Goal: Task Accomplishment & Management: Complete application form

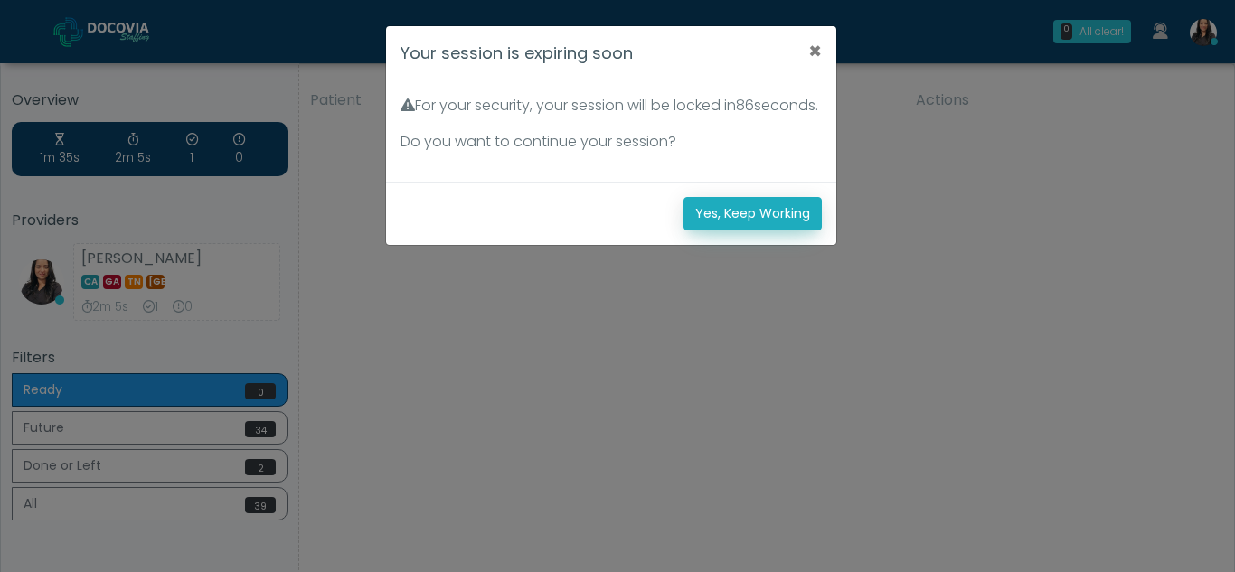
click at [784, 231] on button "Yes, Keep Working" at bounding box center [753, 213] width 138 height 33
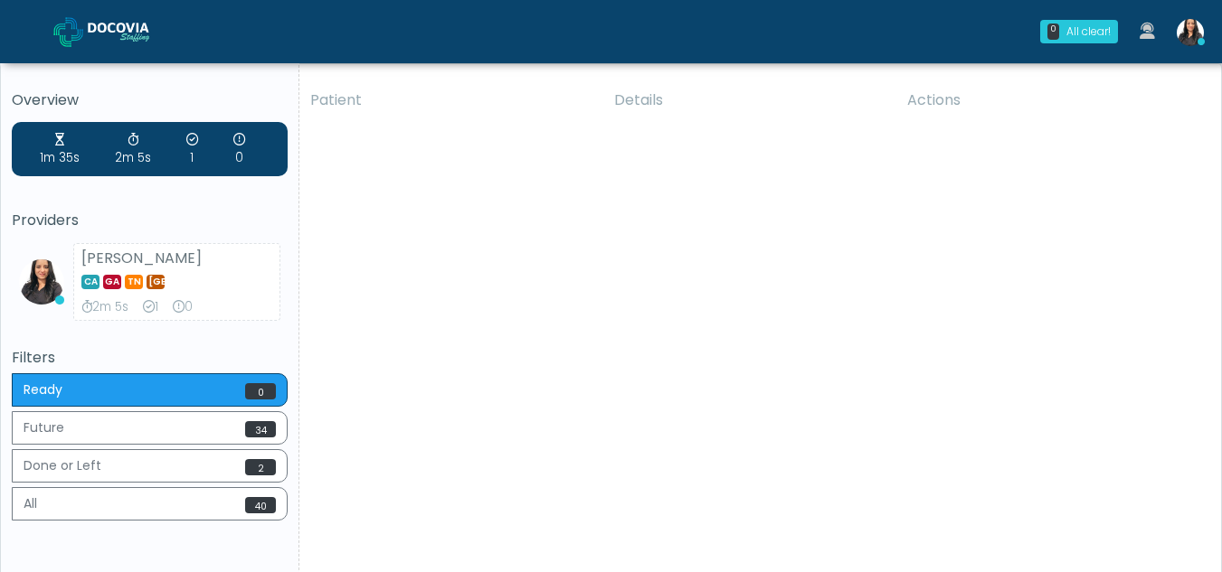
click at [606, 224] on div "Patient Details Actions LW Darby, Pennsylvania 180171 RE ESHYFT Howell Township…" at bounding box center [753, 336] width 908 height 515
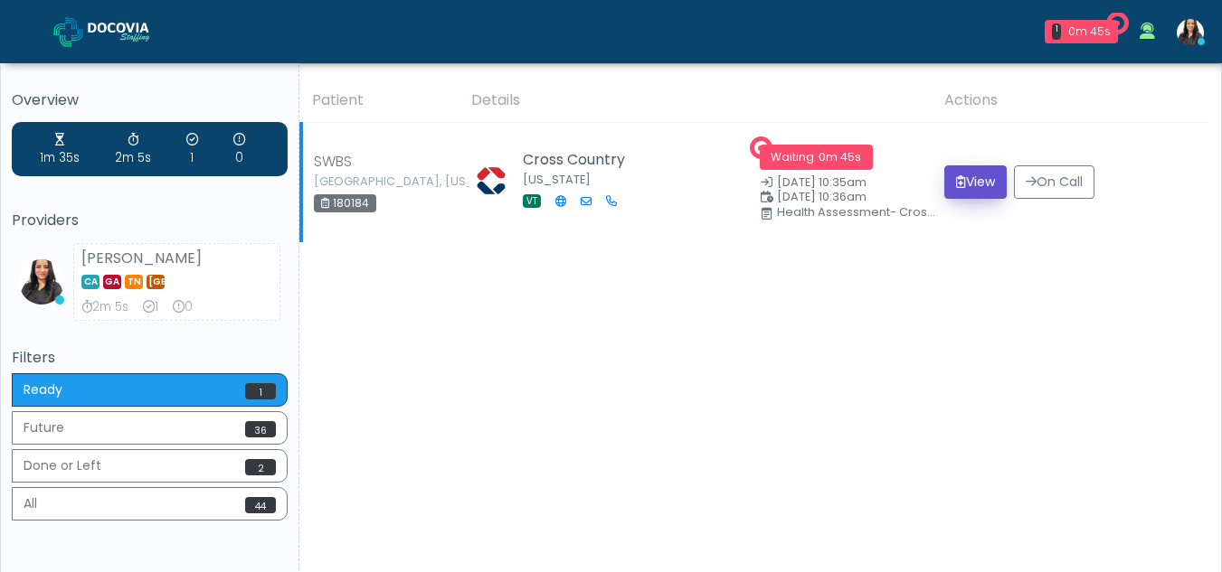
click at [964, 185] on button "View" at bounding box center [975, 182] width 62 height 33
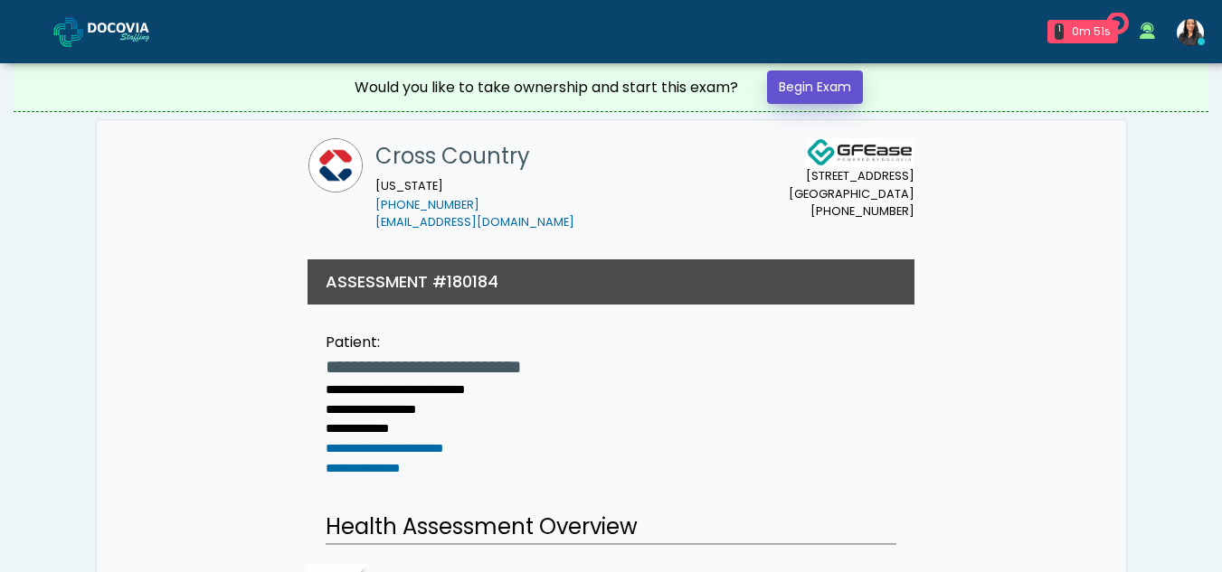
click at [832, 82] on link "Begin Exam" at bounding box center [815, 87] width 96 height 33
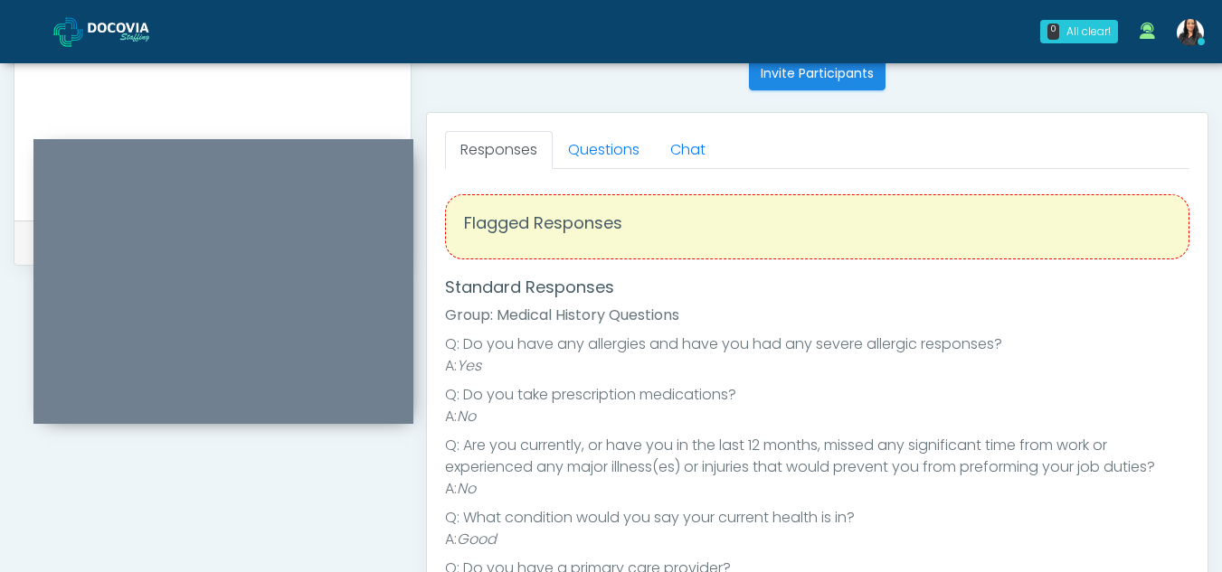
scroll to position [639, 0]
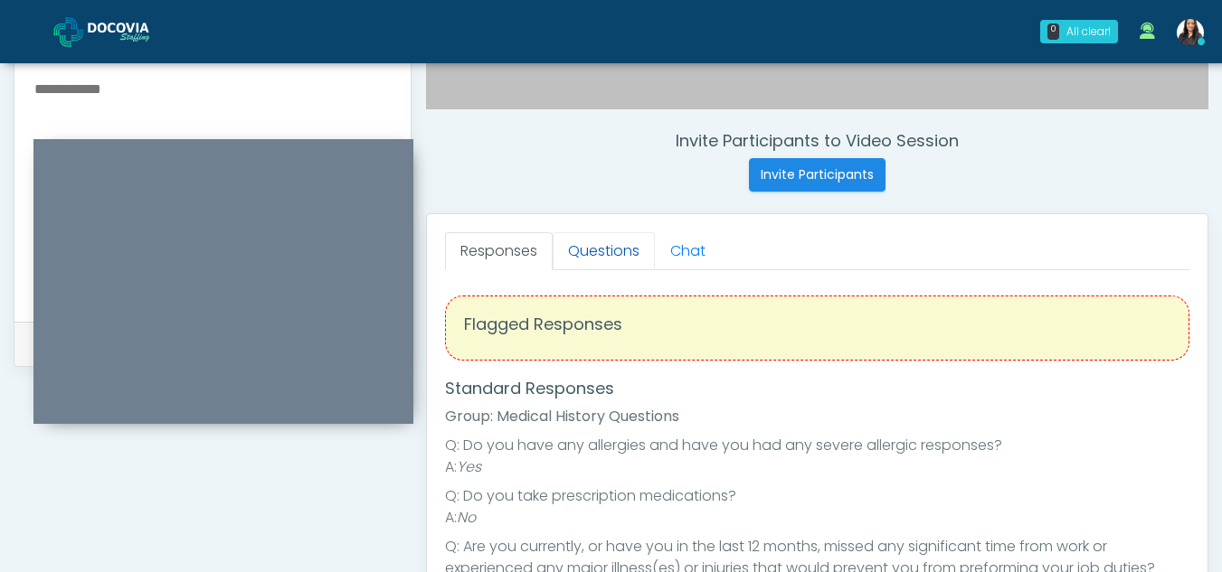
click at [608, 252] on link "Questions" at bounding box center [604, 251] width 102 height 38
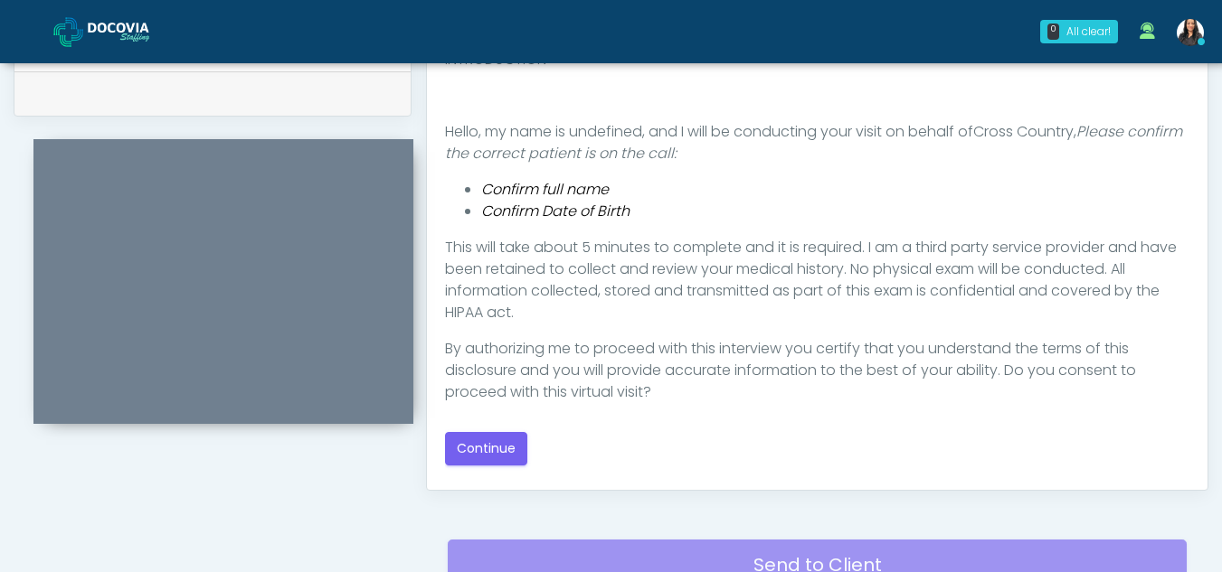
scroll to position [893, 0]
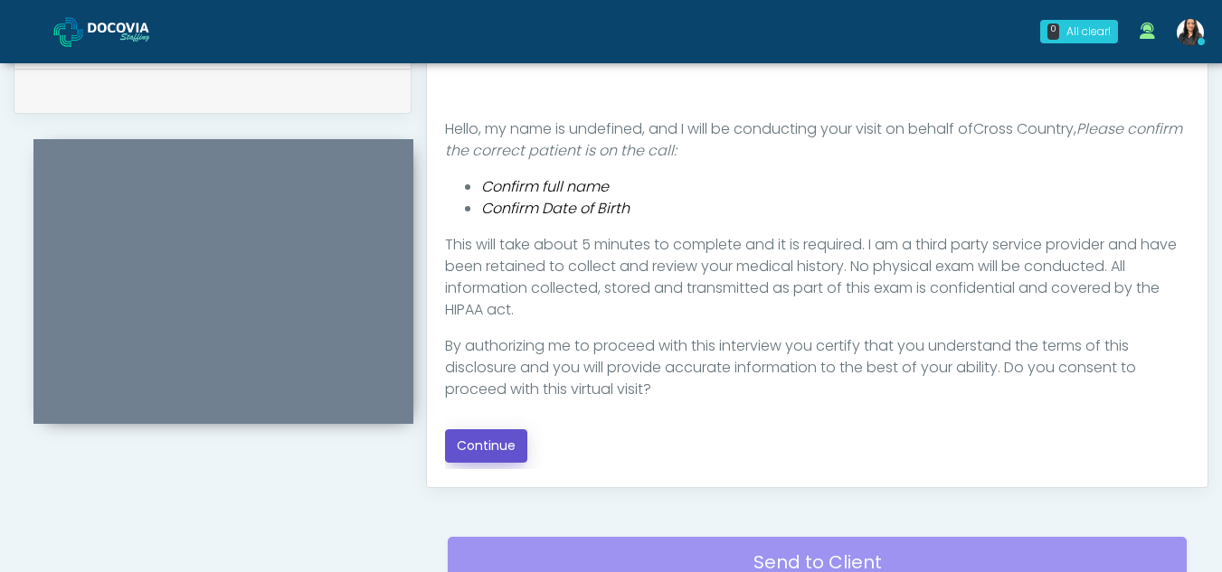
click at [480, 449] on button "Continue" at bounding box center [486, 446] width 82 height 33
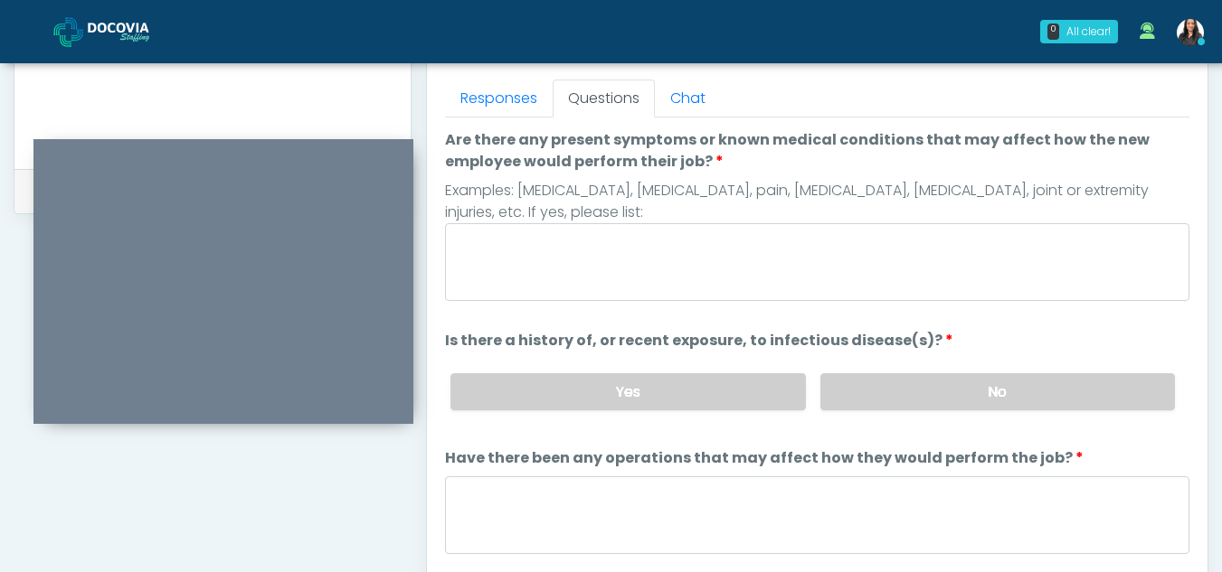
scroll to position [771, 0]
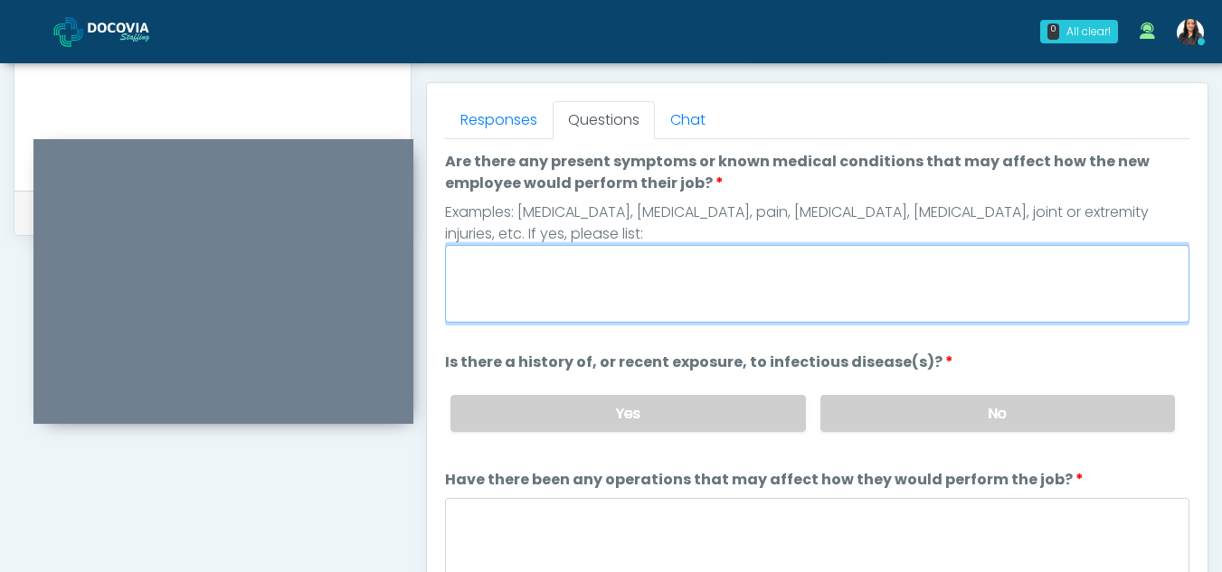
click at [629, 270] on textarea "Are there any present symptoms or known medical conditions that may affect how …" at bounding box center [817, 284] width 744 height 78
type textarea "**"
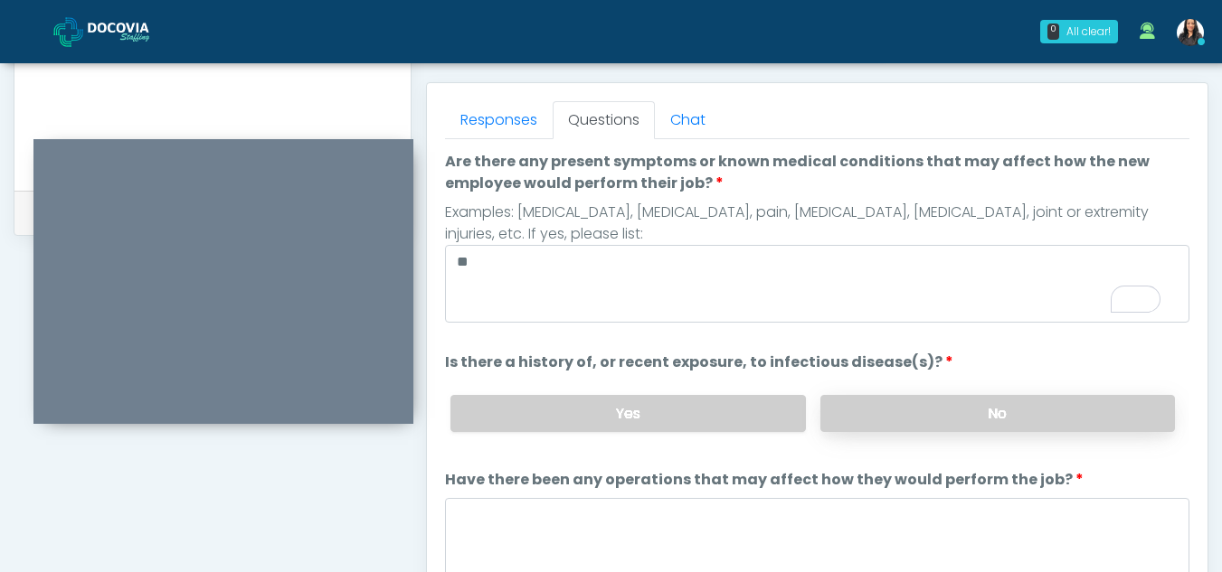
click at [1056, 404] on label "No" at bounding box center [997, 413] width 355 height 37
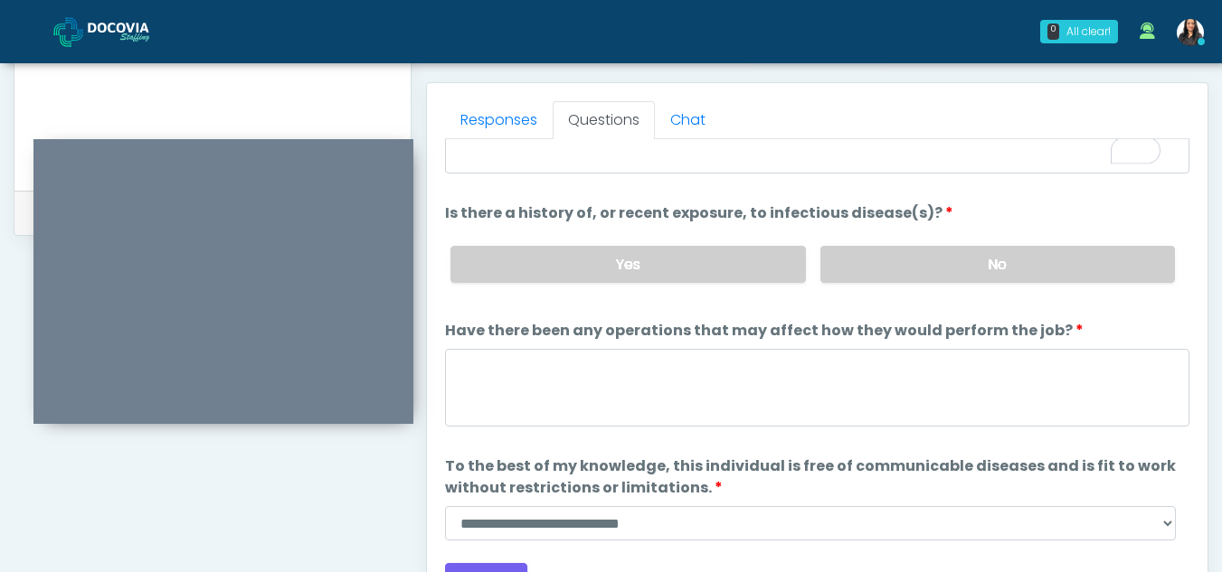
scroll to position [155, 0]
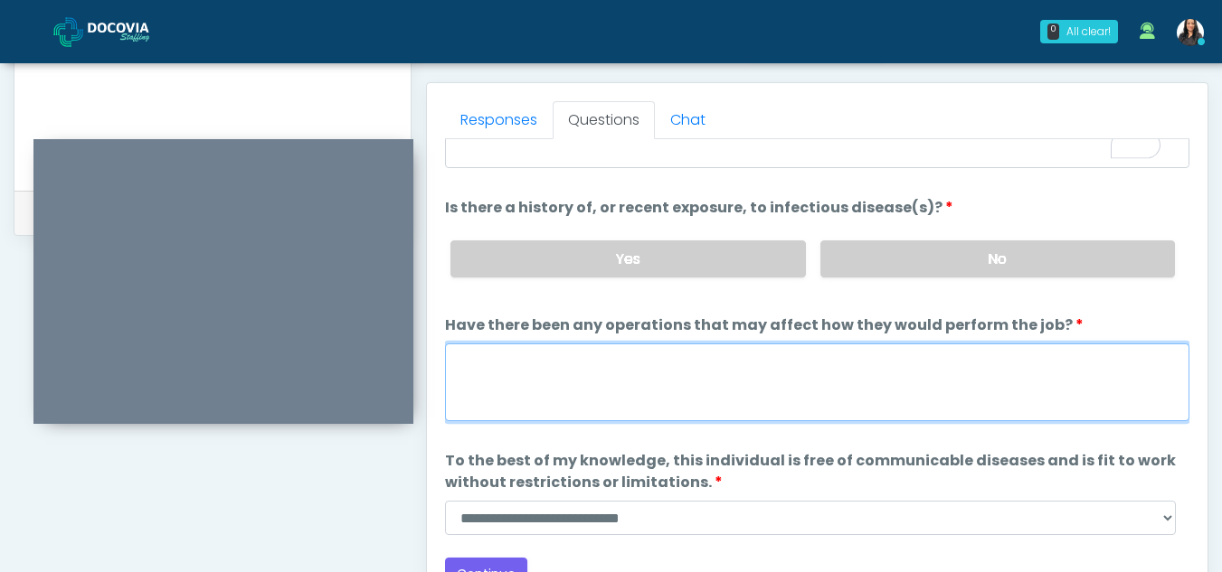
click at [578, 393] on textarea "Have there been any operations that may affect how they would perform the job?" at bounding box center [817, 383] width 744 height 78
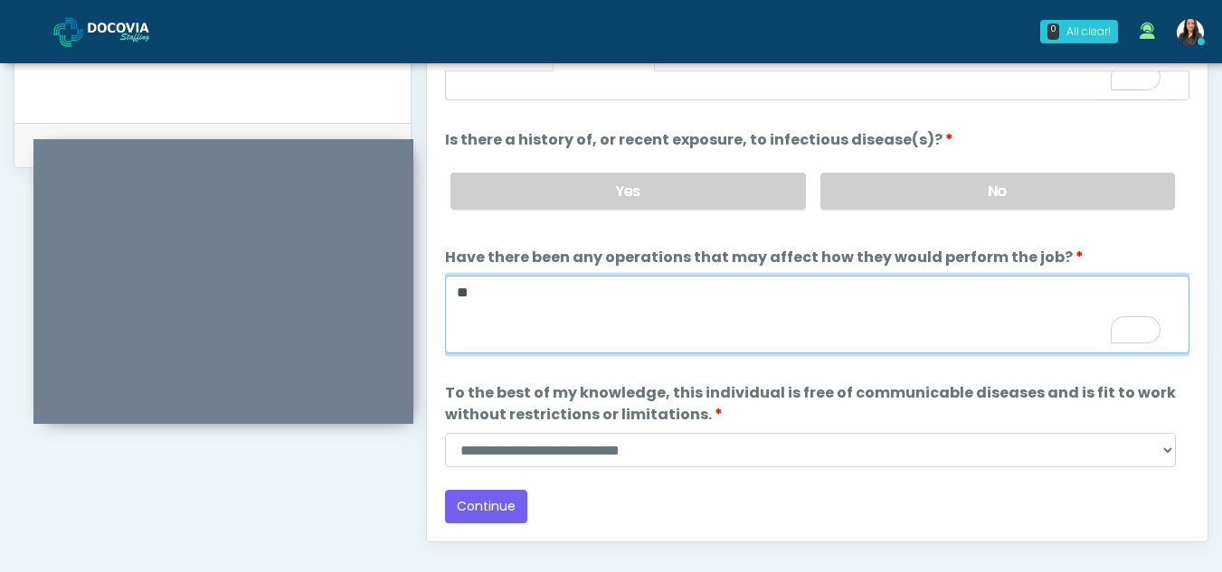
scroll to position [841, 0]
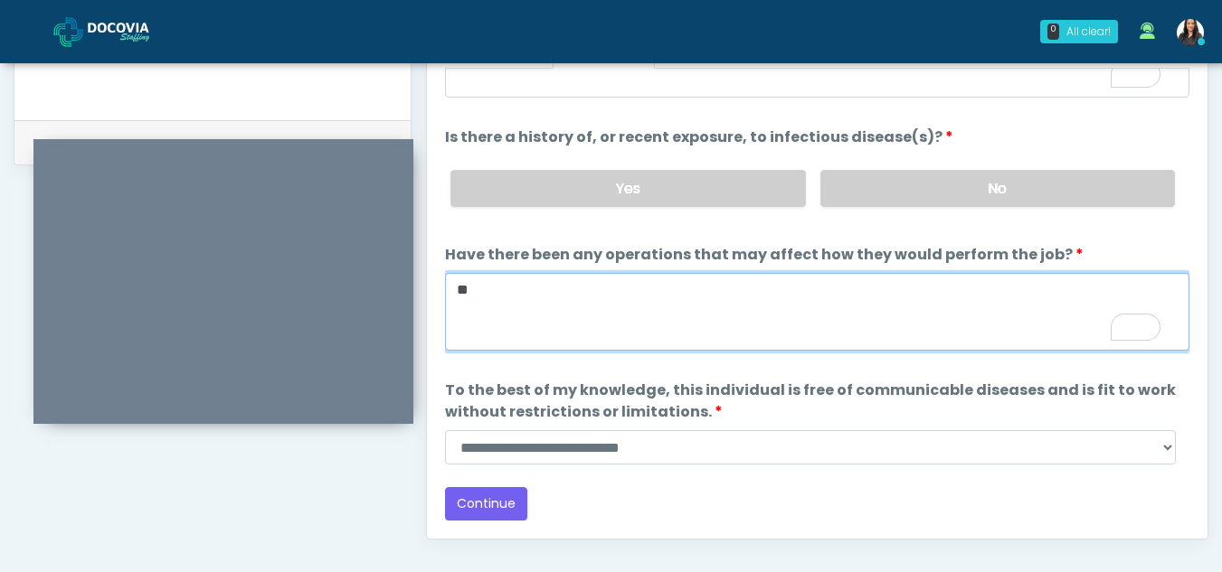
type textarea "**"
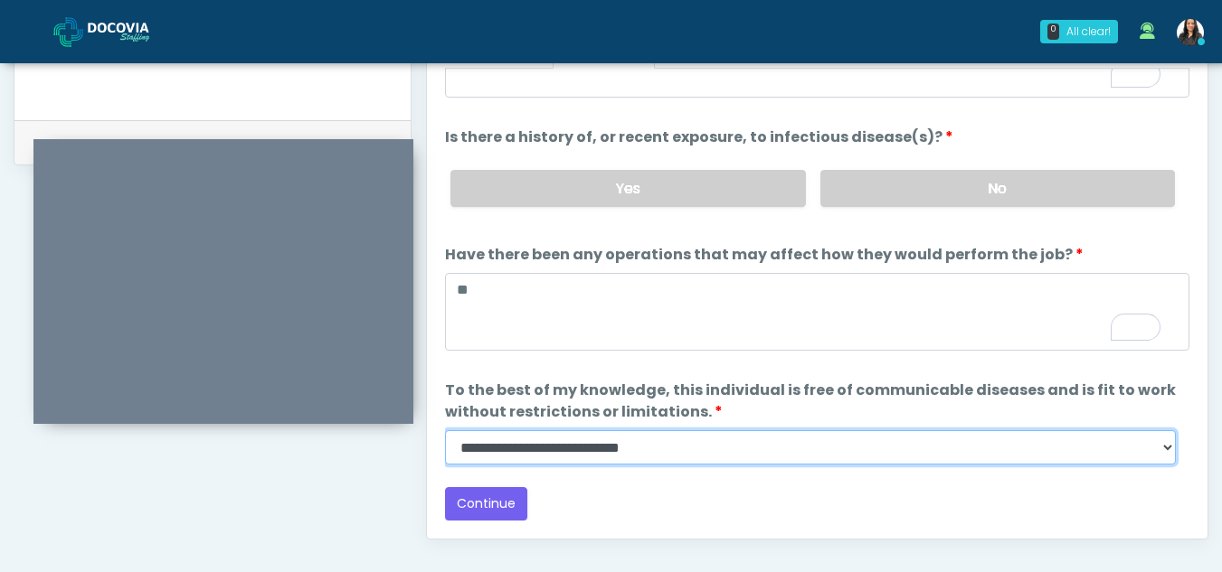
click at [1160, 450] on select "**********" at bounding box center [810, 448] width 731 height 34
select select "******"
click at [445, 431] on select "**********" at bounding box center [810, 448] width 731 height 34
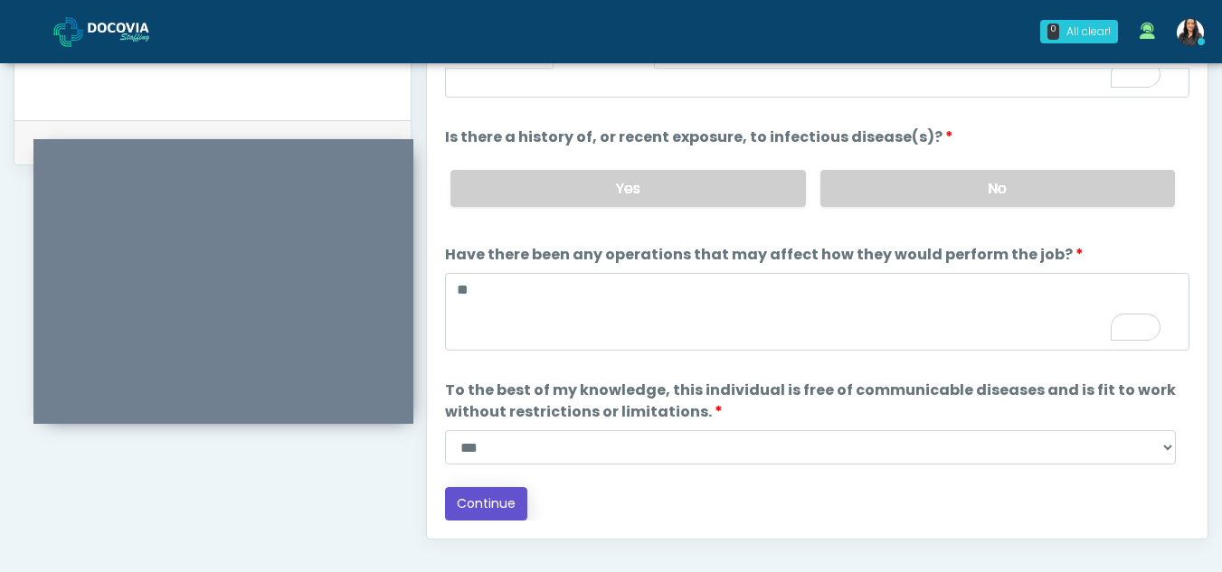
click at [492, 503] on button "Continue" at bounding box center [486, 503] width 82 height 33
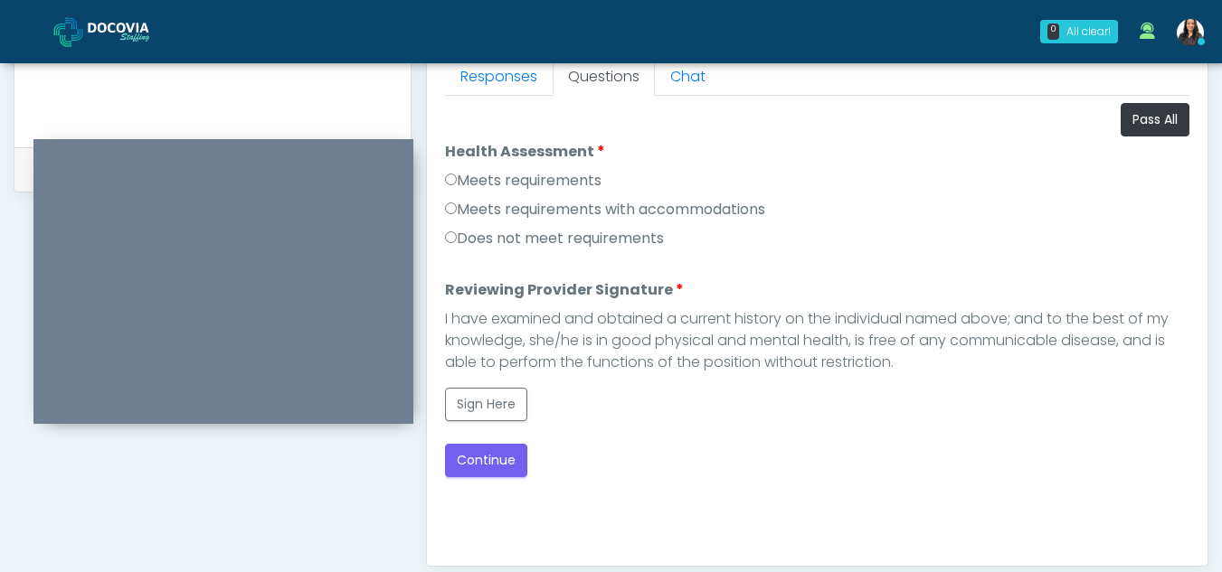
scroll to position [809, 0]
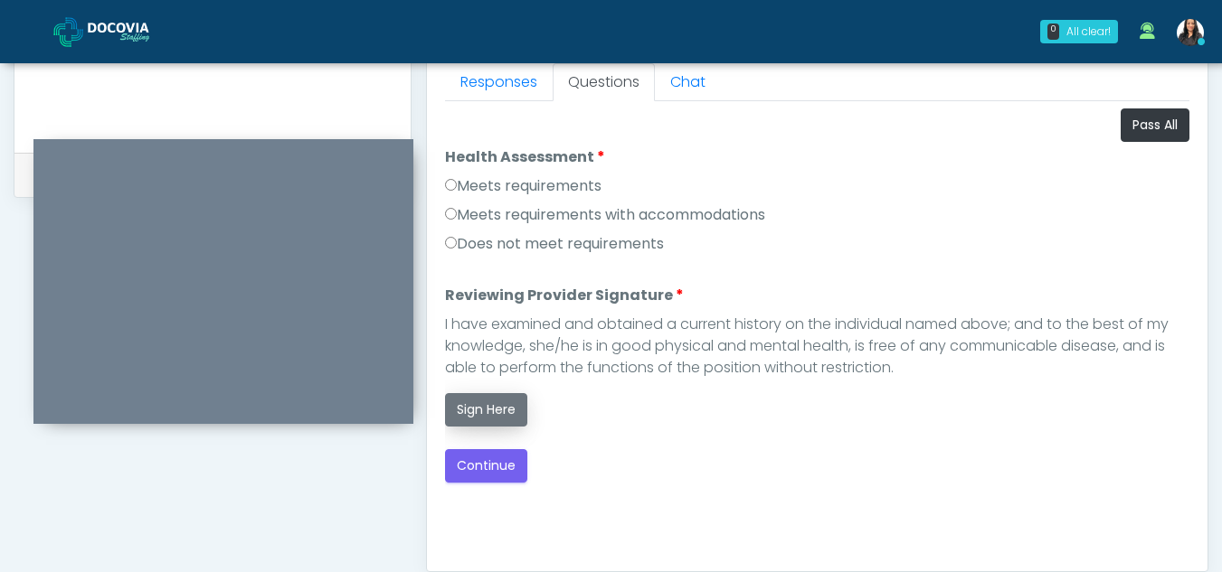
click at [480, 404] on button "Sign Here" at bounding box center [486, 409] width 82 height 33
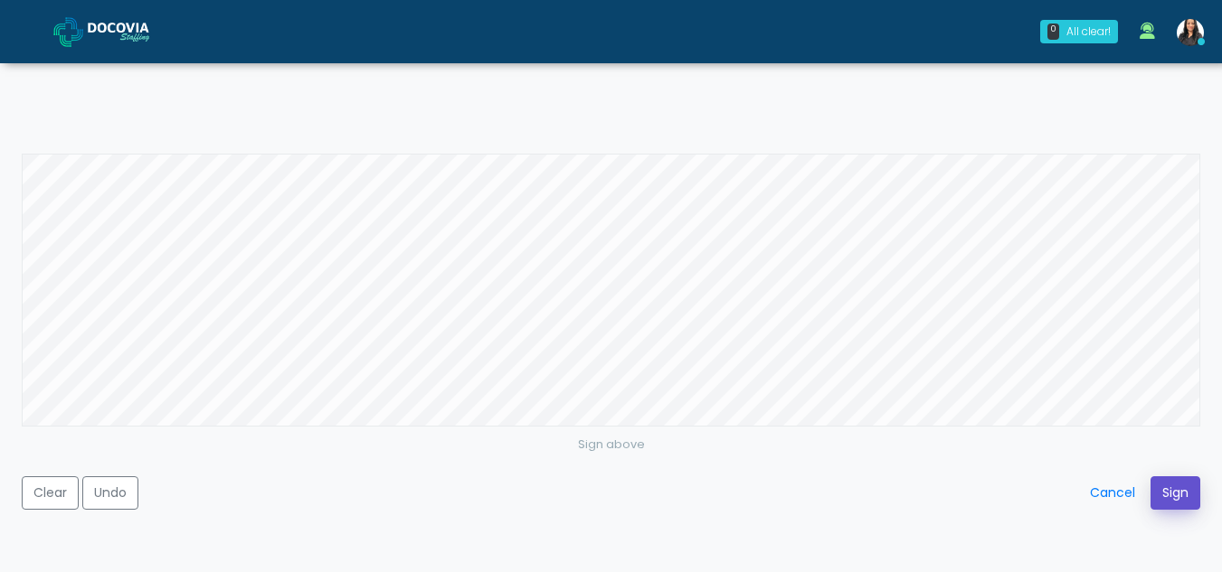
click at [1161, 497] on button "Sign" at bounding box center [1175, 493] width 50 height 33
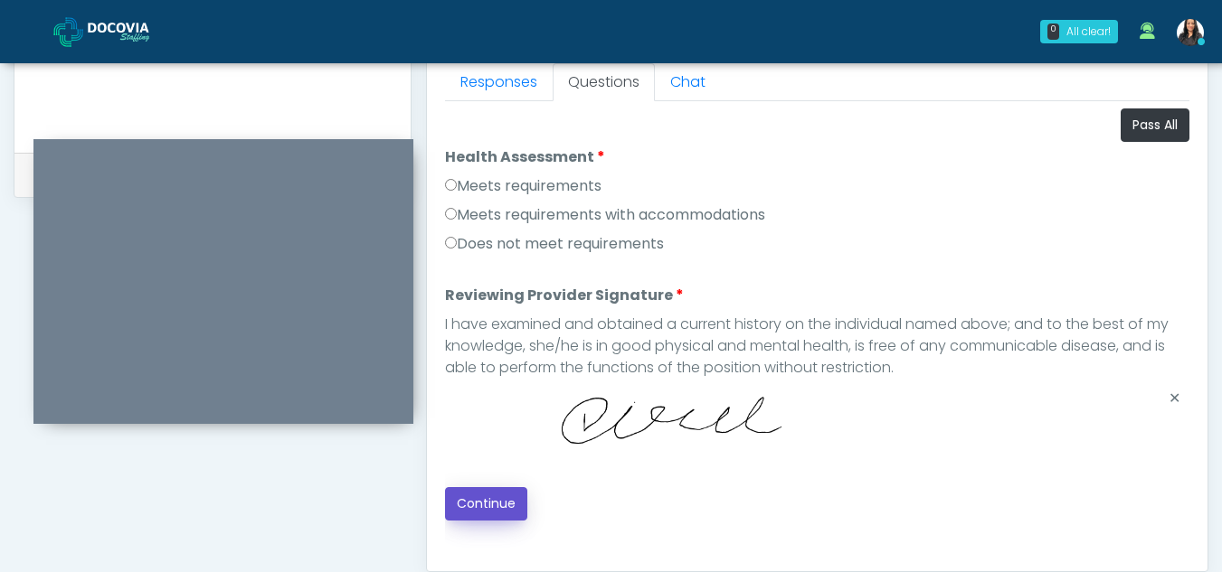
click at [487, 497] on button "Continue" at bounding box center [486, 503] width 82 height 33
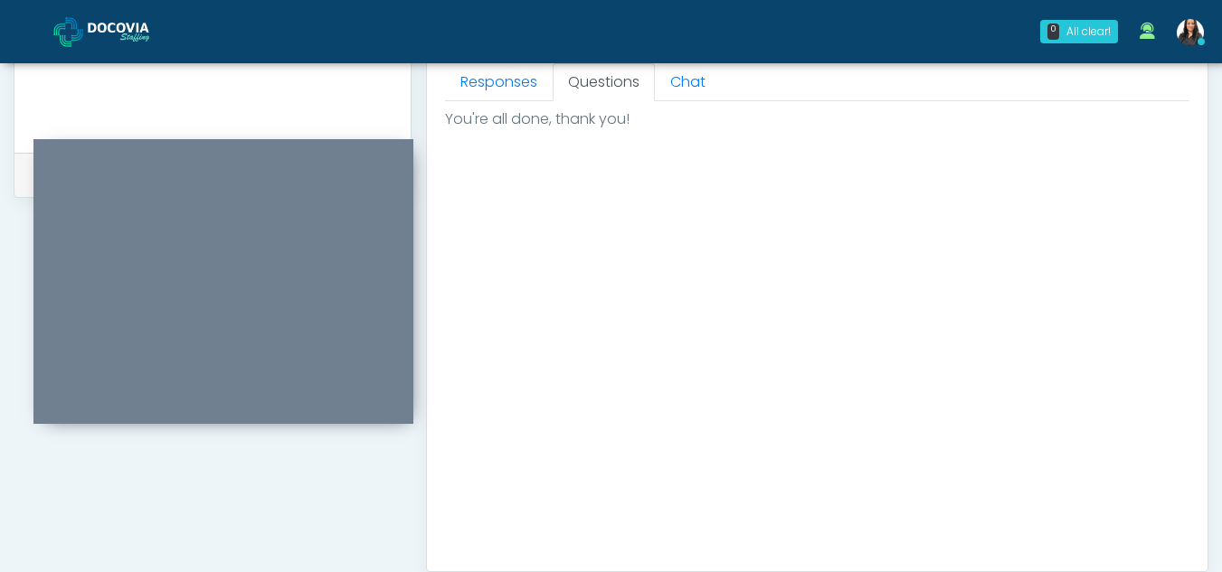
scroll to position [1084, 0]
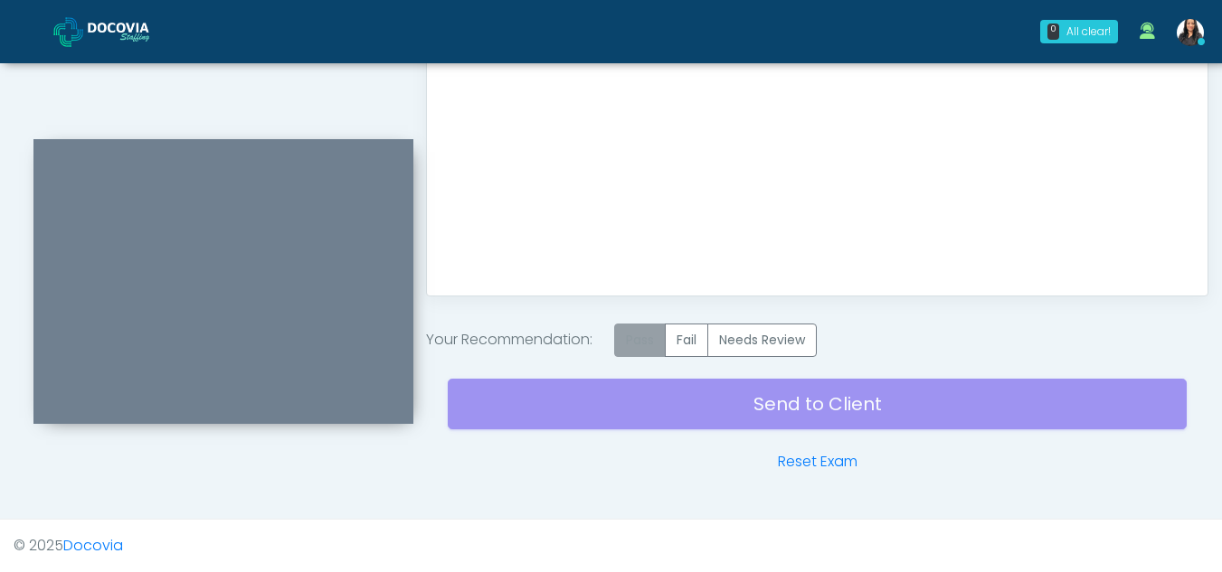
click at [639, 345] on label "Pass" at bounding box center [640, 340] width 52 height 33
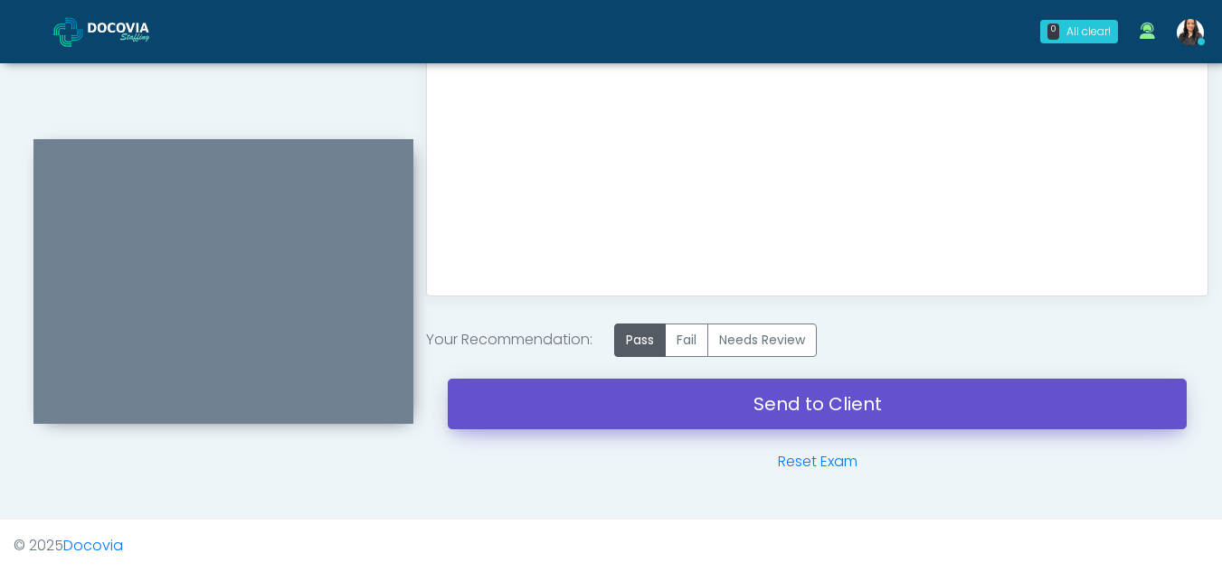
click at [825, 398] on link "Send to Client" at bounding box center [817, 404] width 739 height 51
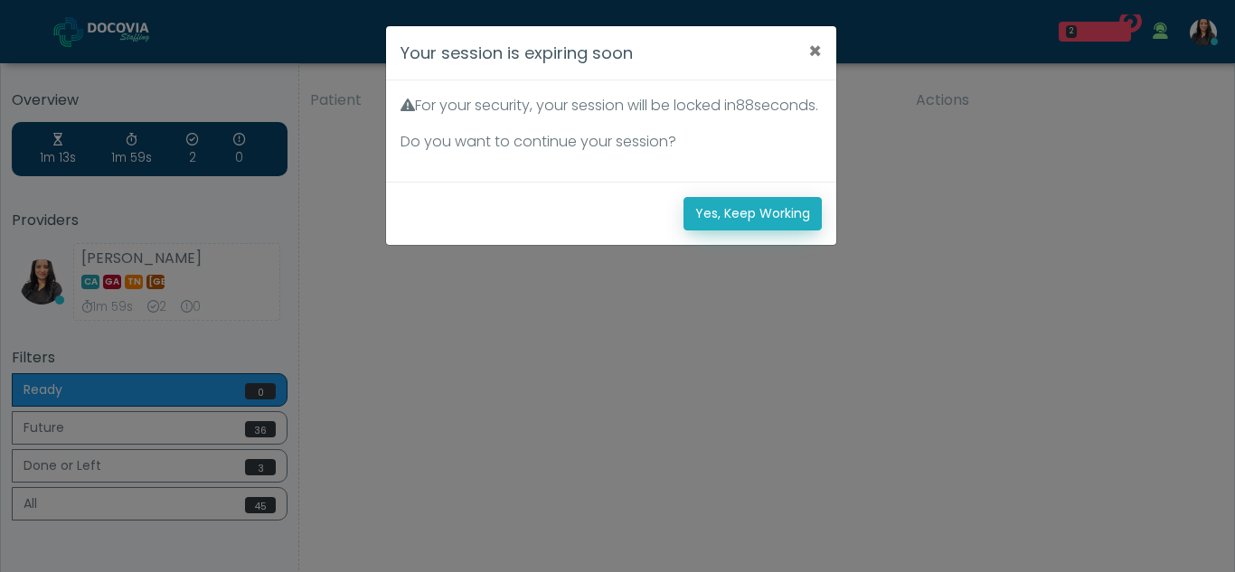
click at [778, 231] on button "Yes, Keep Working" at bounding box center [753, 213] width 138 height 33
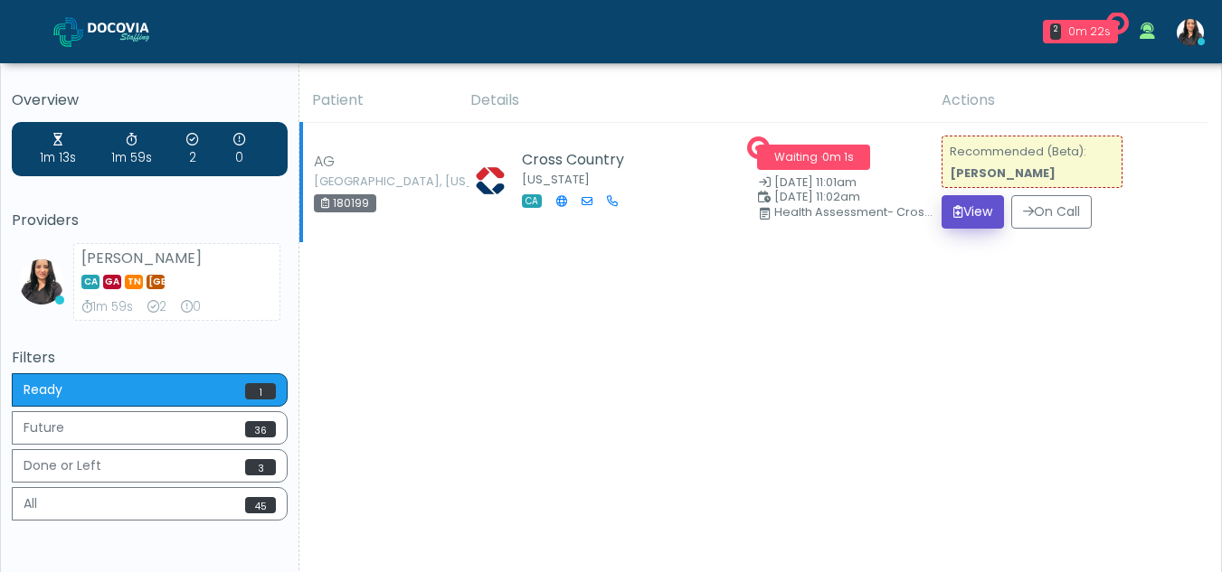
click at [974, 209] on button "View" at bounding box center [973, 211] width 62 height 33
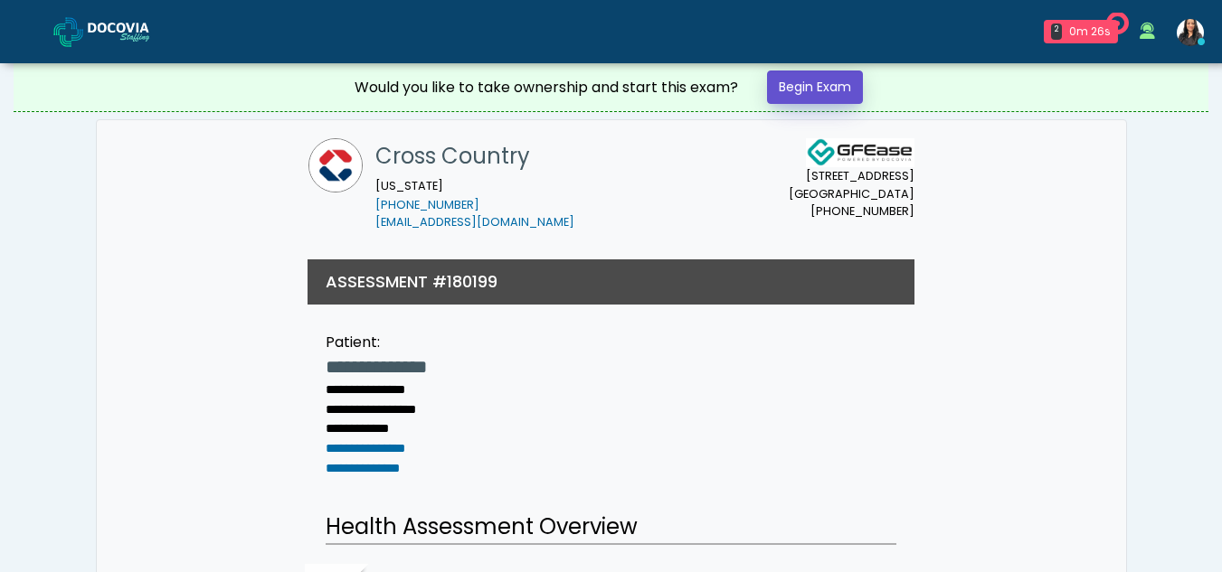
click at [846, 80] on link "Begin Exam" at bounding box center [815, 87] width 96 height 33
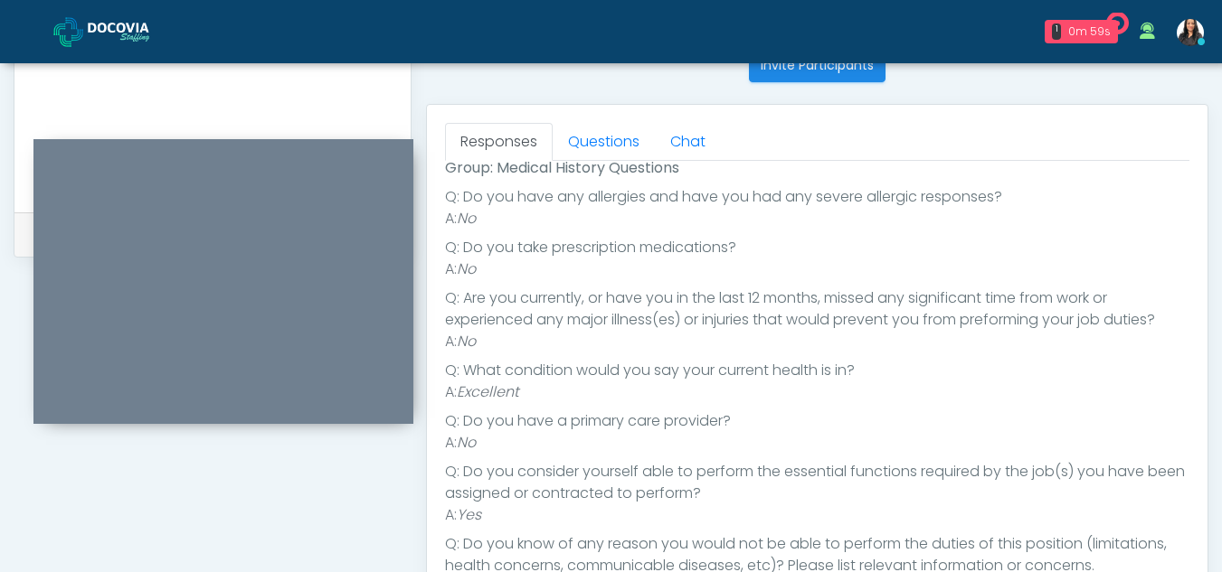
scroll to position [724, 0]
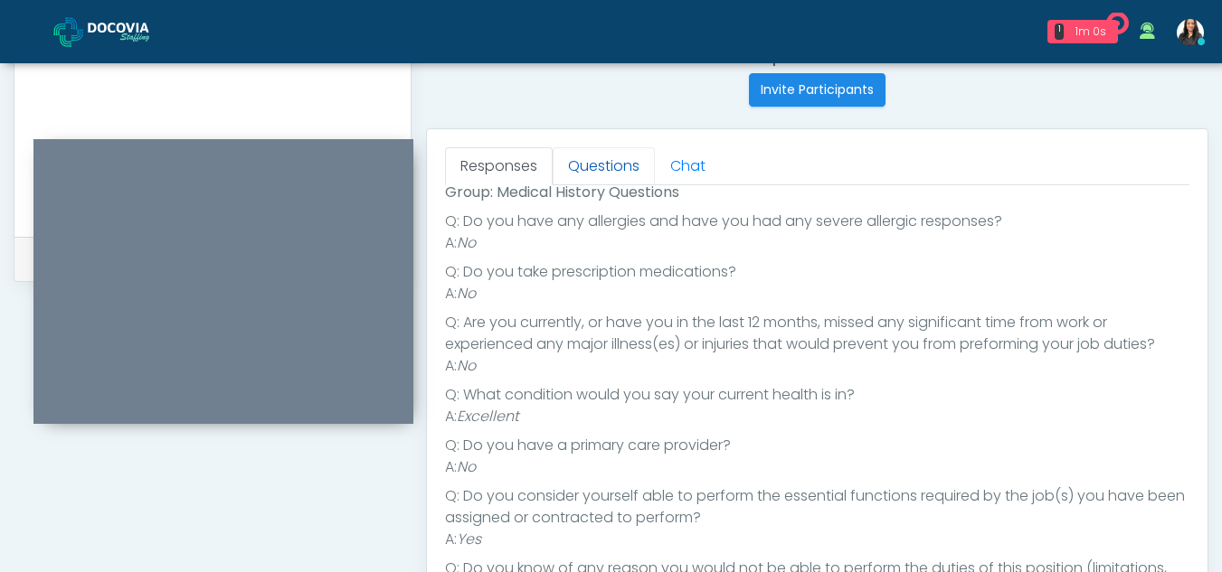
click at [624, 158] on link "Questions" at bounding box center [604, 166] width 102 height 38
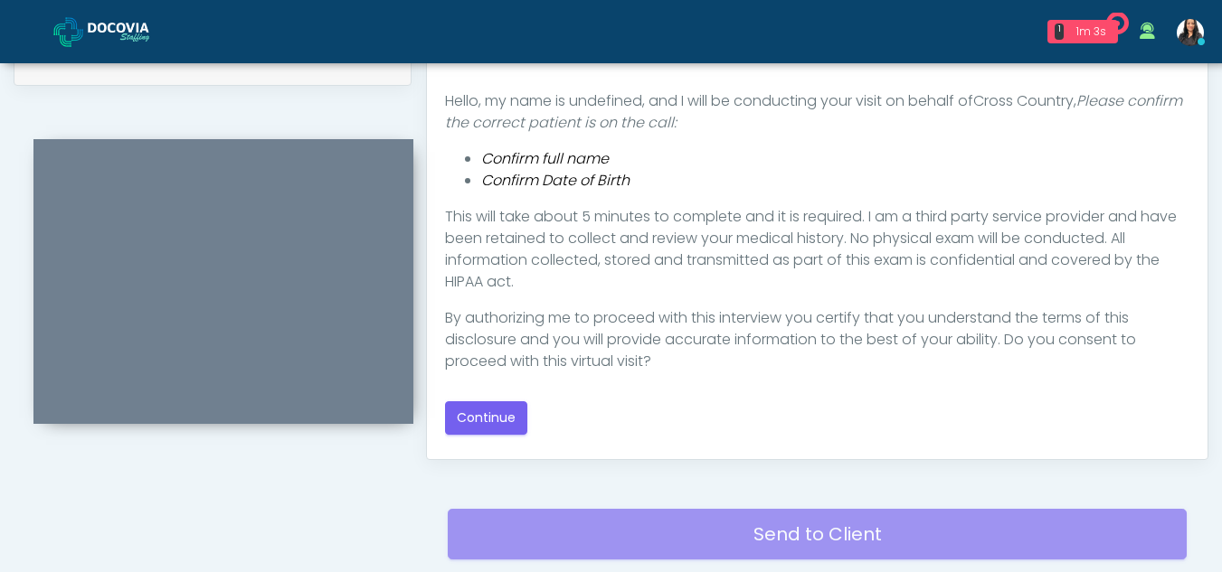
scroll to position [934, 0]
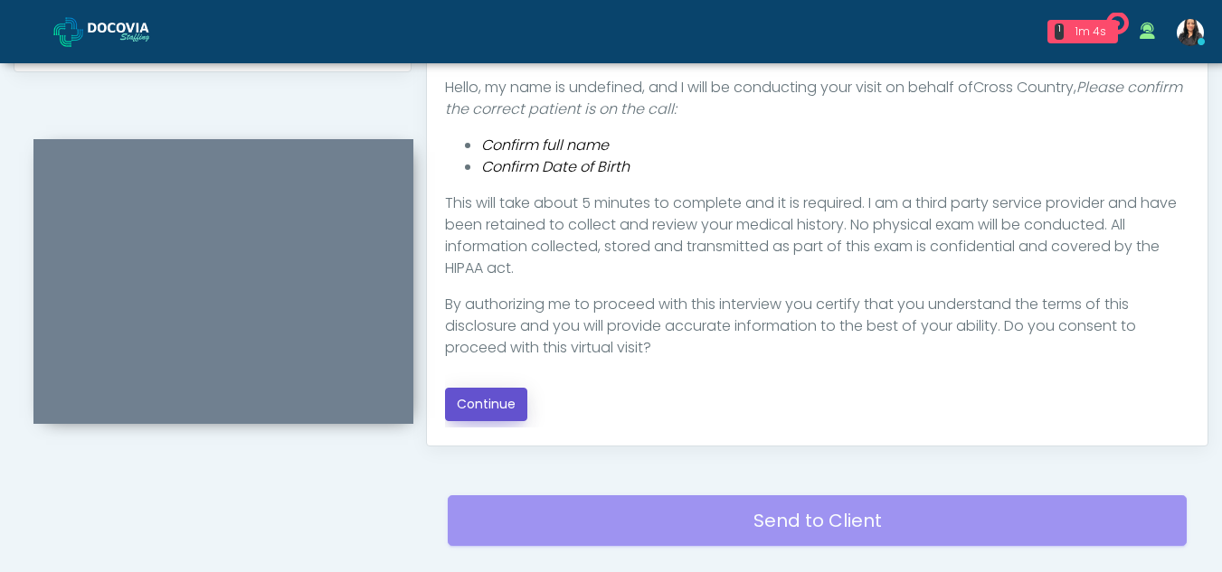
click at [511, 396] on button "Continue" at bounding box center [486, 404] width 82 height 33
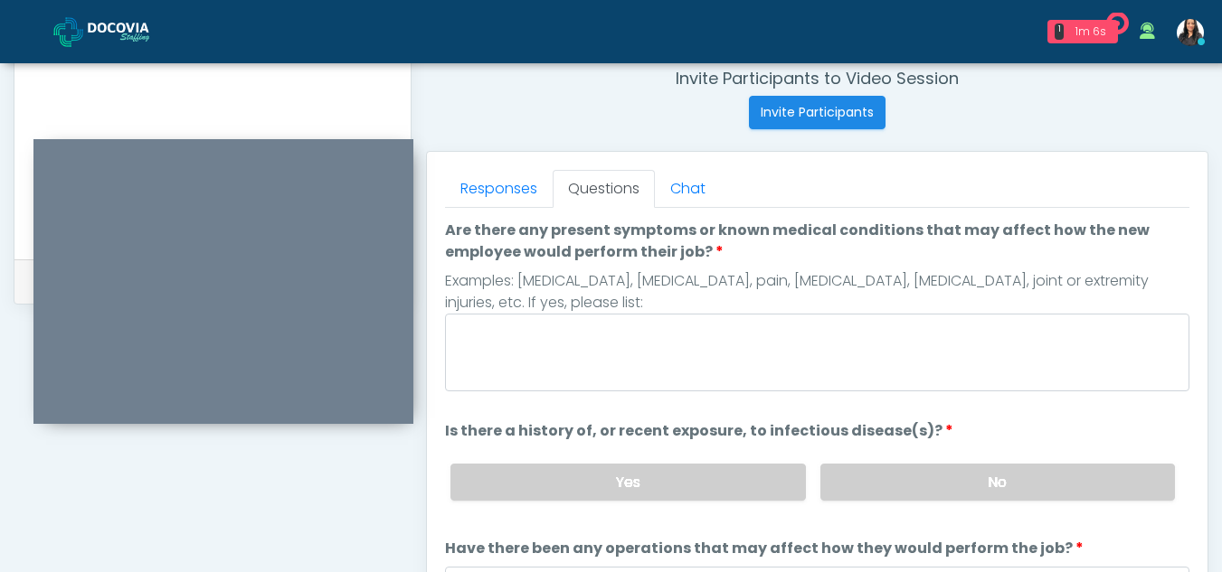
scroll to position [696, 0]
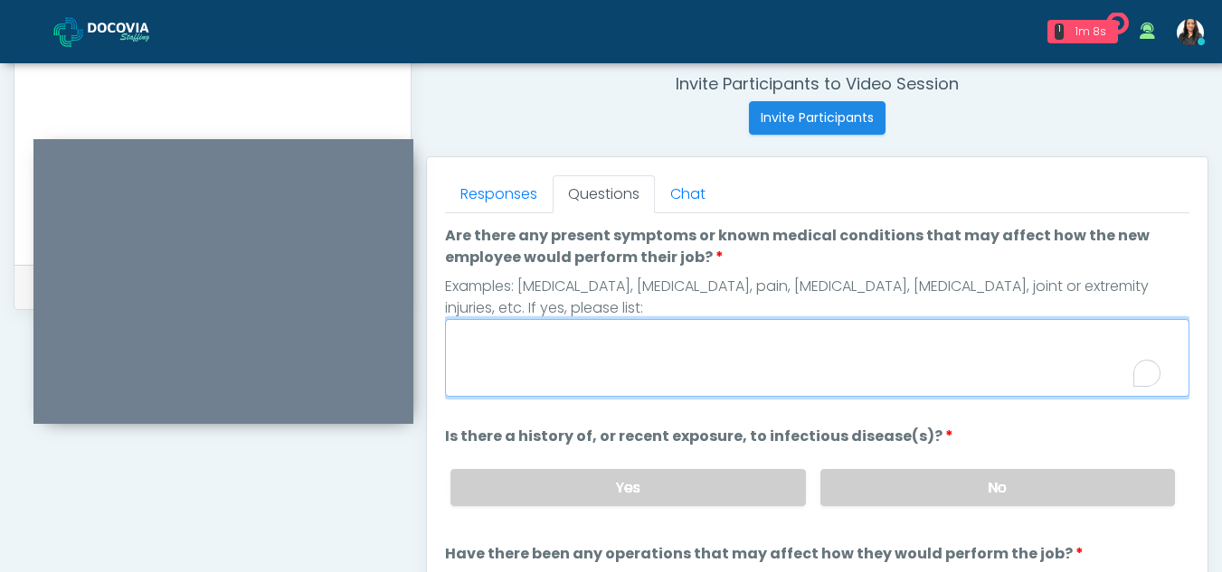
click at [486, 362] on textarea "Are there any present symptoms or known medical conditions that may affect how …" at bounding box center [817, 358] width 744 height 78
type textarea "**"
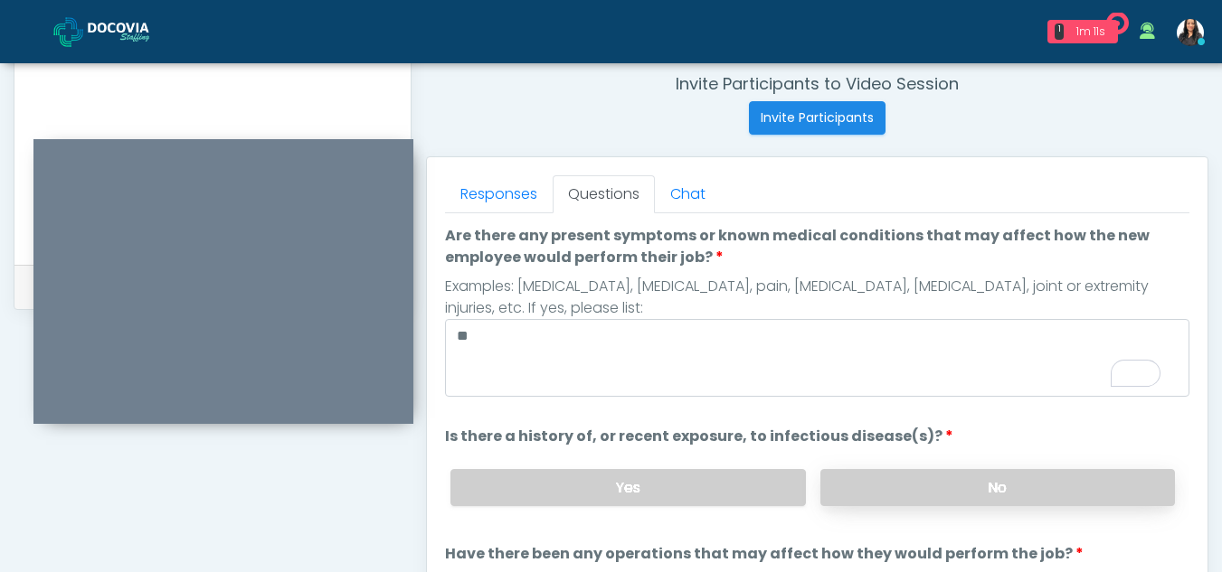
click at [981, 493] on label "No" at bounding box center [997, 487] width 355 height 37
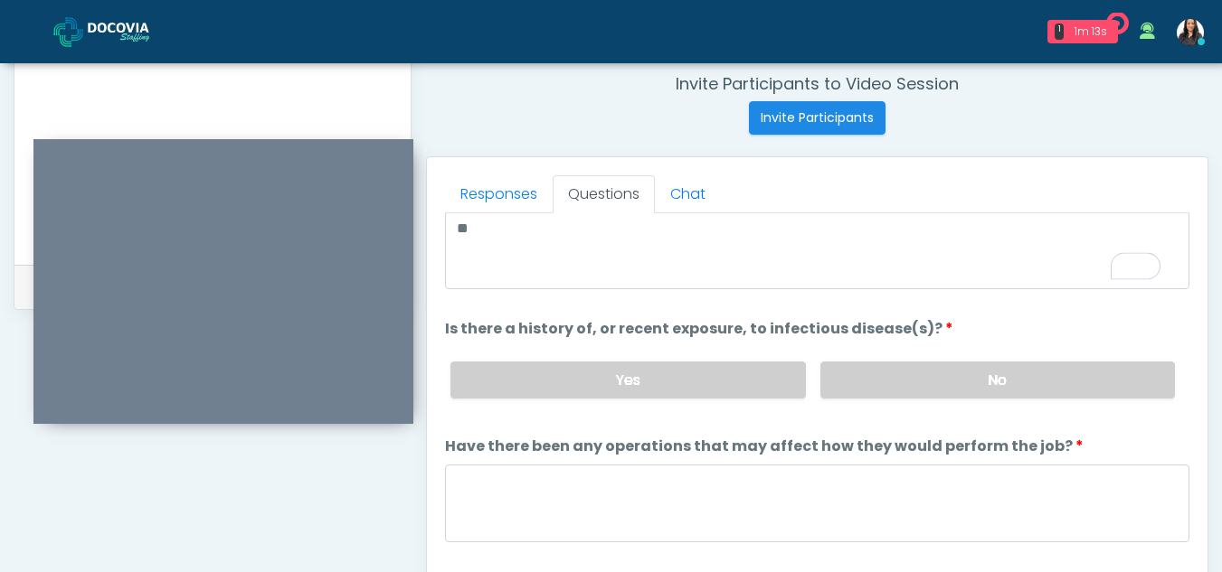
scroll to position [155, 0]
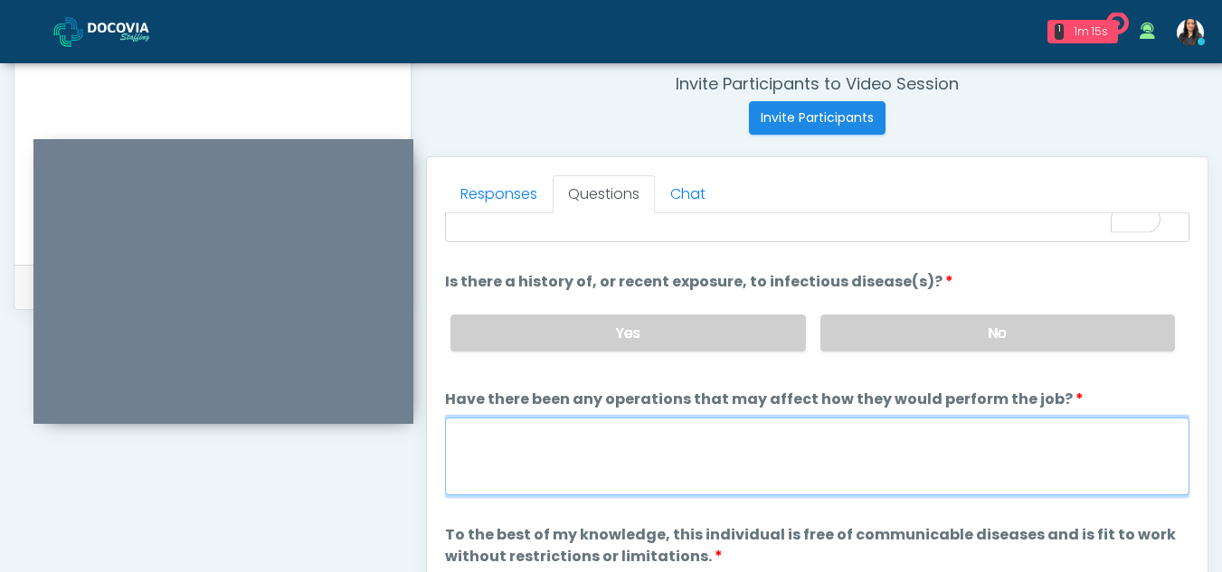
click at [536, 456] on textarea "Have there been any operations that may affect how they would perform the job?" at bounding box center [817, 457] width 744 height 78
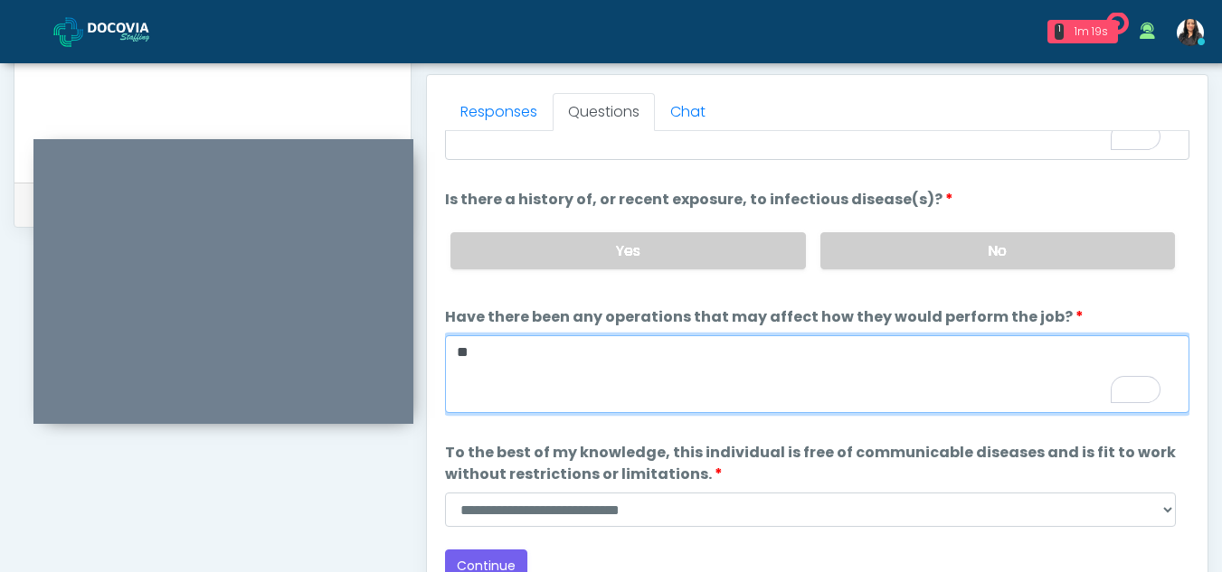
scroll to position [849, 0]
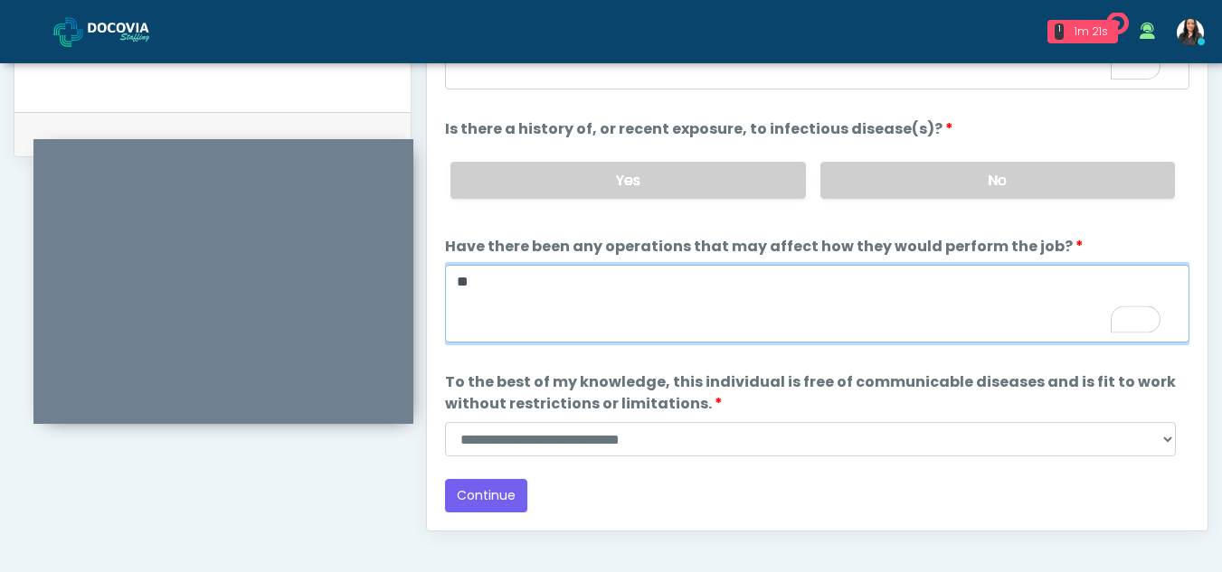
type textarea "**"
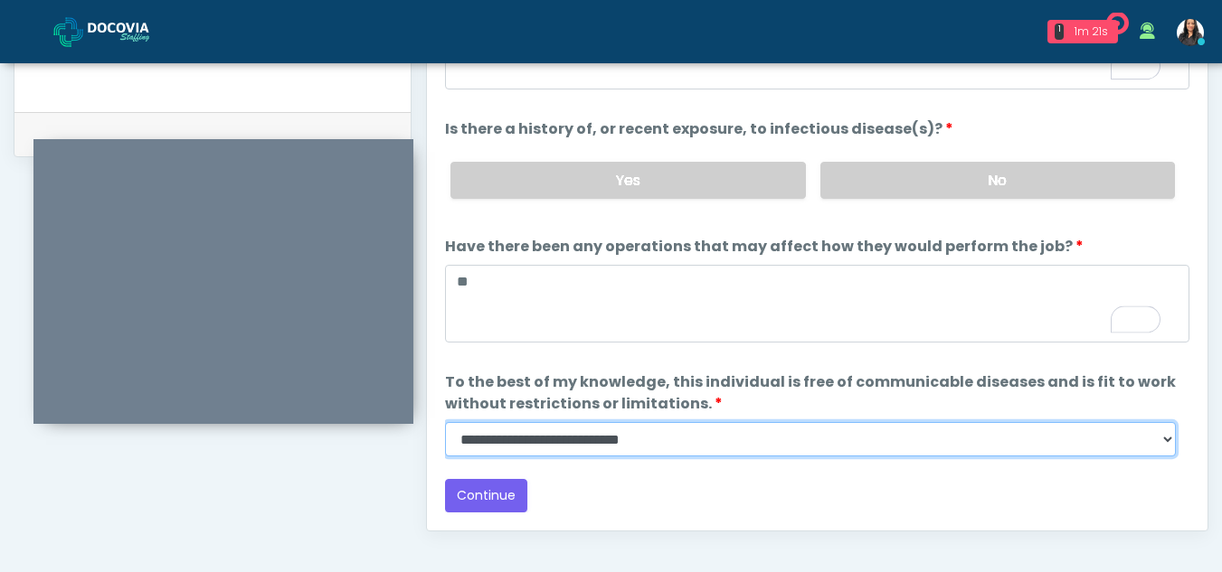
click at [1163, 442] on select "**********" at bounding box center [810, 439] width 731 height 34
select select "******"
click at [445, 422] on select "**********" at bounding box center [810, 439] width 731 height 34
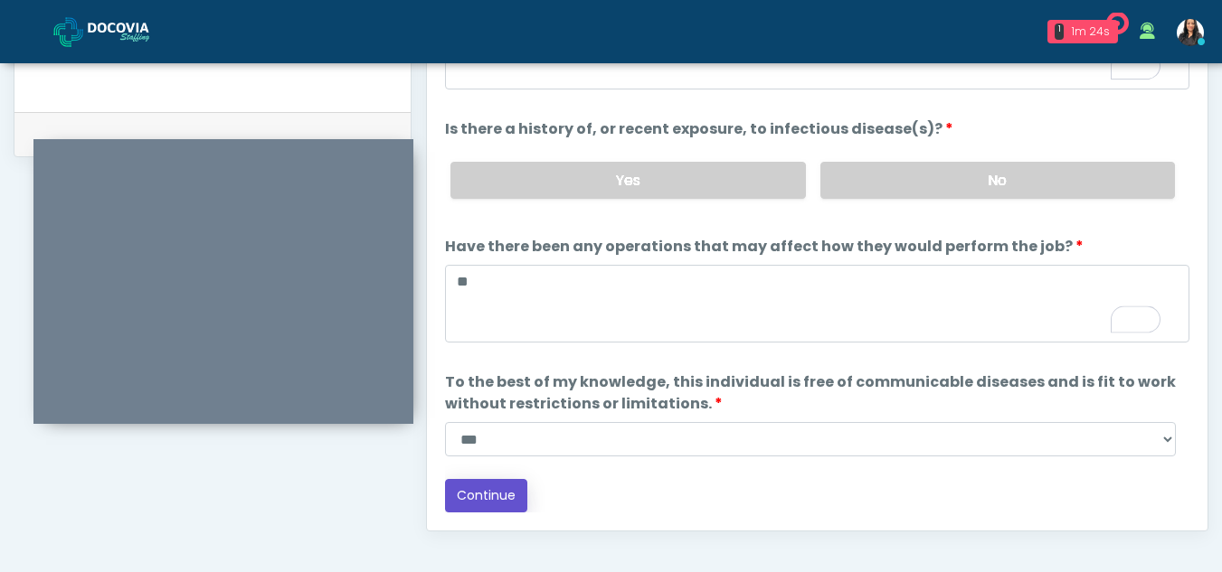
click at [507, 489] on button "Continue" at bounding box center [486, 495] width 82 height 33
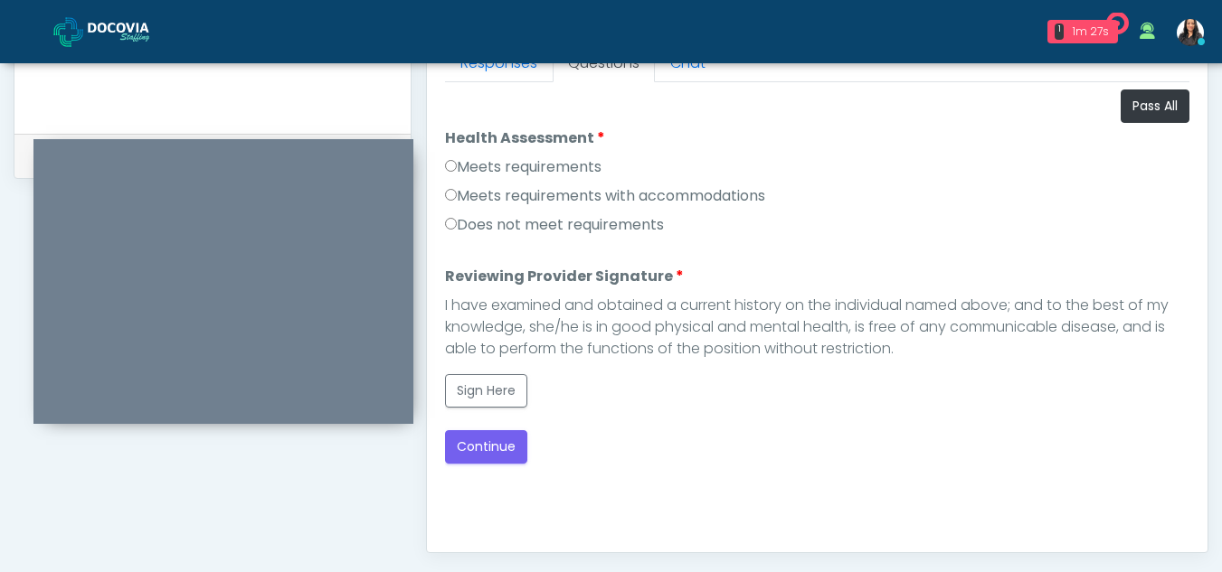
scroll to position [822, 0]
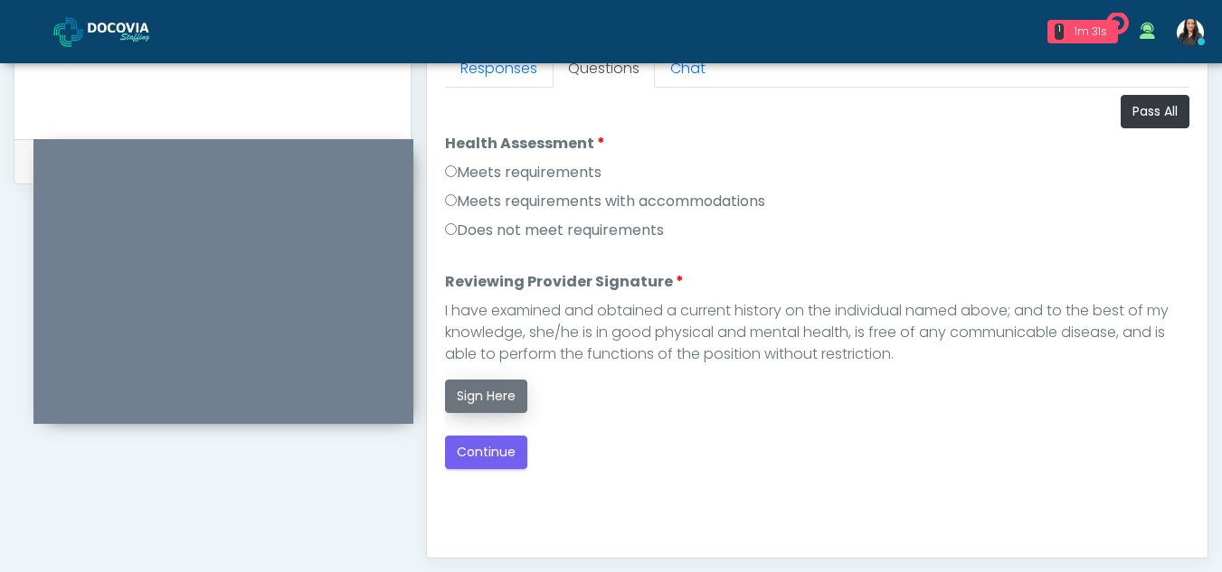
click at [478, 385] on button "Sign Here" at bounding box center [486, 396] width 82 height 33
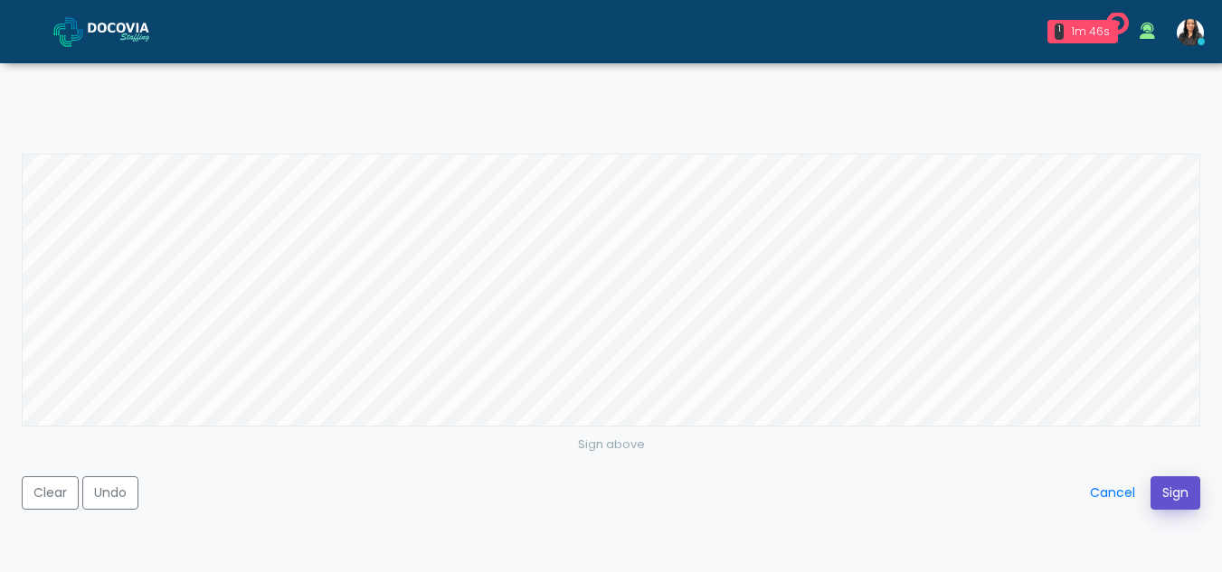
click at [1170, 487] on button "Sign" at bounding box center [1175, 493] width 50 height 33
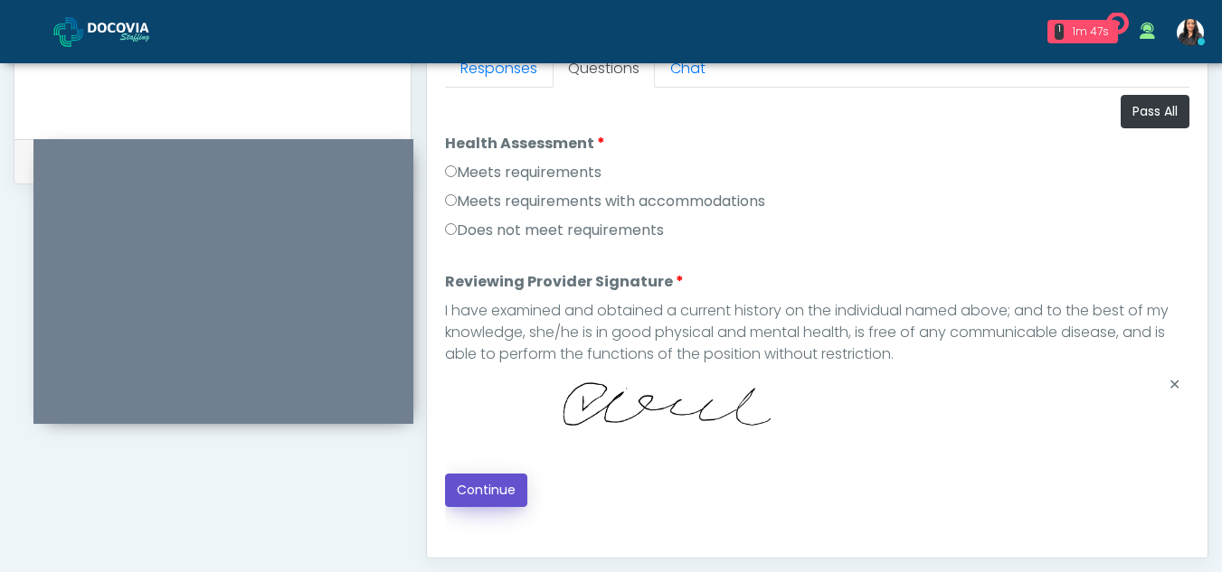
click at [495, 479] on button "Continue" at bounding box center [486, 490] width 82 height 33
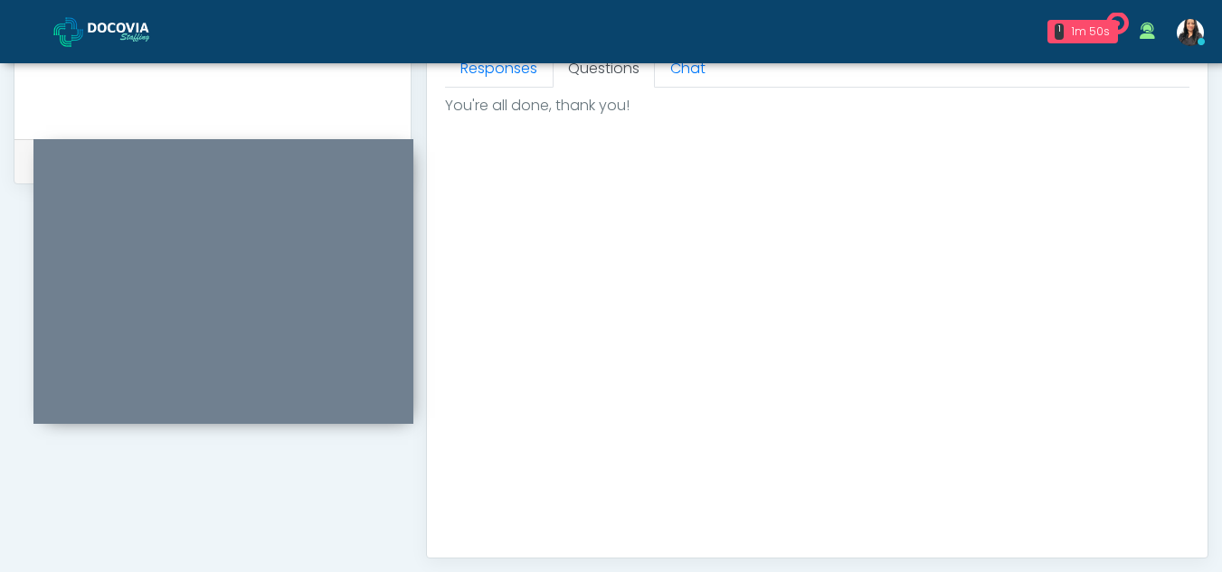
scroll to position [1084, 0]
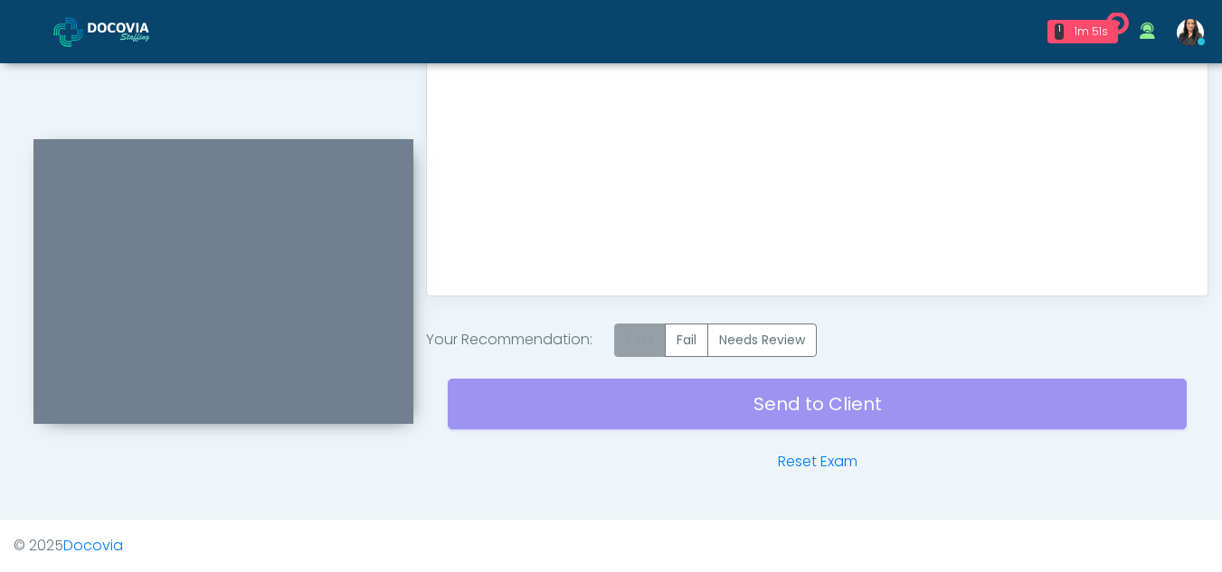
click at [640, 344] on label "Pass" at bounding box center [640, 340] width 52 height 33
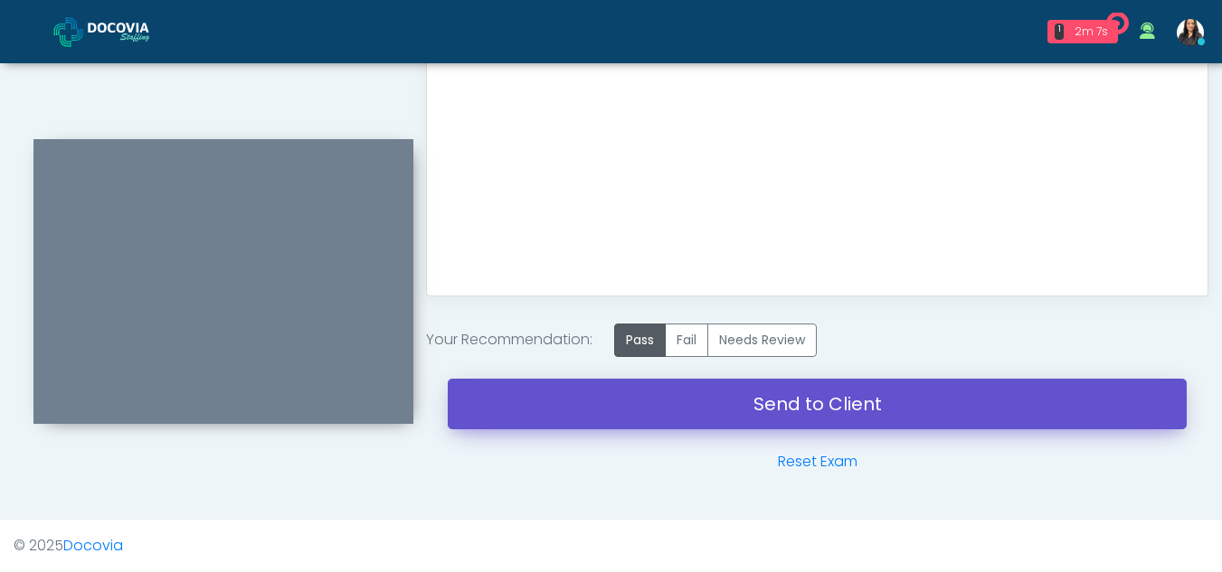
click at [777, 393] on link "Send to Client" at bounding box center [817, 404] width 739 height 51
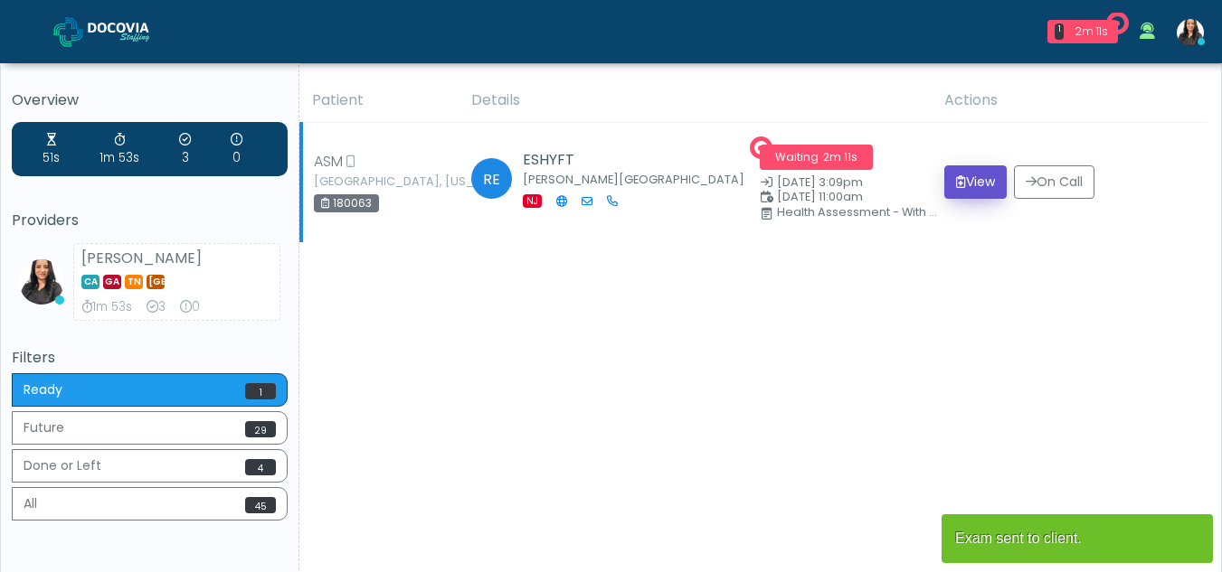
click at [963, 175] on button "View" at bounding box center [975, 182] width 62 height 33
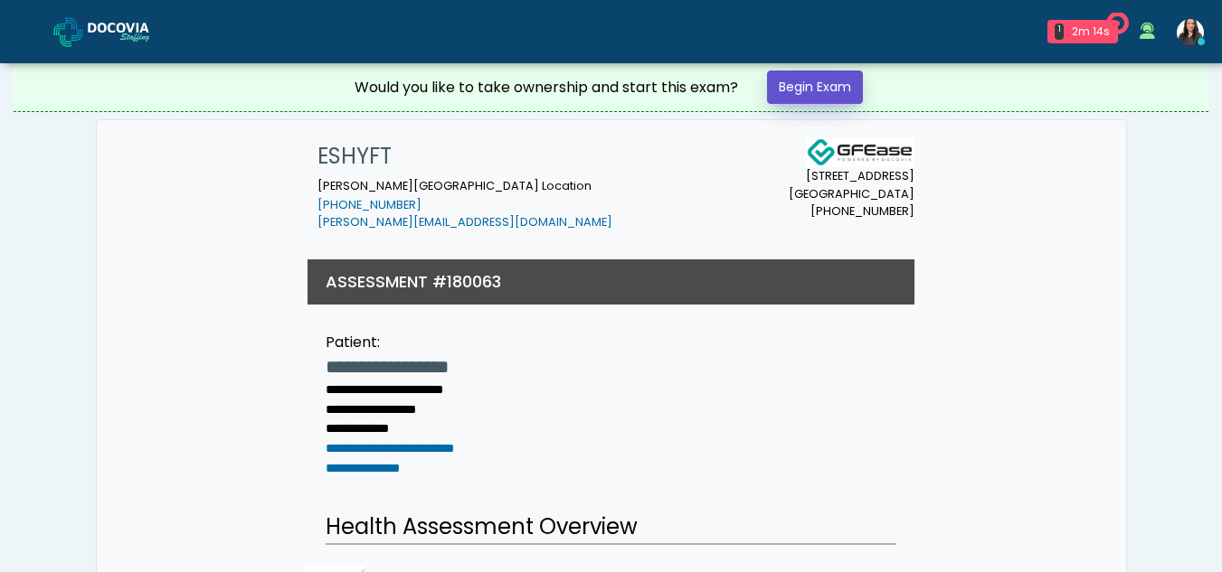
click at [832, 71] on link "Begin Exam" at bounding box center [815, 87] width 96 height 33
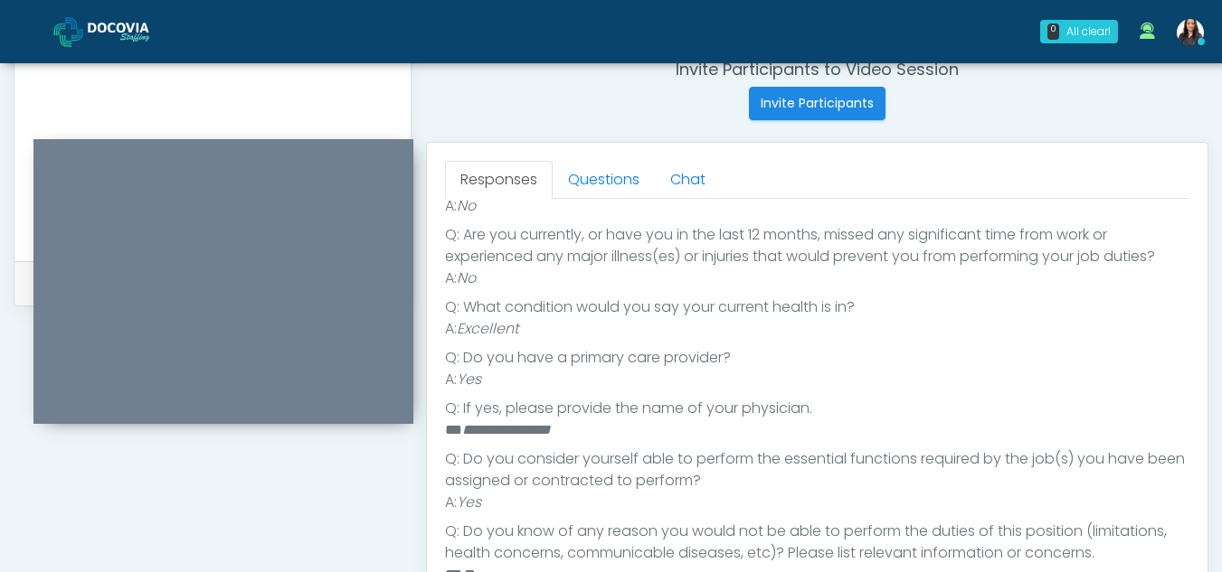
scroll to position [705, 0]
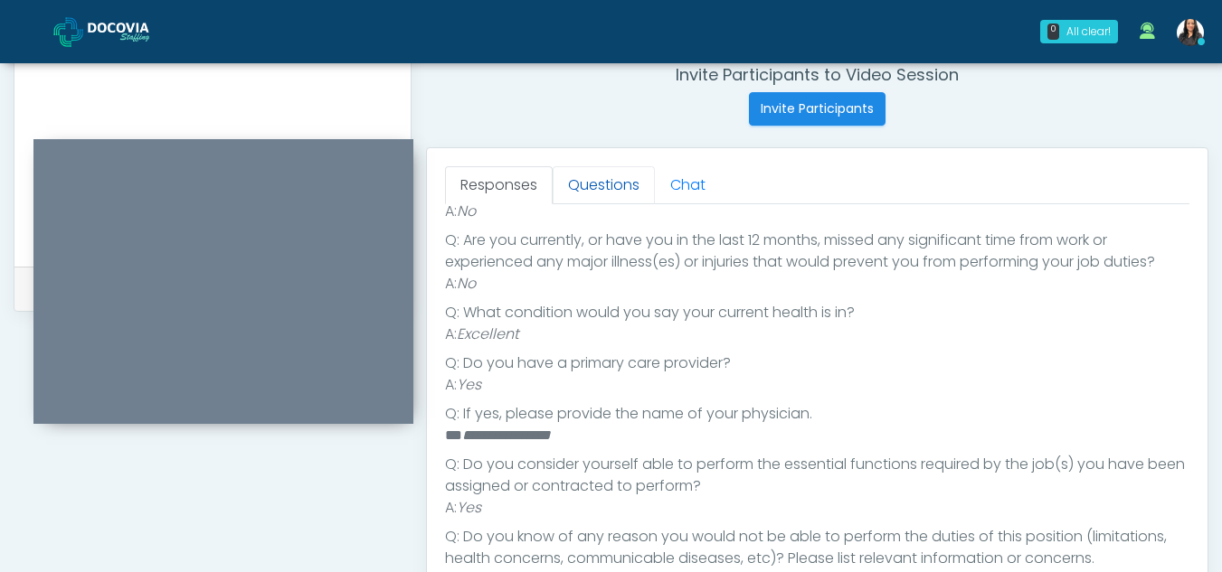
click at [617, 194] on link "Questions" at bounding box center [604, 185] width 102 height 38
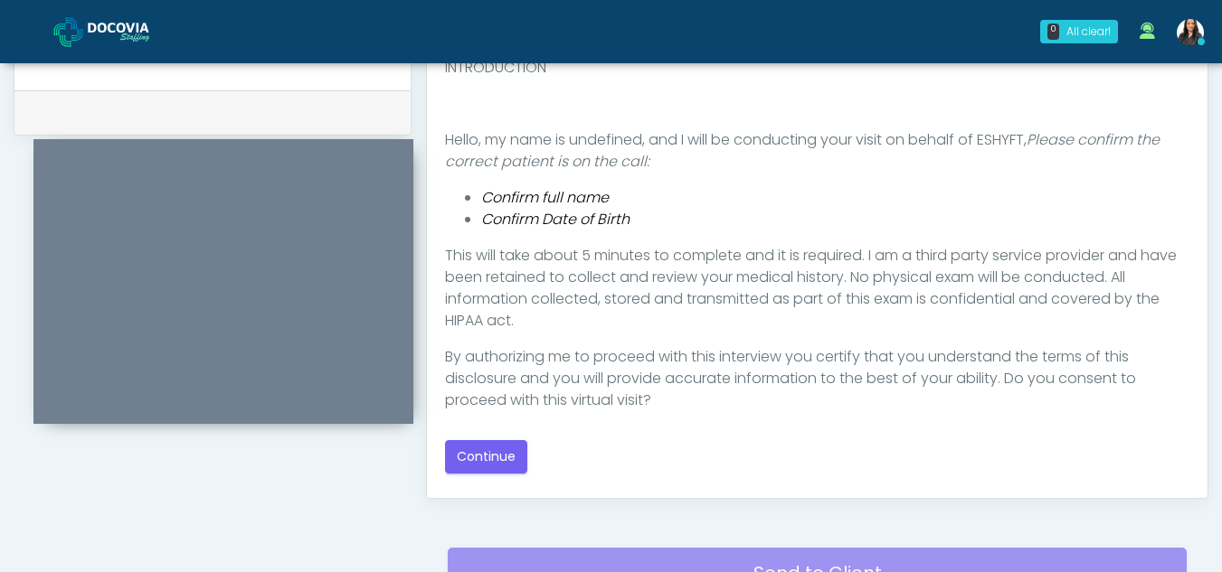
scroll to position [909, 0]
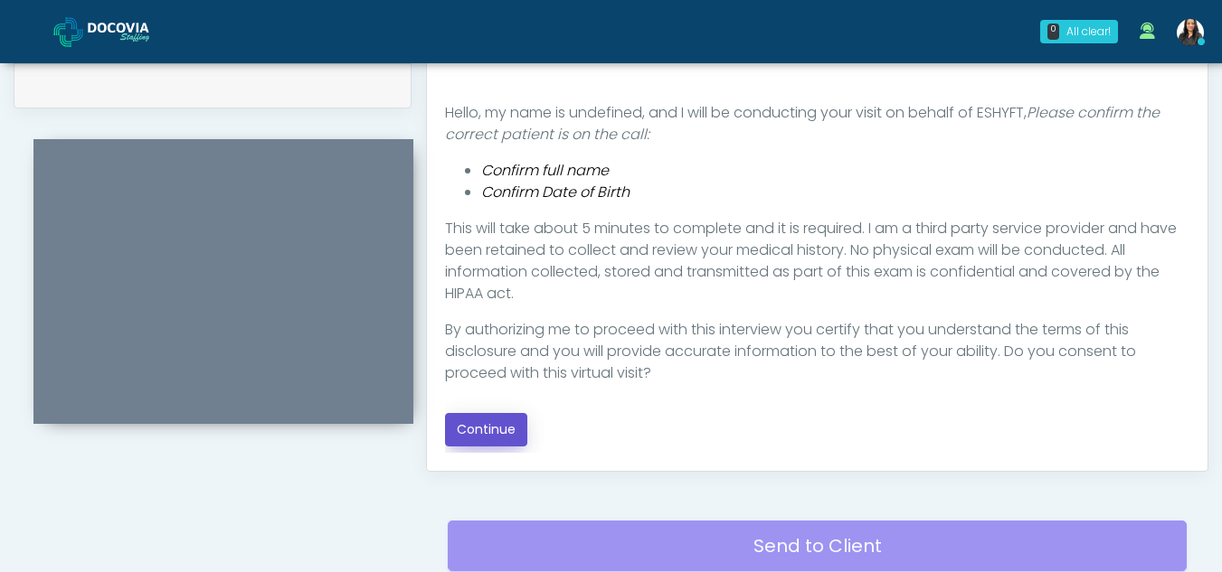
click at [483, 423] on button "Continue" at bounding box center [486, 429] width 82 height 33
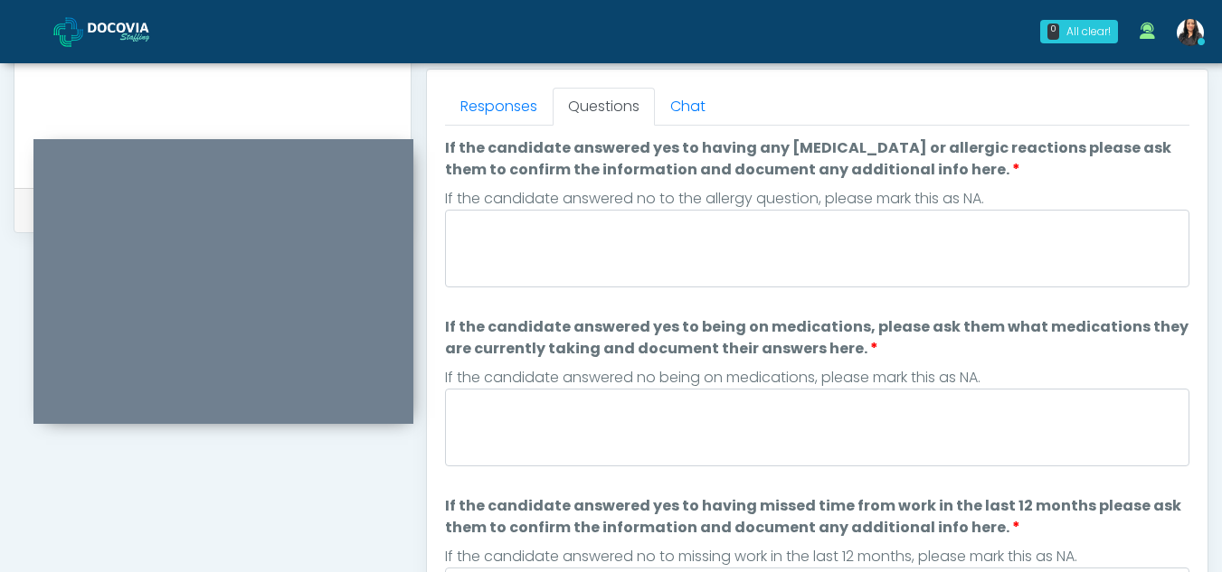
scroll to position [762, 0]
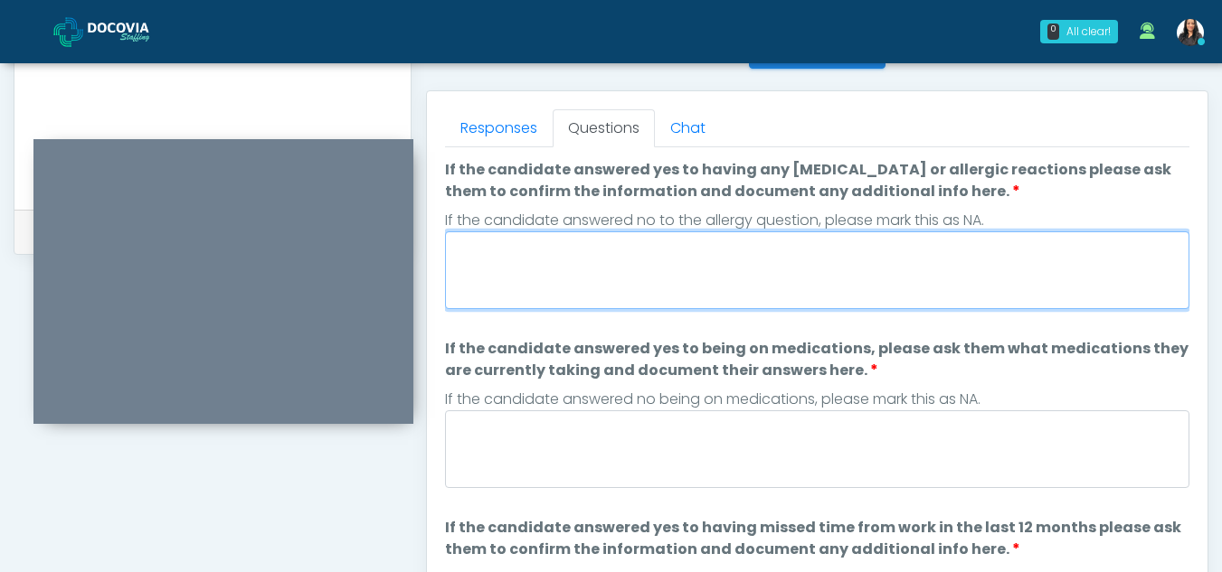
click at [545, 252] on textarea "If the candidate answered yes to having any allergies or allergic reactions ple…" at bounding box center [817, 271] width 744 height 78
type textarea "**"
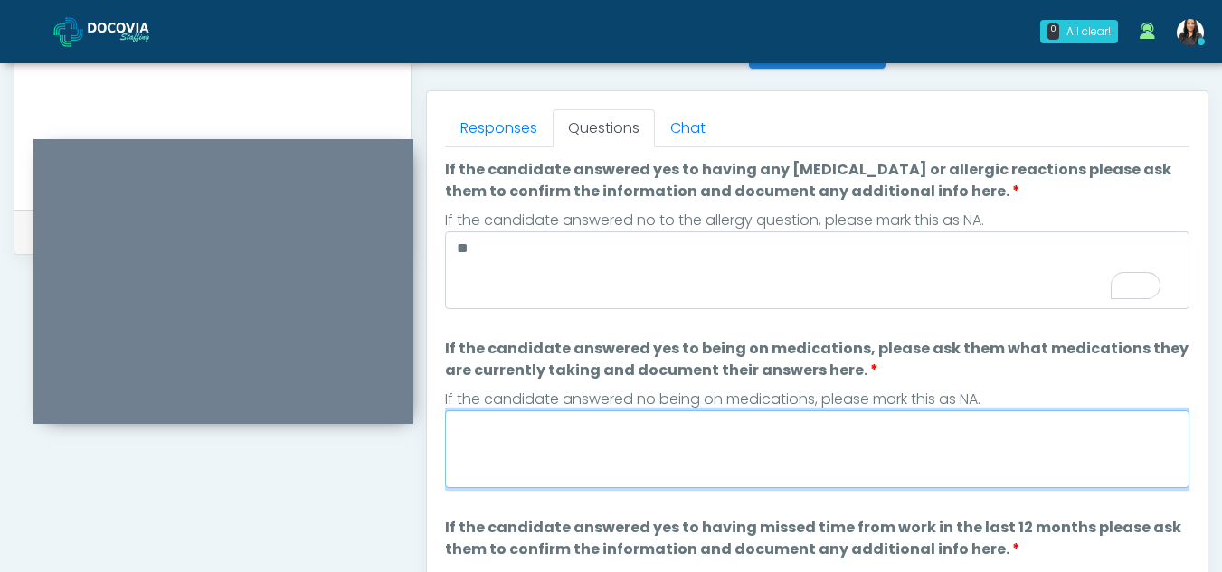
click at [557, 444] on textarea "If the candidate answered yes to being on medications, please ask them what med…" at bounding box center [817, 450] width 744 height 78
type textarea "**"
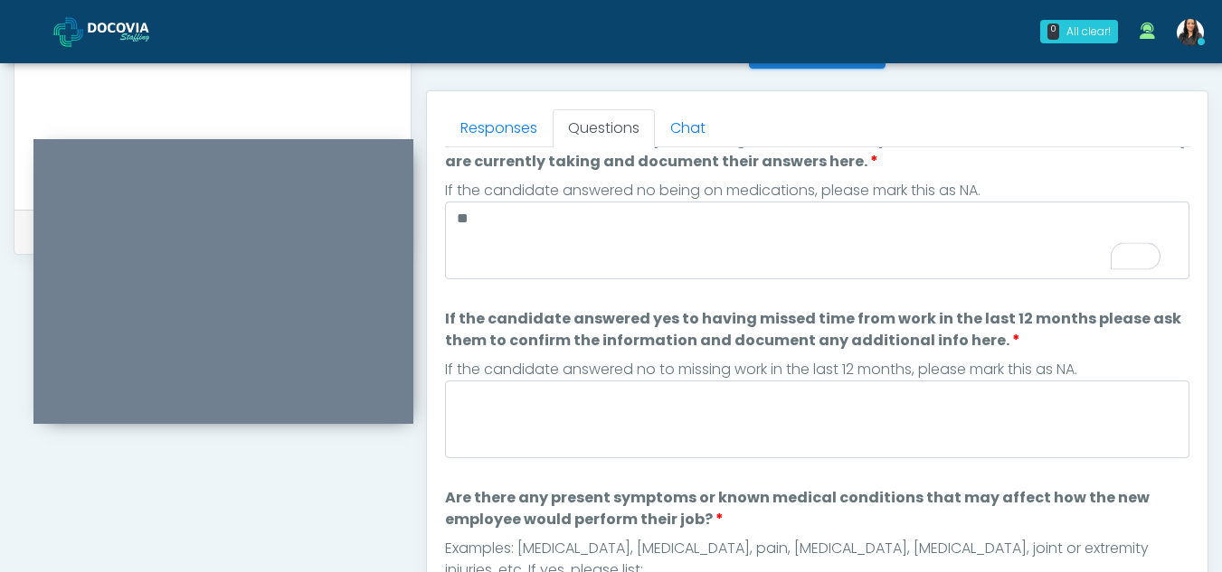
scroll to position [0, 0]
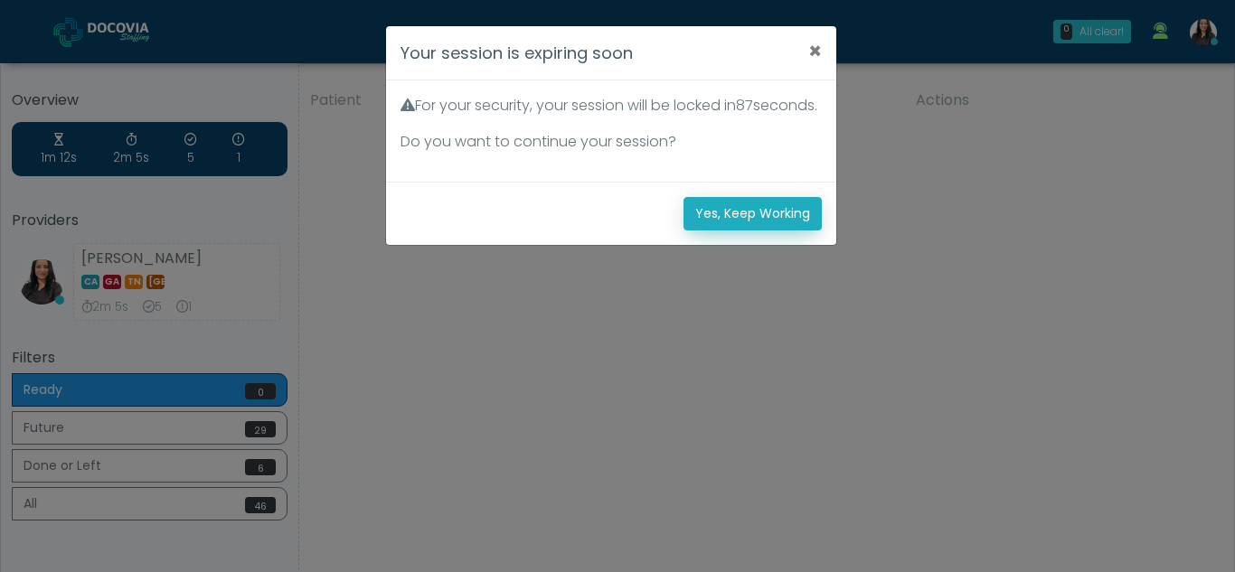
click at [772, 231] on button "Yes, Keep Working" at bounding box center [753, 213] width 138 height 33
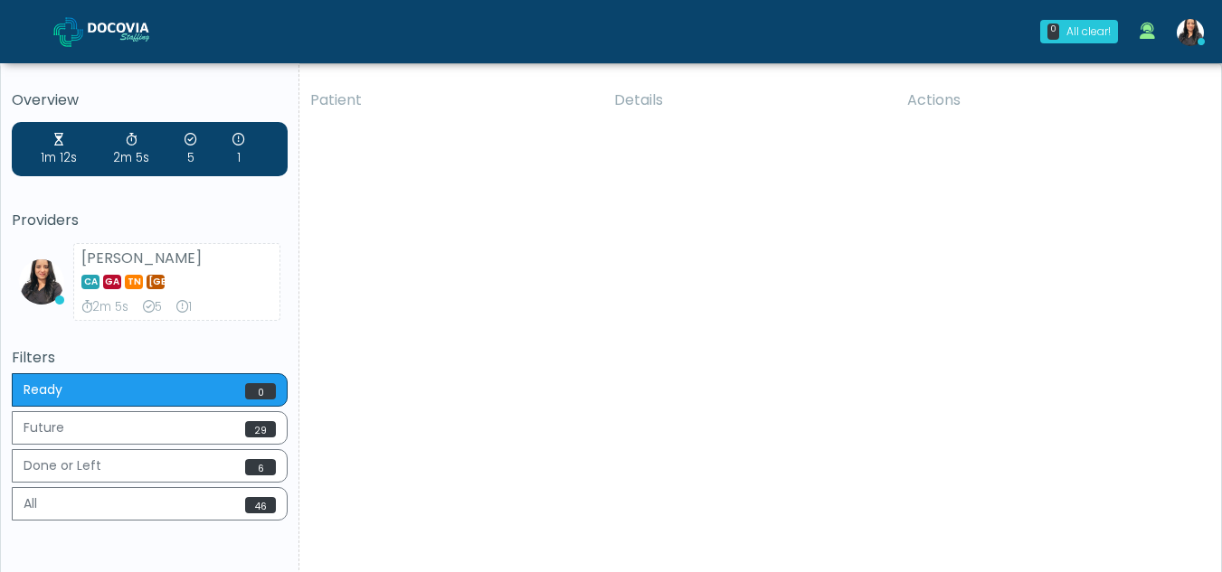
click at [726, 396] on div "Patient Details Actions HM Lake Worth, Florida 177137 Cross Country Florida FL" at bounding box center [753, 336] width 908 height 515
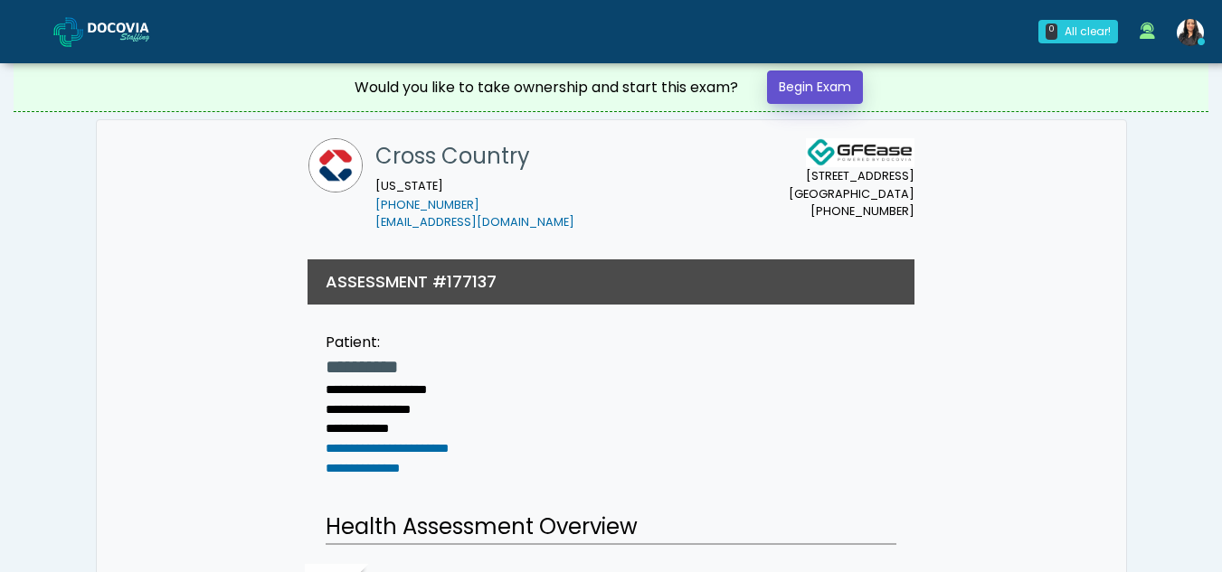
click at [810, 84] on link "Begin Exam" at bounding box center [815, 87] width 96 height 33
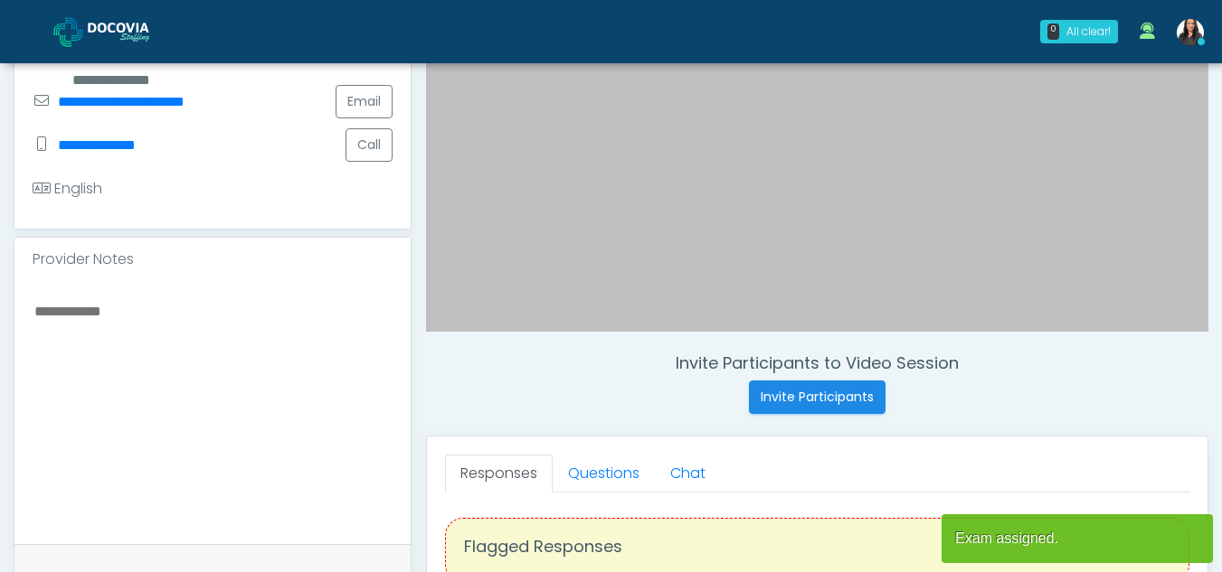
scroll to position [420, 0]
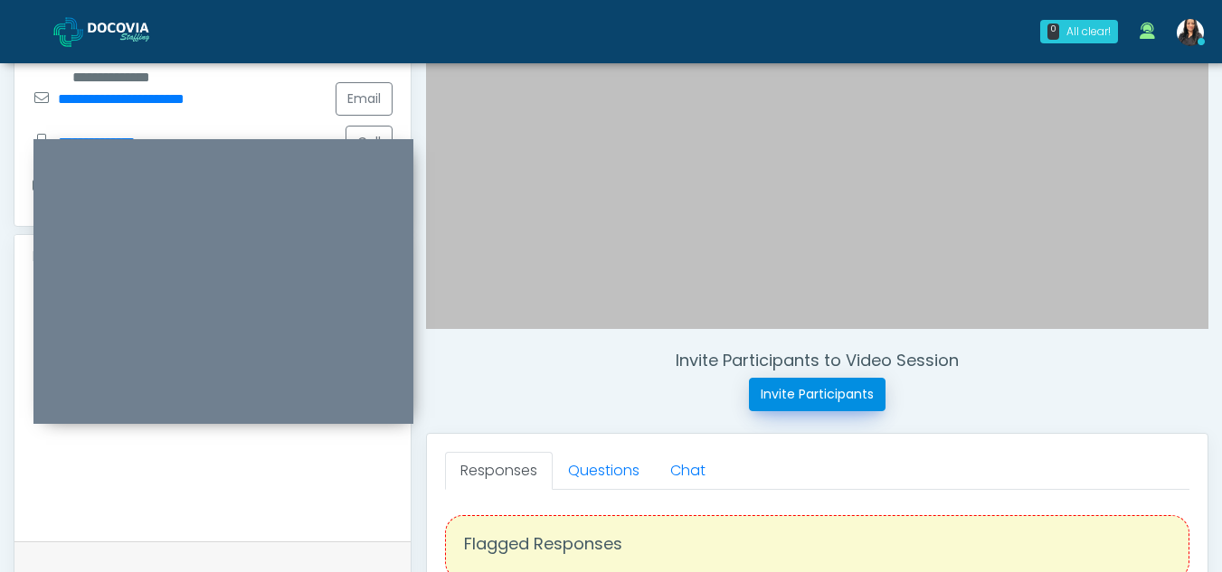
click at [798, 391] on button "Invite Participants" at bounding box center [817, 394] width 137 height 33
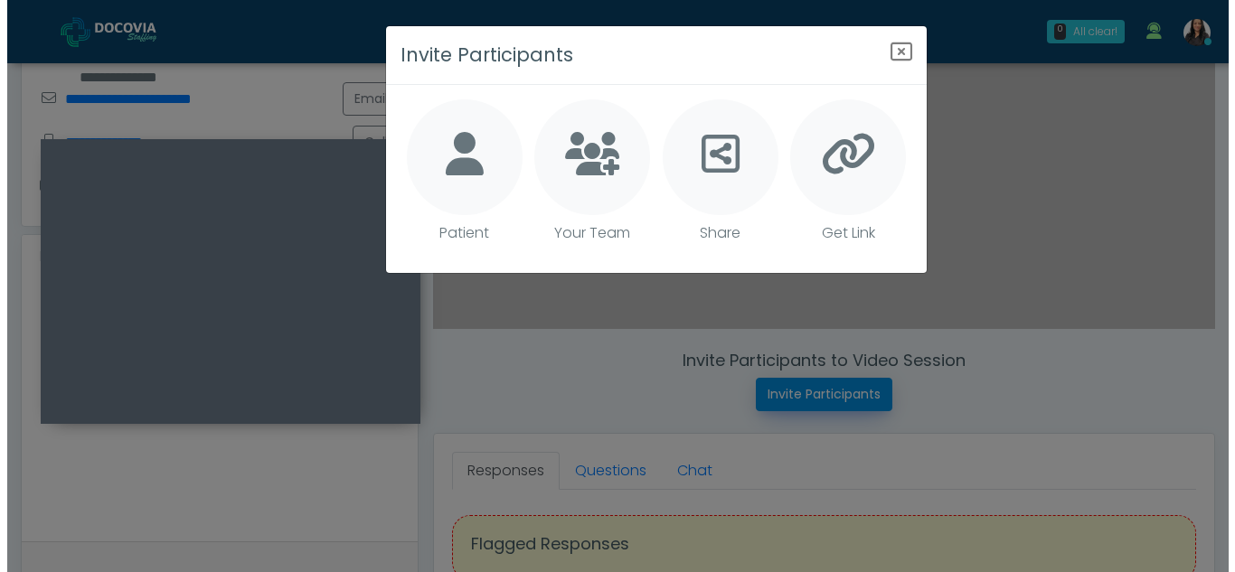
scroll to position [421, 0]
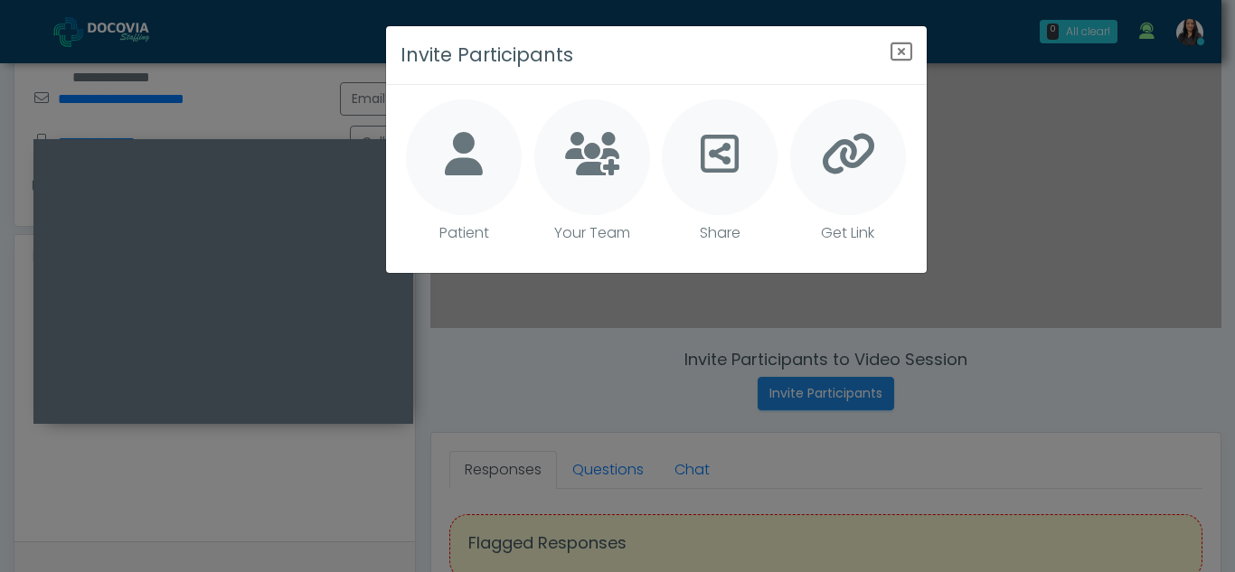
click at [435, 157] on div at bounding box center [464, 157] width 116 height 116
type textarea "**********"
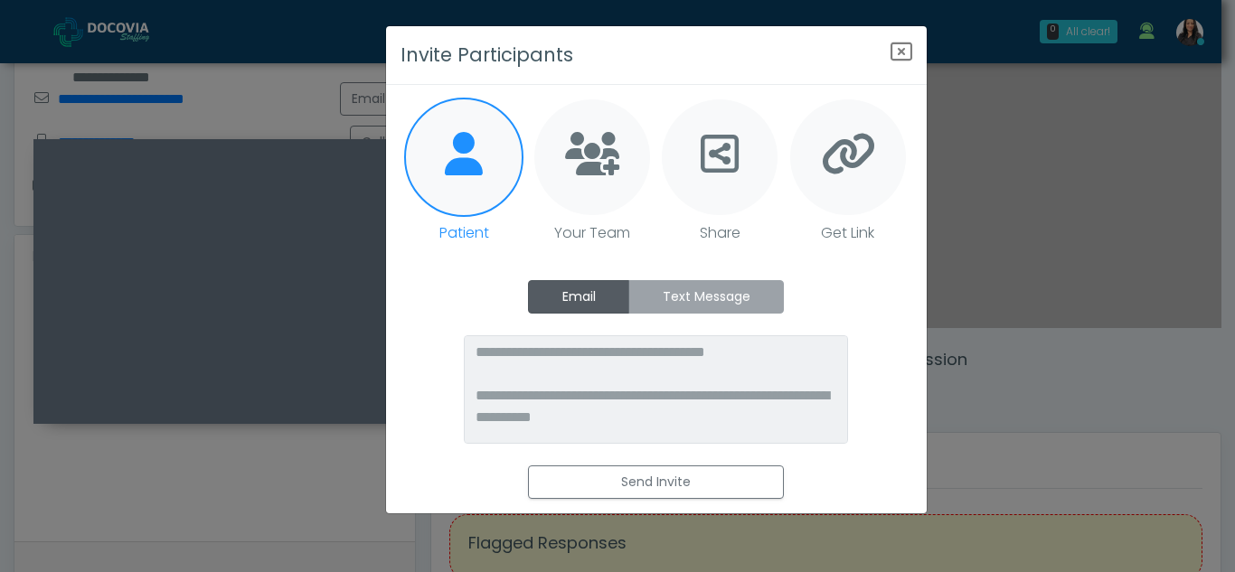
click at [723, 284] on label "Text Message" at bounding box center [707, 296] width 156 height 33
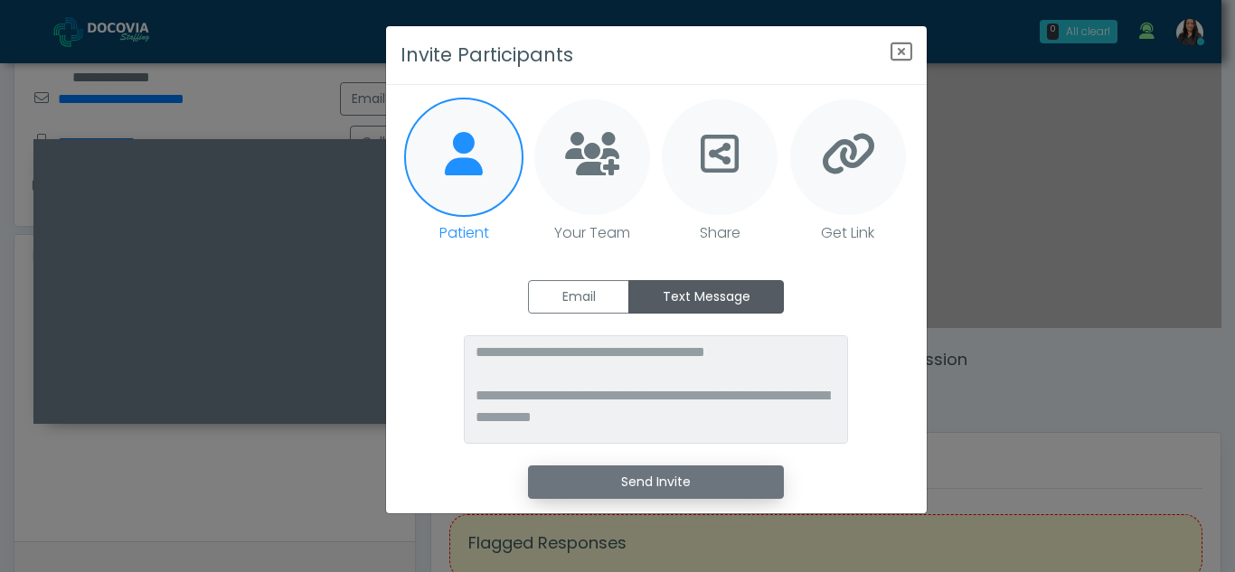
click at [698, 481] on button "Send Invite" at bounding box center [656, 482] width 256 height 33
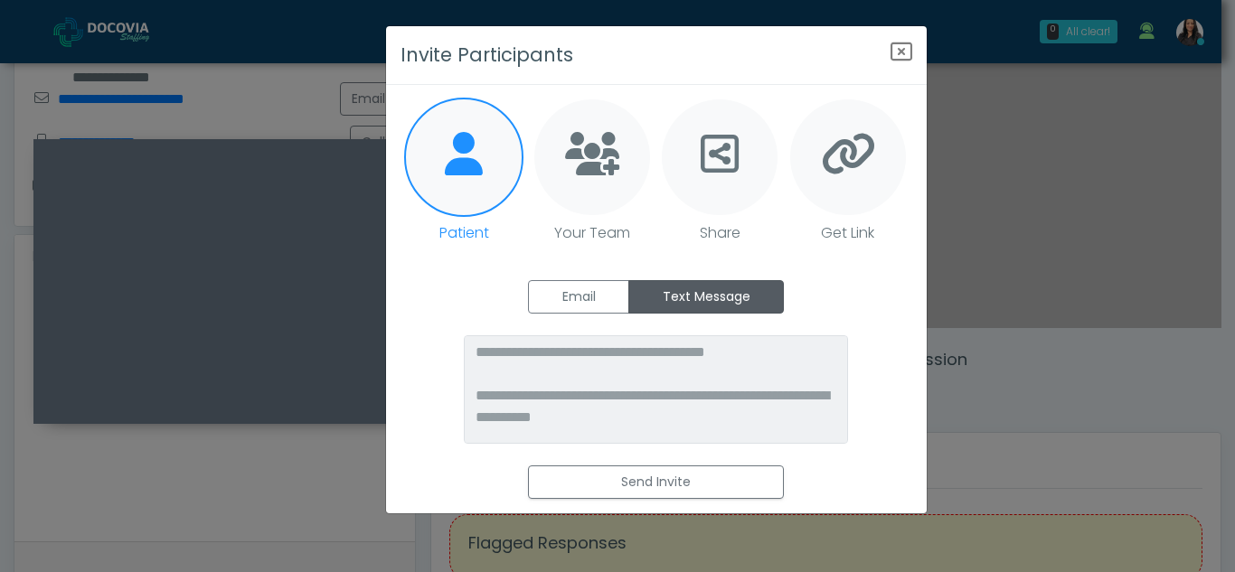
click at [320, 311] on div "**********" at bounding box center [617, 286] width 1235 height 572
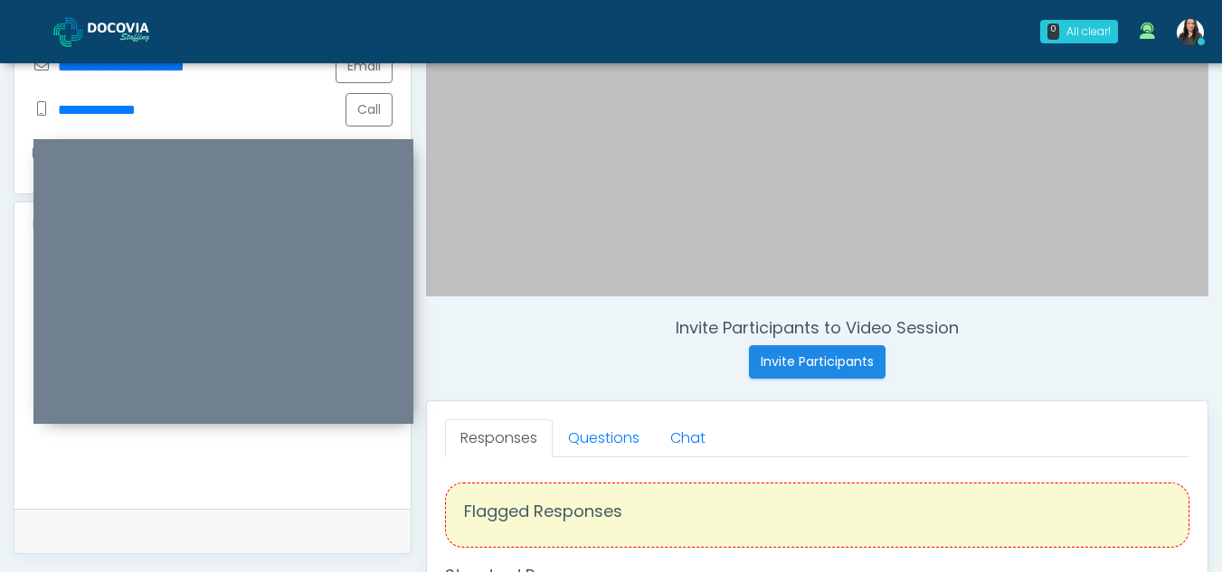
scroll to position [463, 0]
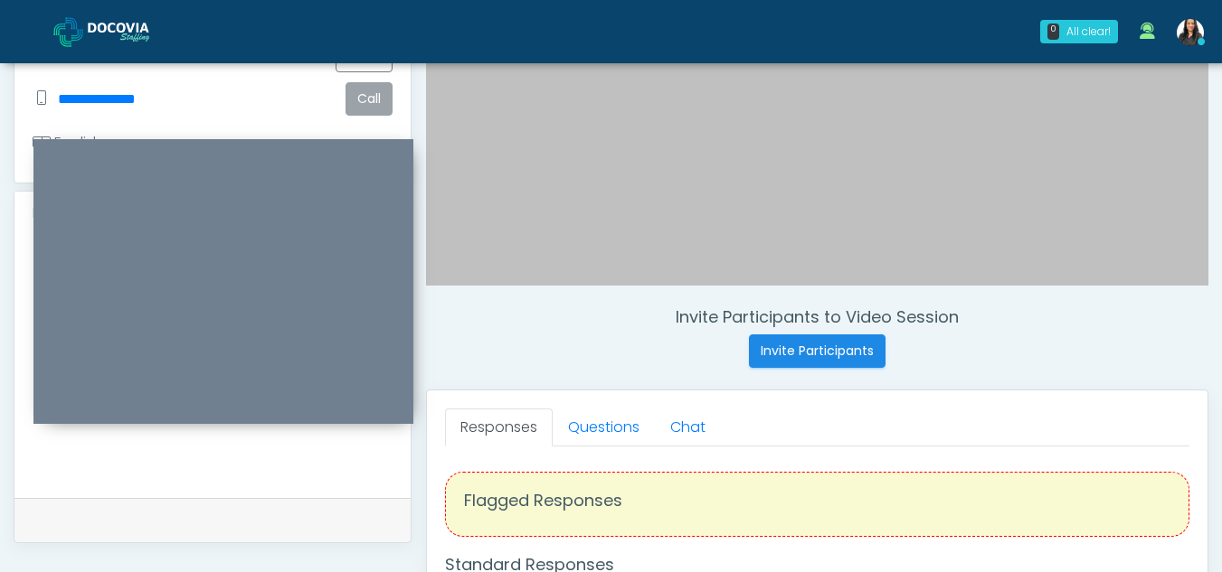
click at [383, 98] on button "Call" at bounding box center [368, 98] width 47 height 33
click at [357, 88] on button "Call" at bounding box center [368, 98] width 47 height 33
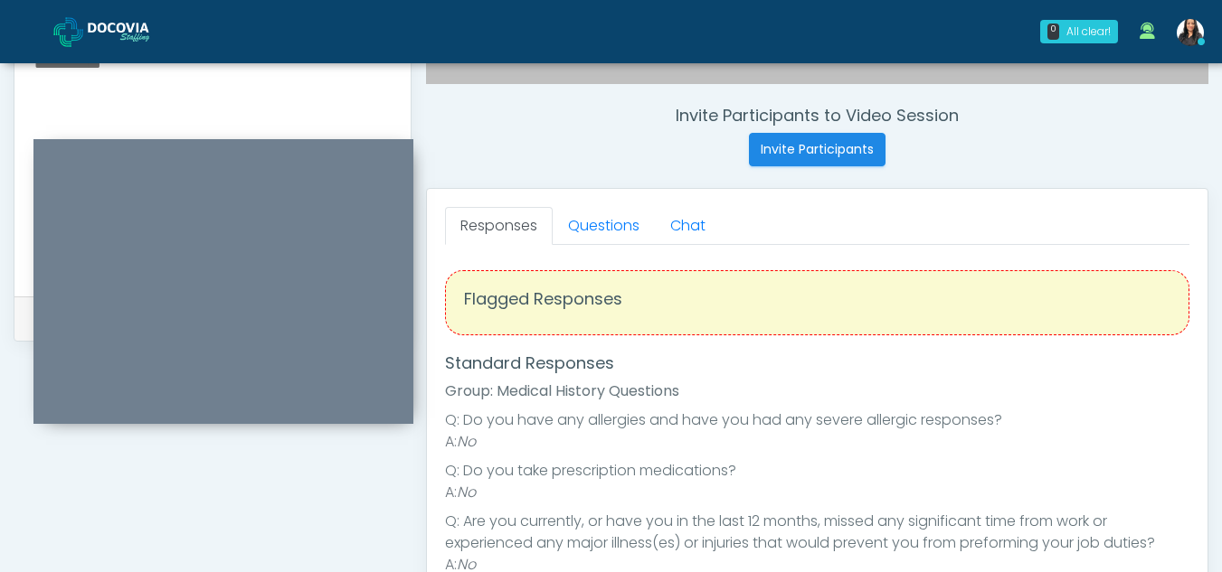
scroll to position [588, 0]
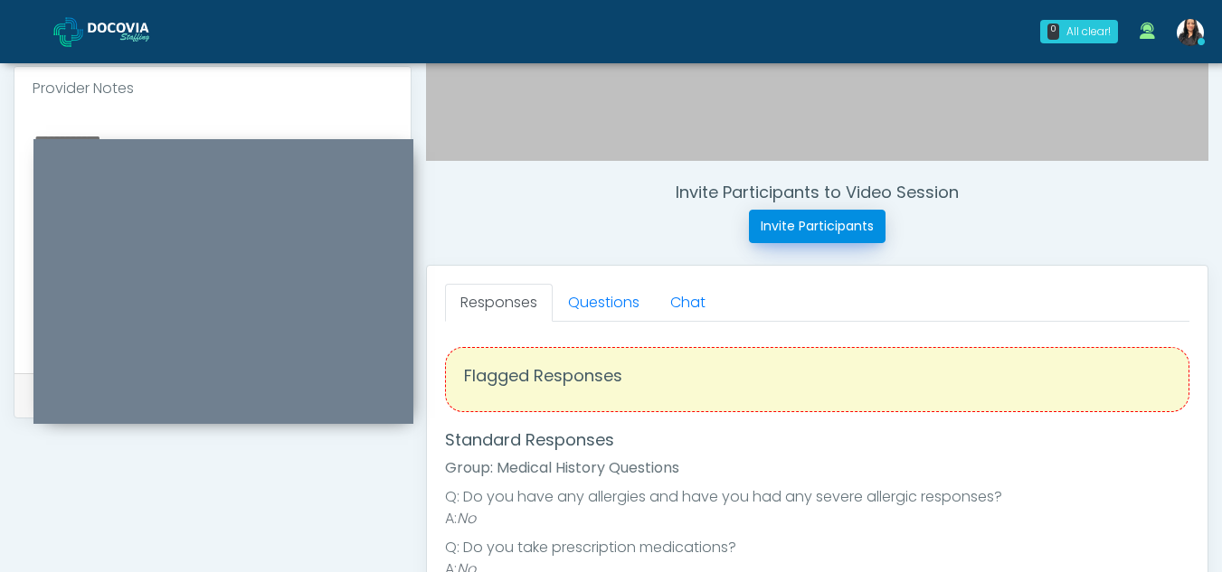
click at [800, 231] on button "Invite Participants" at bounding box center [817, 226] width 137 height 33
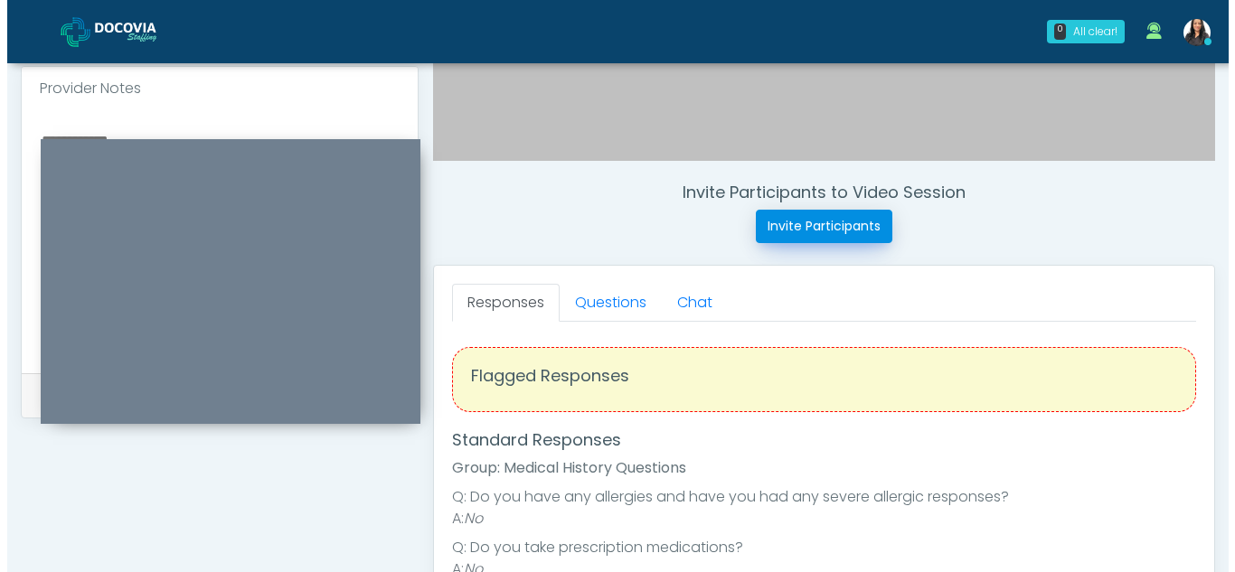
scroll to position [589, 0]
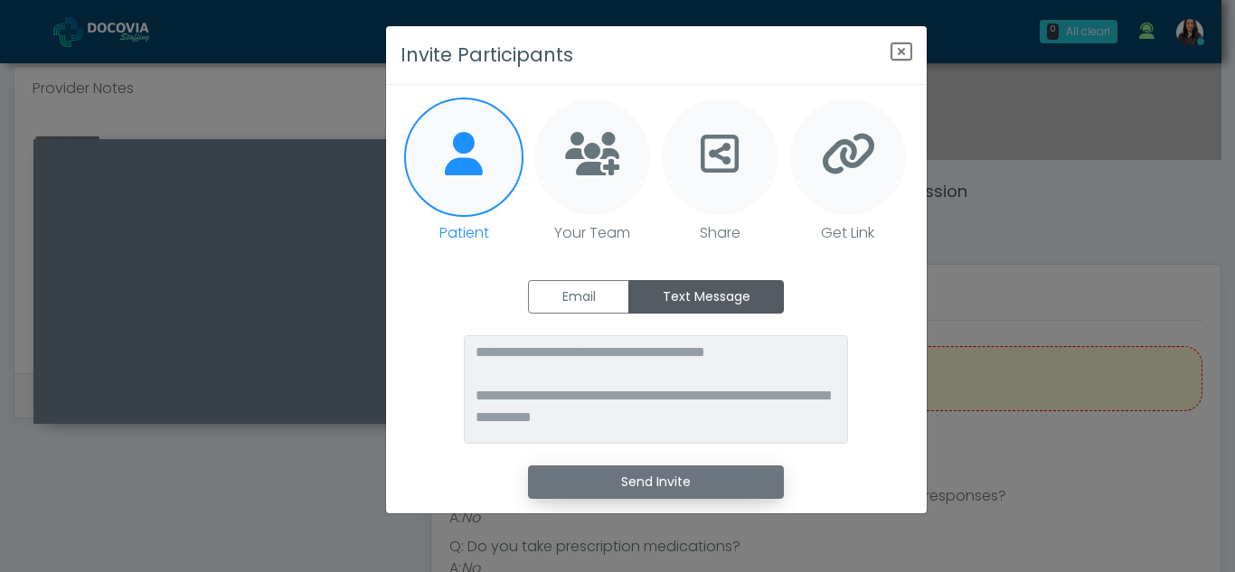
click at [654, 486] on button "Send Invite" at bounding box center [656, 482] width 256 height 33
click at [652, 478] on button "Send Invite" at bounding box center [656, 482] width 256 height 33
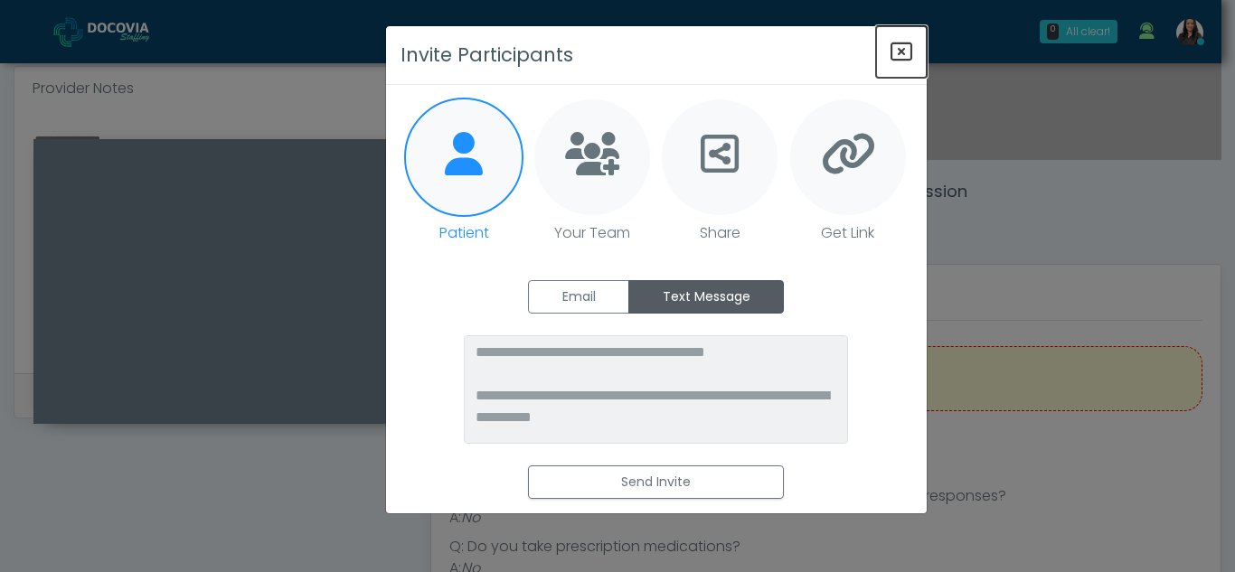
click at [898, 53] on icon "Close" at bounding box center [902, 52] width 22 height 22
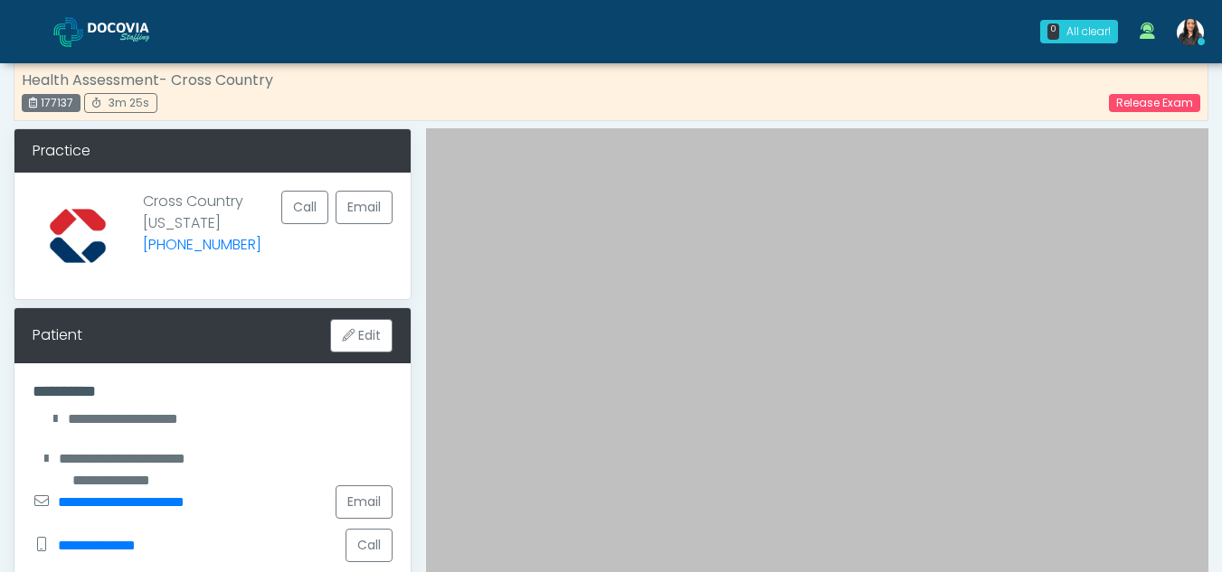
scroll to position [14, 0]
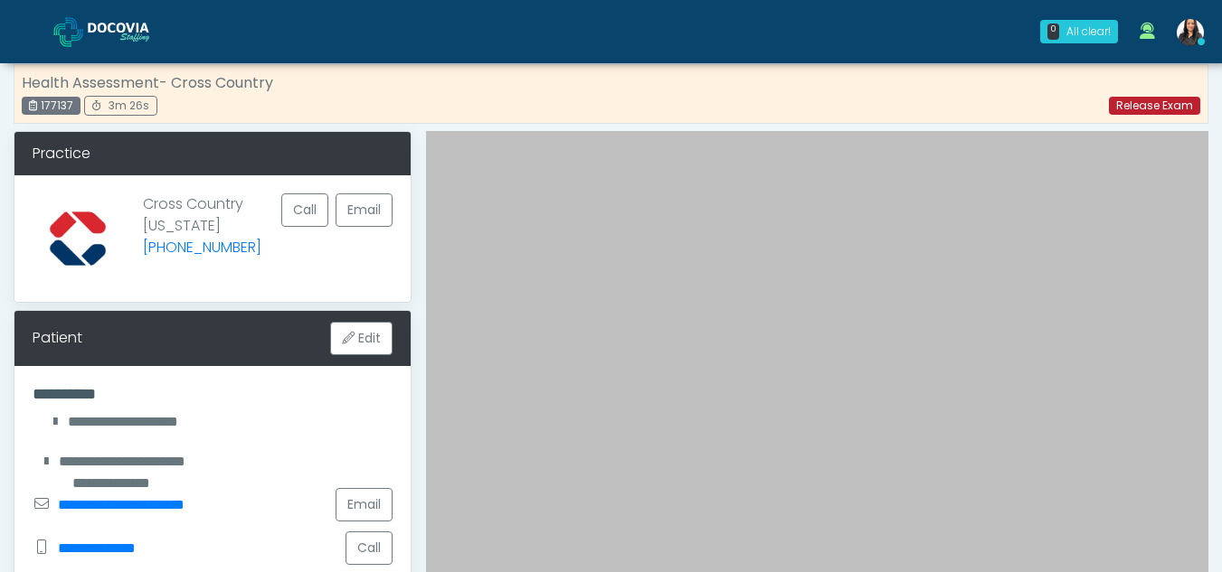
click at [1145, 106] on link "Release Exam" at bounding box center [1154, 106] width 91 height 18
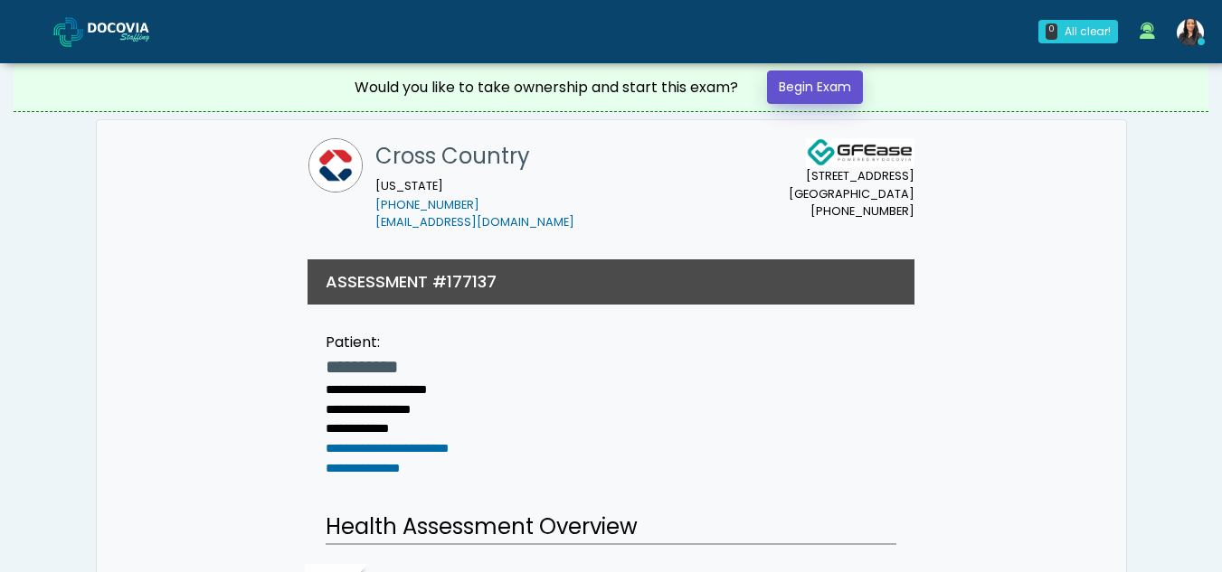
click at [794, 84] on link "Begin Exam" at bounding box center [815, 87] width 96 height 33
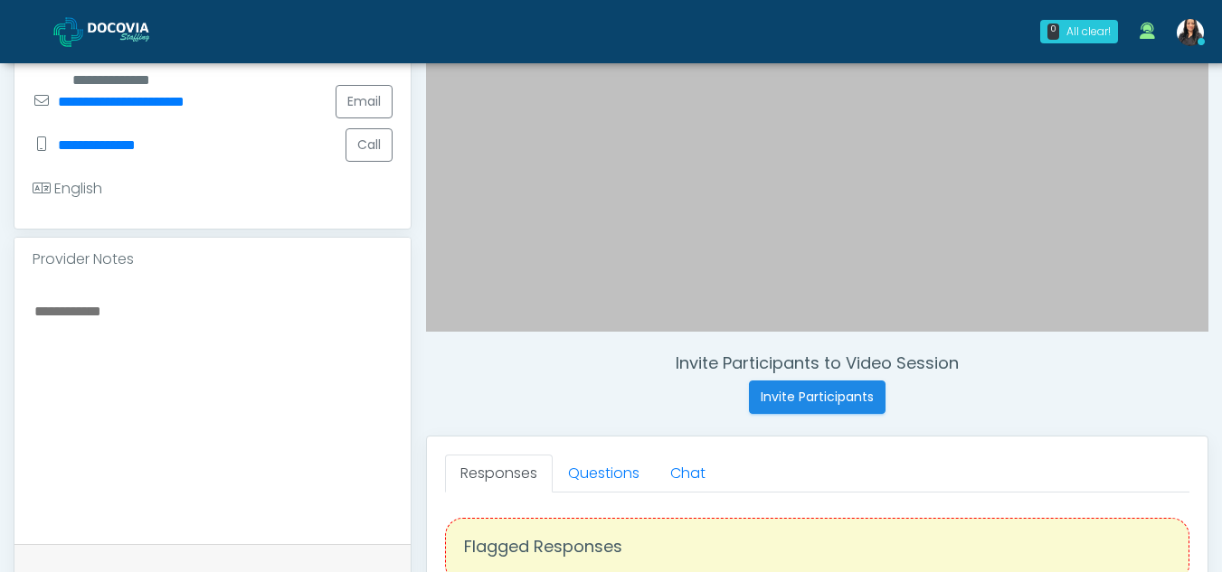
scroll to position [460, 0]
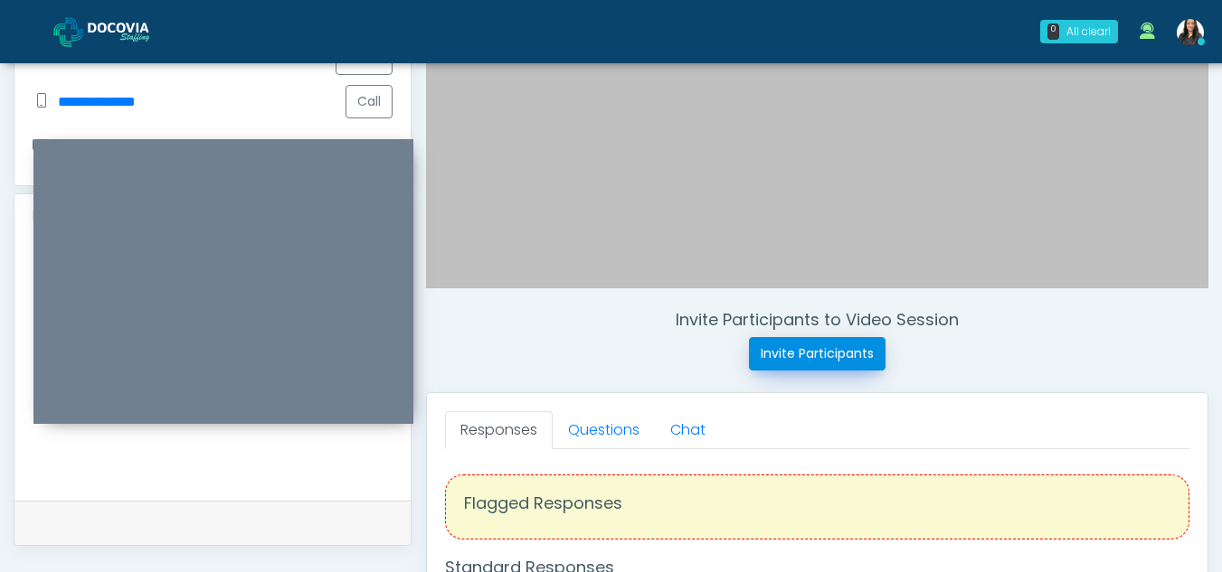
click at [804, 355] on button "Invite Participants" at bounding box center [817, 353] width 137 height 33
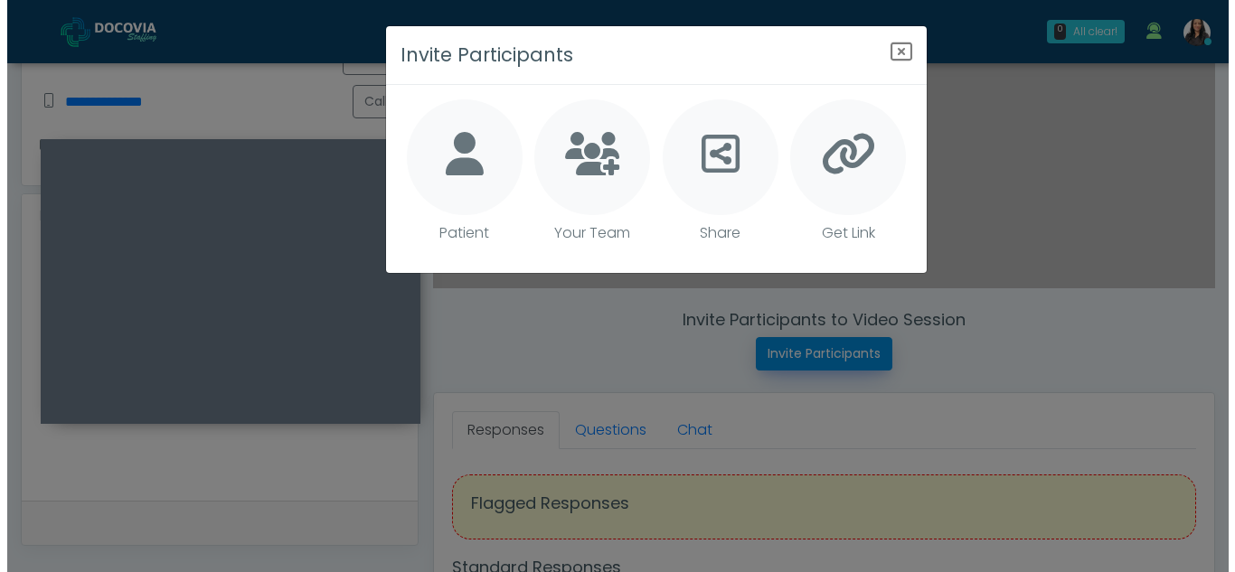
scroll to position [461, 0]
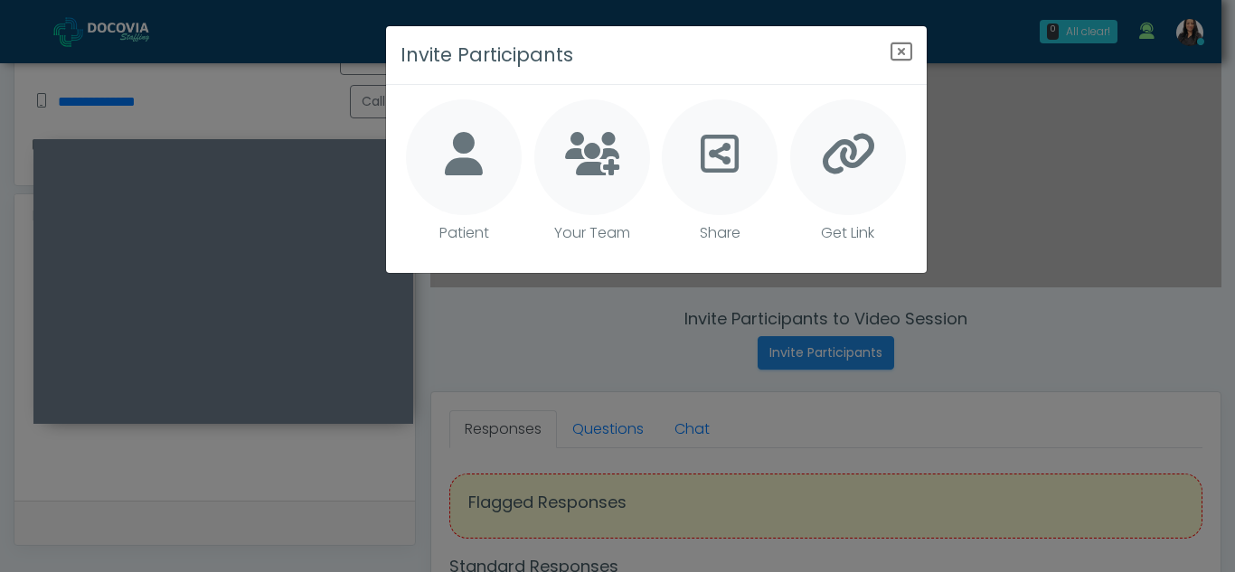
click at [451, 154] on icon at bounding box center [464, 153] width 38 height 43
type textarea "**********"
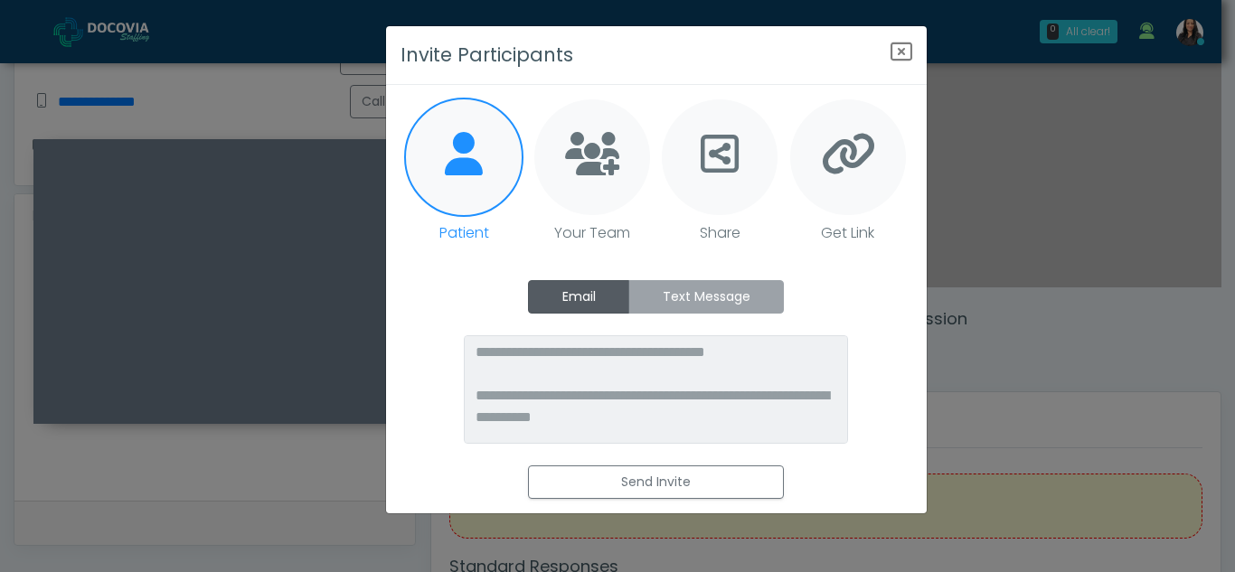
click at [743, 293] on label "Text Message" at bounding box center [707, 296] width 156 height 33
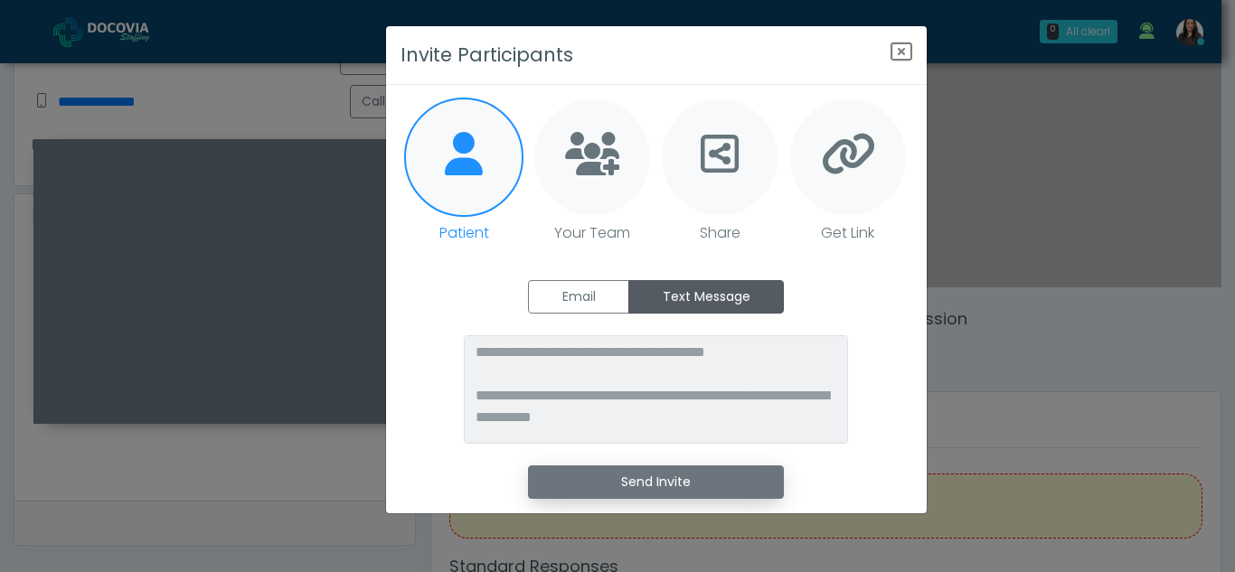
click at [666, 482] on button "Send Invite" at bounding box center [656, 482] width 256 height 33
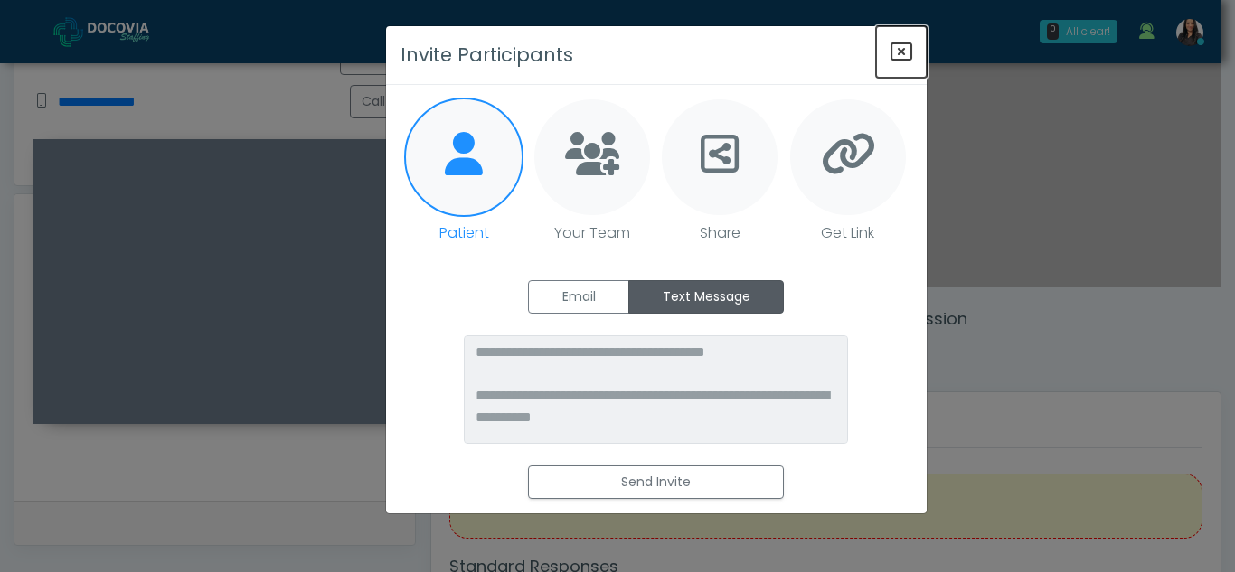
click at [900, 48] on icon "Close" at bounding box center [902, 52] width 22 height 22
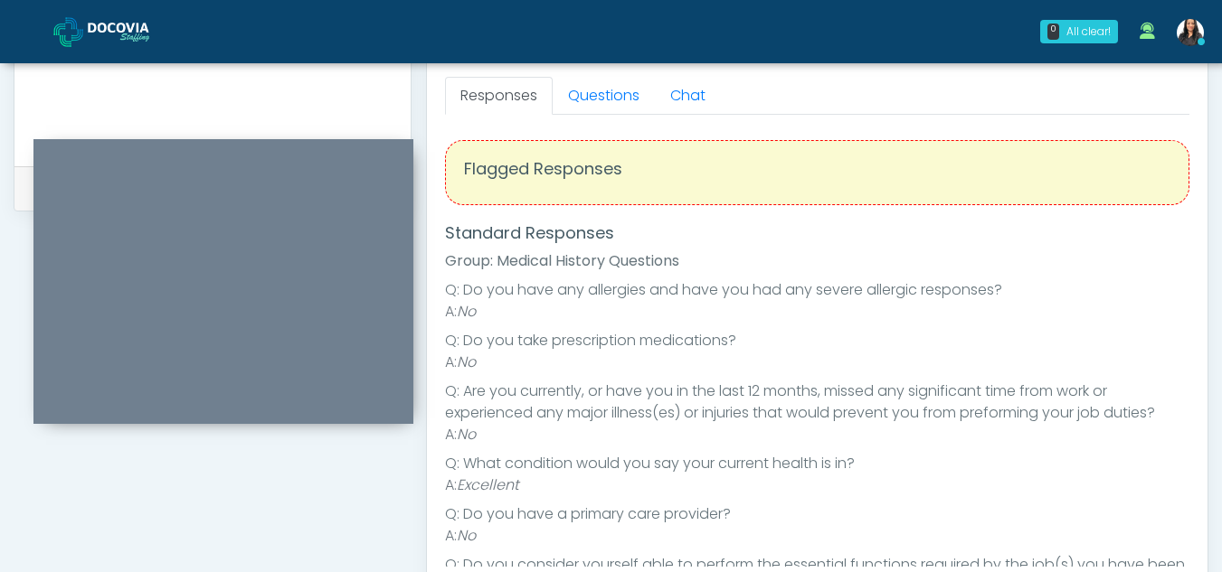
scroll to position [757, 0]
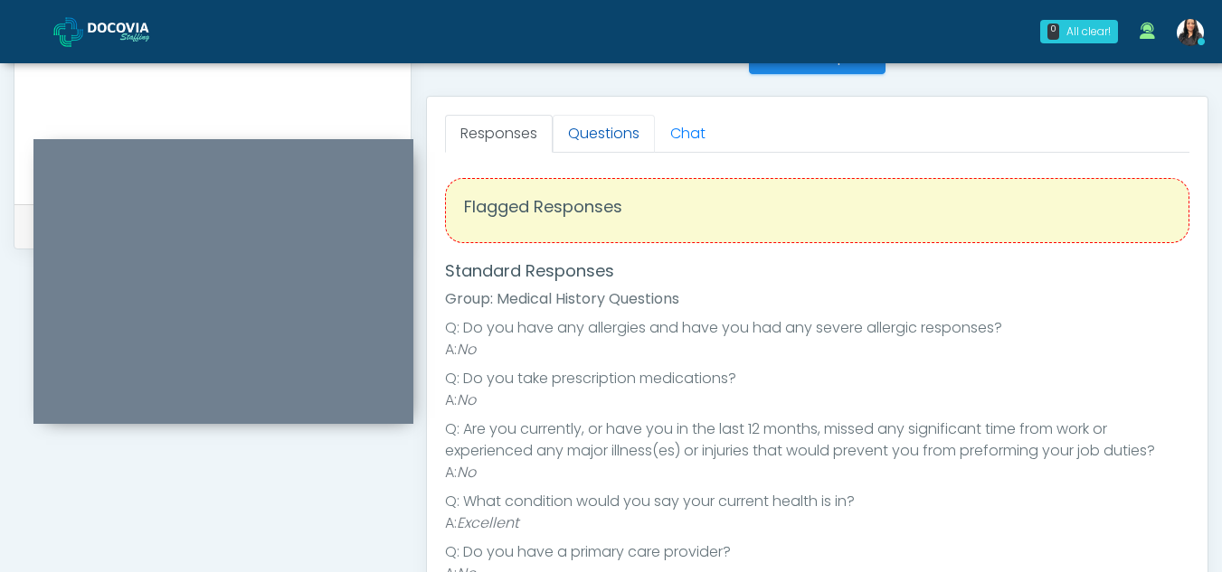
click at [605, 129] on link "Questions" at bounding box center [604, 134] width 102 height 38
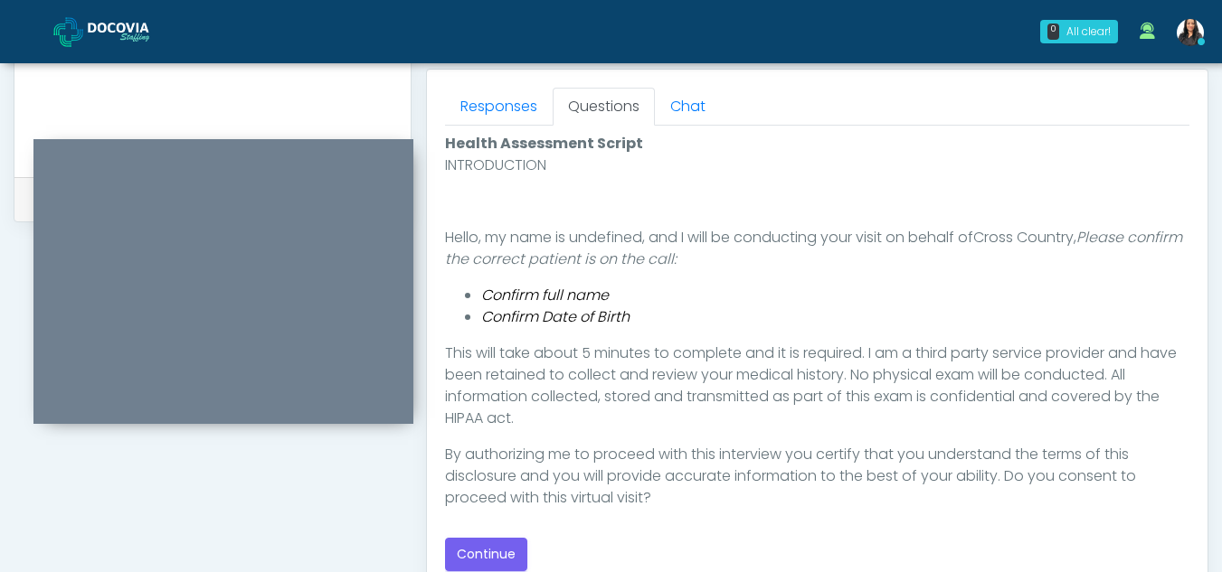
scroll to position [792, 0]
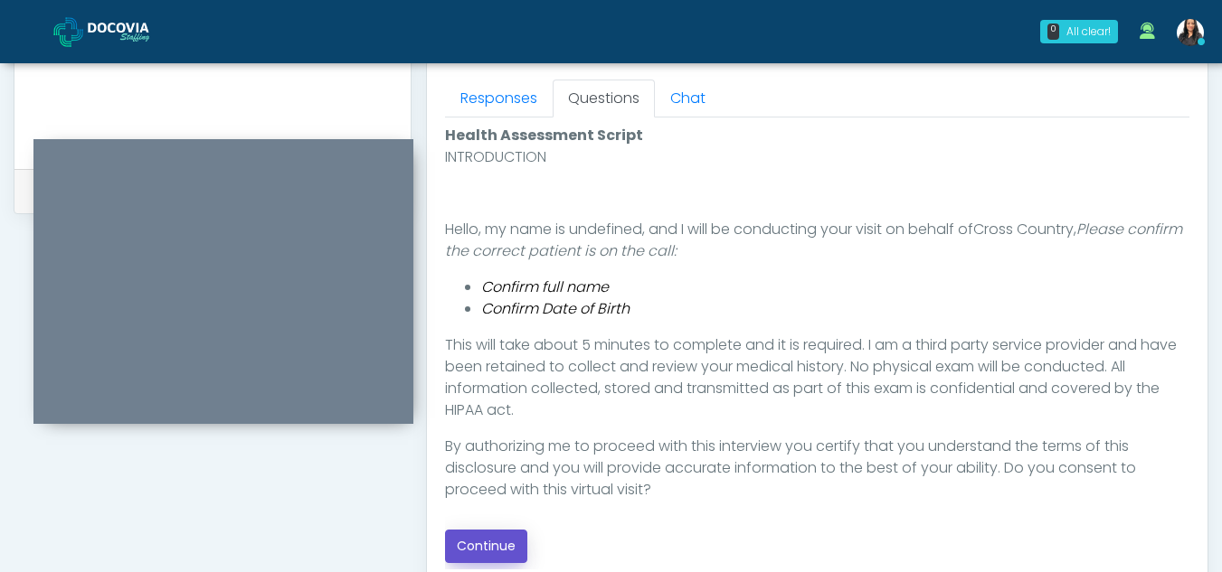
click at [476, 549] on button "Continue" at bounding box center [486, 546] width 82 height 33
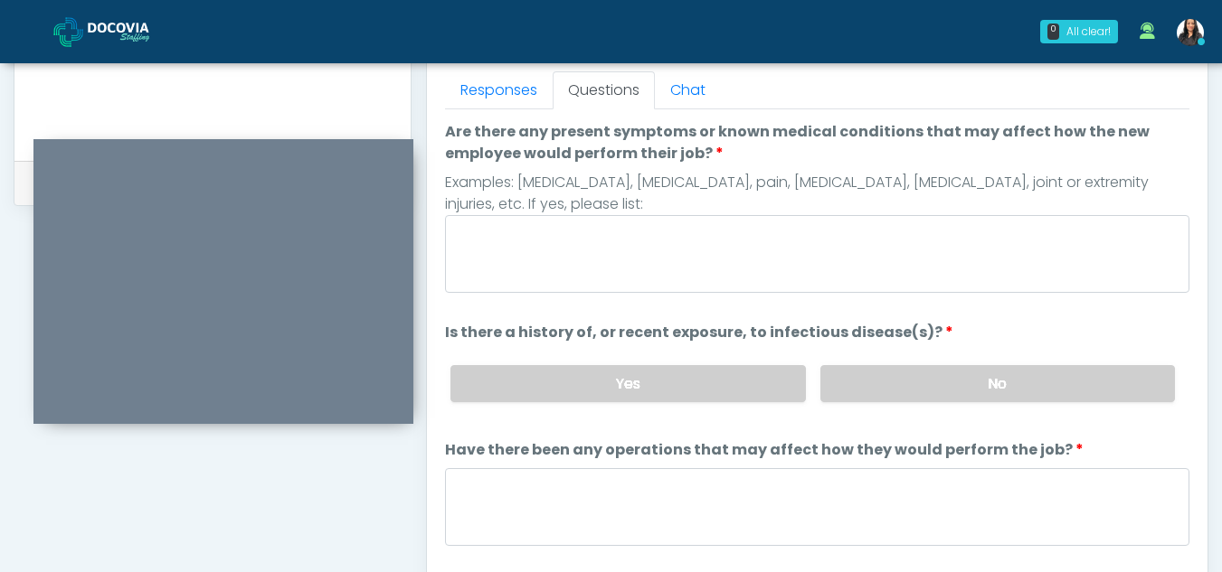
scroll to position [790, 0]
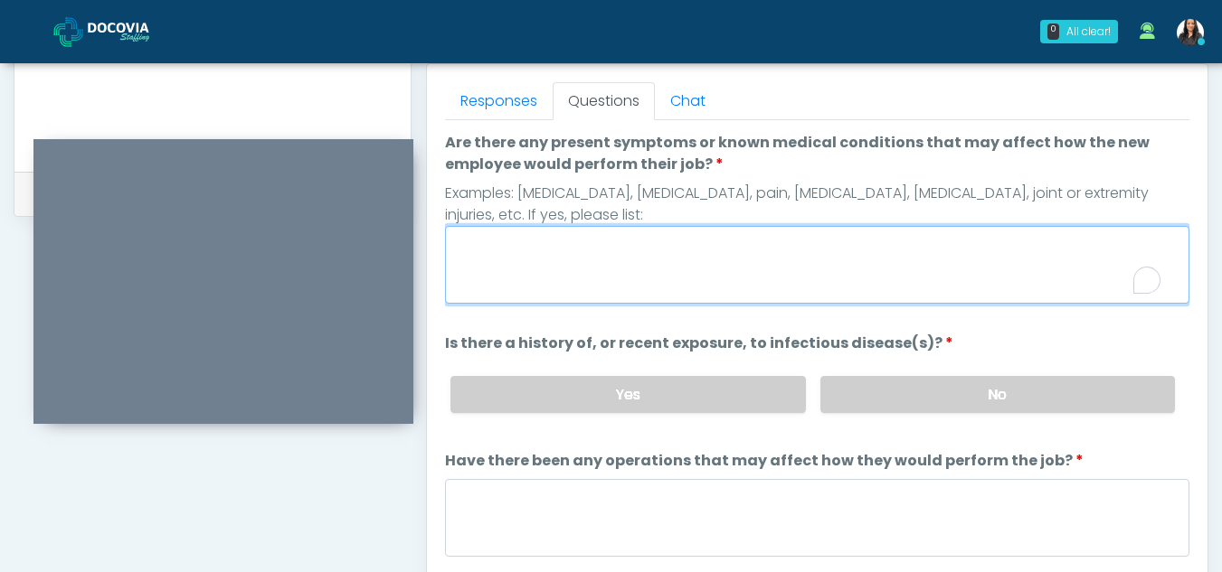
click at [509, 275] on textarea "Are there any present symptoms or known medical conditions that may affect how …" at bounding box center [817, 265] width 744 height 78
type textarea "**"
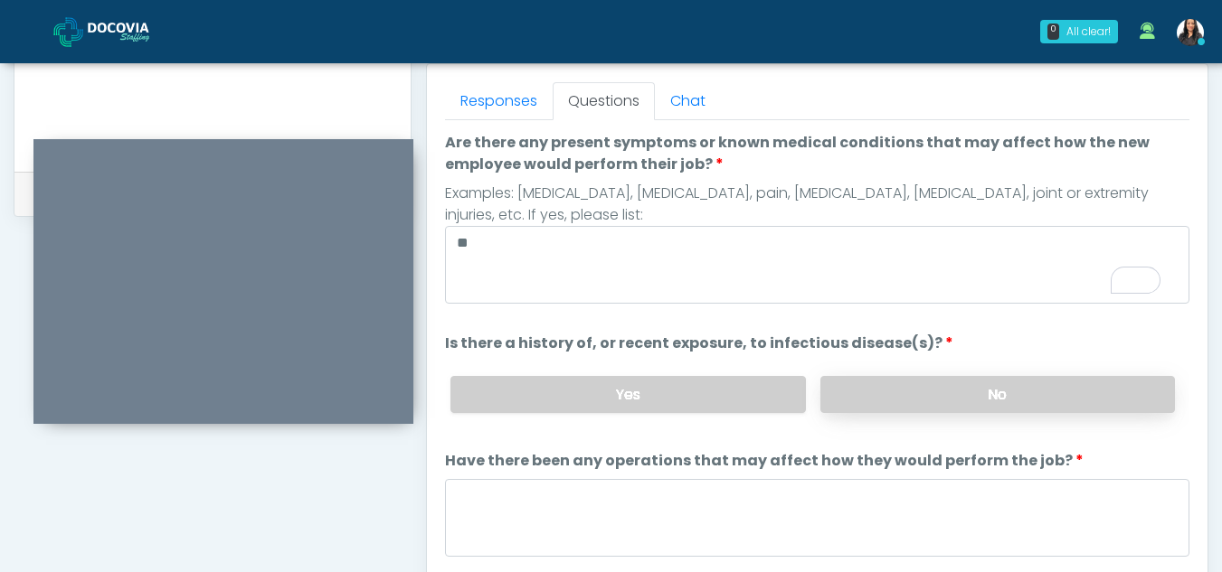
click at [965, 390] on label "No" at bounding box center [997, 394] width 355 height 37
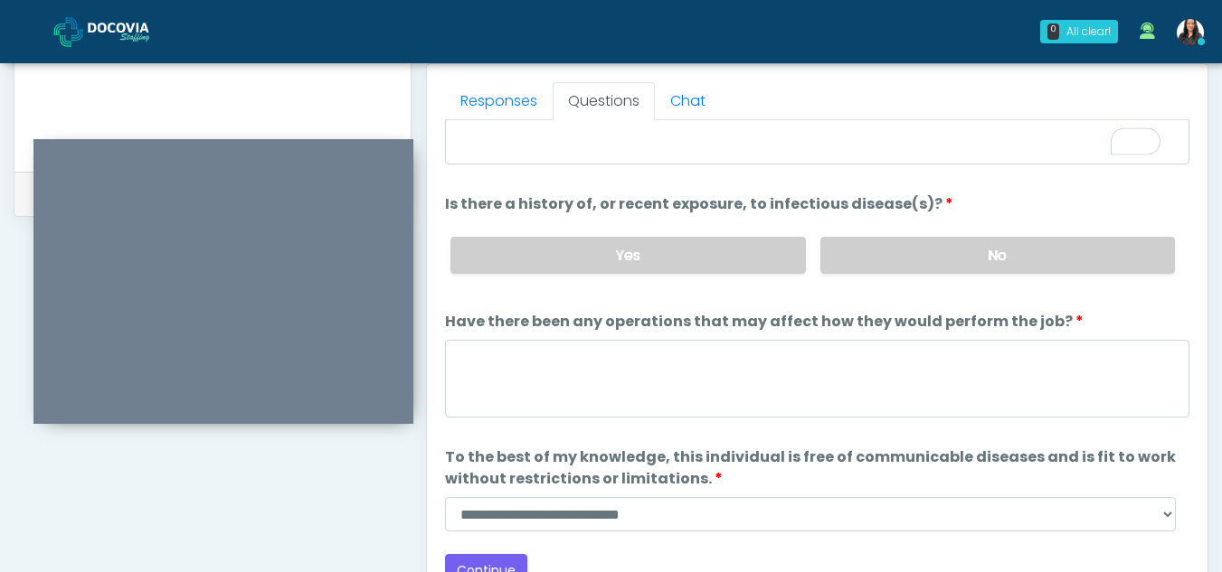
scroll to position [155, 0]
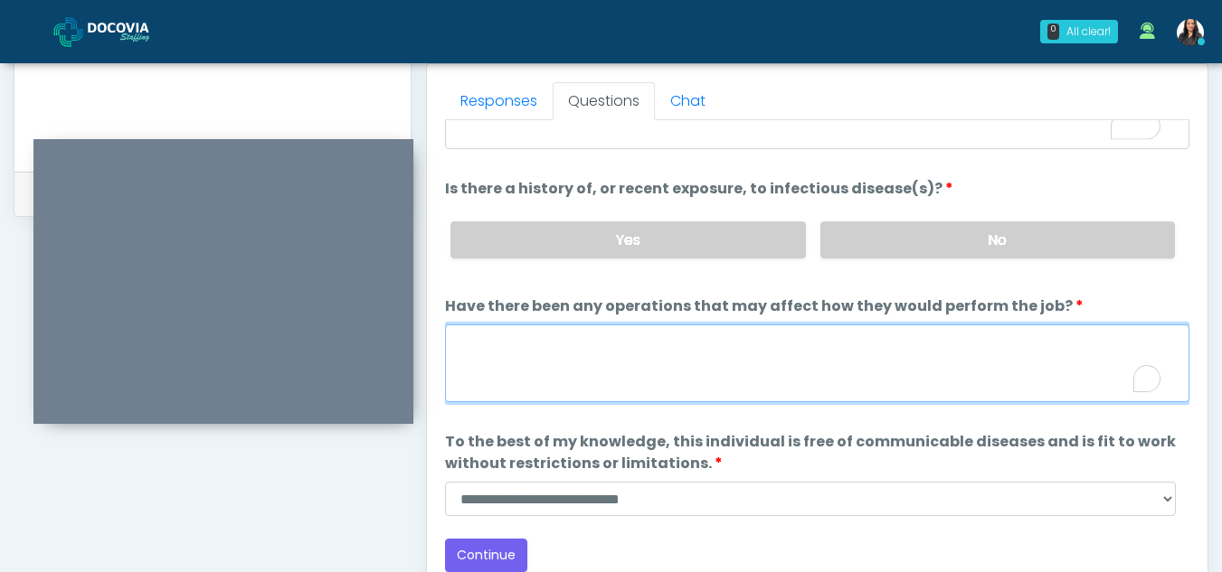
click at [505, 360] on textarea "Have there been any operations that may affect how they would perform the job?" at bounding box center [817, 364] width 744 height 78
type textarea "**"
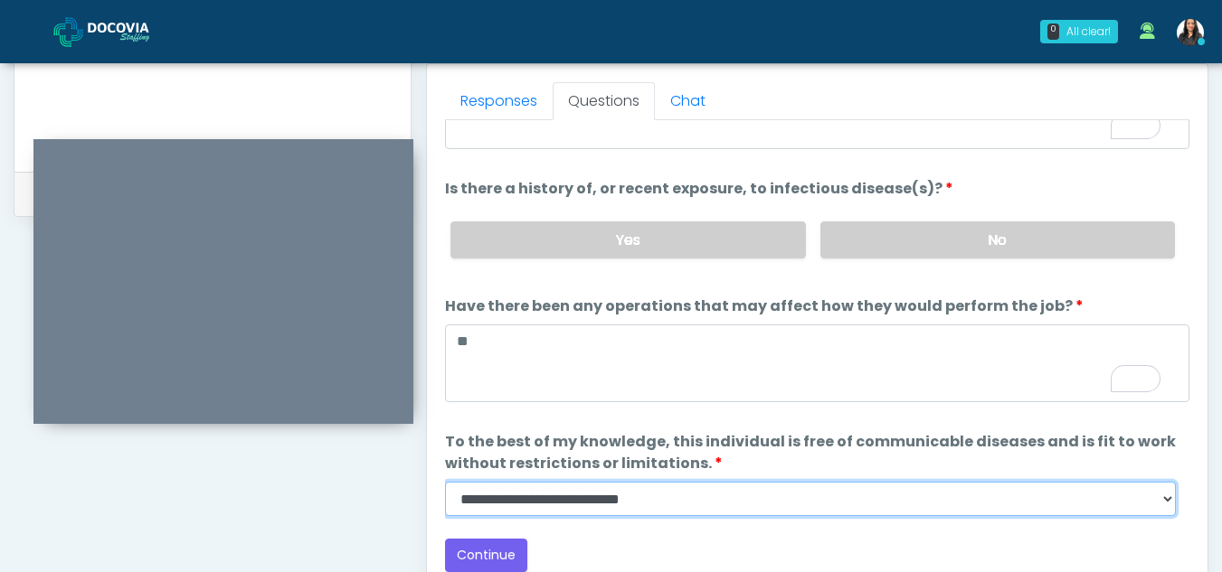
click at [1166, 496] on select "**********" at bounding box center [810, 499] width 731 height 34
select select "******"
click at [445, 482] on select "**********" at bounding box center [810, 499] width 731 height 34
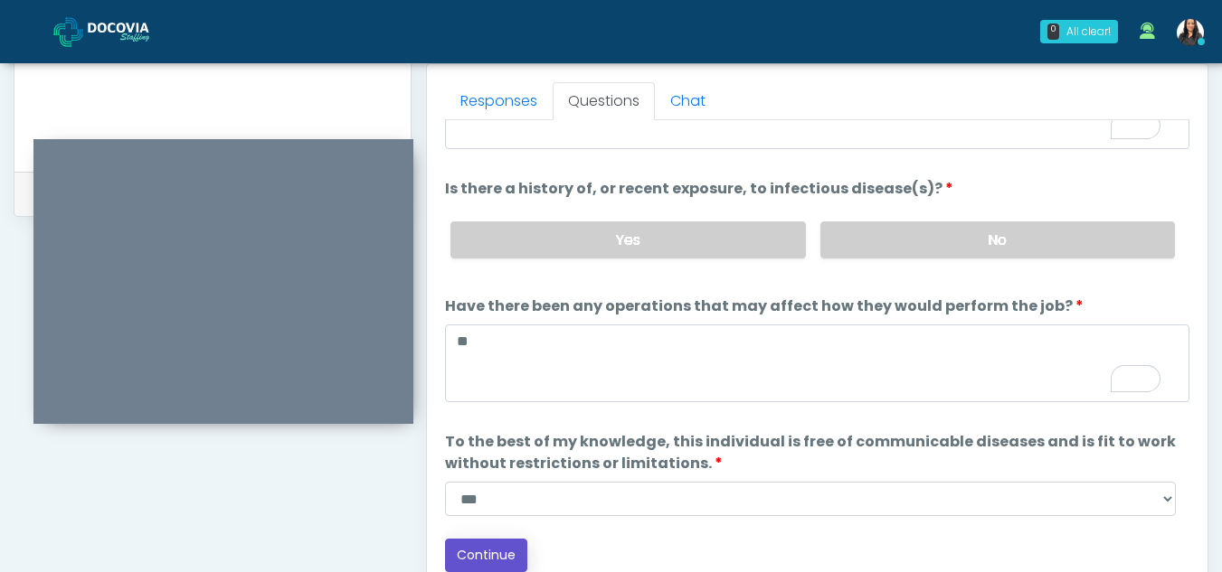
click at [505, 553] on button "Continue" at bounding box center [486, 555] width 82 height 33
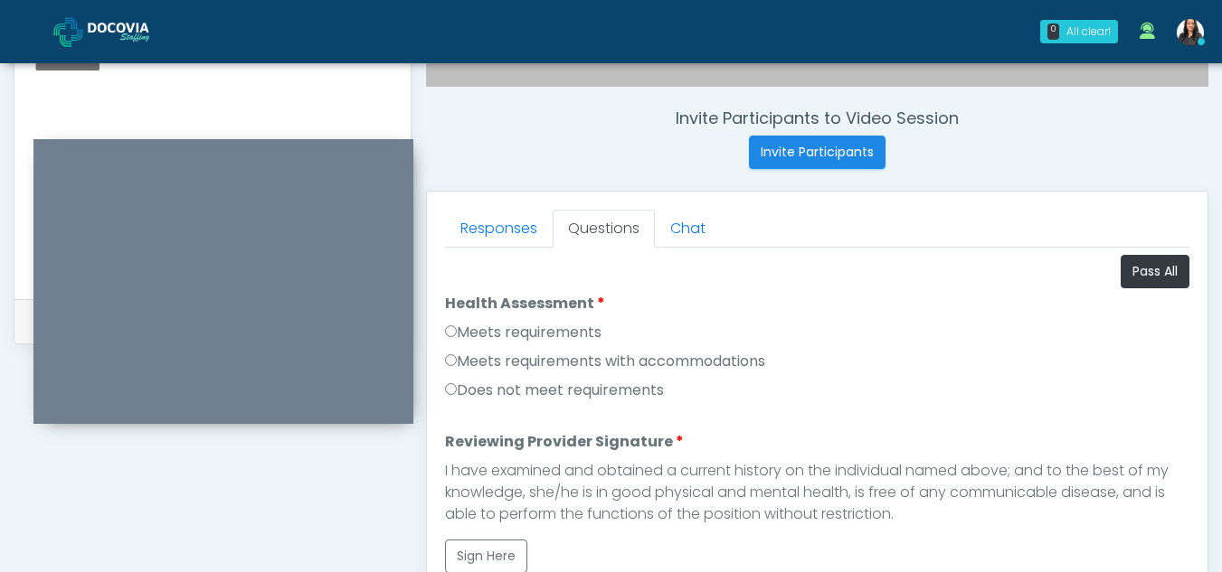
scroll to position [752, 0]
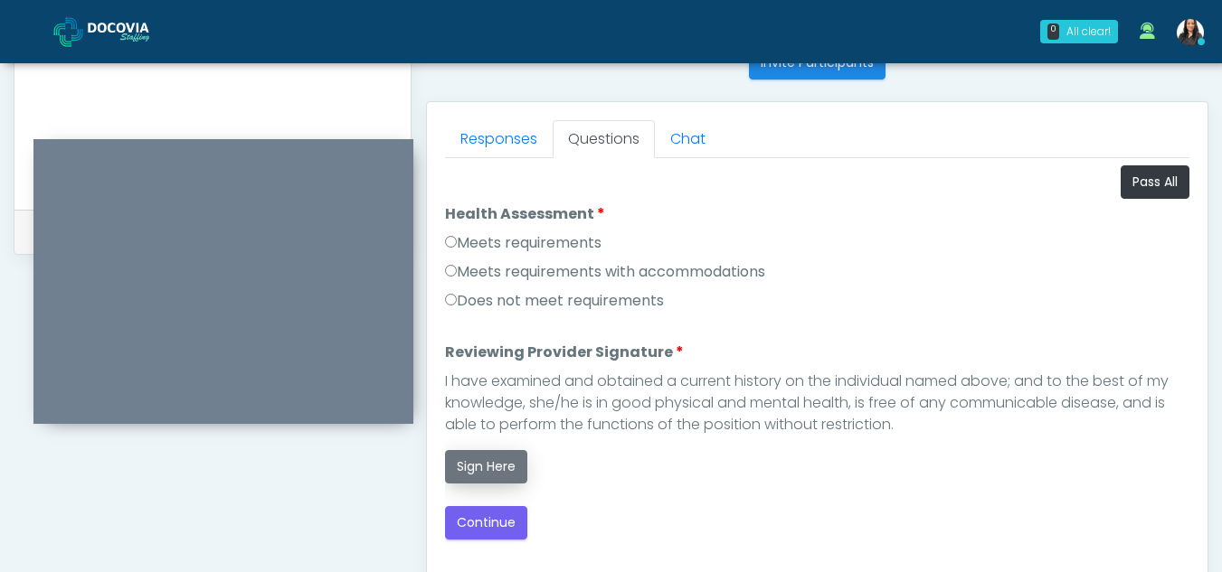
click at [485, 466] on button "Sign Here" at bounding box center [486, 466] width 82 height 33
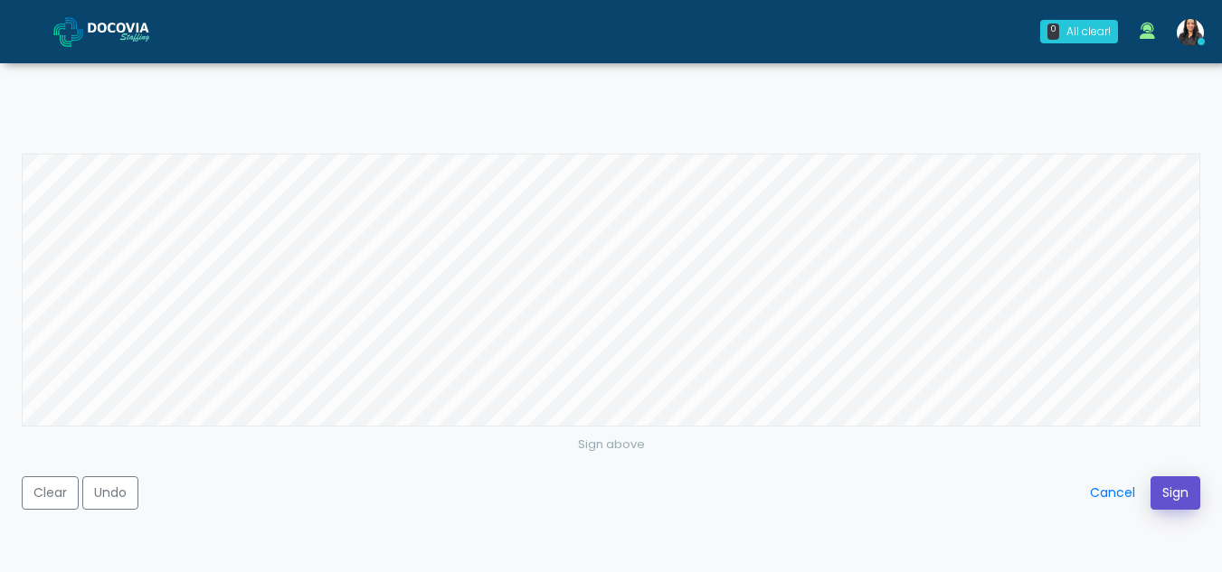
click at [1166, 489] on button "Sign" at bounding box center [1175, 493] width 50 height 33
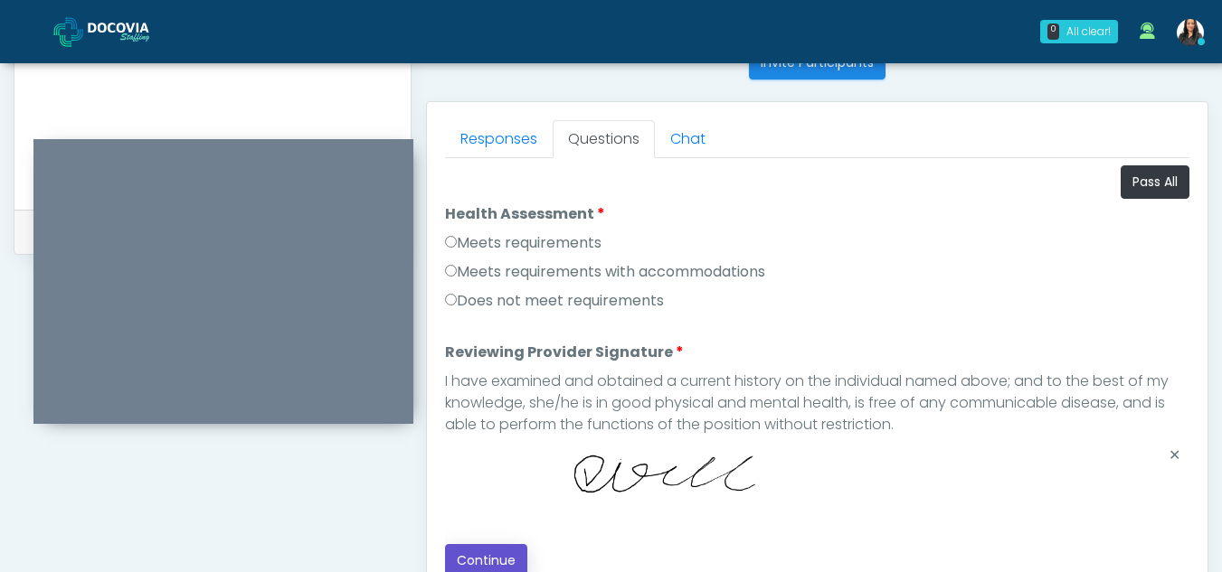
click at [487, 555] on button "Continue" at bounding box center [486, 560] width 82 height 33
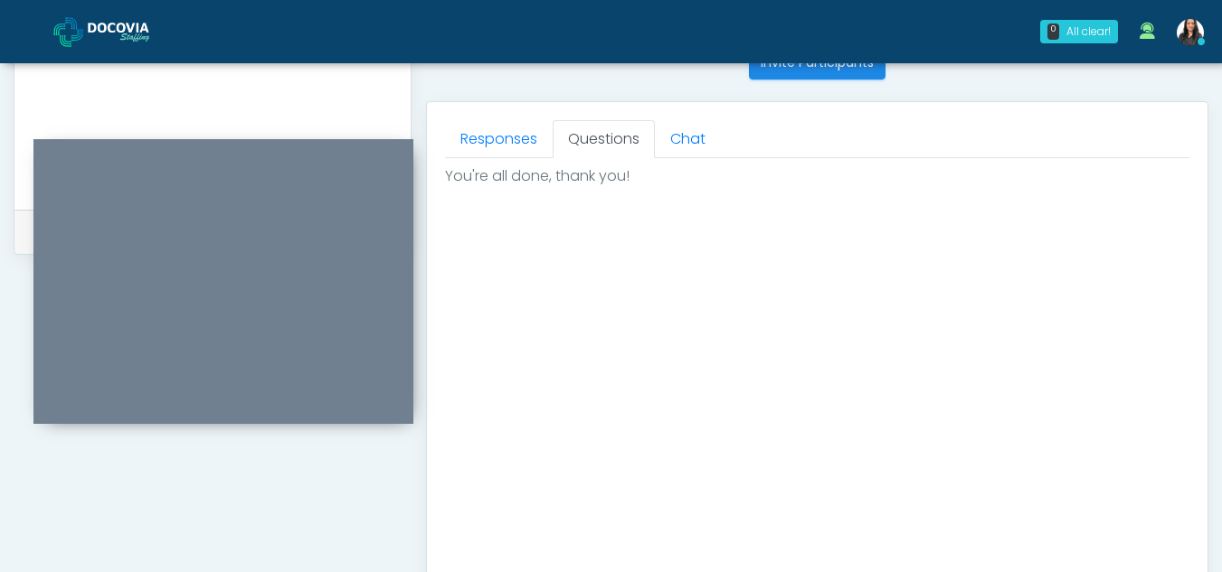
scroll to position [1084, 0]
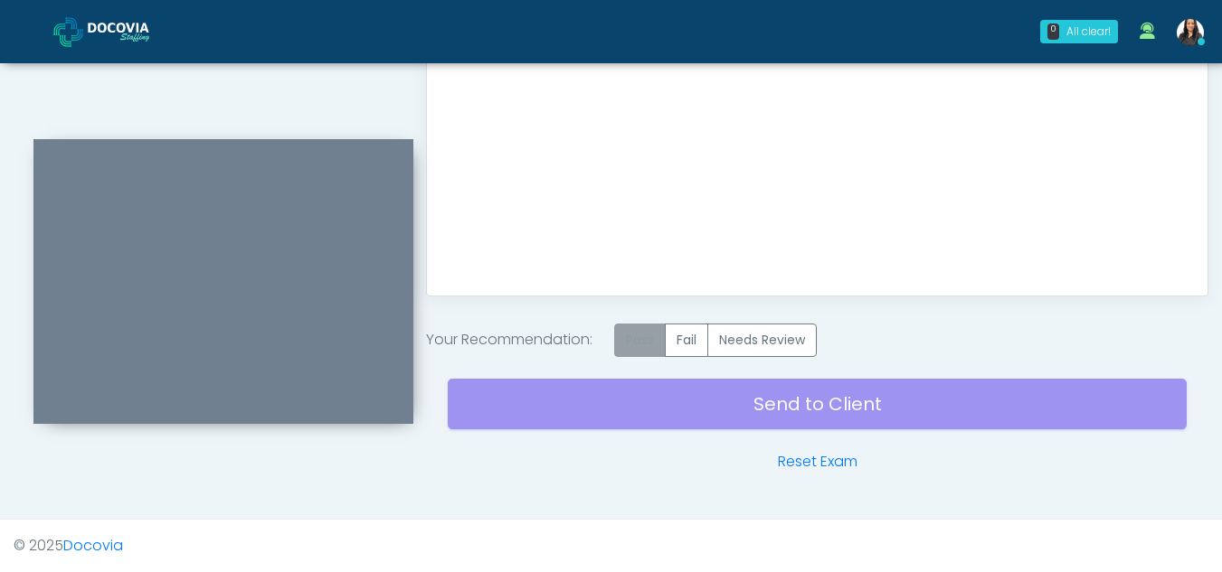
click at [632, 338] on label "Pass" at bounding box center [640, 340] width 52 height 33
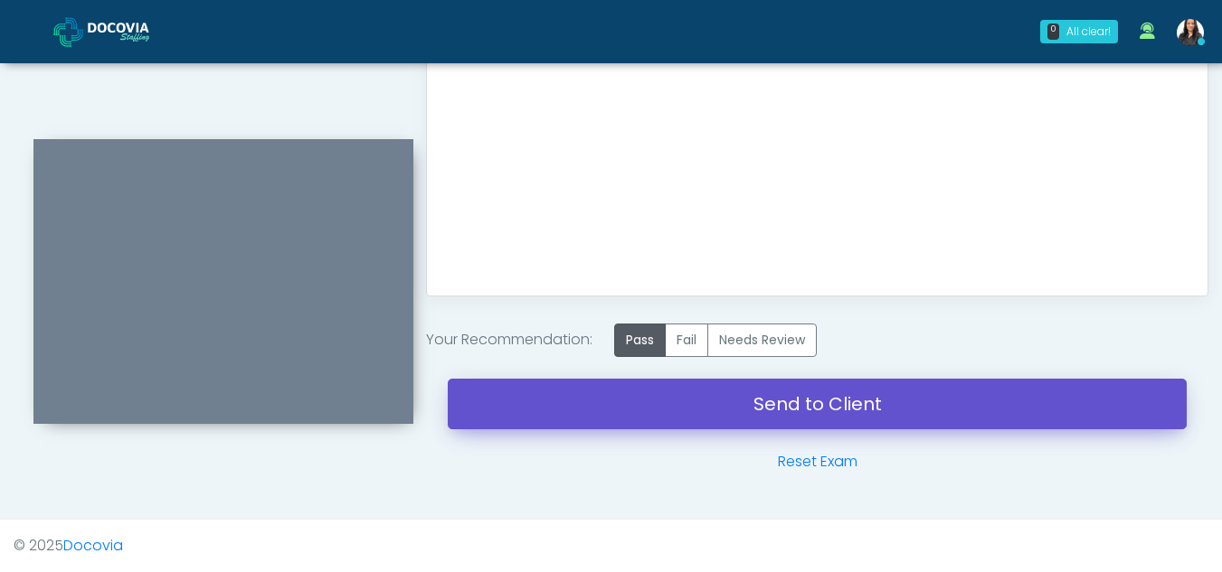
click at [822, 399] on link "Send to Client" at bounding box center [817, 404] width 739 height 51
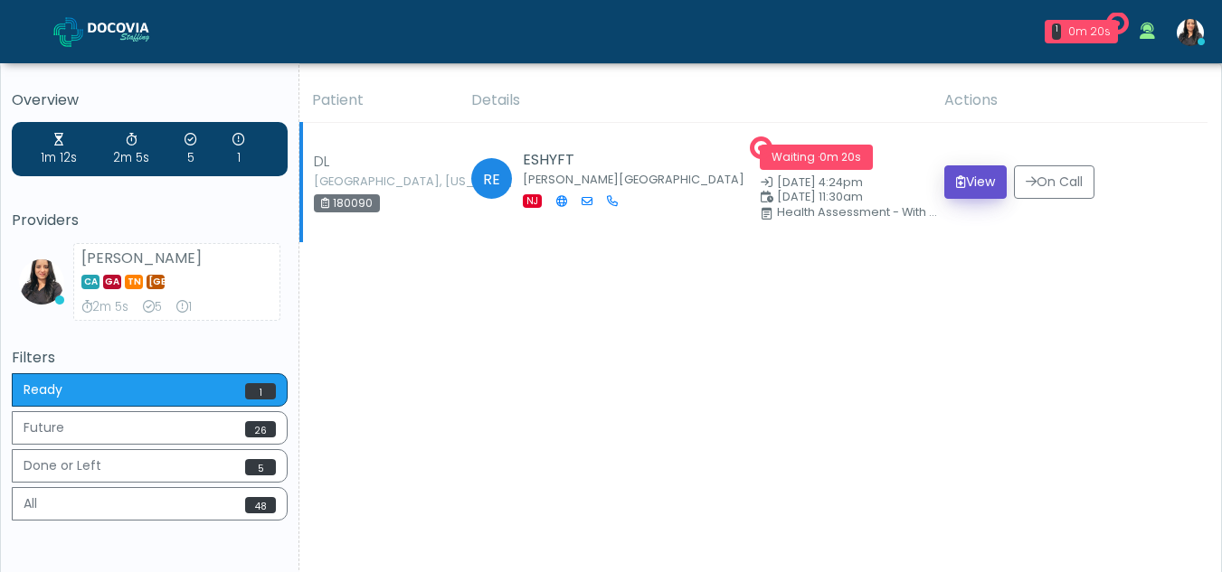
click at [966, 175] on button "View" at bounding box center [975, 182] width 62 height 33
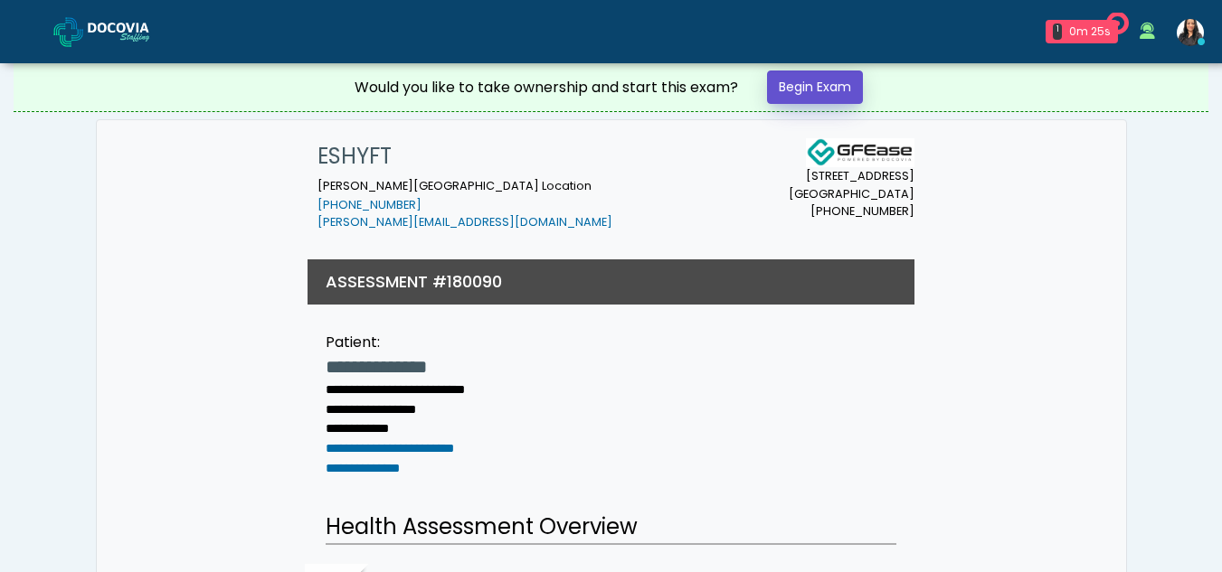
click at [806, 90] on link "Begin Exam" at bounding box center [815, 87] width 96 height 33
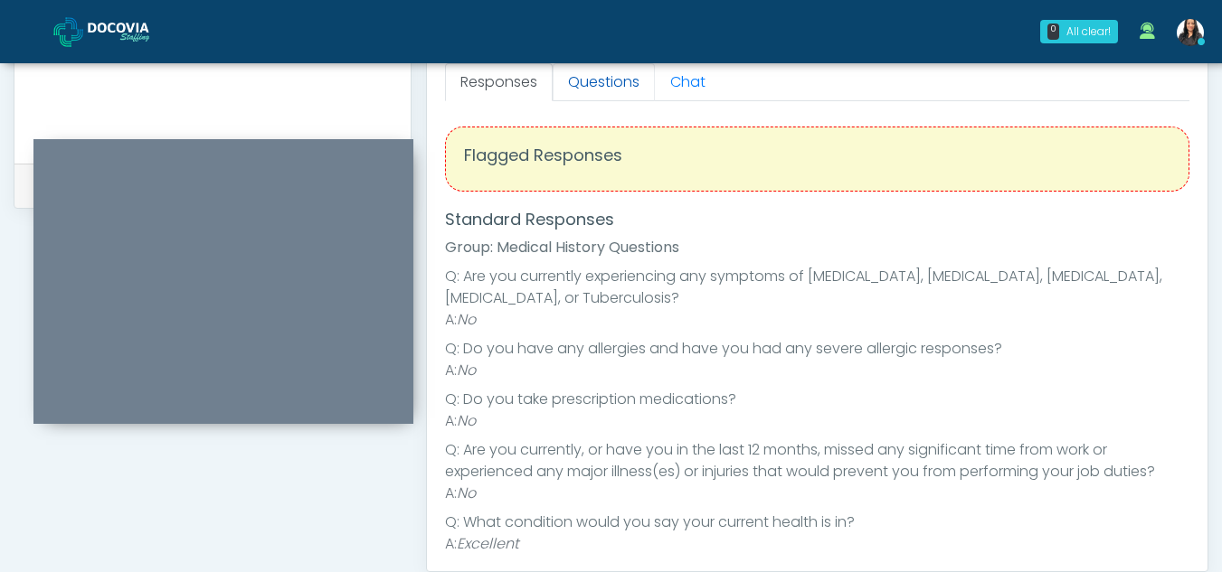
click at [613, 88] on link "Questions" at bounding box center [604, 82] width 102 height 38
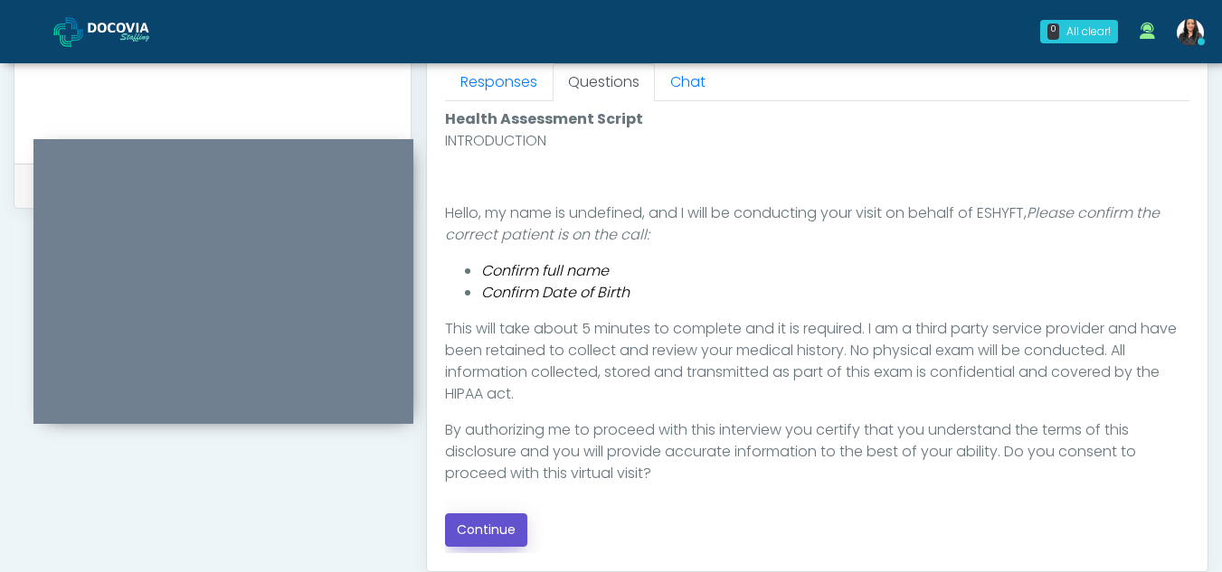
click at [500, 531] on button "Continue" at bounding box center [486, 530] width 82 height 33
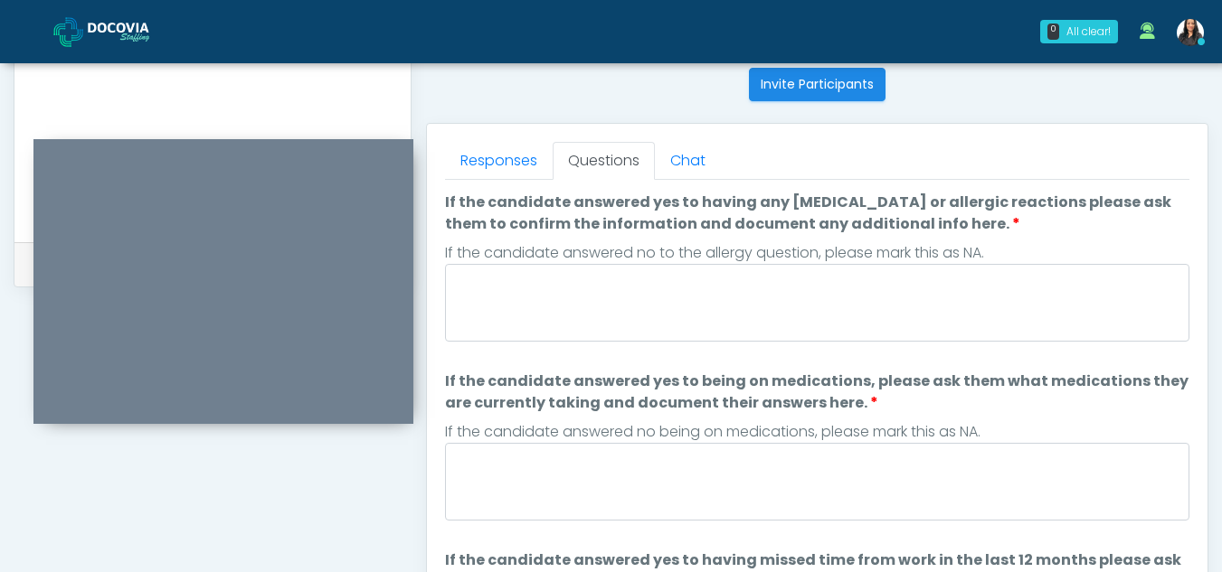
scroll to position [653, 0]
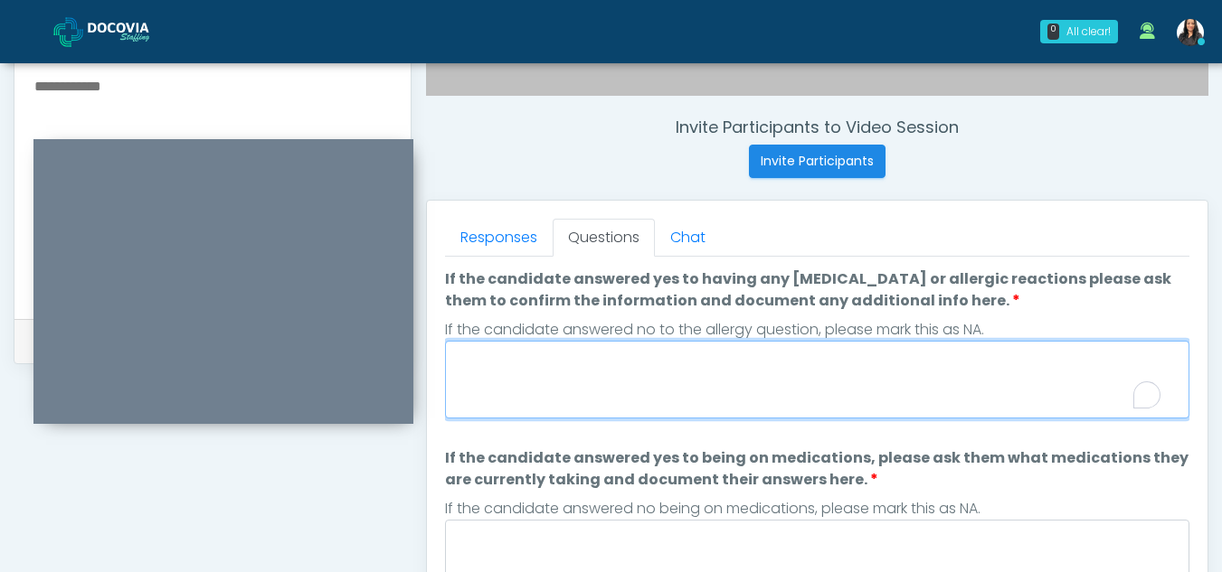
click at [589, 374] on textarea "If the candidate answered yes to having any allergies or allergic reactions ple…" at bounding box center [817, 380] width 744 height 78
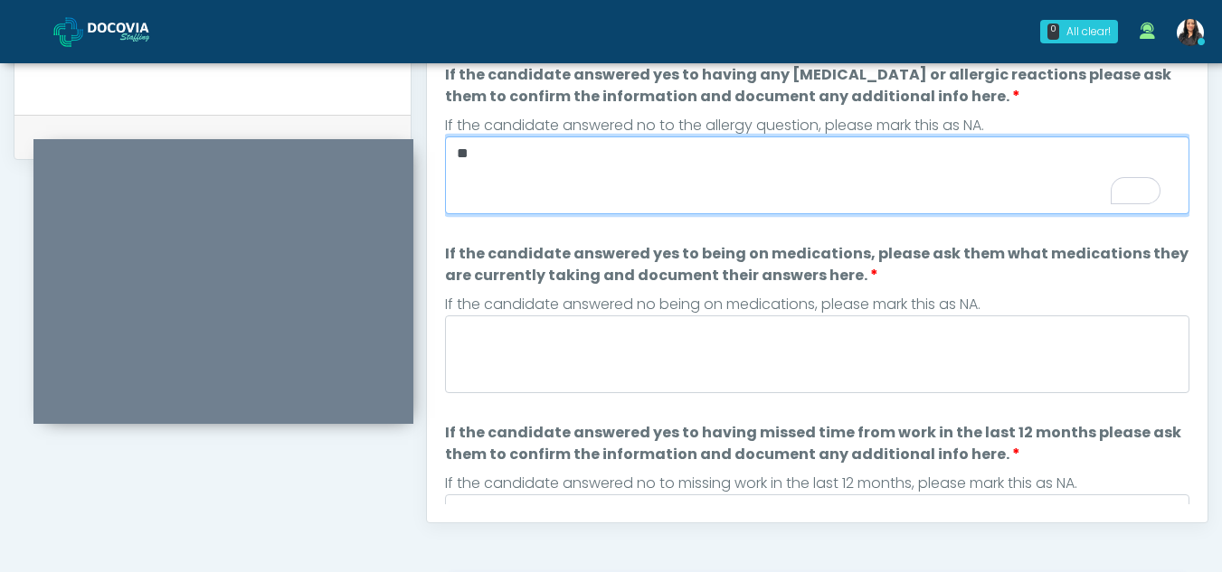
type textarea "**"
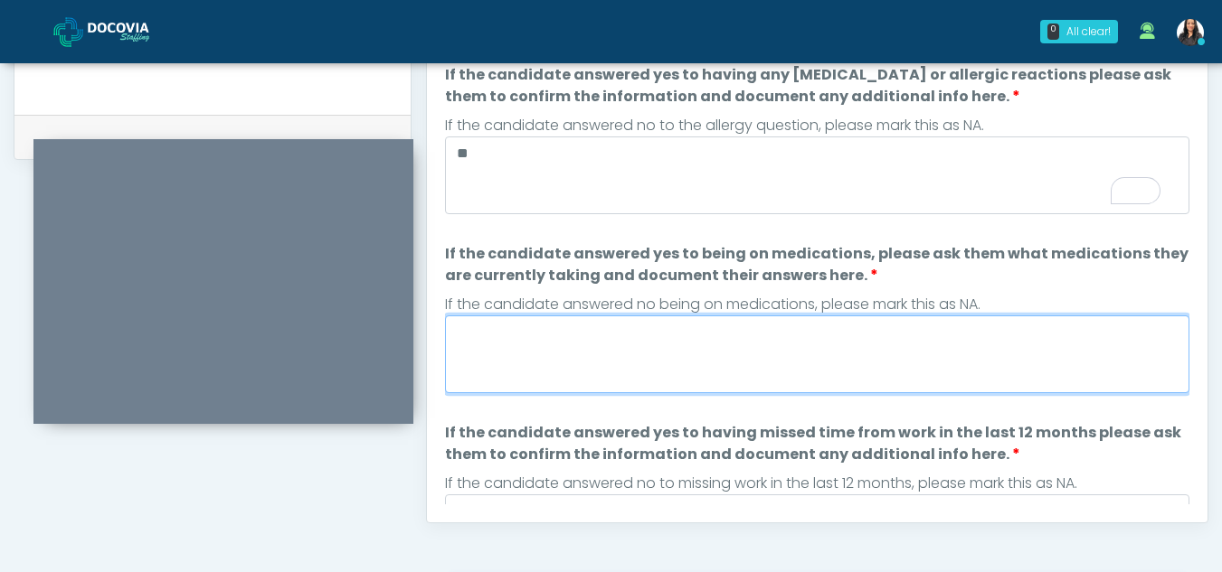
click at [643, 374] on textarea "If the candidate answered yes to being on medications, please ask them what med…" at bounding box center [817, 355] width 744 height 78
type textarea "*"
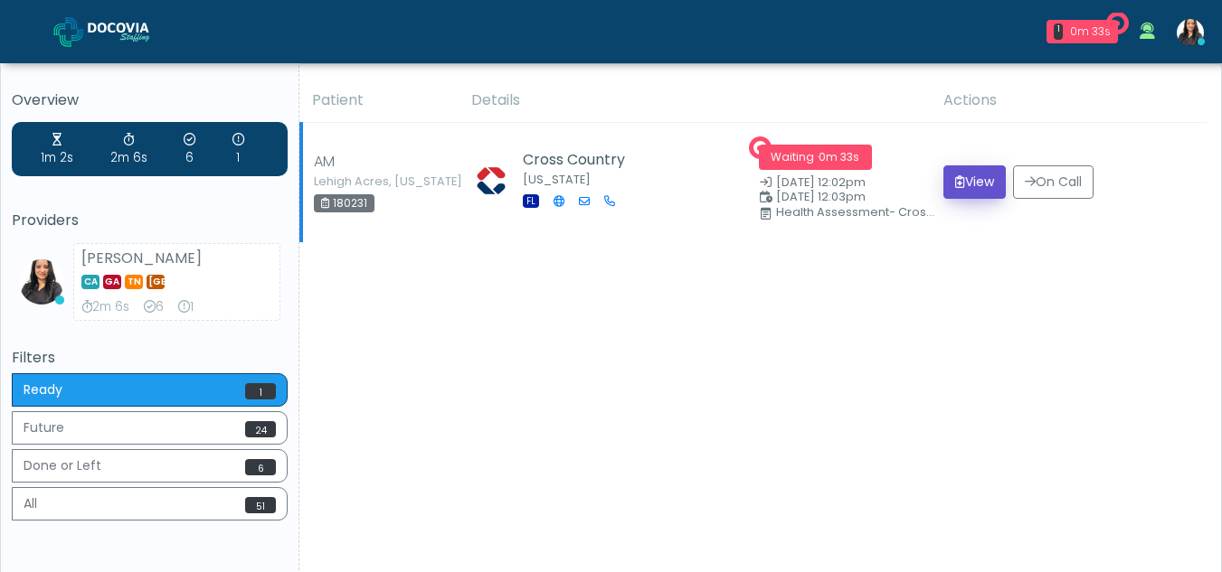
click at [970, 178] on button "View" at bounding box center [974, 182] width 62 height 33
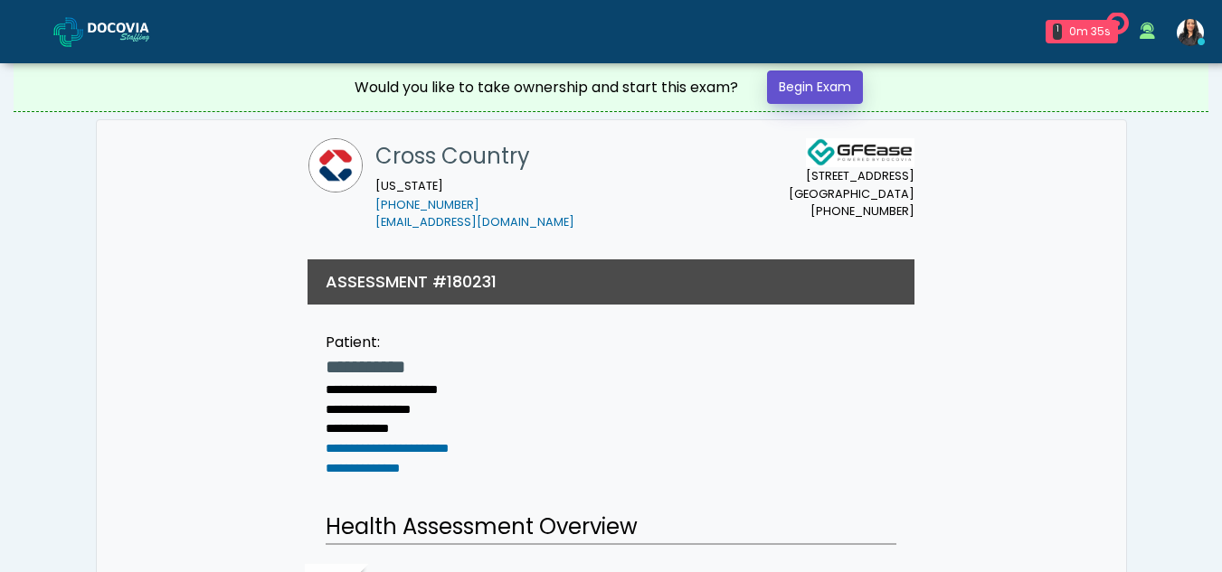
click at [798, 84] on link "Begin Exam" at bounding box center [815, 87] width 96 height 33
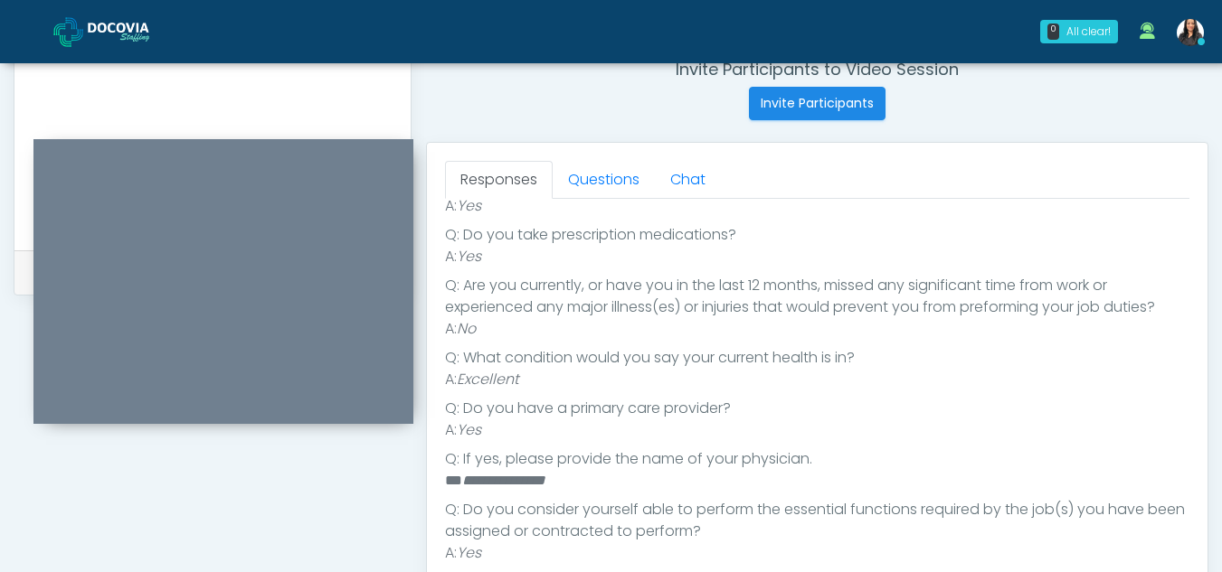
scroll to position [665, 0]
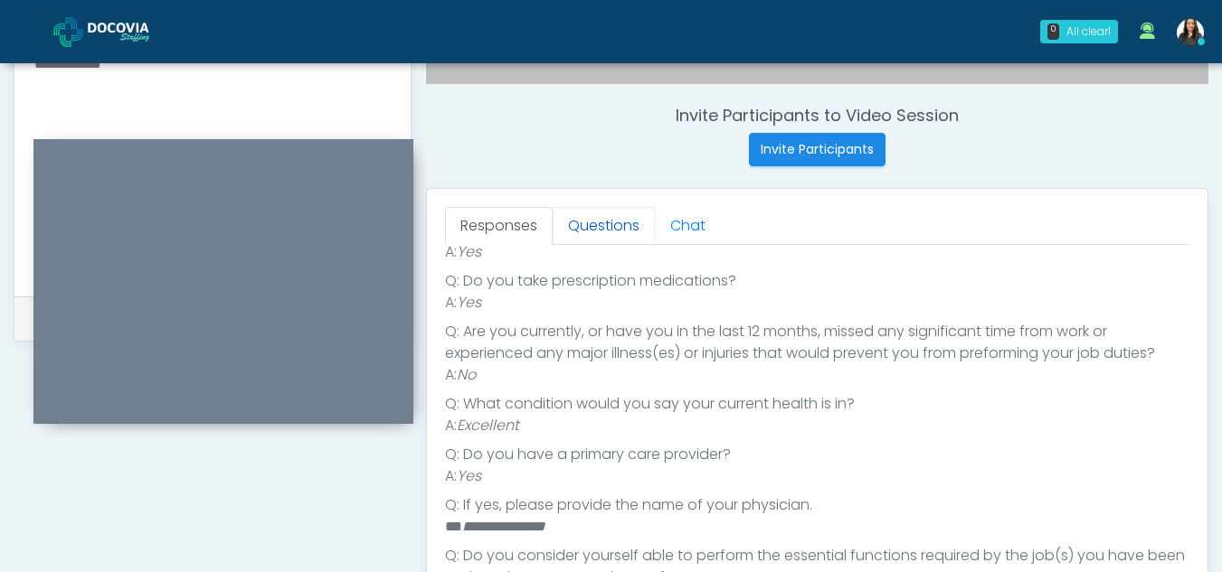
click at [620, 235] on link "Questions" at bounding box center [604, 226] width 102 height 38
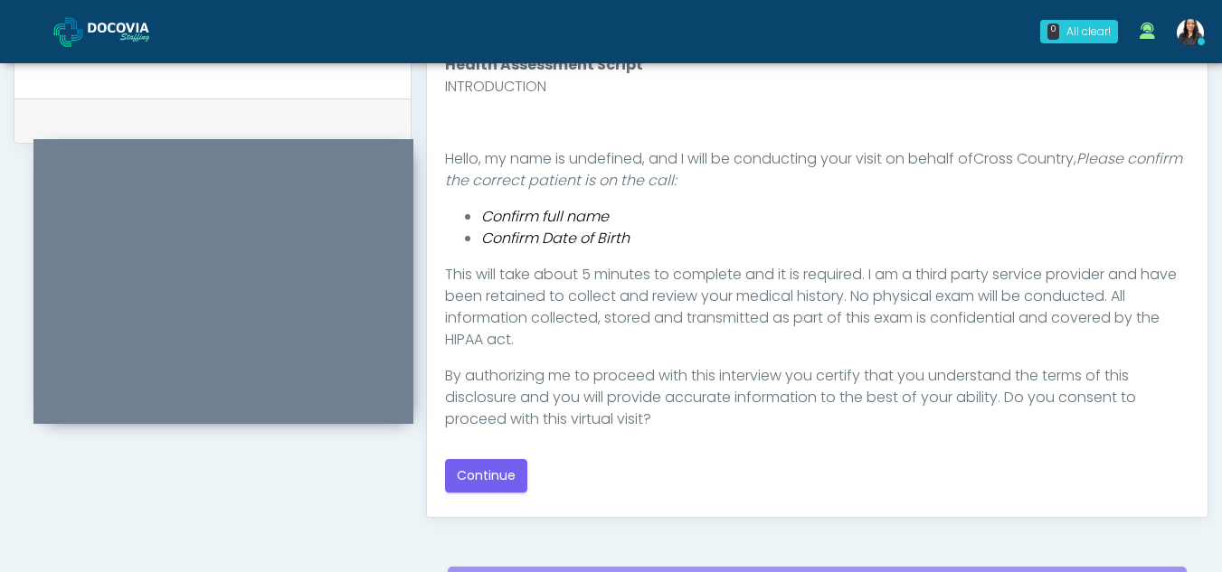
scroll to position [876, 0]
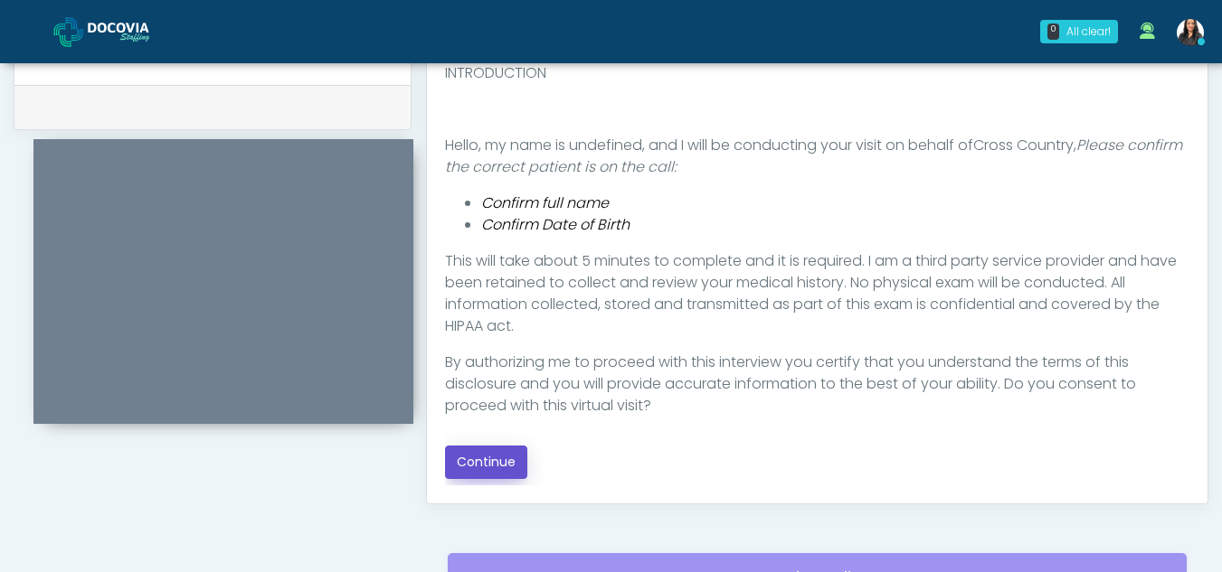
click at [501, 460] on button "Continue" at bounding box center [486, 462] width 82 height 33
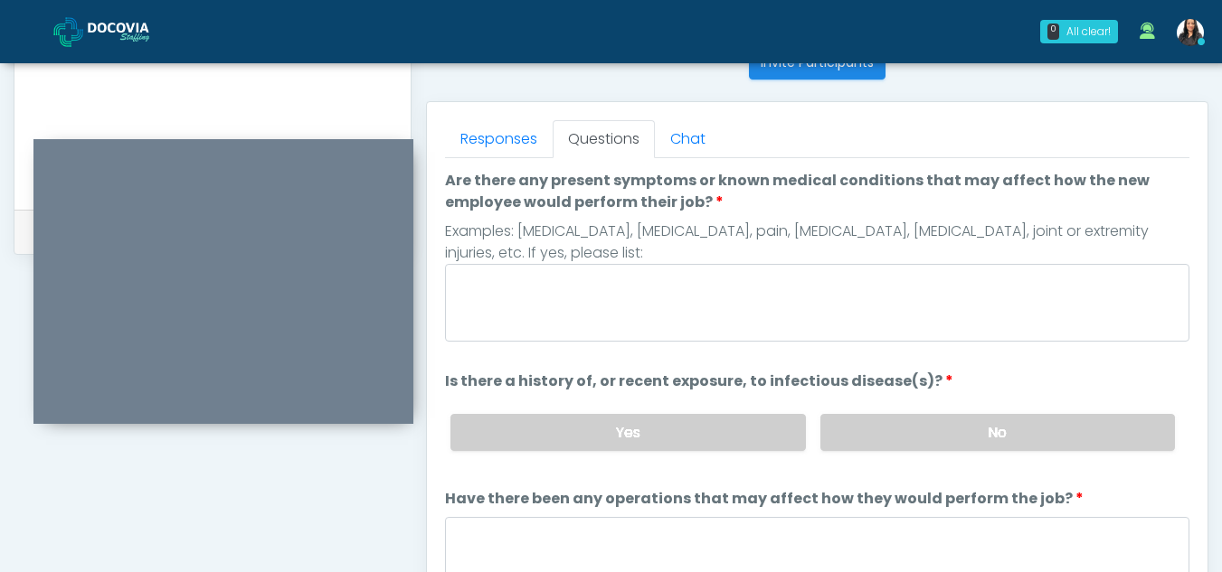
scroll to position [749, 0]
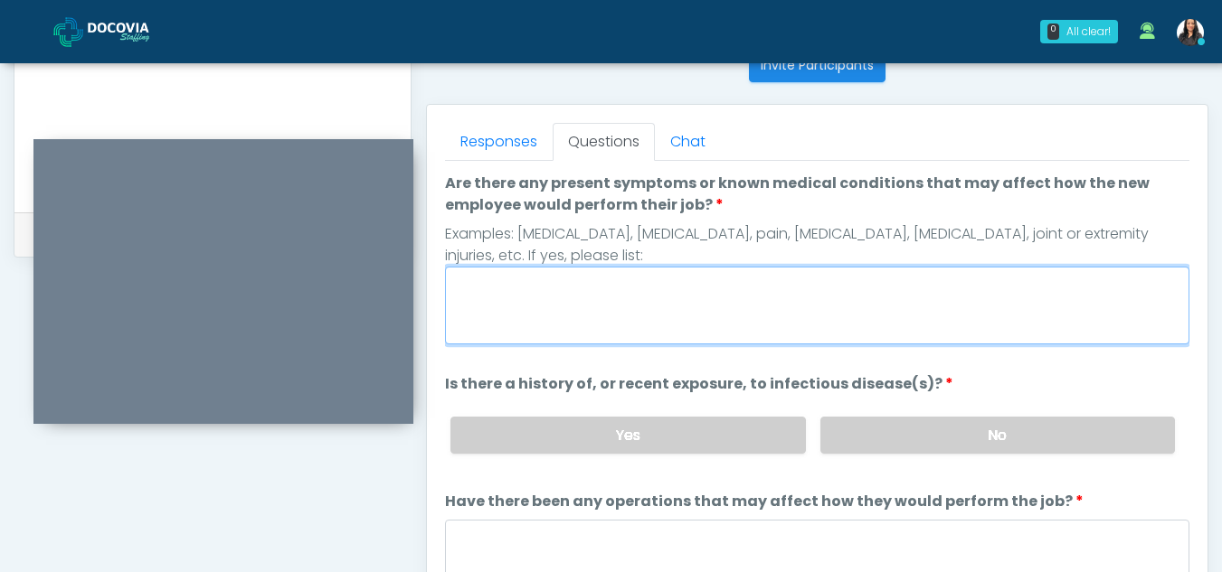
click at [612, 331] on textarea "Are there any present symptoms or known medical conditions that may affect how …" at bounding box center [817, 306] width 744 height 78
type textarea "**"
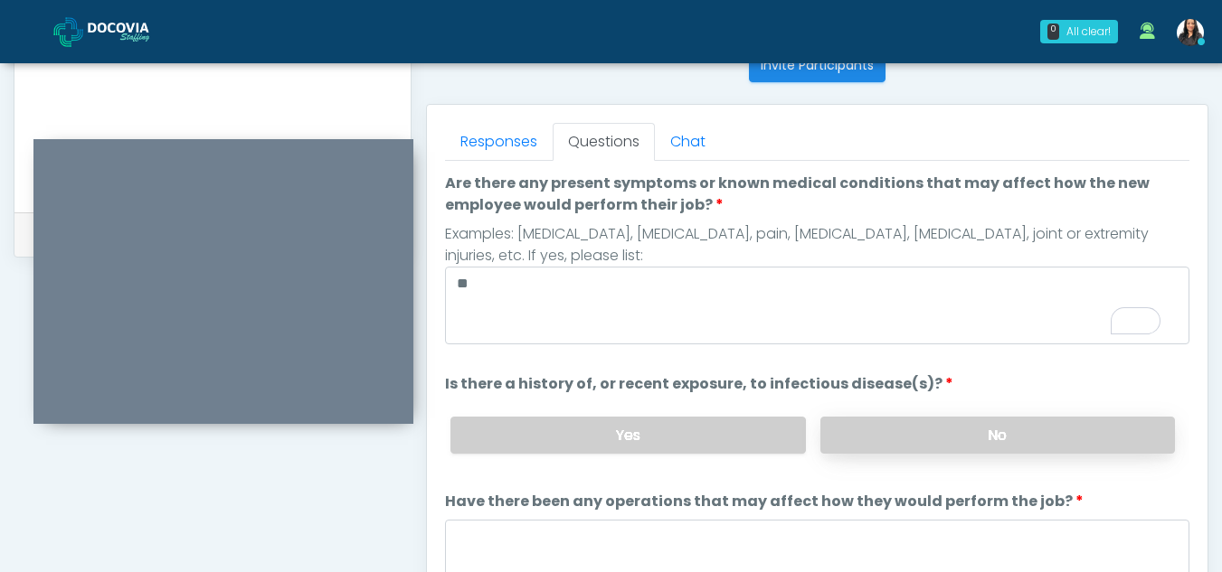
click at [1051, 435] on label "No" at bounding box center [997, 435] width 355 height 37
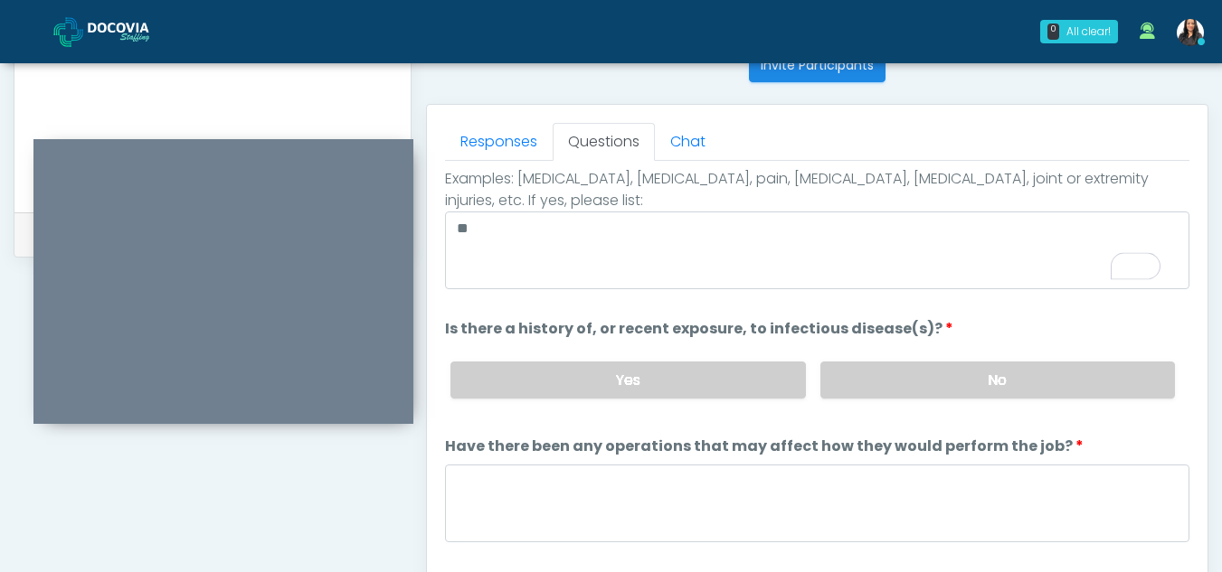
scroll to position [155, 0]
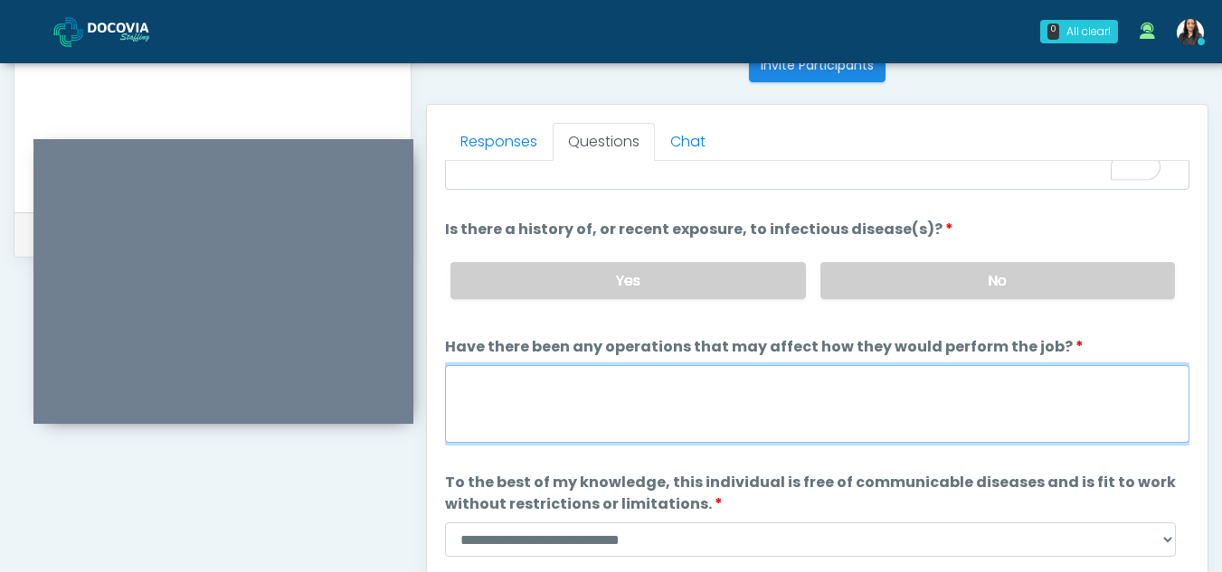
click at [517, 397] on textarea "Have there been any operations that may affect how they would perform the job?" at bounding box center [817, 404] width 744 height 78
type textarea "*"
type textarea "**"
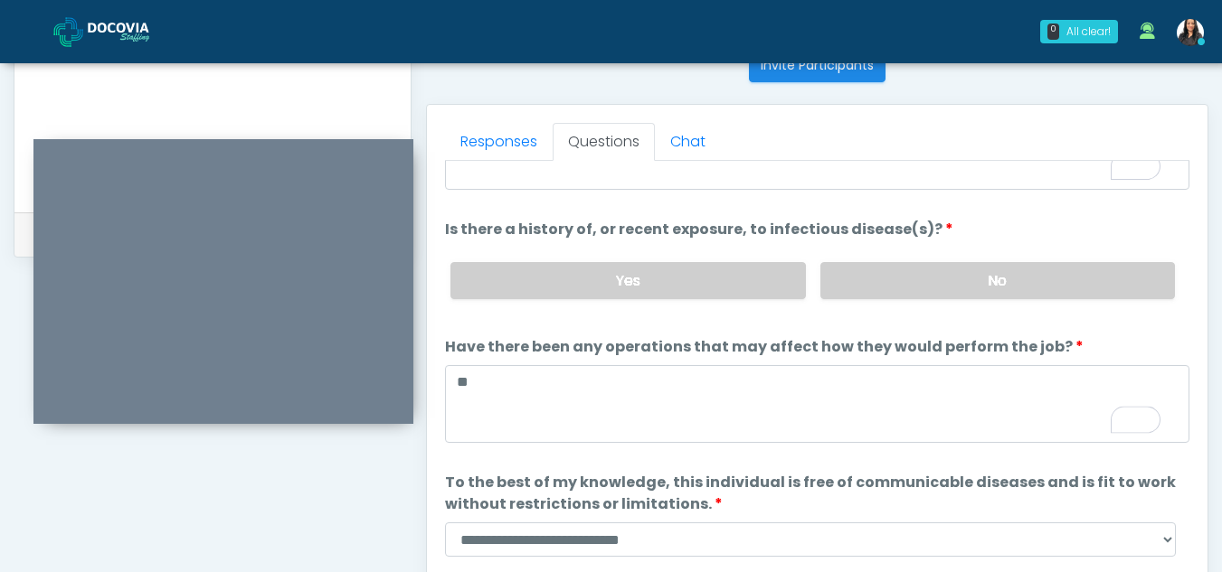
click at [1219, 426] on div "**********" at bounding box center [611, 67] width 1222 height 1506
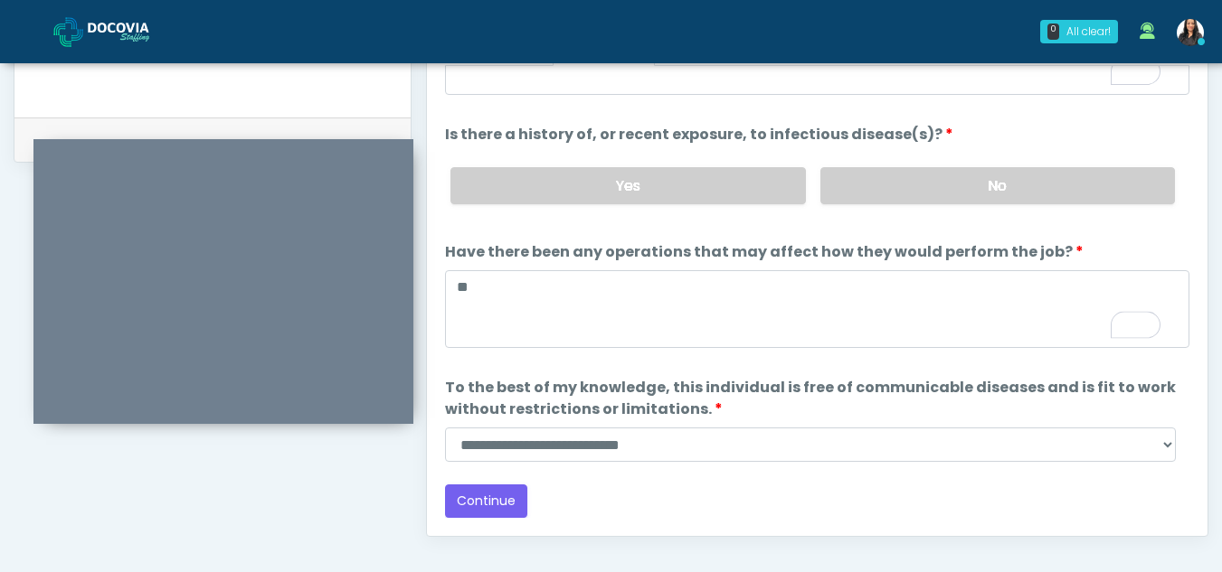
scroll to position [855, 0]
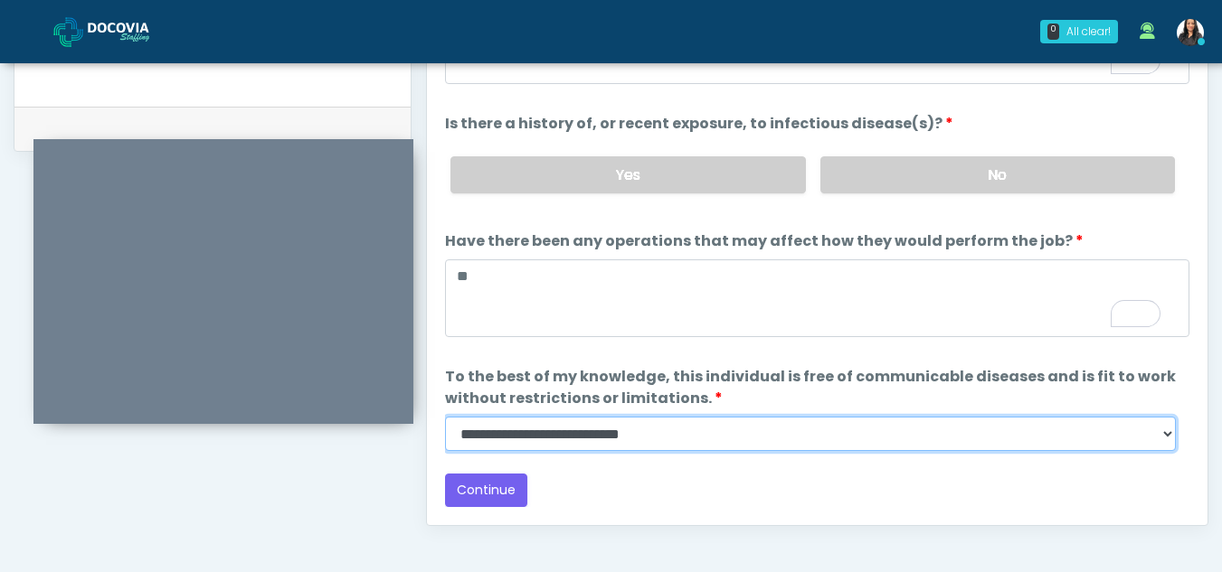
click at [1163, 433] on select "**********" at bounding box center [810, 434] width 731 height 34
select select "******"
click at [445, 417] on select "**********" at bounding box center [810, 434] width 731 height 34
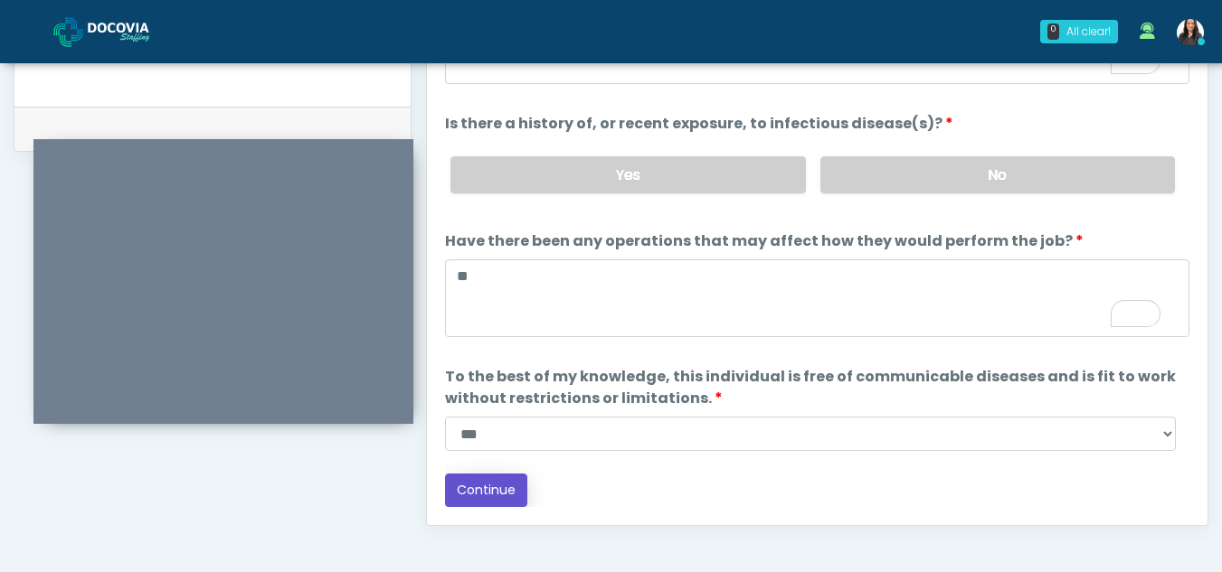
click at [487, 490] on button "Continue" at bounding box center [486, 490] width 82 height 33
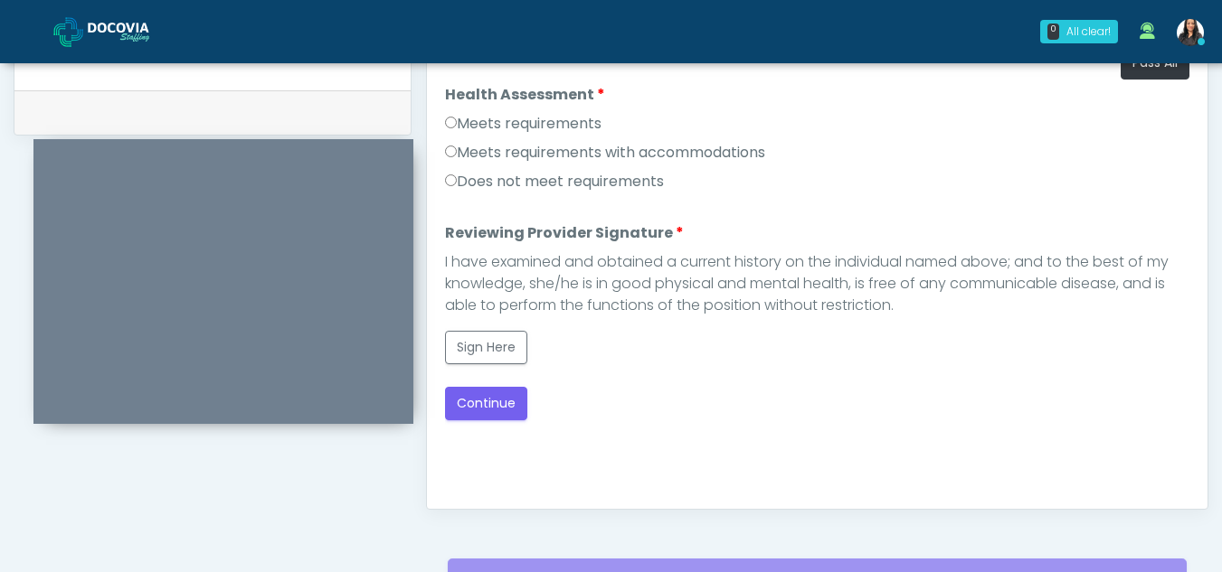
scroll to position [890, 0]
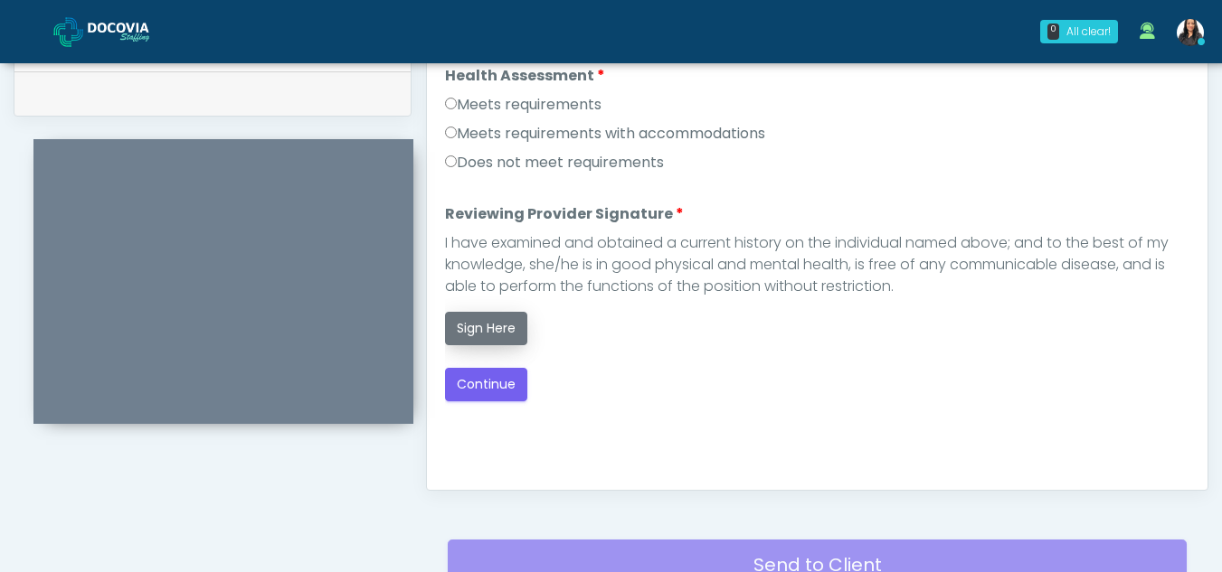
click at [479, 330] on button "Sign Here" at bounding box center [486, 328] width 82 height 33
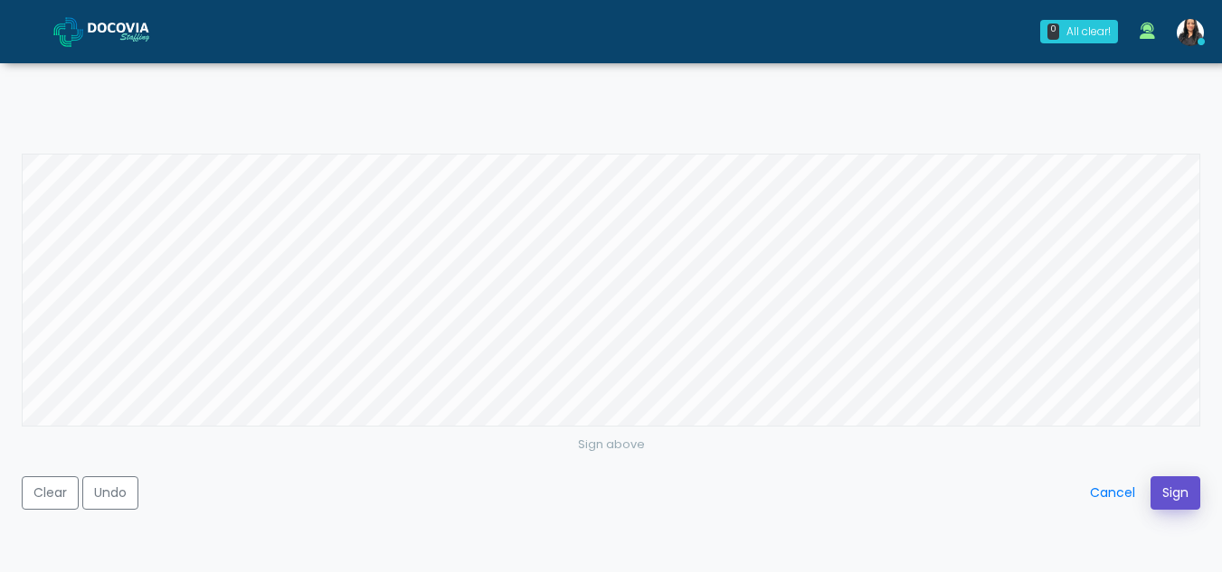
click at [1161, 488] on button "Sign" at bounding box center [1175, 493] width 50 height 33
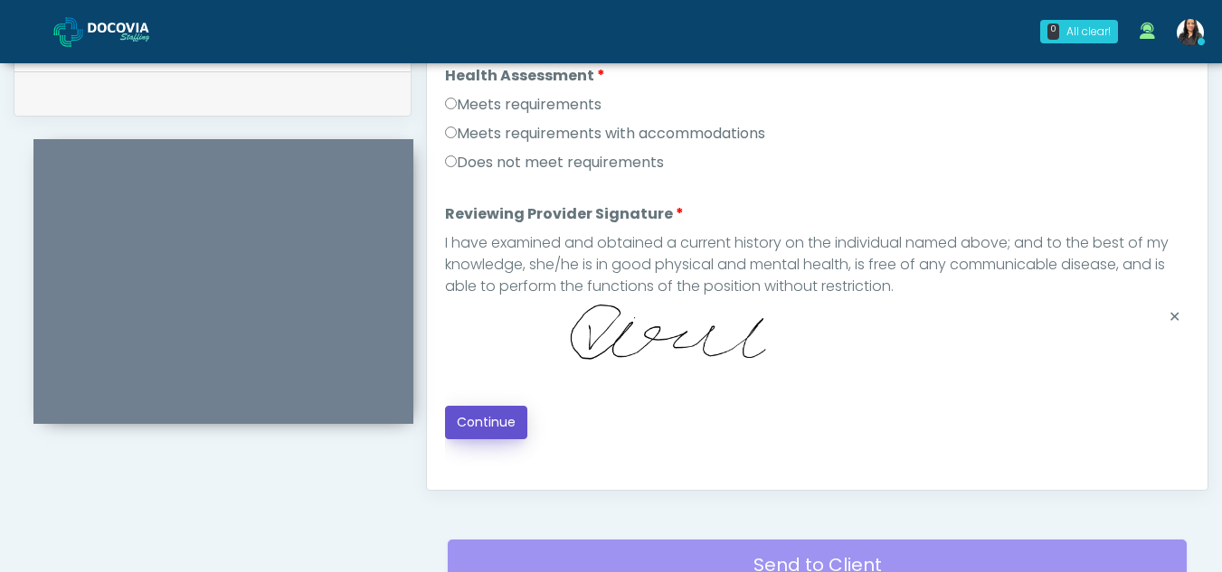
click at [492, 415] on button "Continue" at bounding box center [486, 422] width 82 height 33
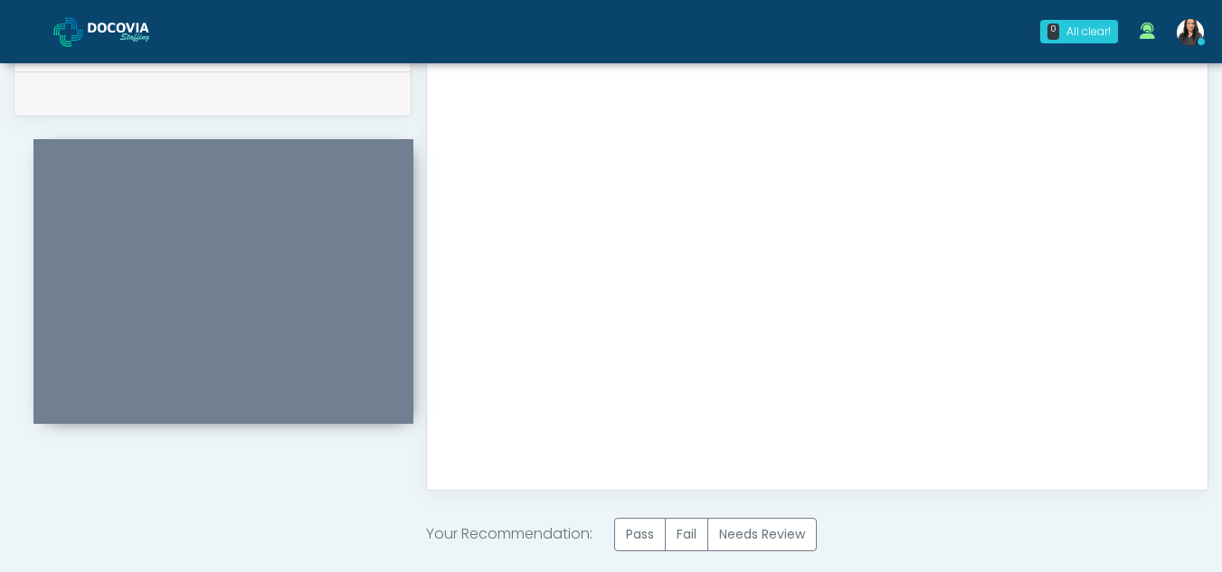
scroll to position [1084, 0]
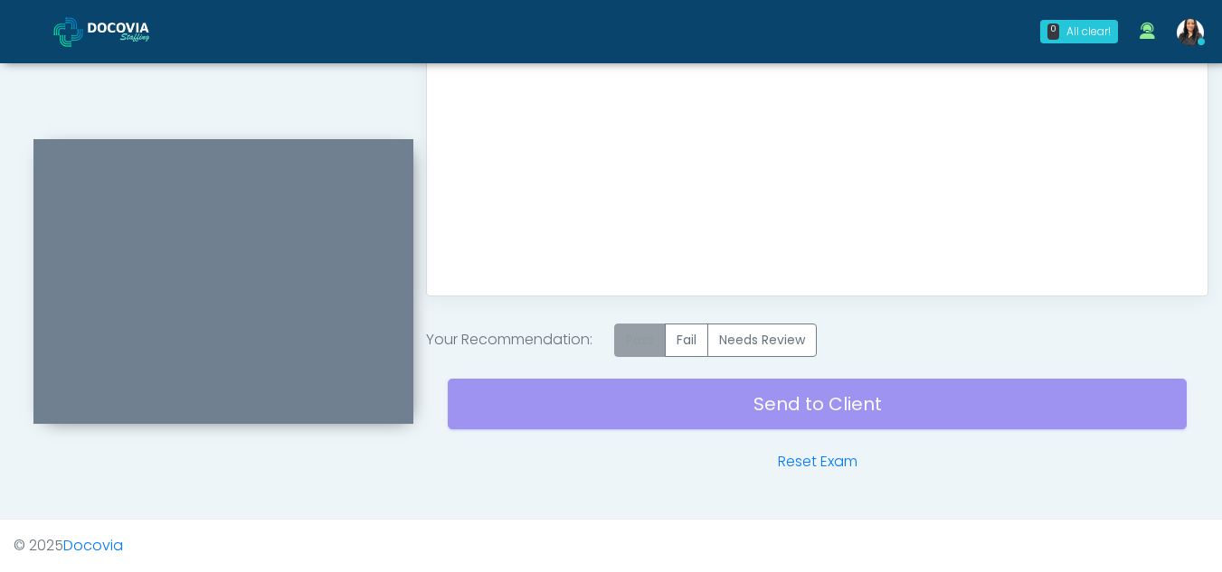
click at [639, 344] on label "Pass" at bounding box center [640, 340] width 52 height 33
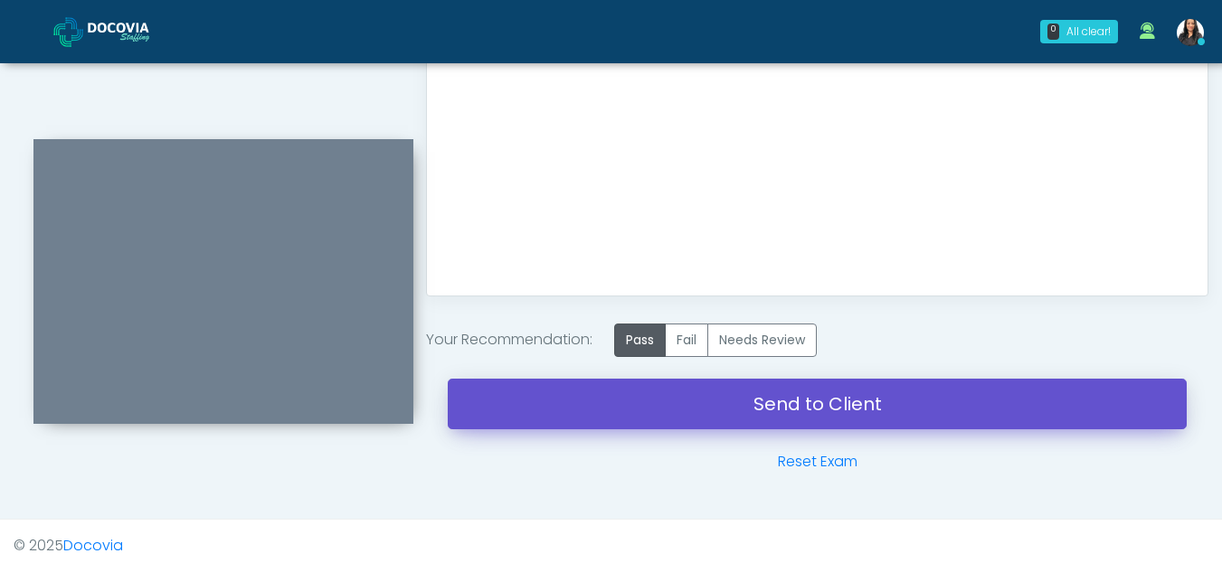
click at [800, 410] on link "Send to Client" at bounding box center [817, 404] width 739 height 51
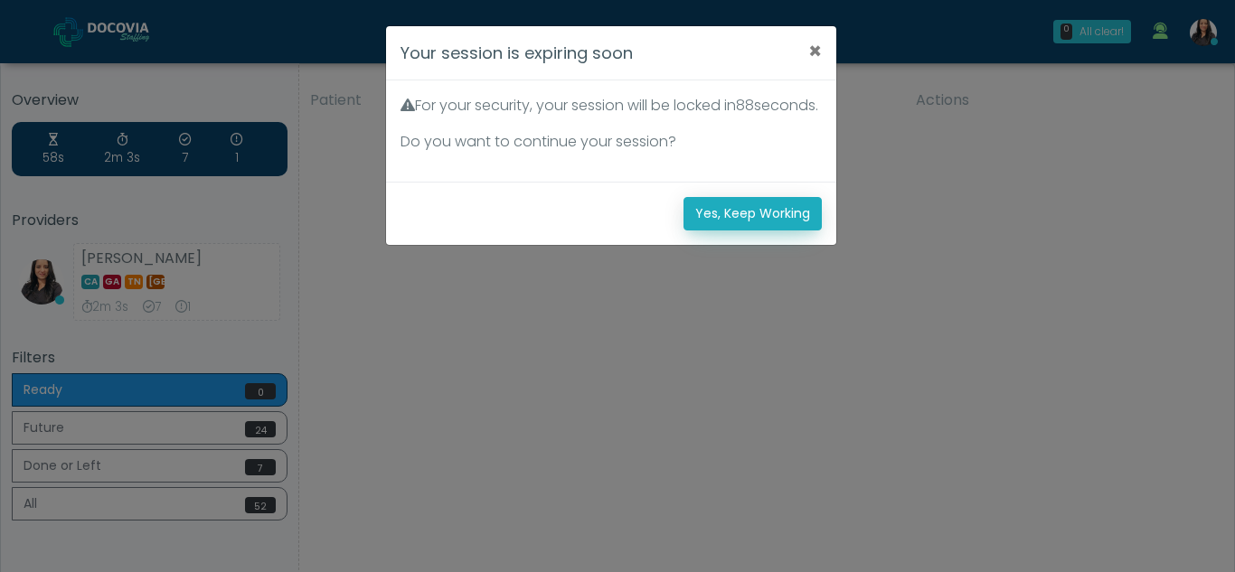
click at [783, 230] on button "Yes, Keep Working" at bounding box center [753, 213] width 138 height 33
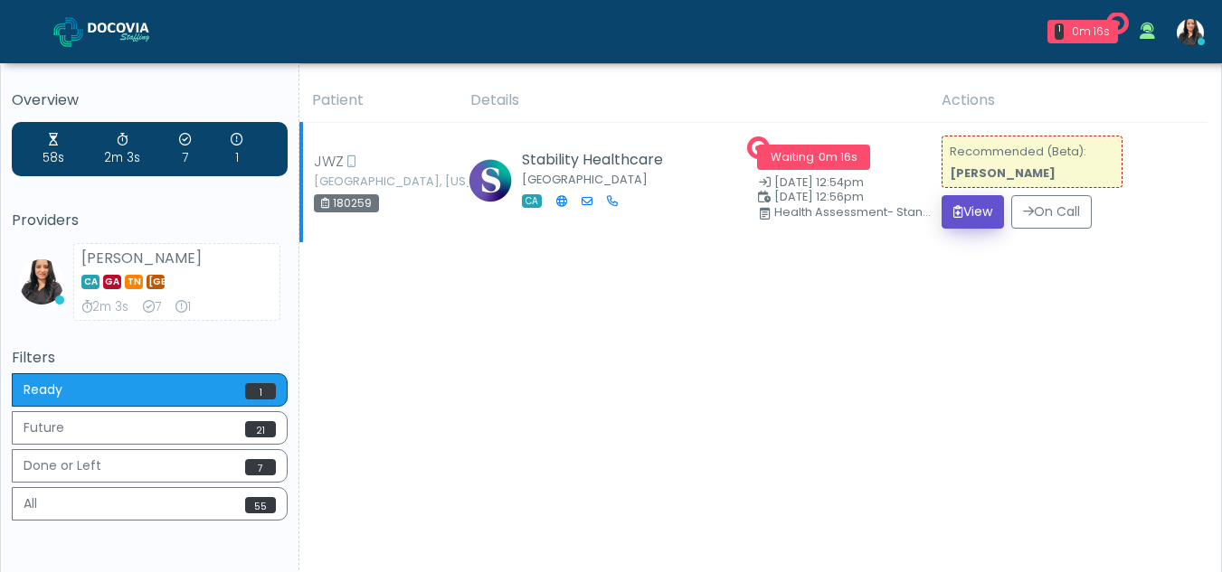
click at [969, 217] on button "View" at bounding box center [973, 211] width 62 height 33
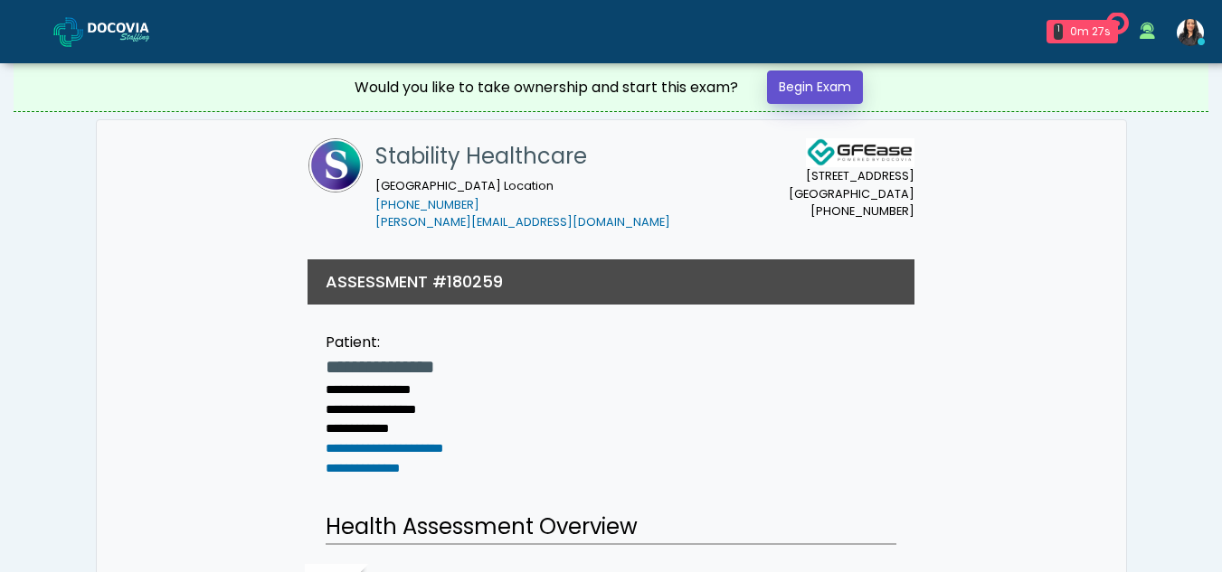
click at [833, 79] on link "Begin Exam" at bounding box center [815, 87] width 96 height 33
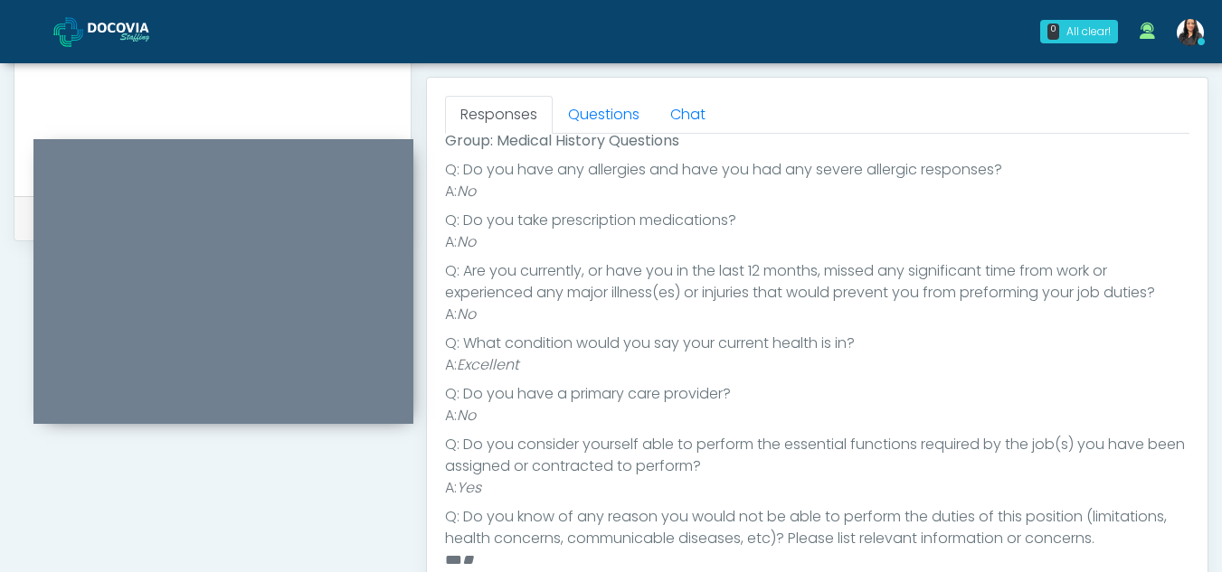
scroll to position [648, 0]
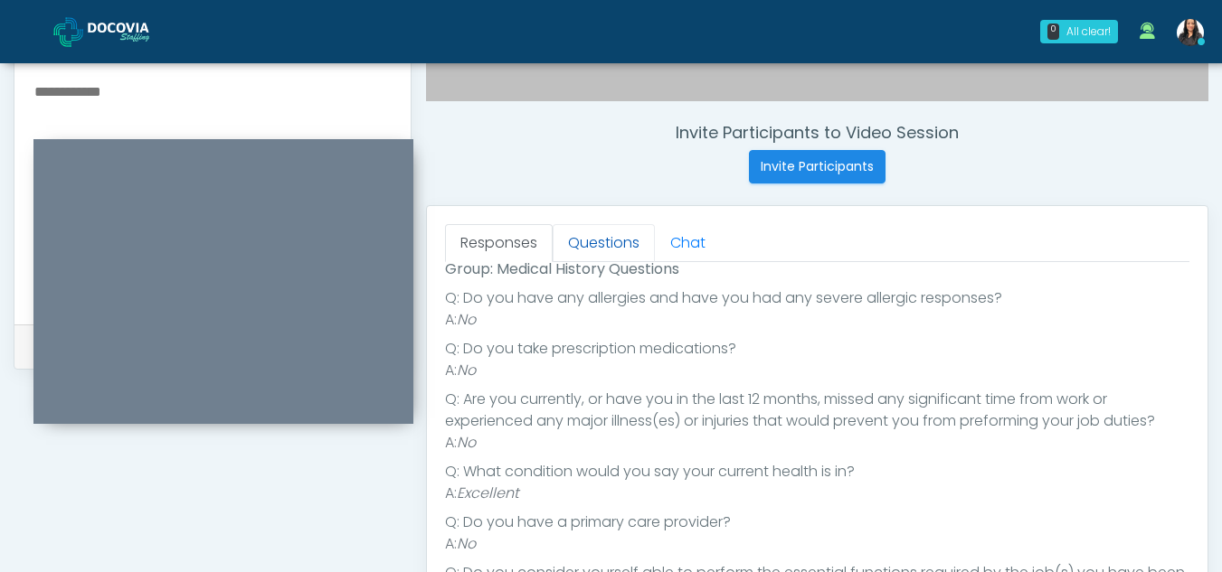
click at [601, 242] on link "Questions" at bounding box center [604, 243] width 102 height 38
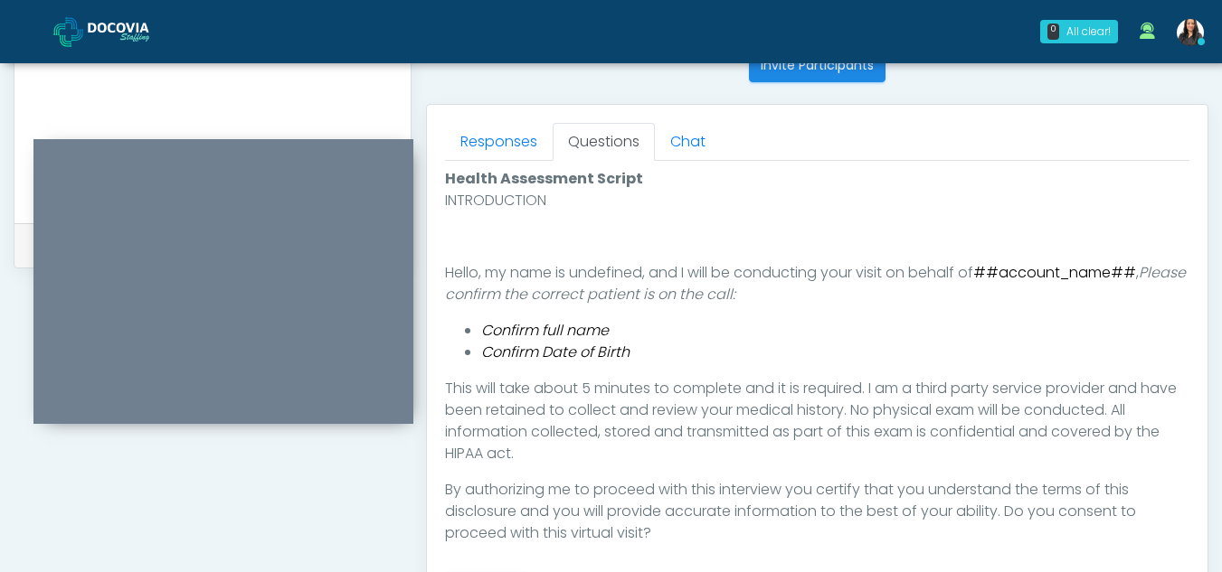
scroll to position [860, 0]
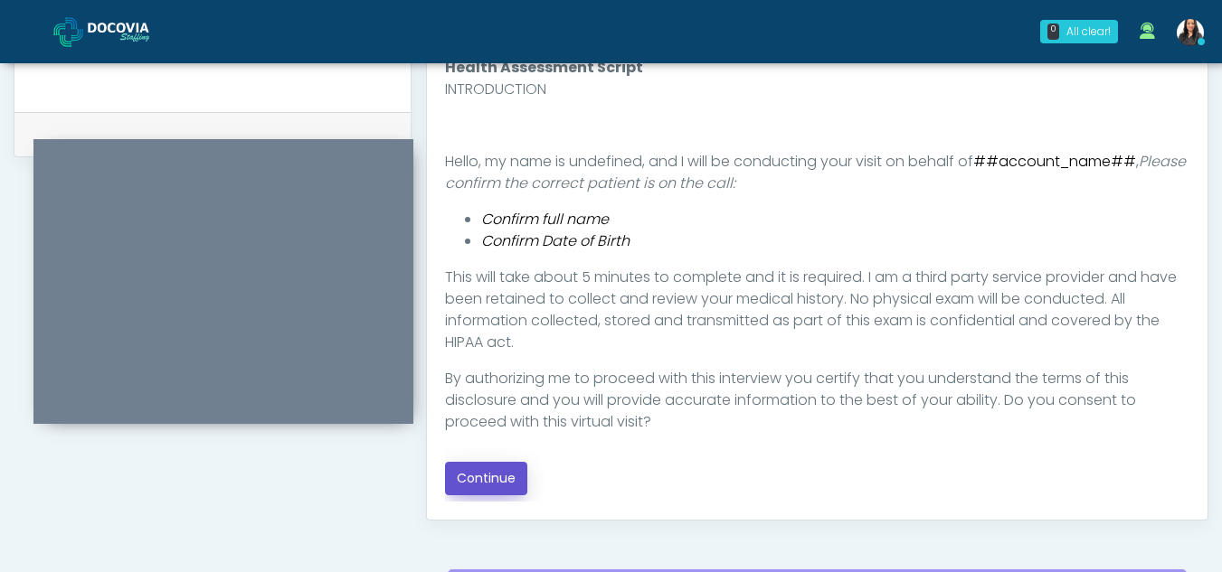
click at [487, 479] on button "Continue" at bounding box center [486, 478] width 82 height 33
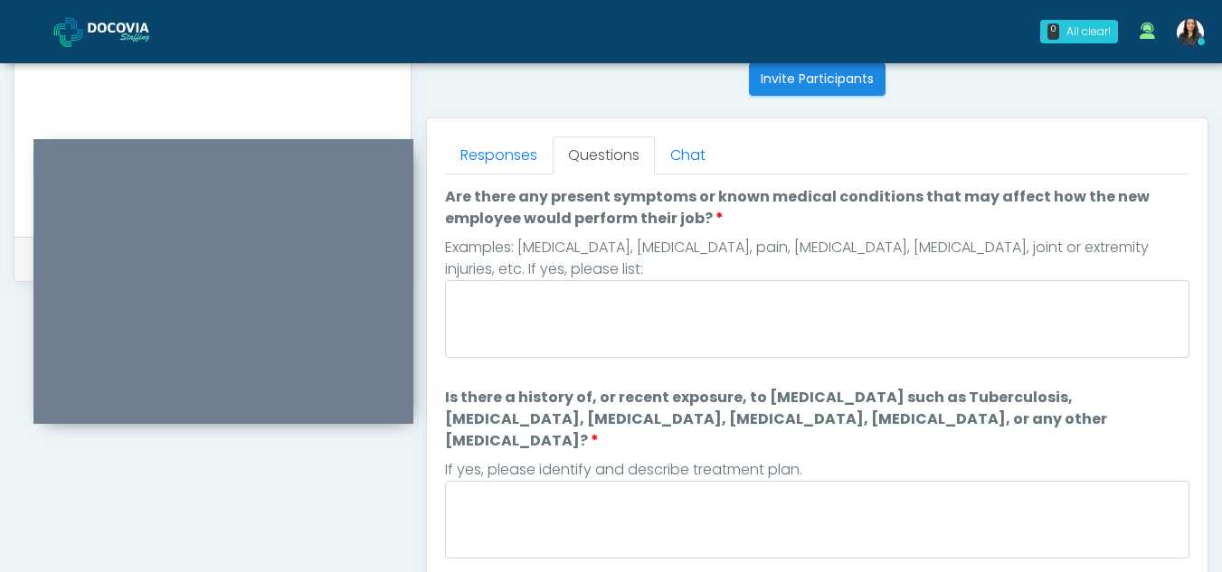
scroll to position [733, 0]
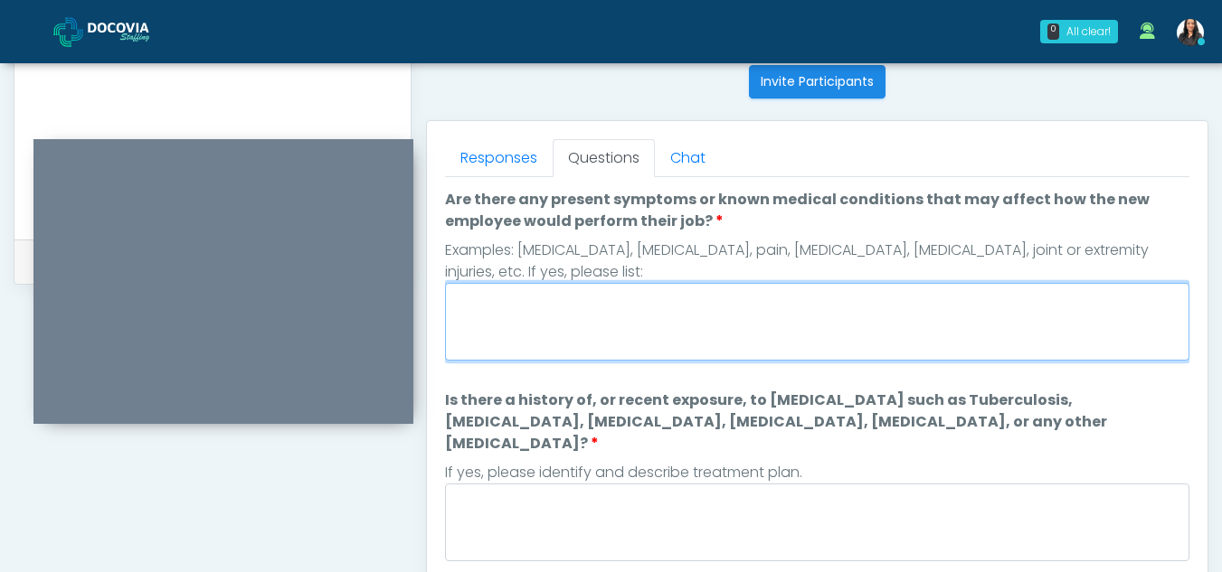
click at [508, 335] on textarea "Are there any present symptoms or known medical conditions that may affect how …" at bounding box center [817, 322] width 744 height 78
type textarea "**"
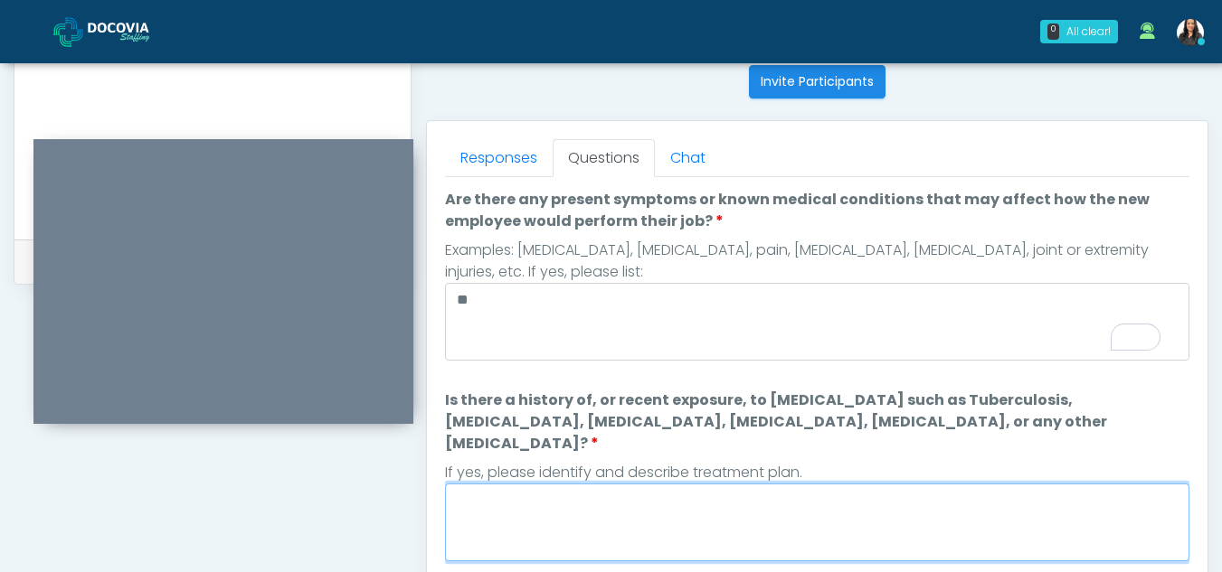
click at [512, 491] on textarea "Is there a history of, or recent exposure, to infectious diseases such as Tuber…" at bounding box center [817, 523] width 744 height 78
type textarea "**"
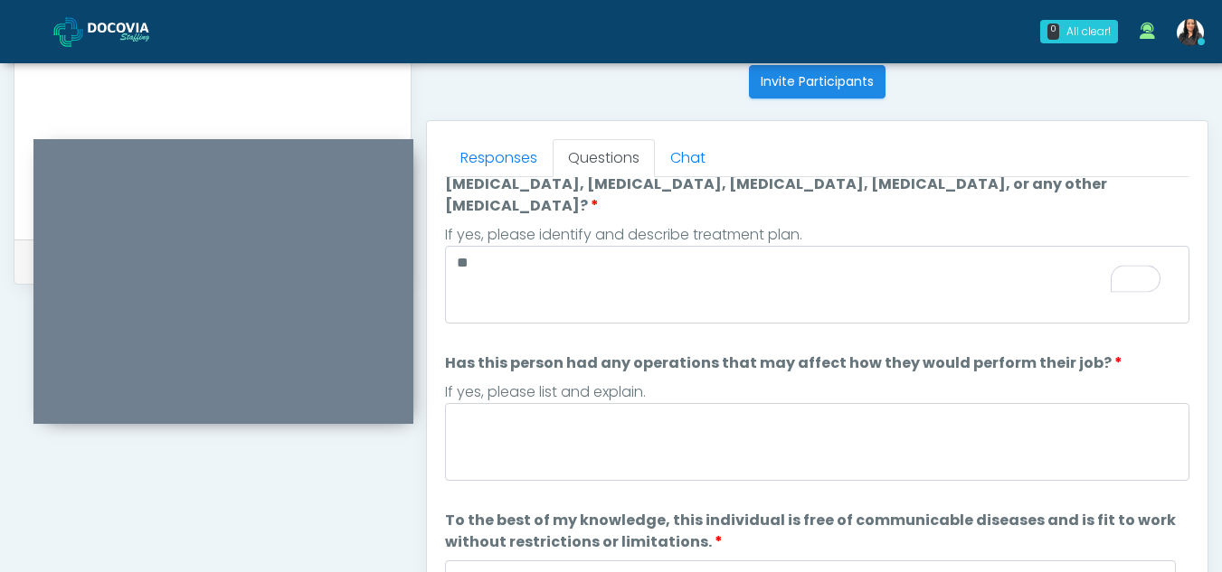
scroll to position [0, 0]
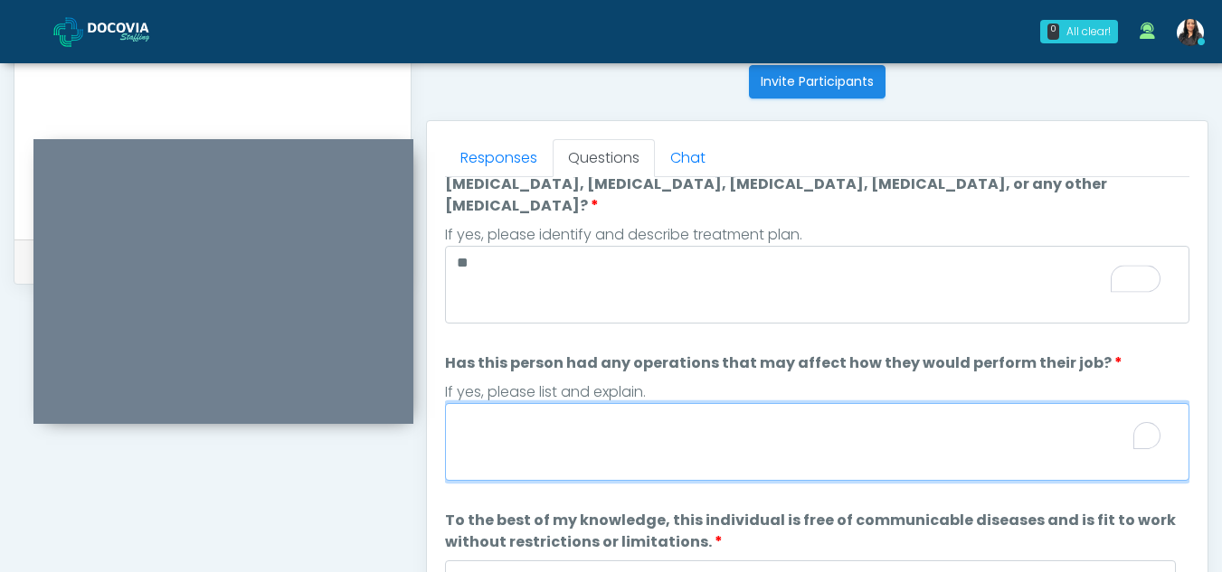
click at [506, 422] on textarea "Has this person had any operations that may affect how they would perform their…" at bounding box center [817, 442] width 744 height 78
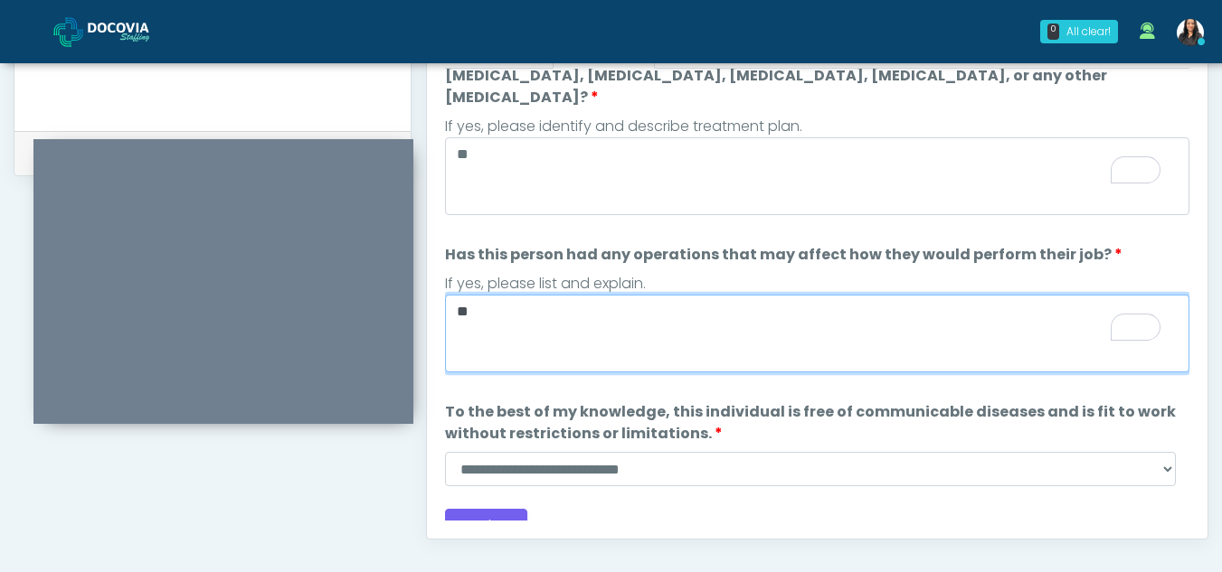
scroll to position [852, 0]
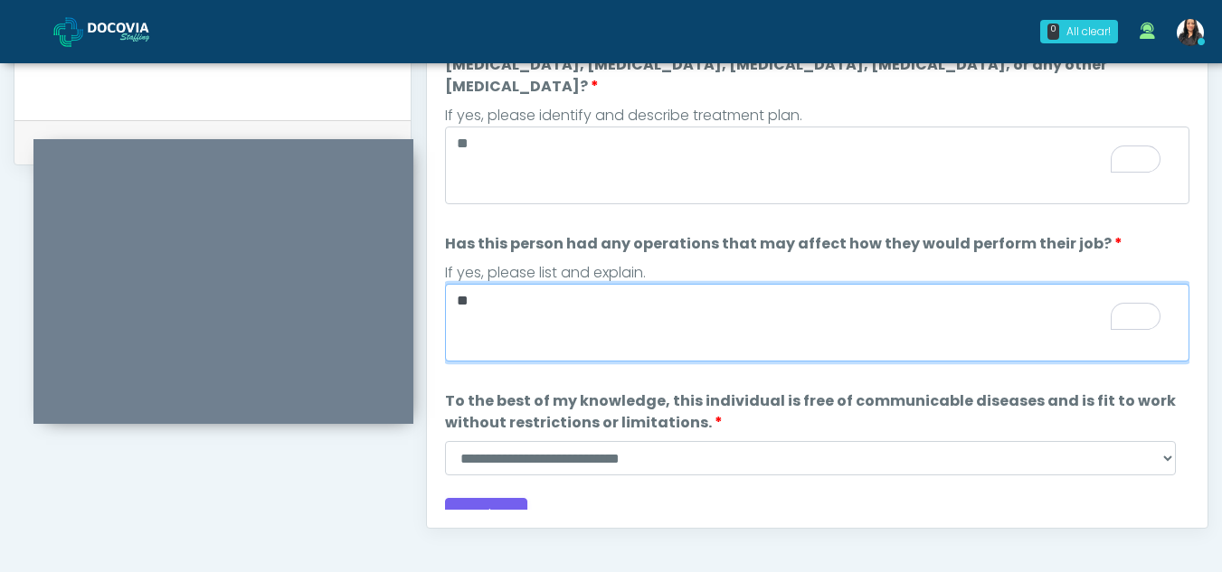
type textarea "**"
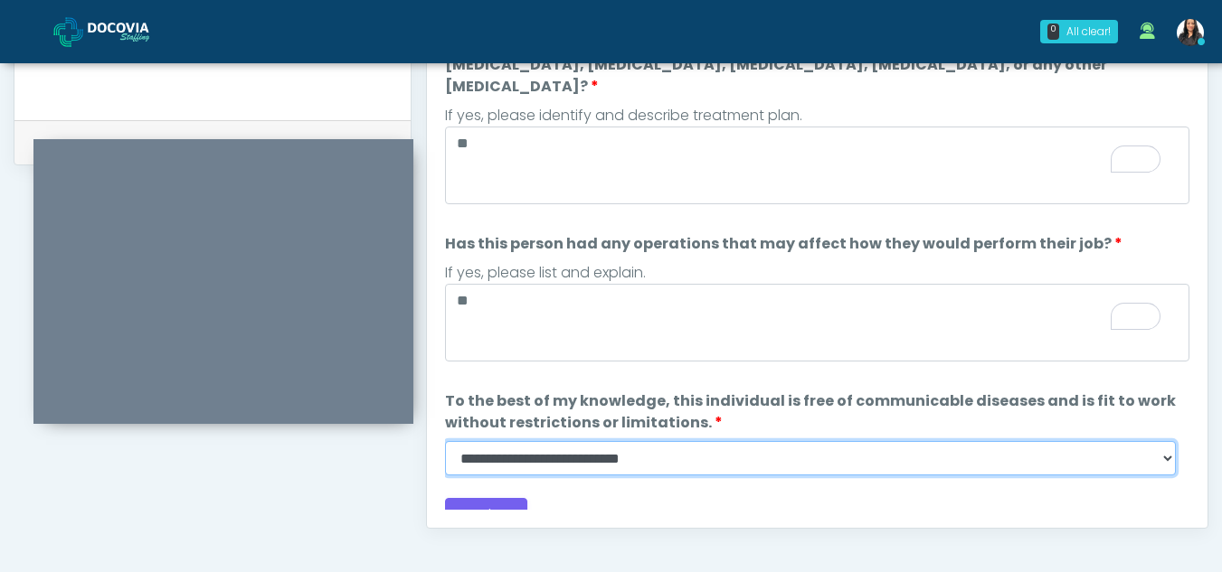
click at [1168, 441] on select "**********" at bounding box center [810, 458] width 731 height 34
select select "******"
click at [445, 441] on select "**********" at bounding box center [810, 458] width 731 height 34
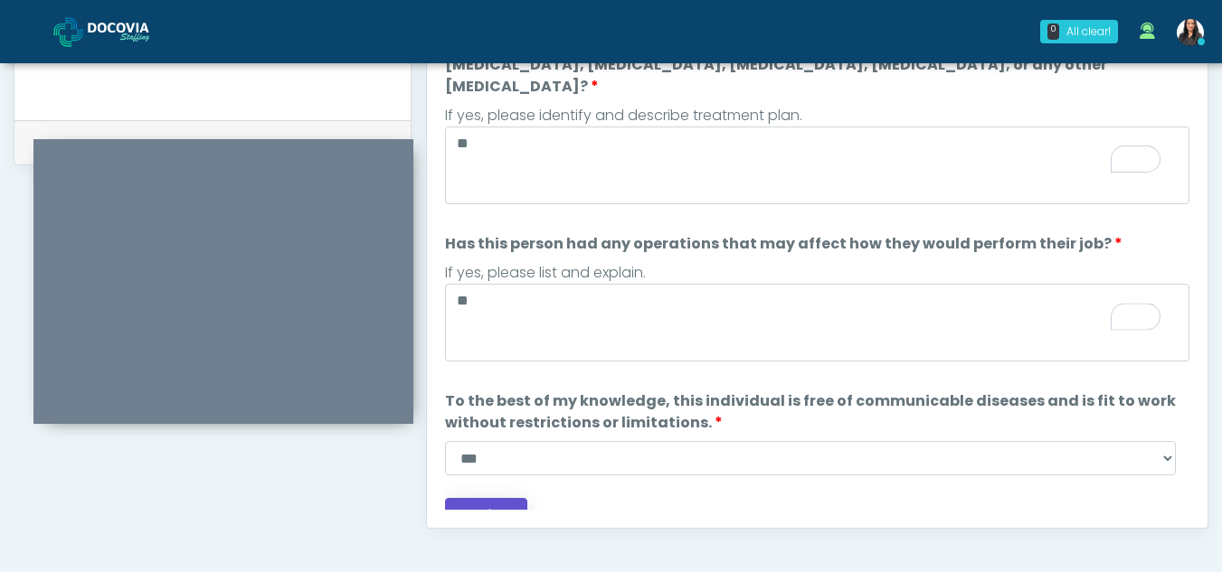
click at [499, 498] on button "Continue" at bounding box center [486, 514] width 82 height 33
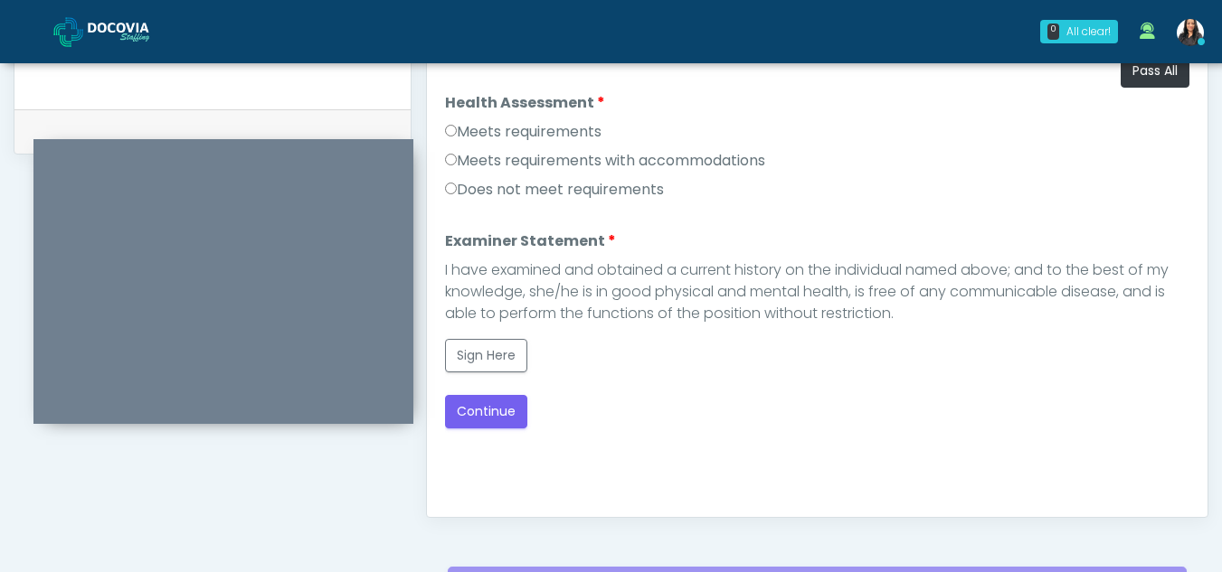
scroll to position [844, 0]
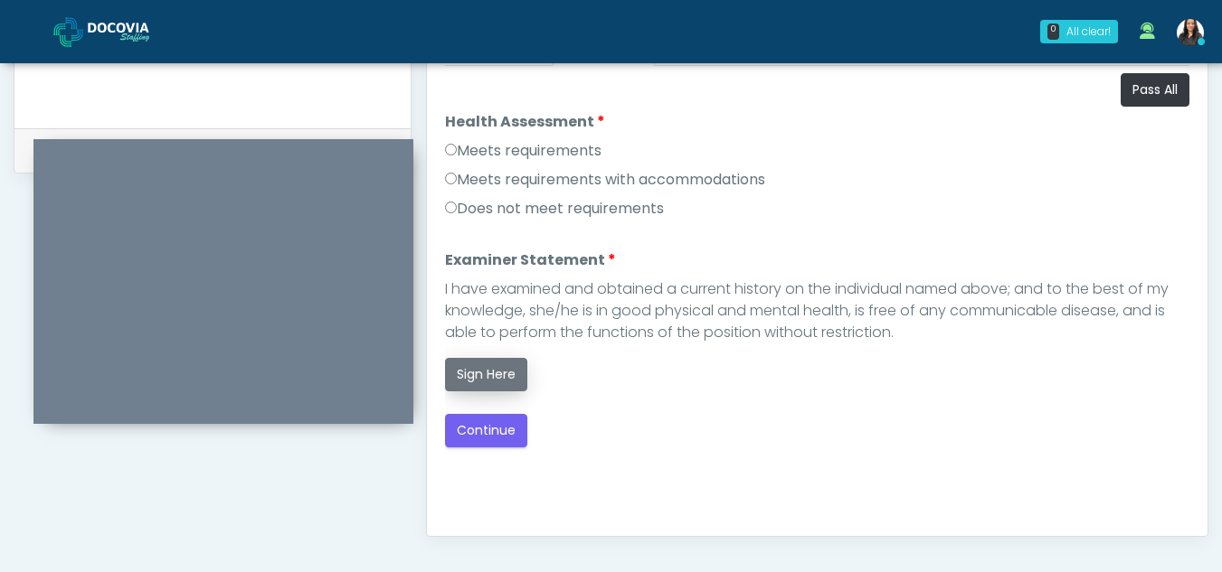
click at [492, 377] on button "Sign Here" at bounding box center [486, 374] width 82 height 33
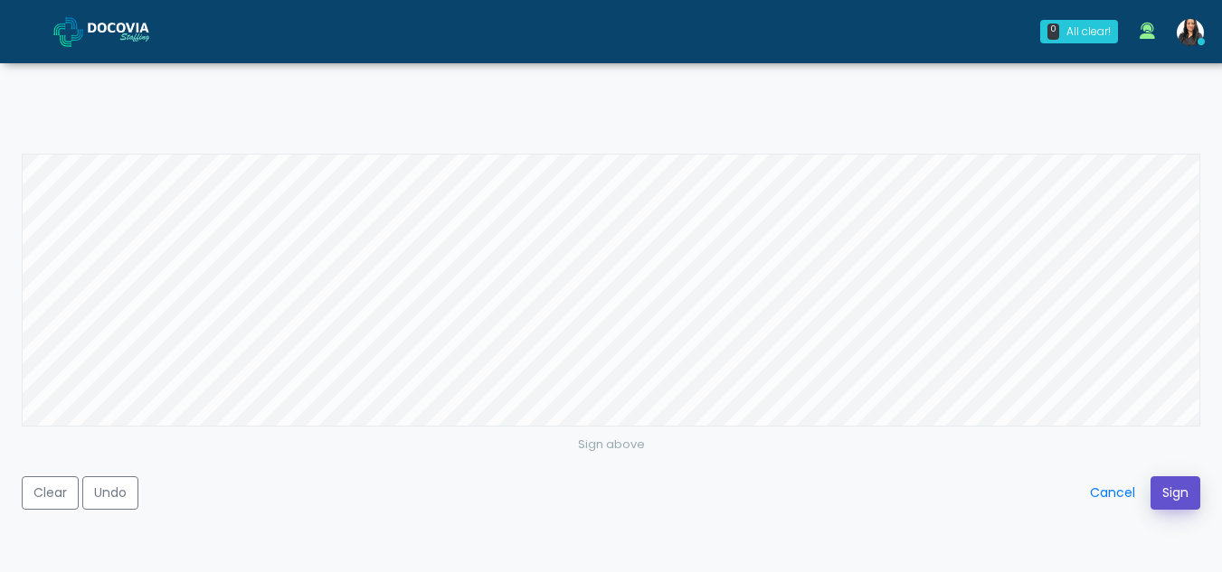
click at [1155, 484] on button "Sign" at bounding box center [1175, 493] width 50 height 33
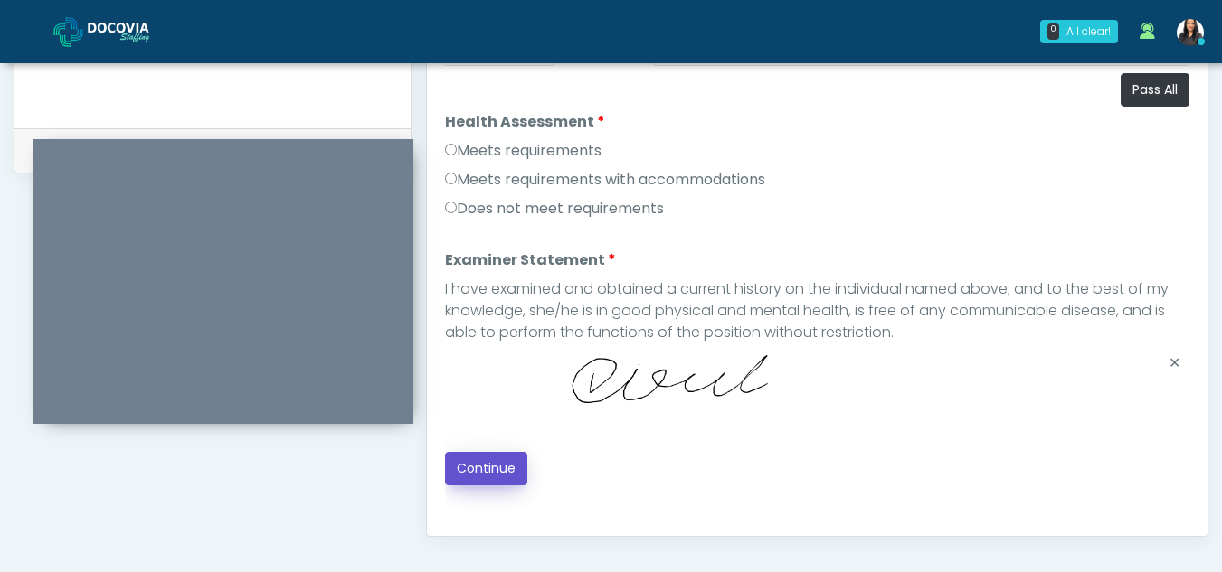
click at [491, 466] on button "Continue" at bounding box center [486, 468] width 82 height 33
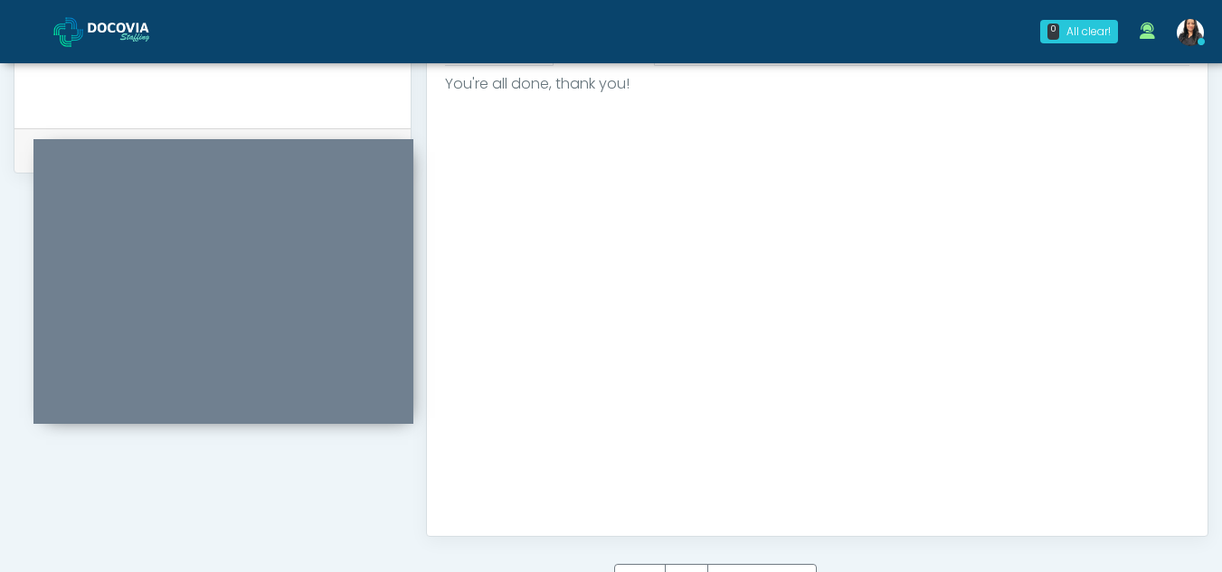
scroll to position [1084, 0]
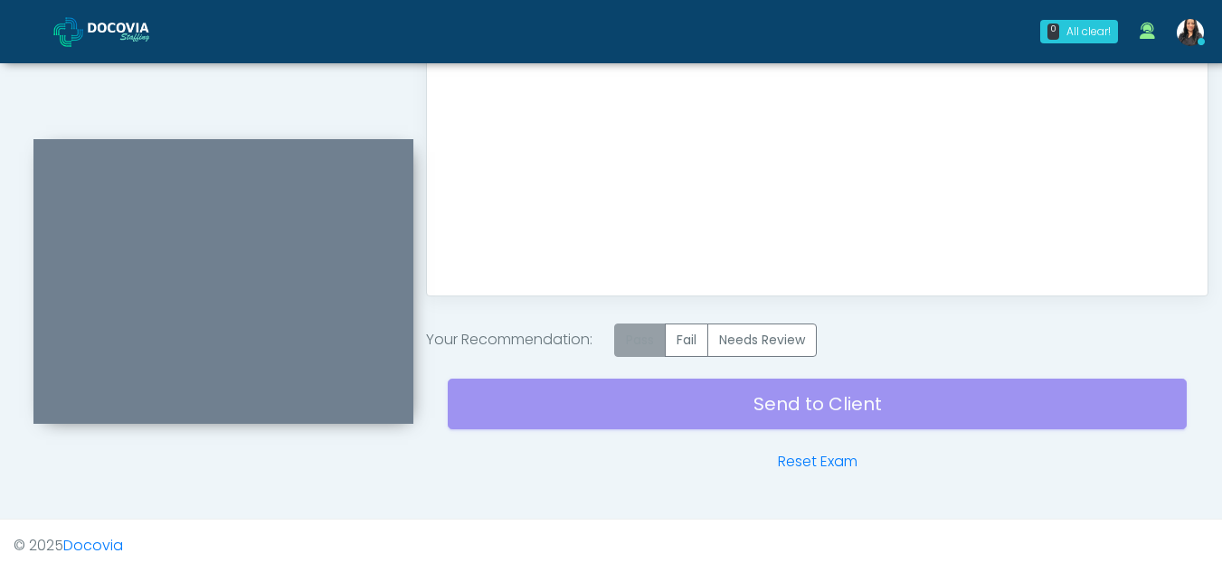
click at [644, 332] on label "Pass" at bounding box center [640, 340] width 52 height 33
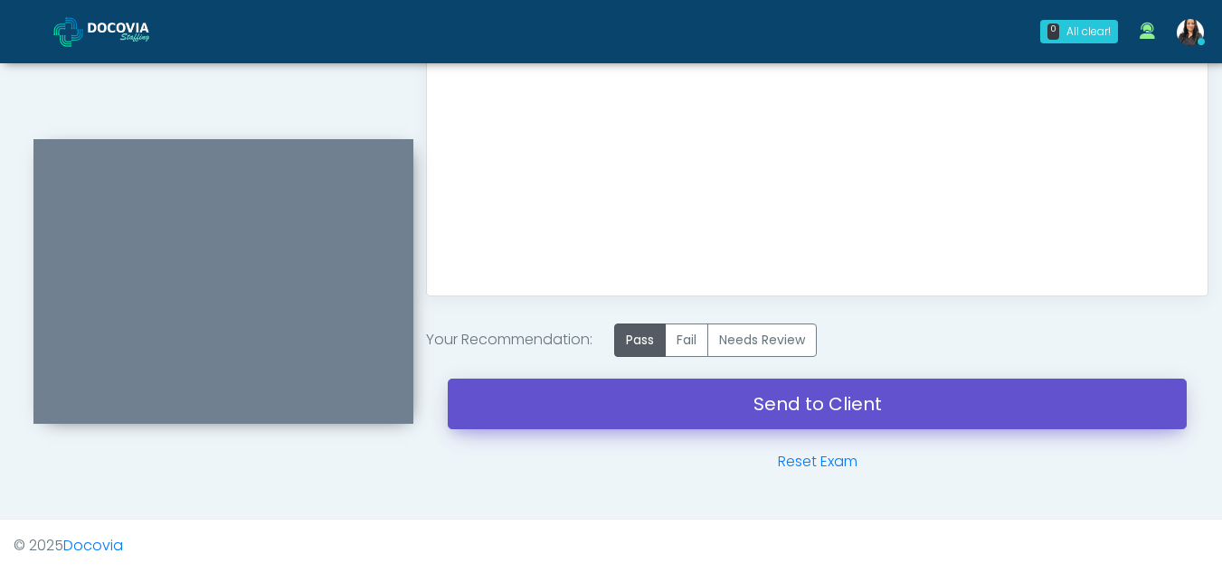
click at [819, 398] on link "Send to Client" at bounding box center [817, 404] width 739 height 51
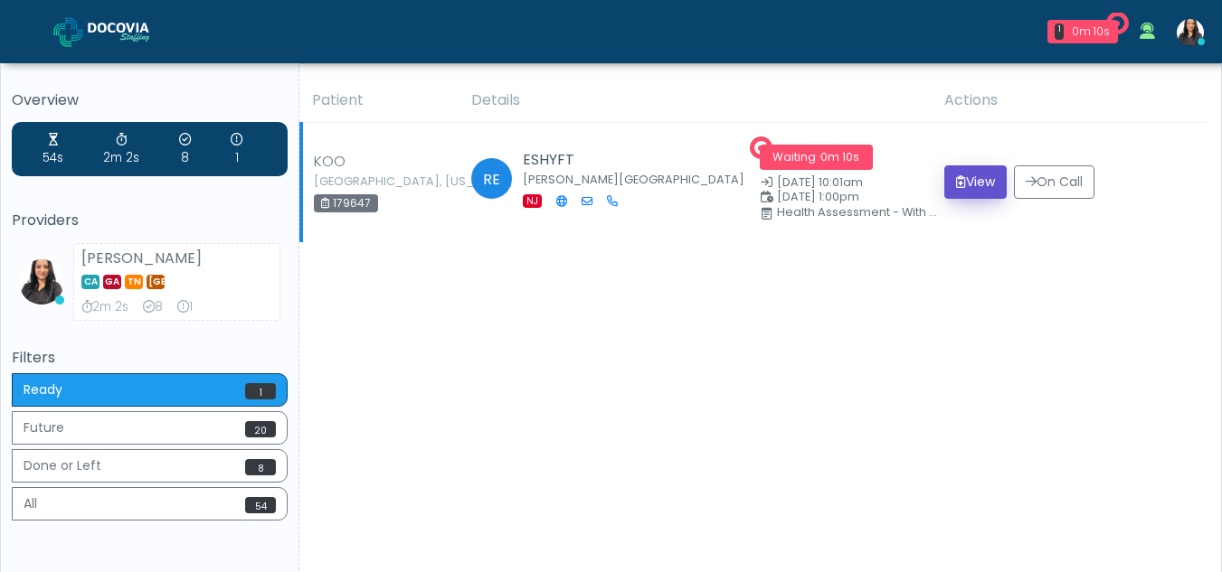
click at [981, 181] on button "View" at bounding box center [975, 182] width 62 height 33
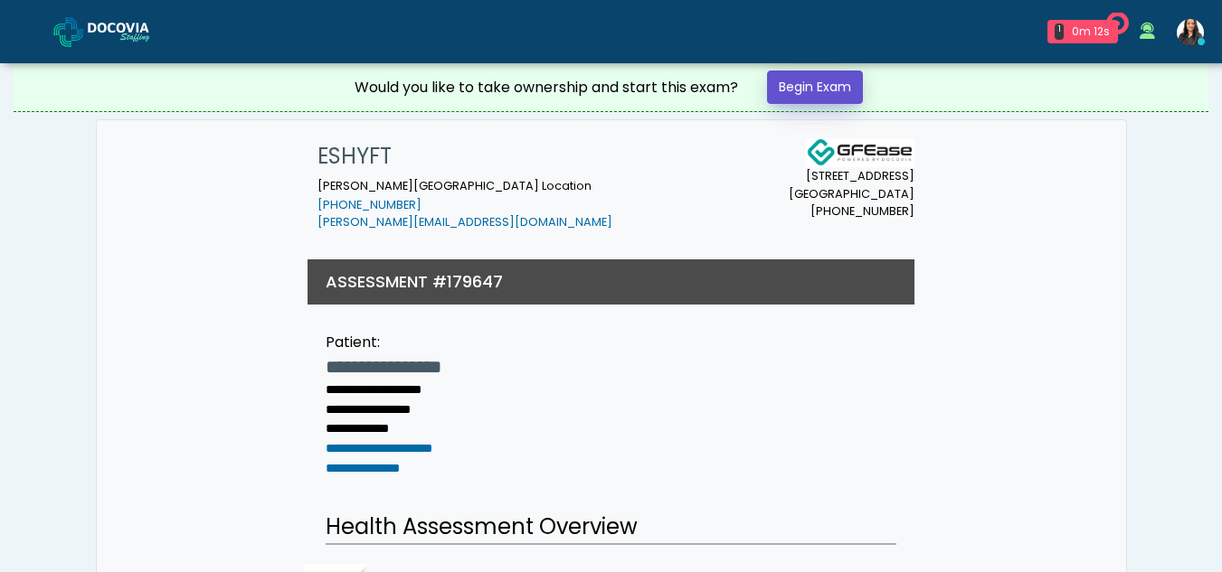
click at [833, 82] on link "Begin Exam" at bounding box center [815, 87] width 96 height 33
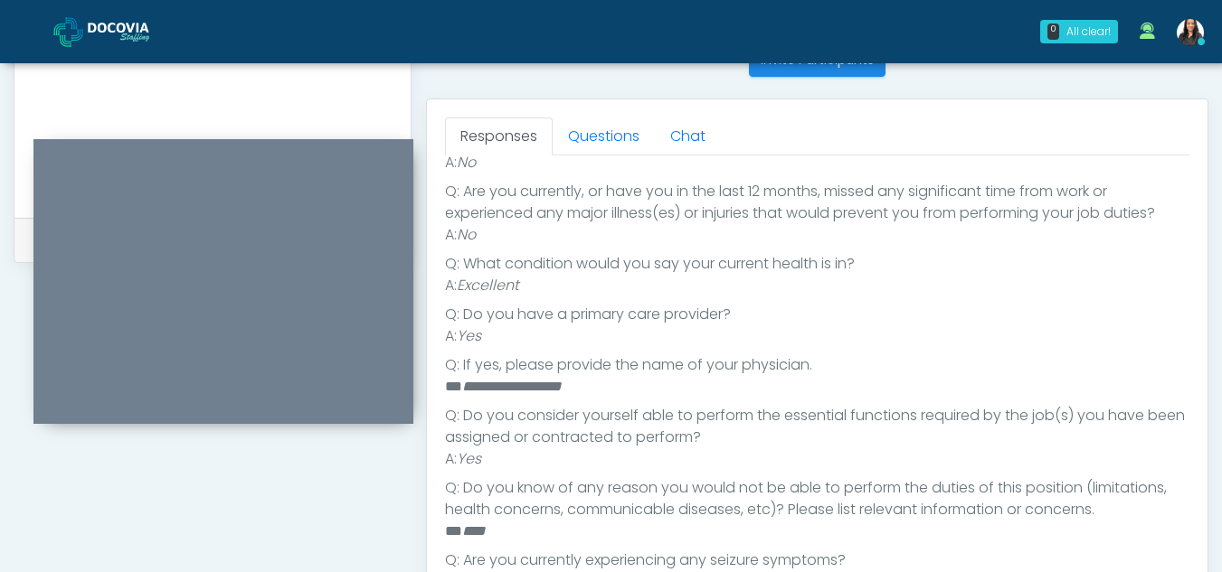
scroll to position [741, 0]
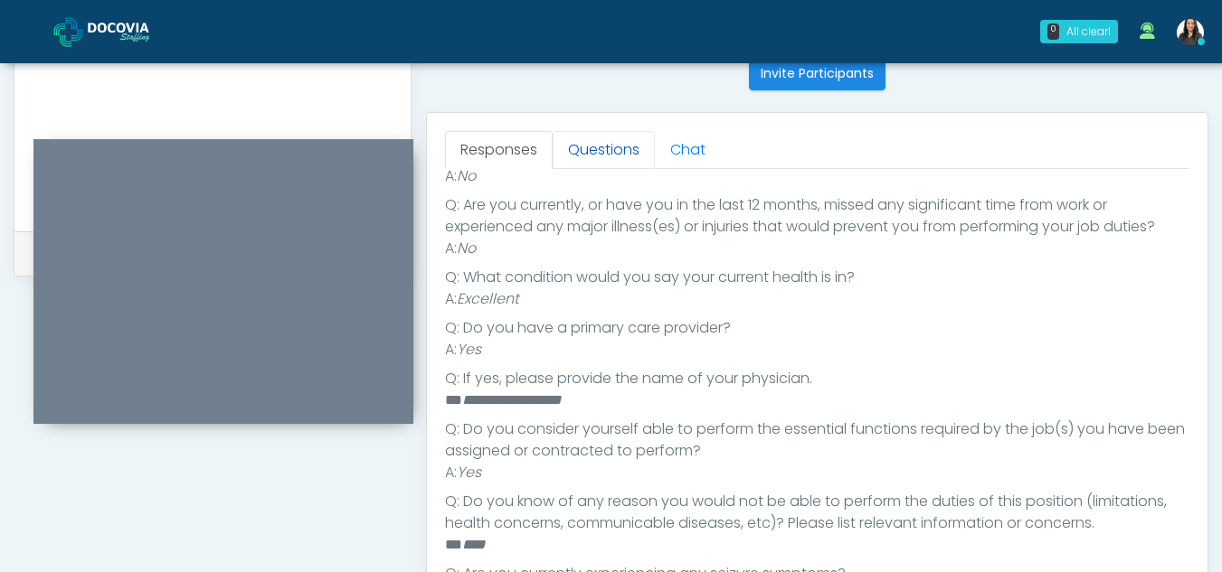
click at [610, 137] on link "Questions" at bounding box center [604, 150] width 102 height 38
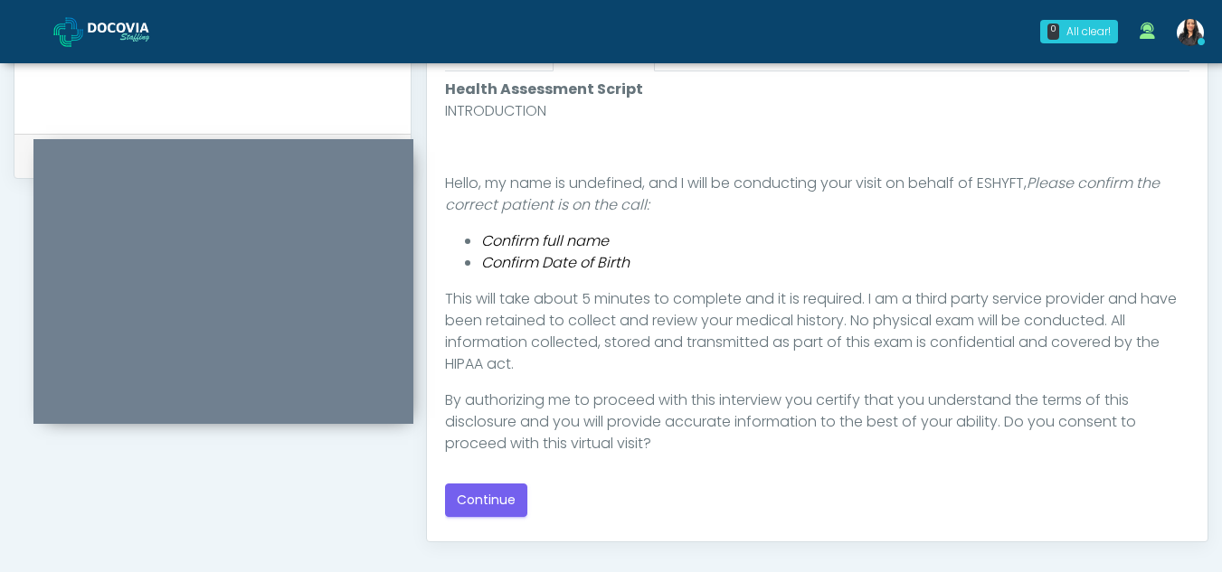
scroll to position [901, 0]
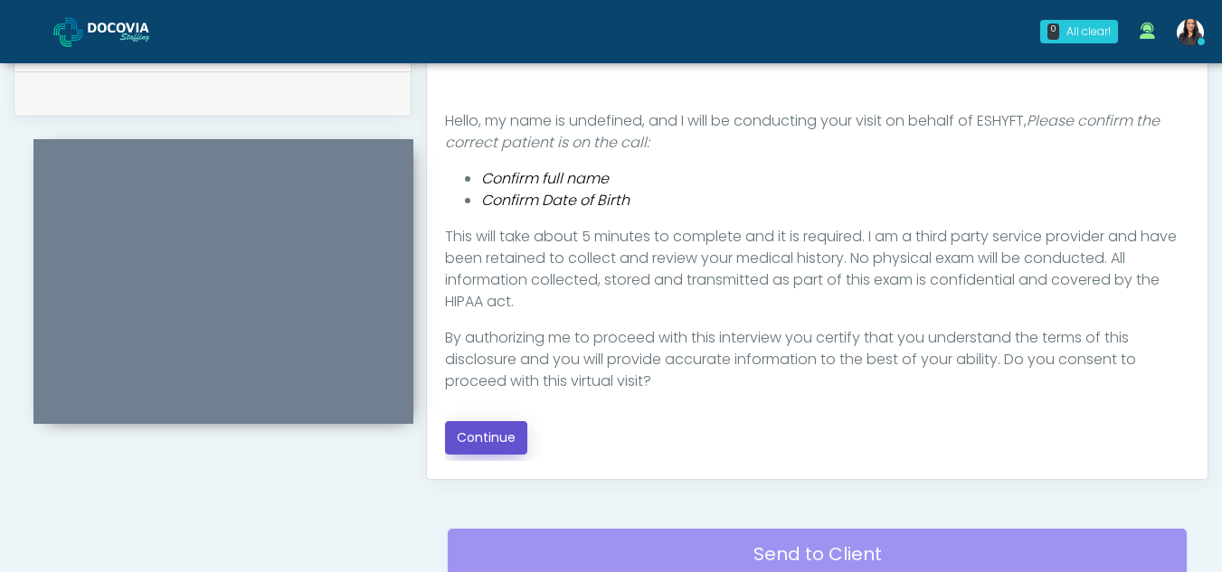
click at [505, 439] on button "Continue" at bounding box center [486, 437] width 82 height 33
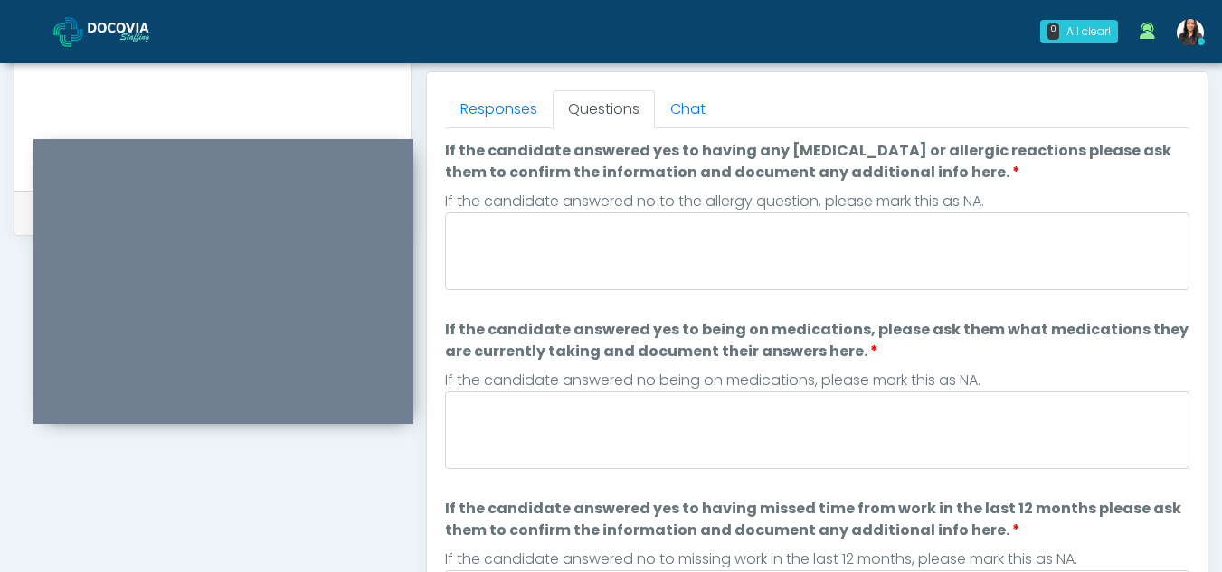
scroll to position [749, 0]
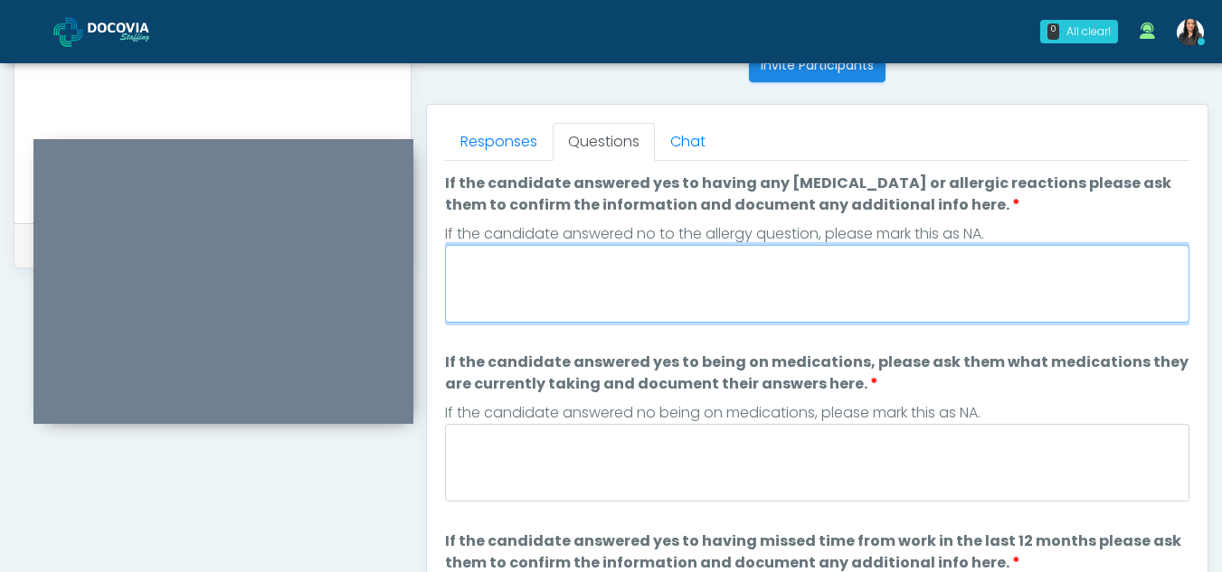
click at [594, 274] on textarea "If the candidate answered yes to having any [MEDICAL_DATA] or allergic reaction…" at bounding box center [817, 284] width 744 height 78
type textarea "**"
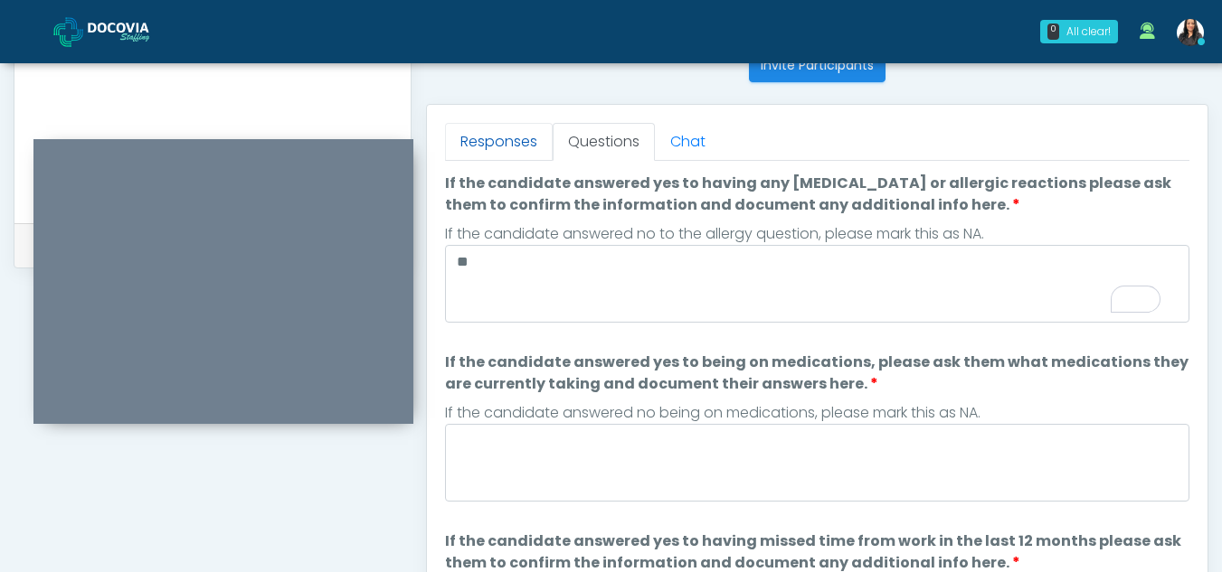
click at [497, 133] on link "Responses" at bounding box center [499, 142] width 108 height 38
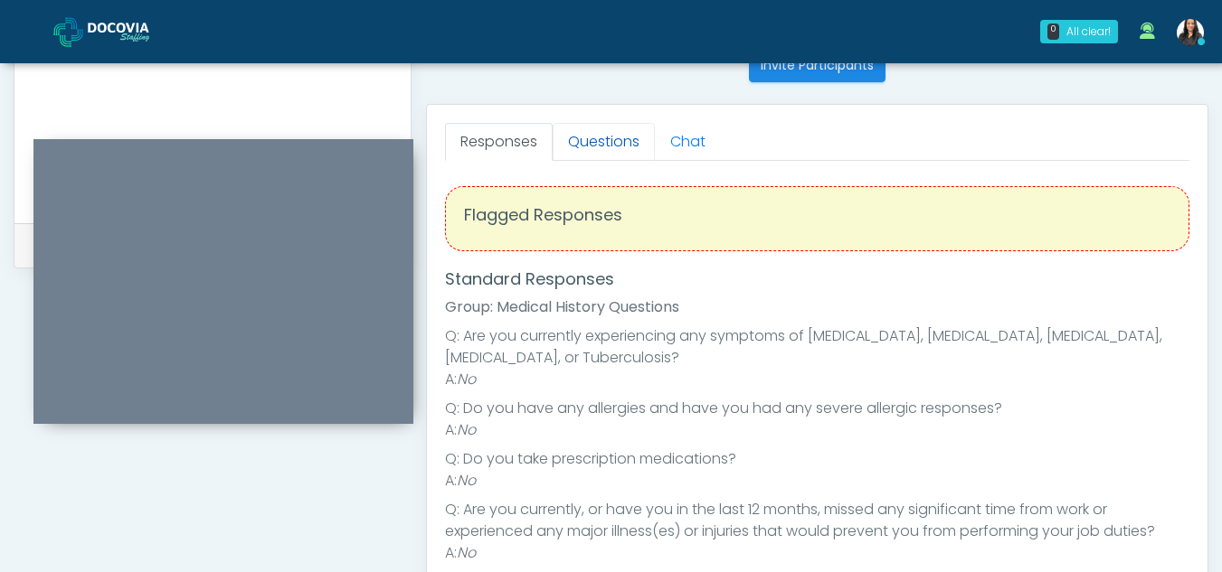
click at [591, 141] on link "Questions" at bounding box center [604, 142] width 102 height 38
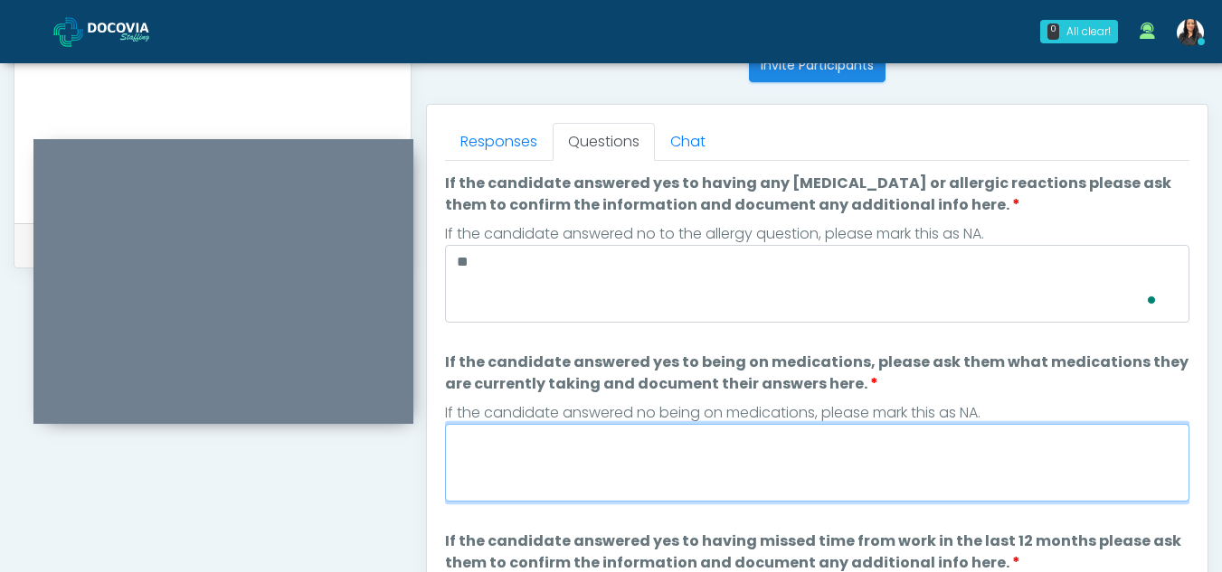
click at [506, 466] on textarea "If the candidate answered yes to being on medications, please ask them what med…" at bounding box center [817, 463] width 744 height 78
type textarea "**"
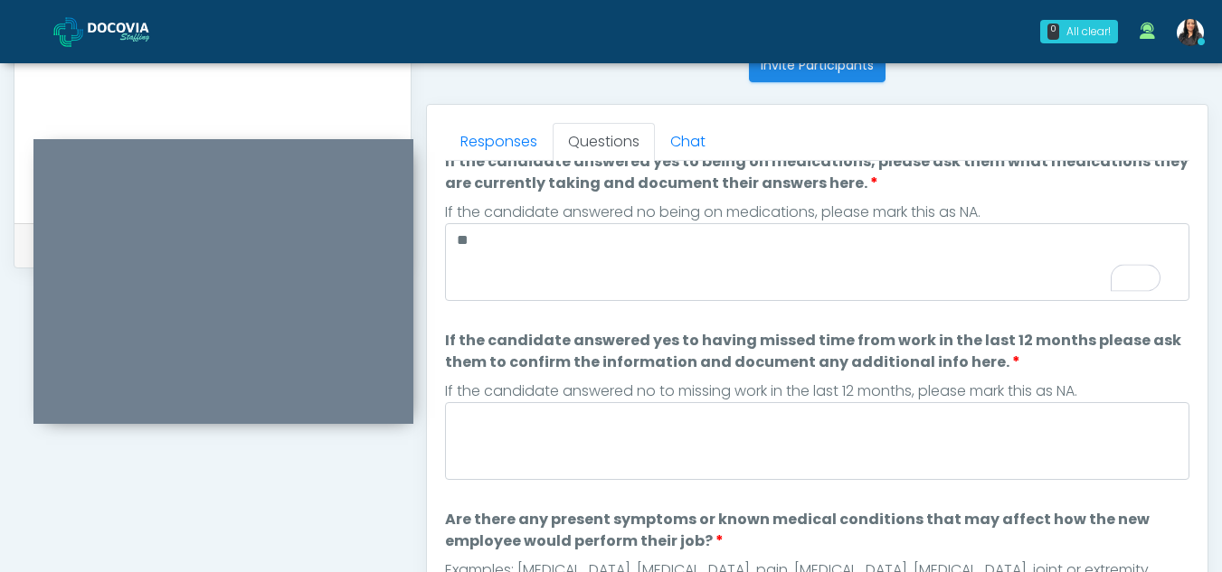
scroll to position [201, 0]
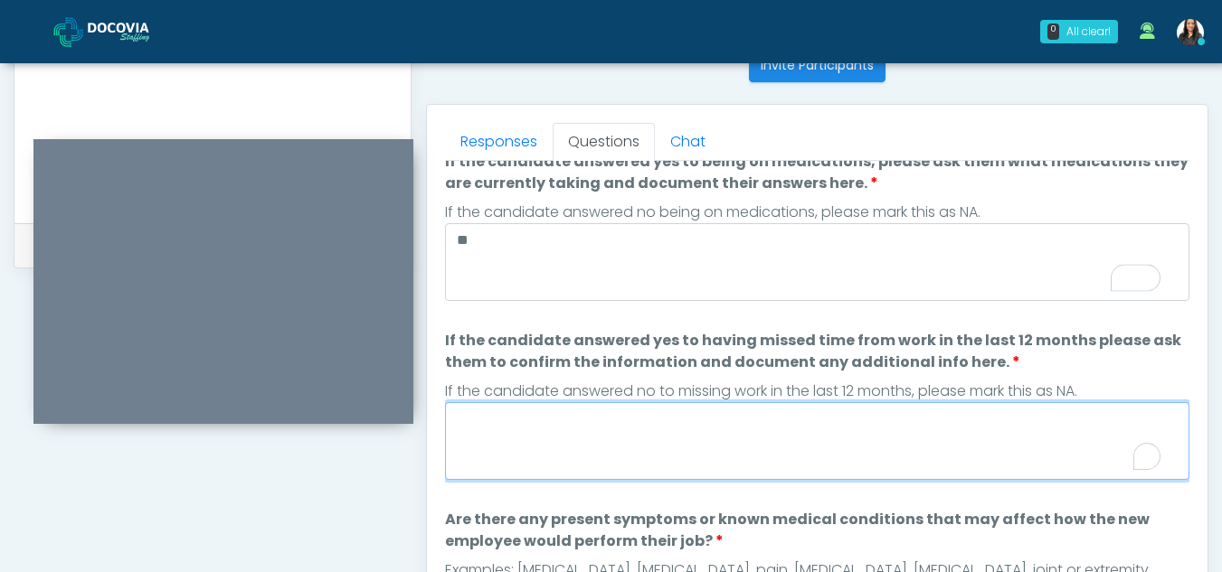
click at [500, 443] on textarea "If the candidate answered yes to having missed time from work in the last 12 mo…" at bounding box center [817, 441] width 744 height 78
type textarea "*"
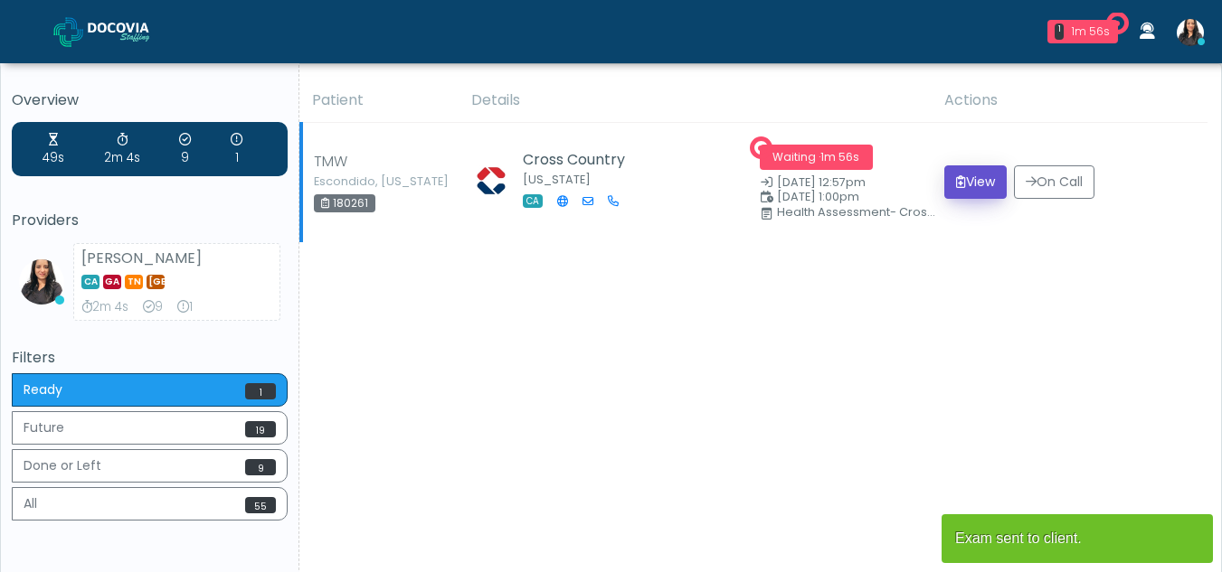
click at [977, 183] on button "View" at bounding box center [975, 182] width 62 height 33
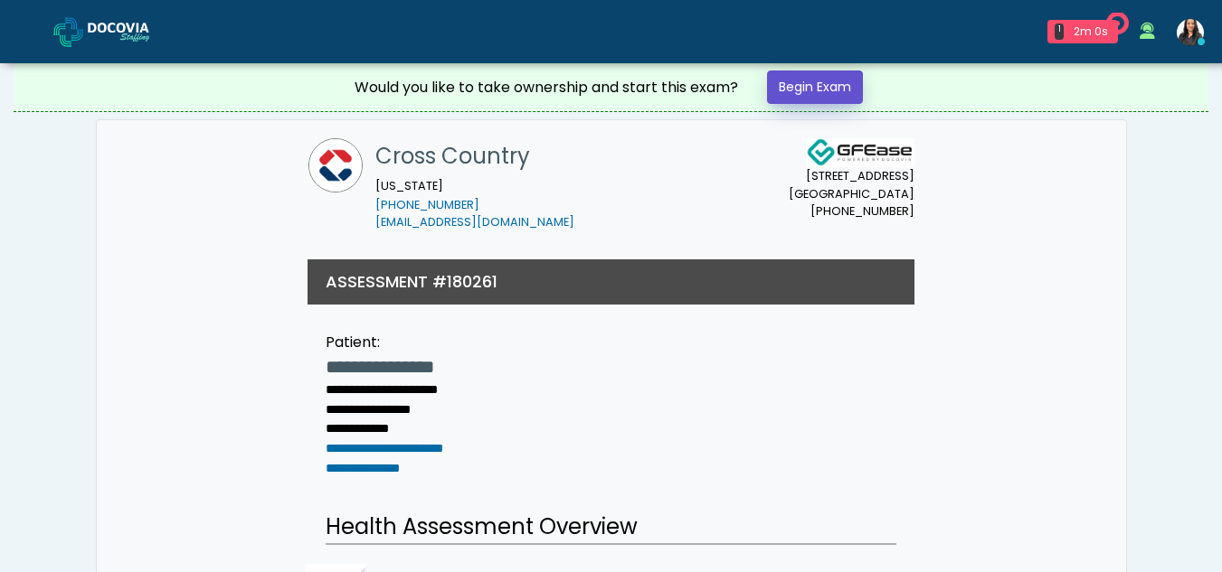
click at [820, 84] on link "Begin Exam" at bounding box center [815, 87] width 96 height 33
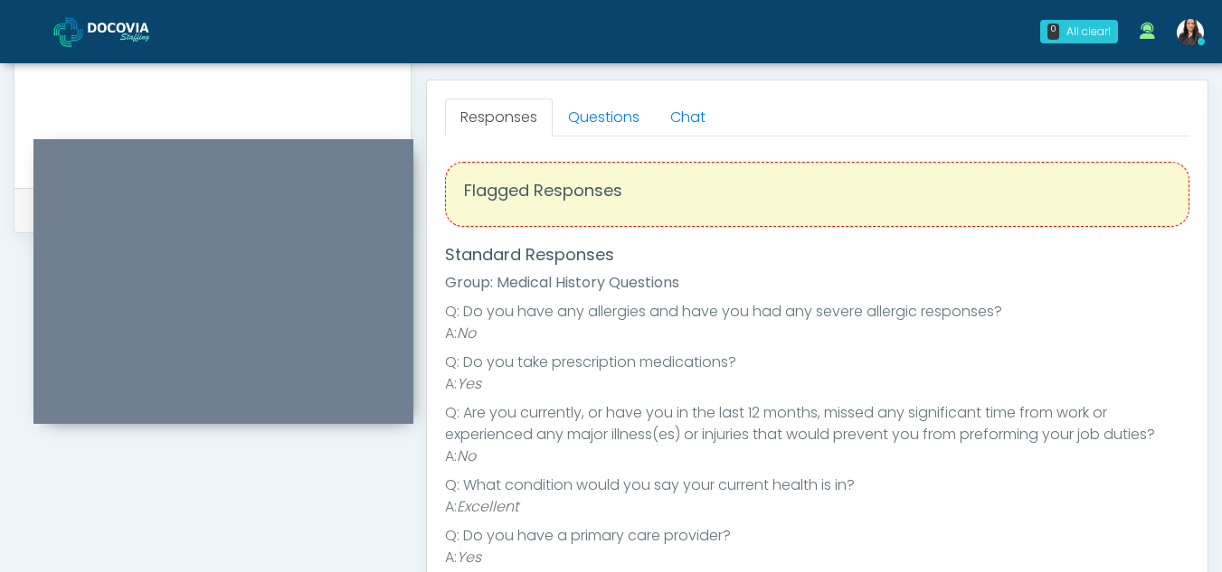
scroll to position [733, 0]
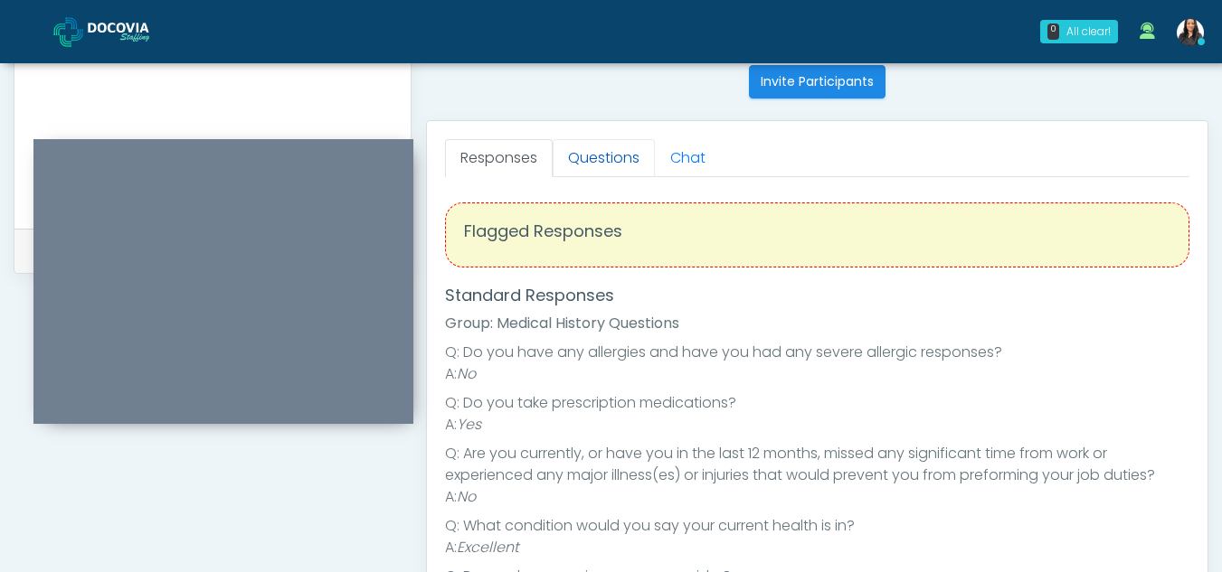
click at [626, 164] on link "Questions" at bounding box center [604, 158] width 102 height 38
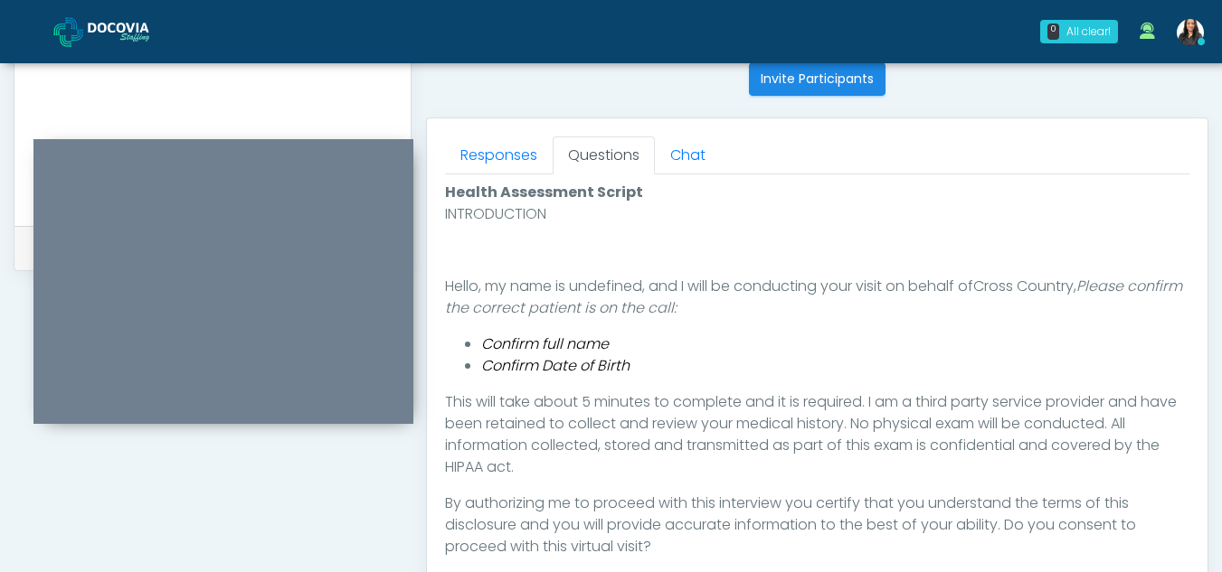
scroll to position [855, 0]
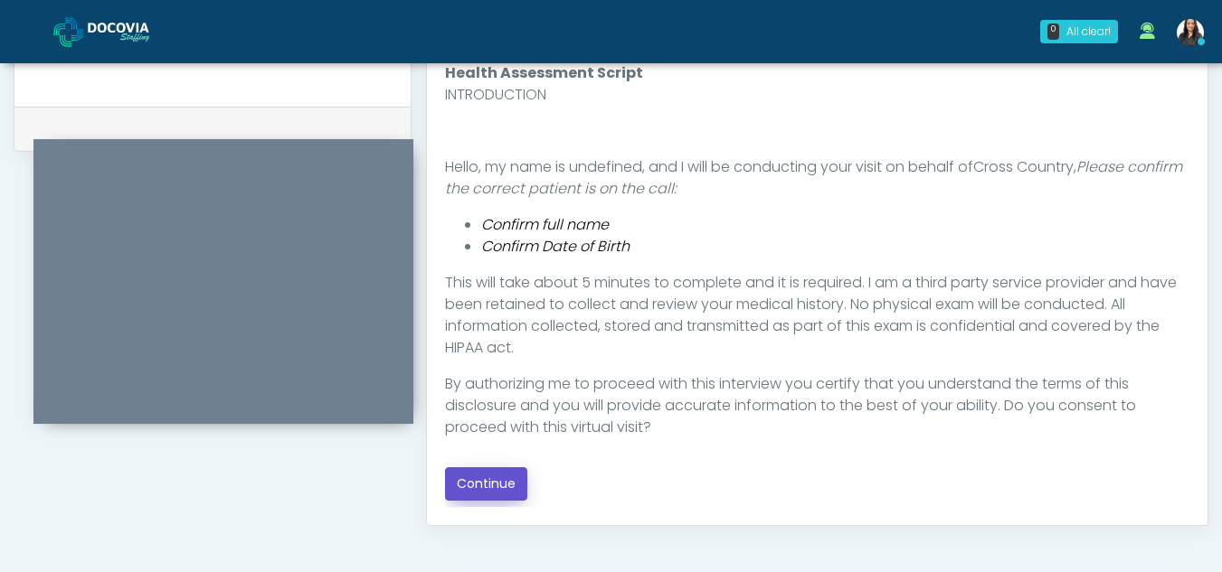
click at [498, 482] on button "Continue" at bounding box center [486, 484] width 82 height 33
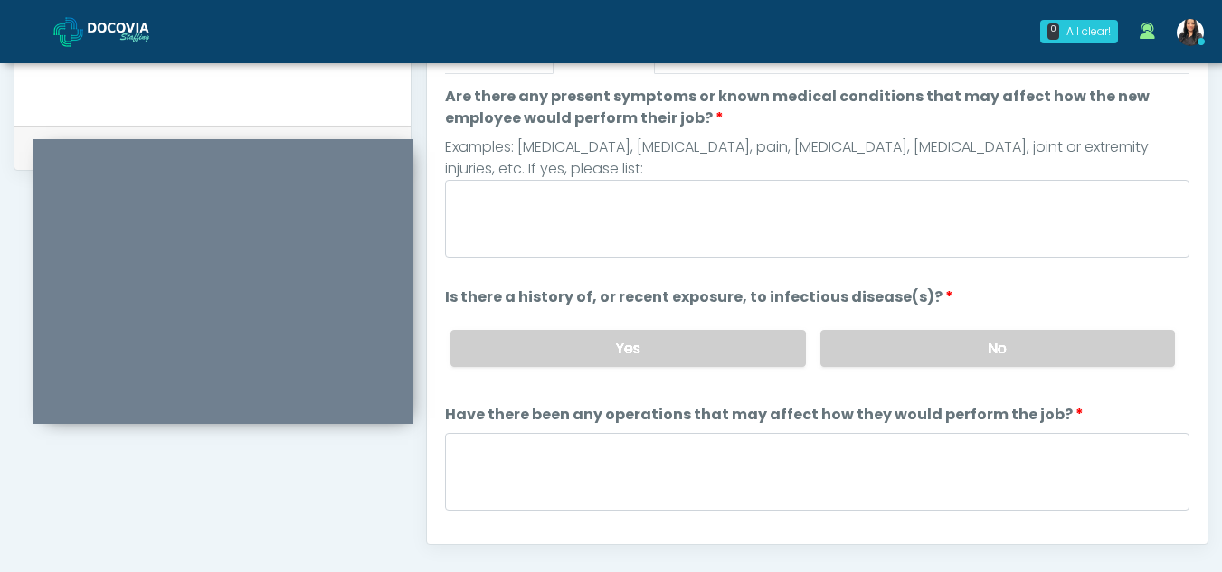
scroll to position [814, 0]
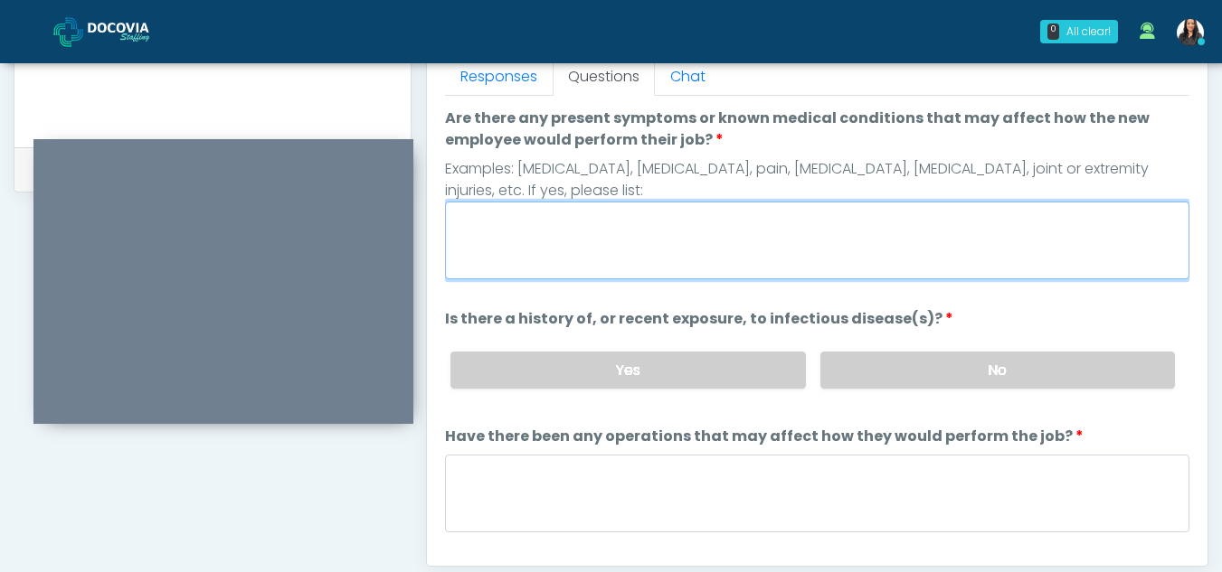
click at [548, 229] on textarea "Are there any present symptoms or known medical conditions that may affect how …" at bounding box center [817, 241] width 744 height 78
type textarea "**"
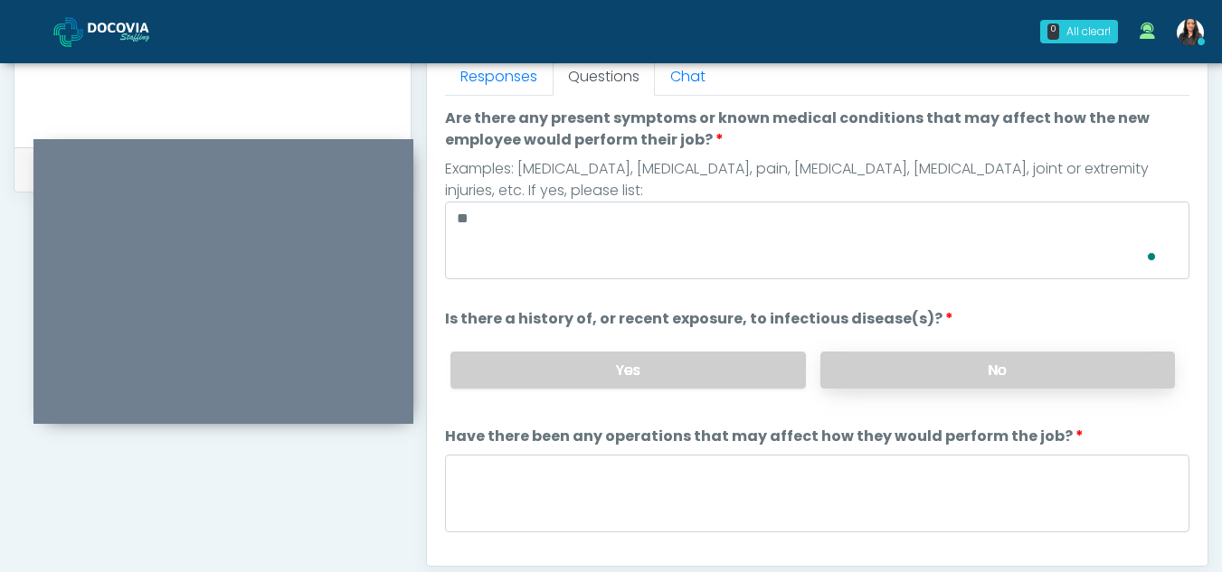
click at [1095, 376] on label "No" at bounding box center [997, 370] width 355 height 37
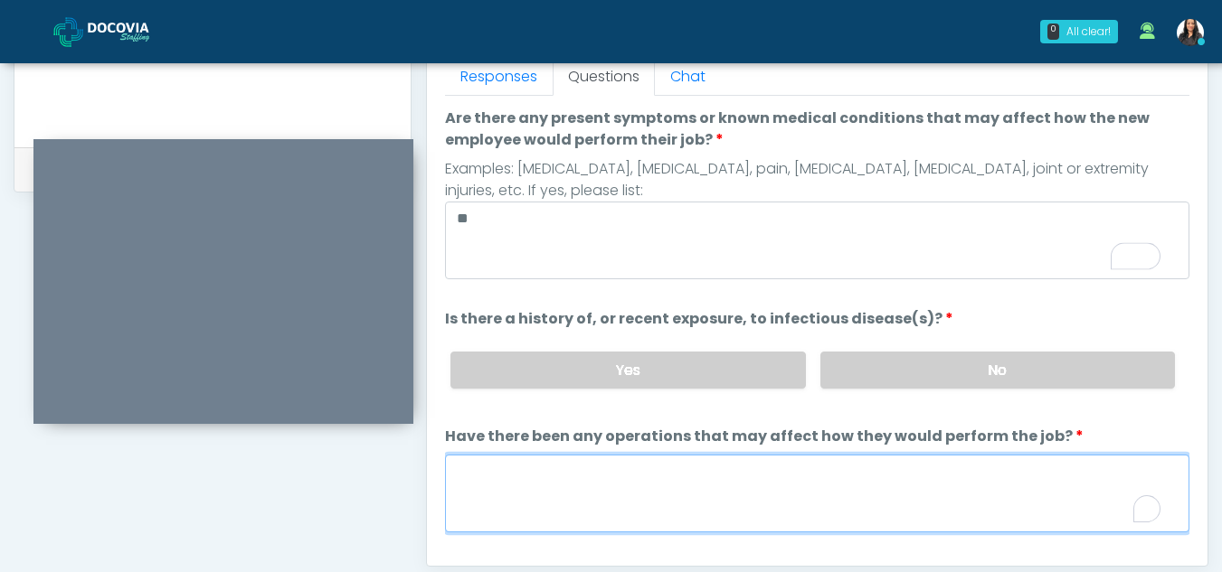
click at [470, 483] on textarea "Have there been any operations that may affect how they would perform the job?" at bounding box center [817, 494] width 744 height 78
type textarea "**"
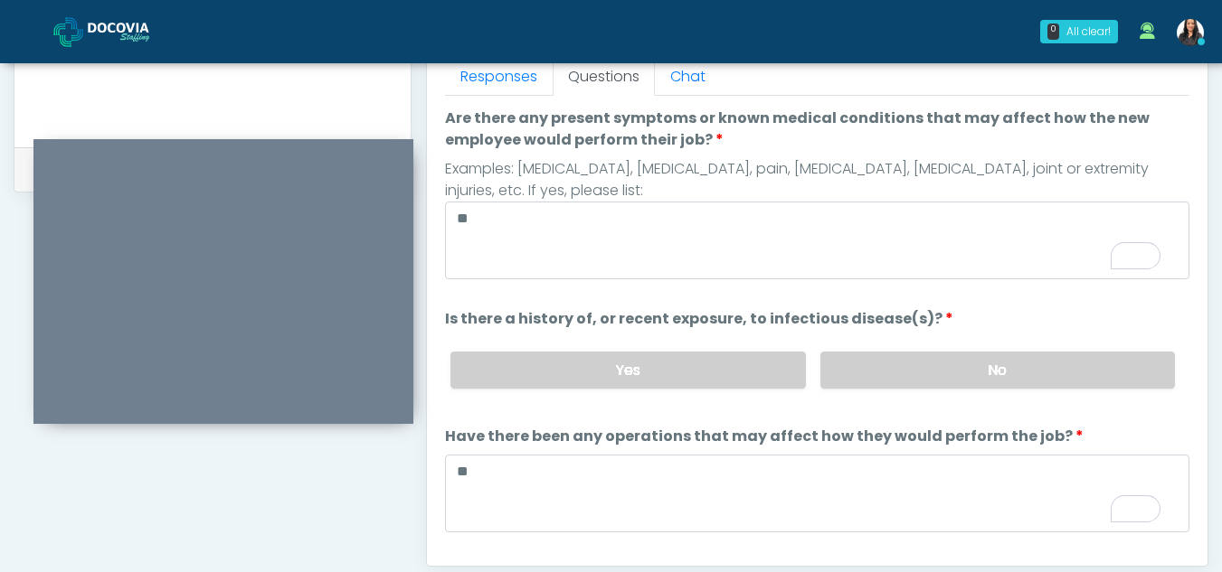
scroll to position [155, 0]
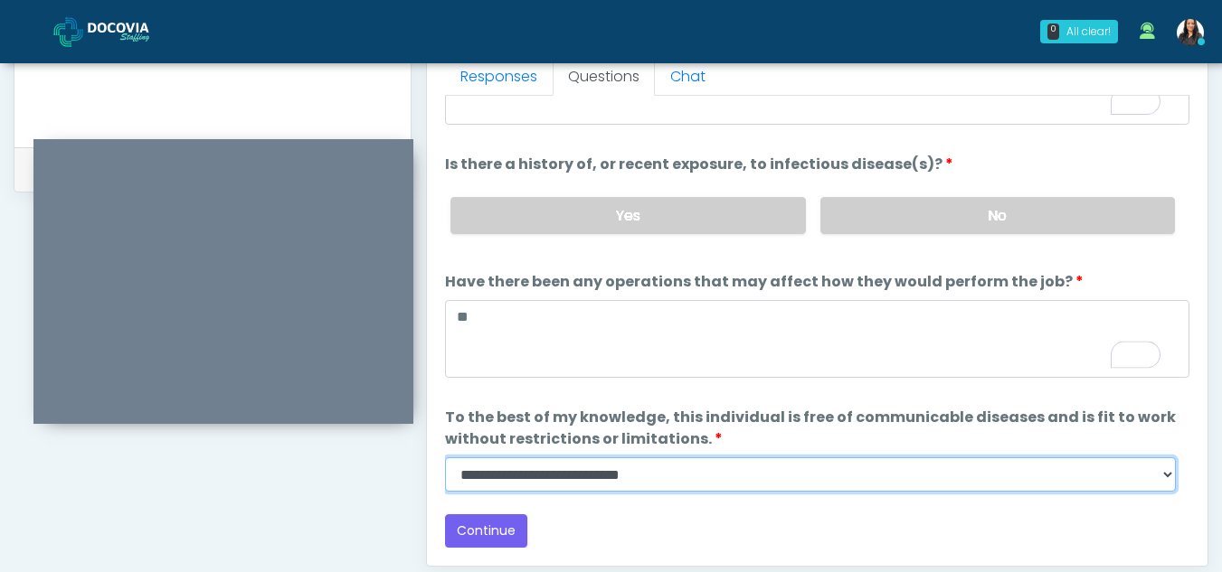
click at [1170, 478] on select "**********" at bounding box center [810, 475] width 731 height 34
select select "******"
click at [445, 458] on select "**********" at bounding box center [810, 475] width 731 height 34
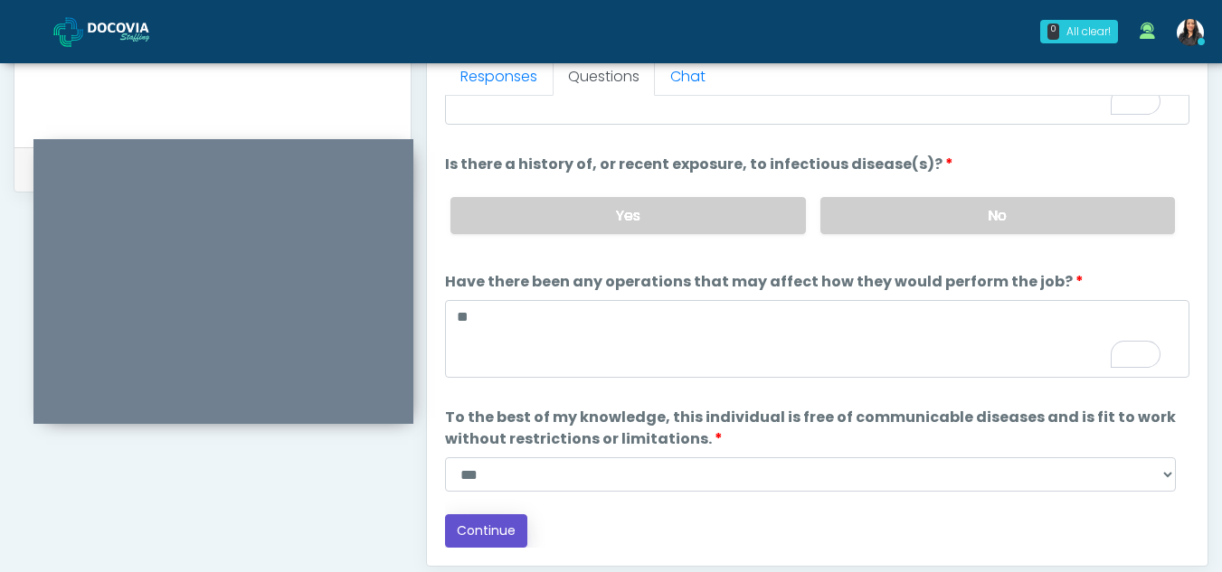
click at [497, 530] on button "Continue" at bounding box center [486, 531] width 82 height 33
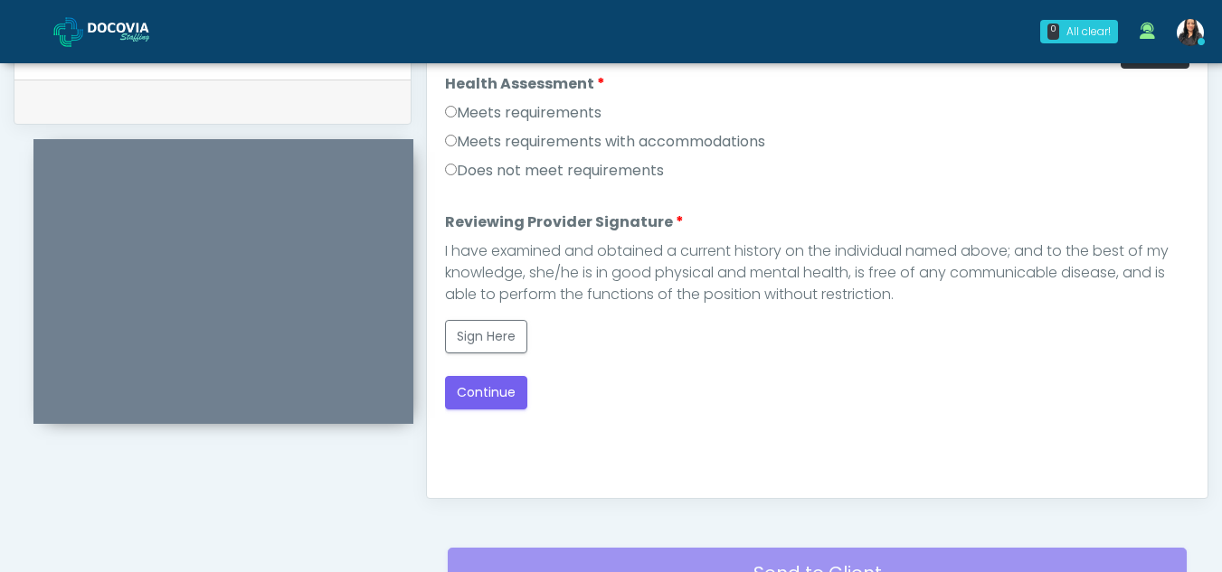
scroll to position [844, 0]
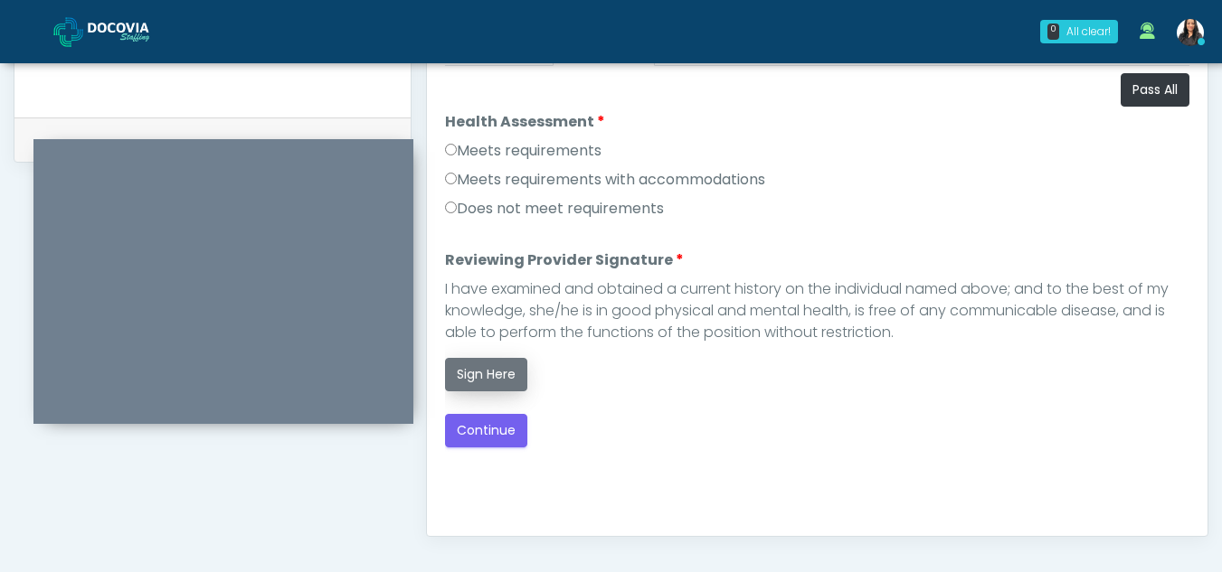
click at [510, 379] on button "Sign Here" at bounding box center [486, 374] width 82 height 33
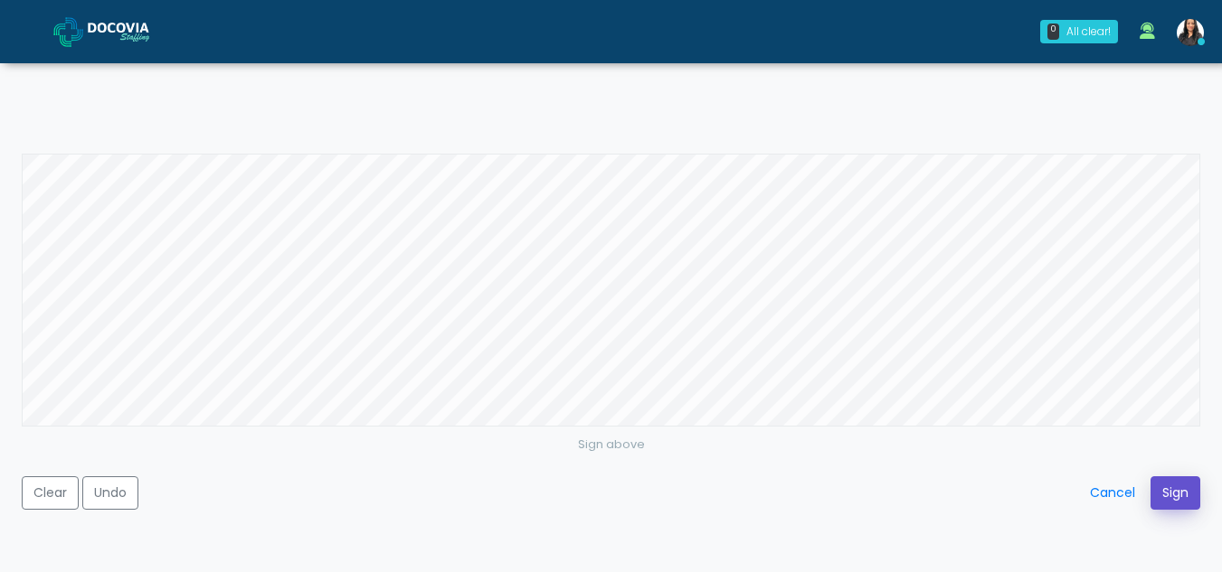
click at [1167, 488] on button "Sign" at bounding box center [1175, 493] width 50 height 33
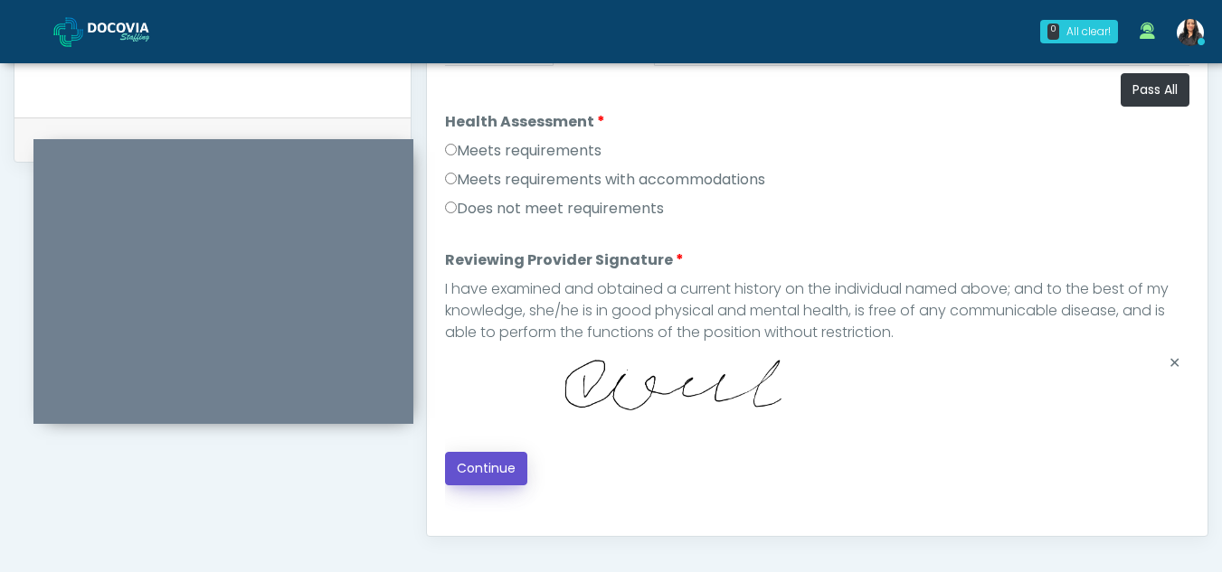
click at [487, 463] on button "Continue" at bounding box center [486, 468] width 82 height 33
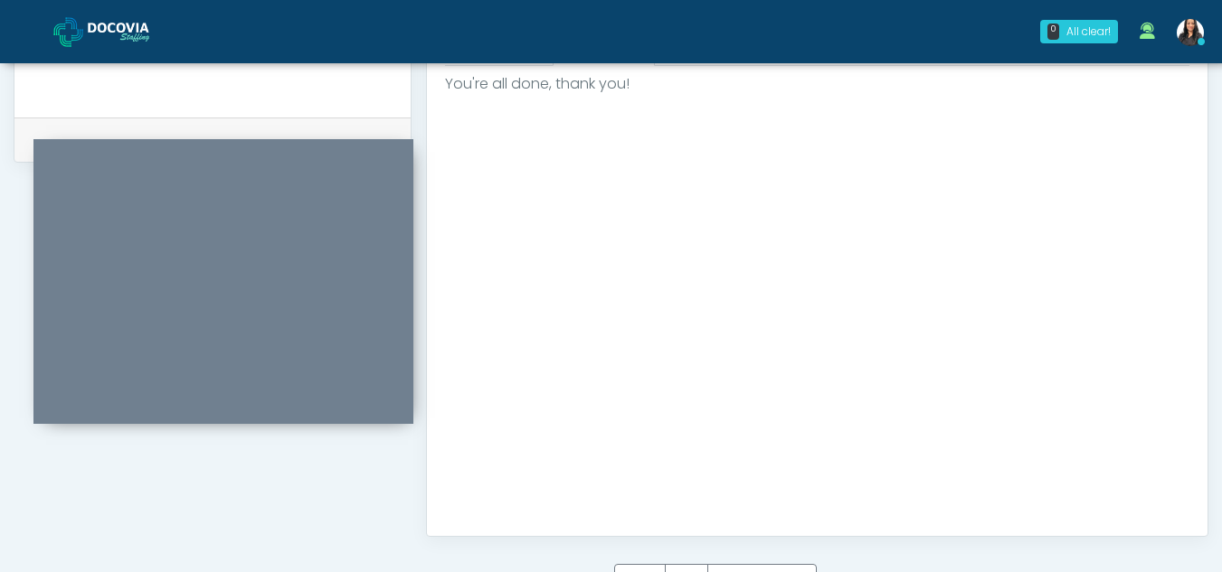
scroll to position [1084, 0]
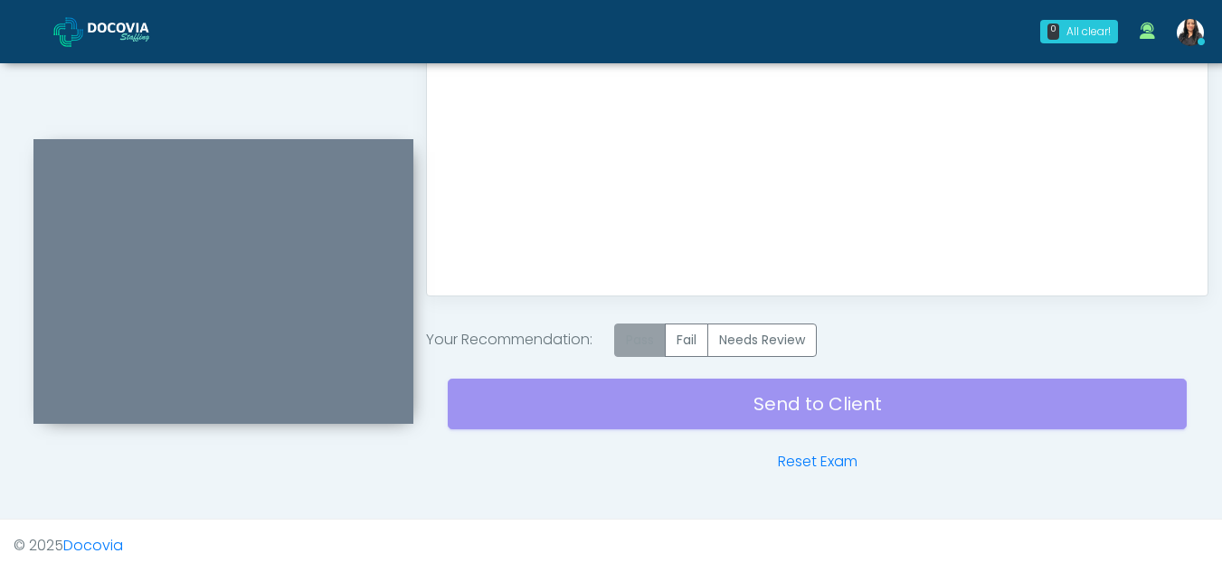
click at [635, 342] on label "Pass" at bounding box center [640, 340] width 52 height 33
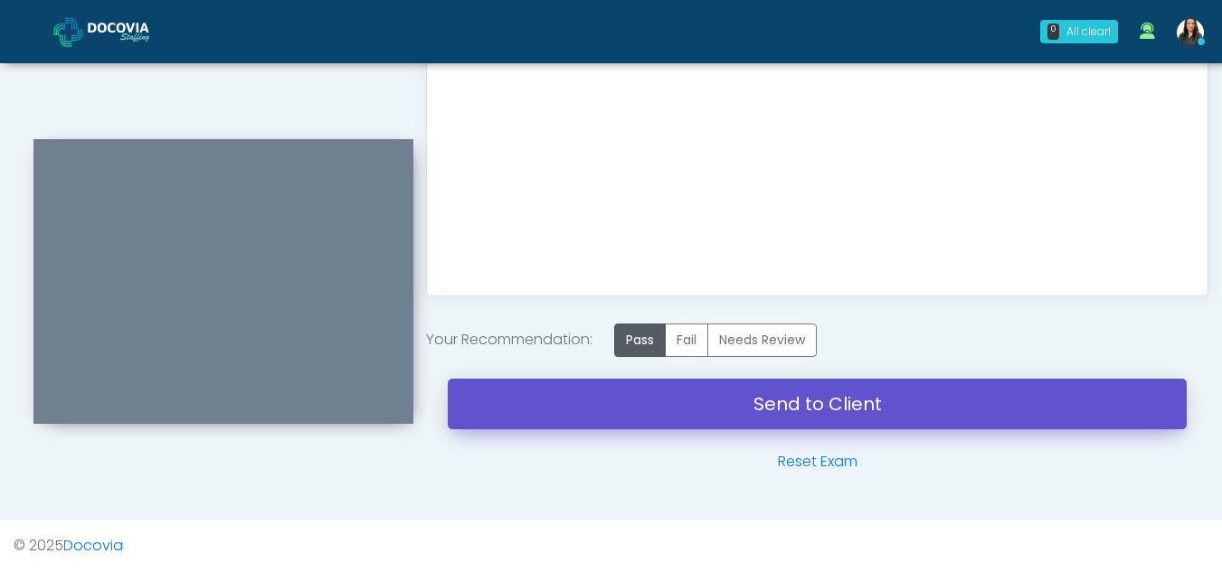
click at [825, 403] on link "Send to Client" at bounding box center [817, 404] width 739 height 51
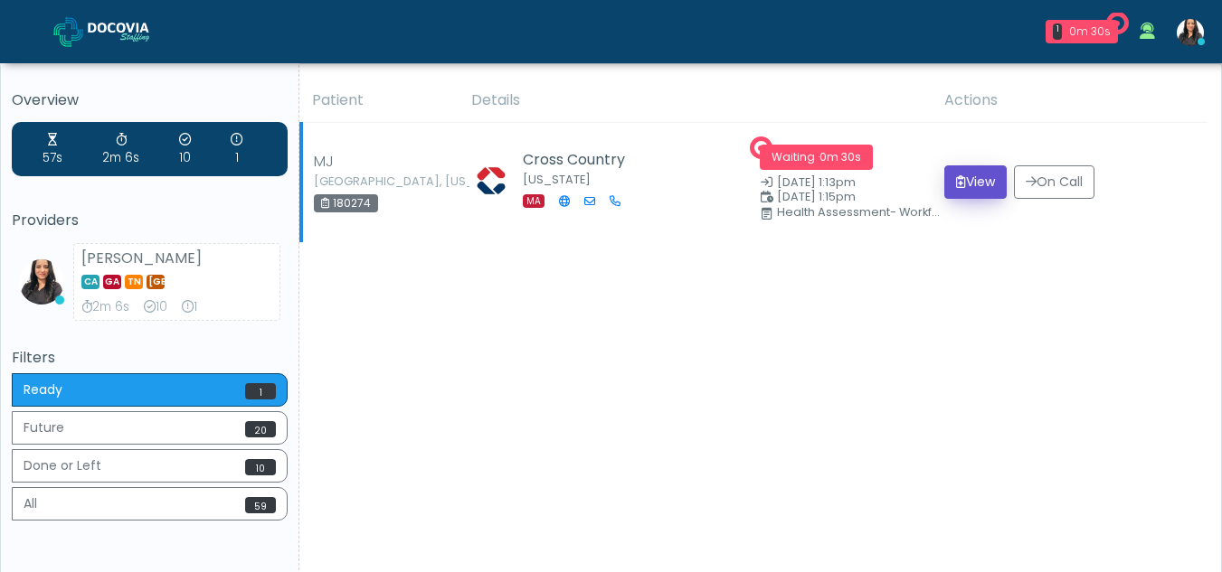
click at [968, 175] on button "View" at bounding box center [975, 182] width 62 height 33
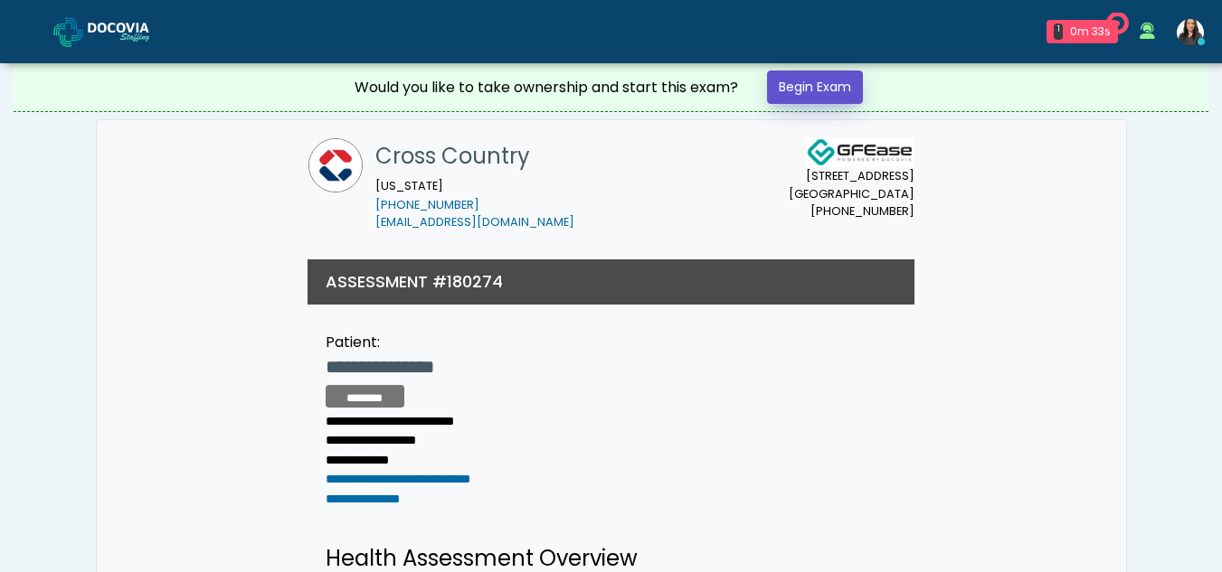
click at [819, 82] on link "Begin Exam" at bounding box center [815, 87] width 96 height 33
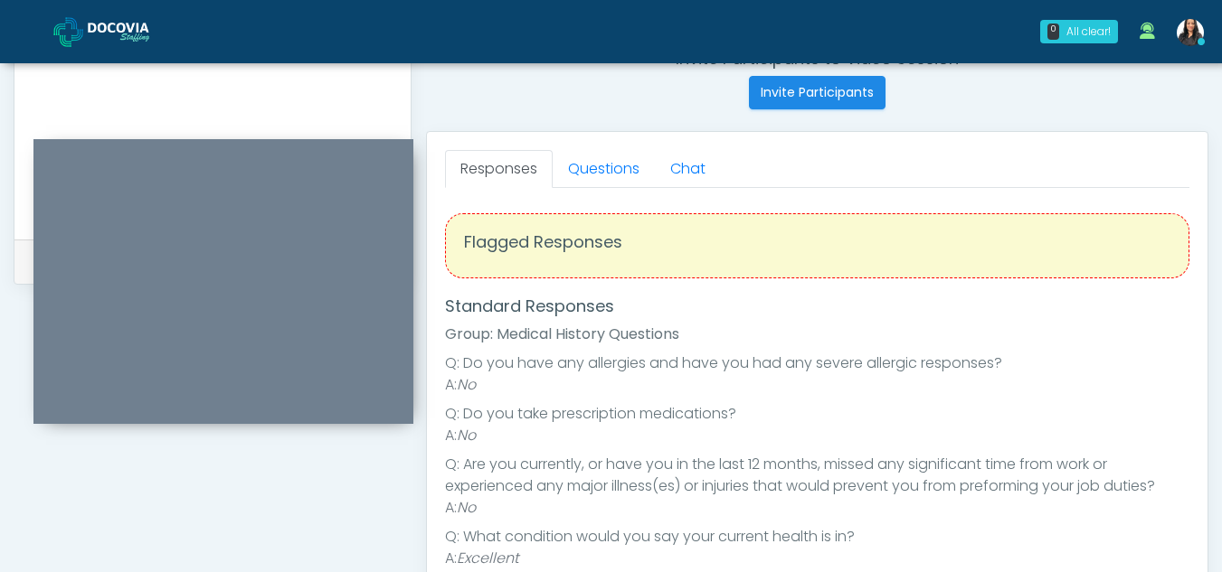
scroll to position [711, 0]
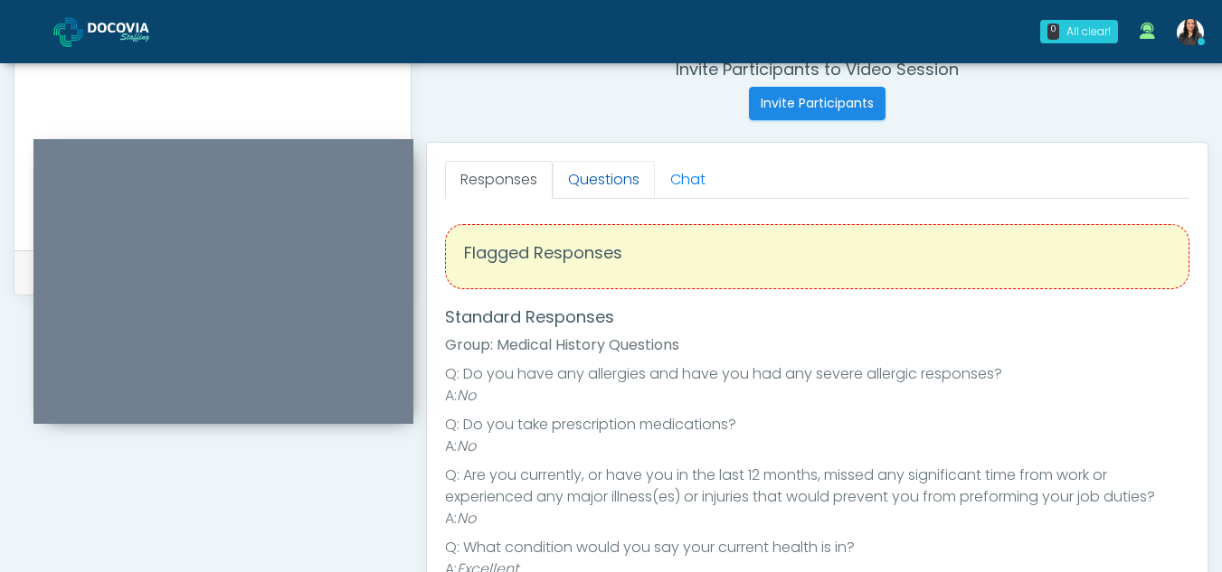
click at [594, 172] on link "Questions" at bounding box center [604, 180] width 102 height 38
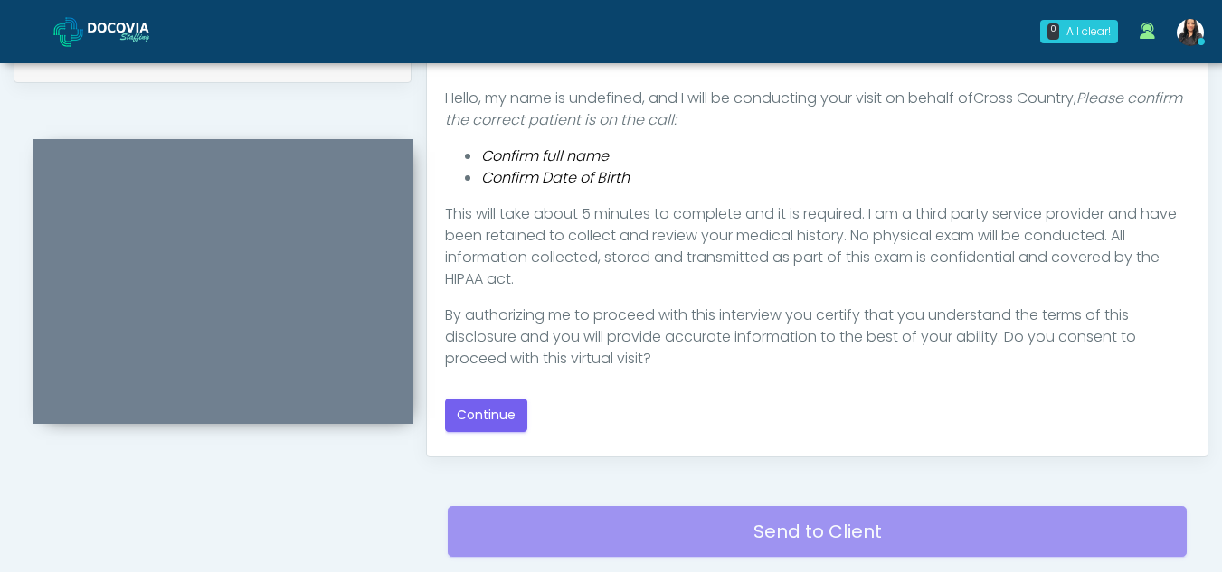
scroll to position [932, 0]
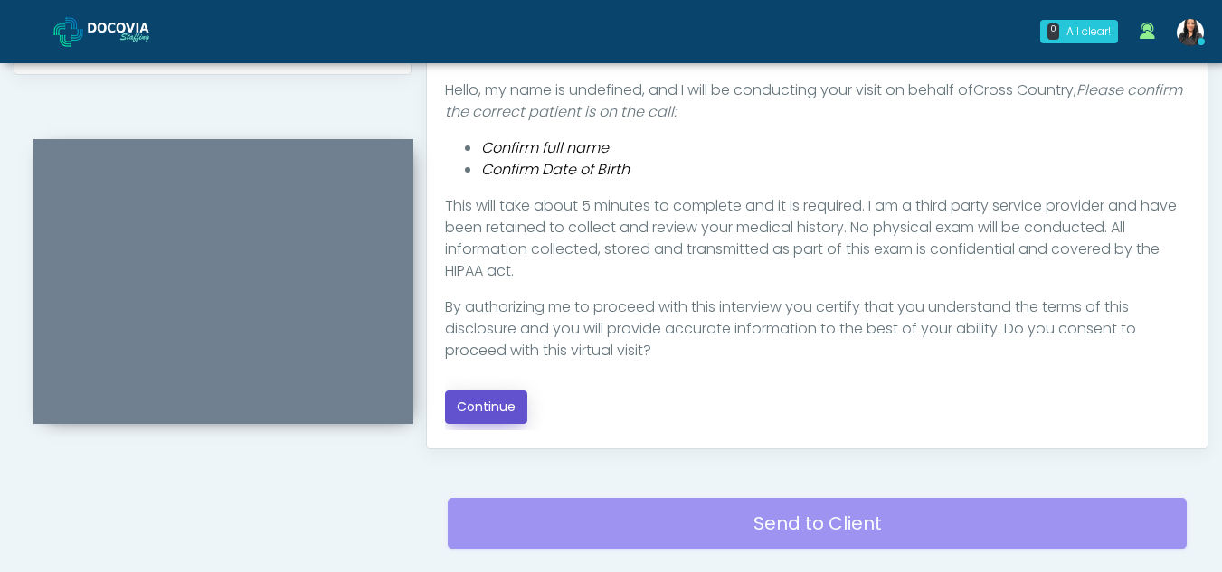
click at [493, 400] on button "Continue" at bounding box center [486, 407] width 82 height 33
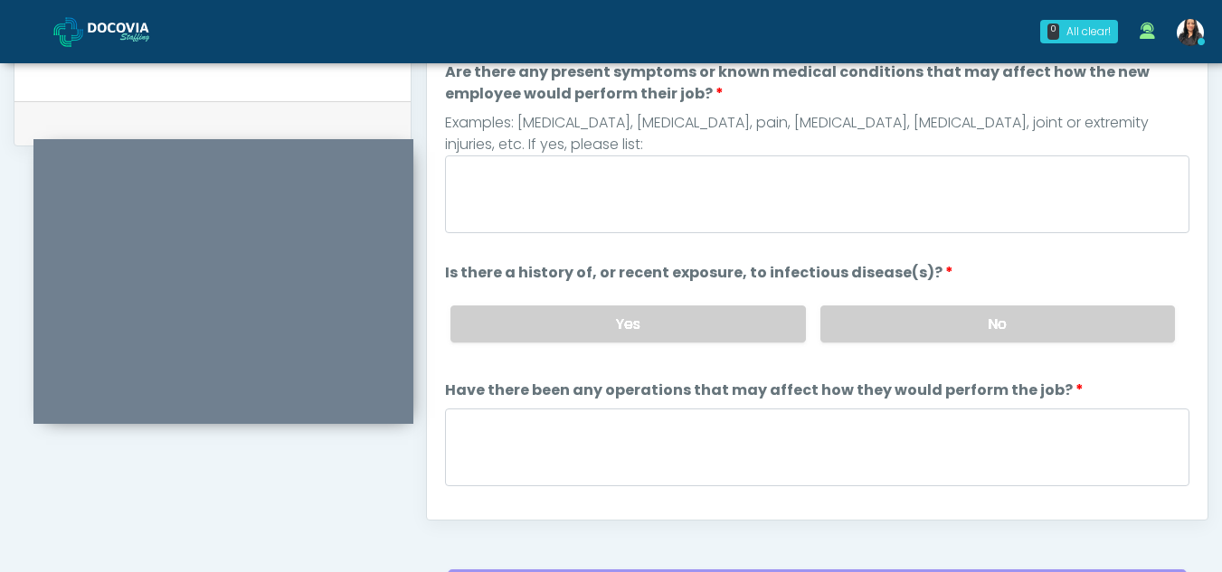
scroll to position [819, 0]
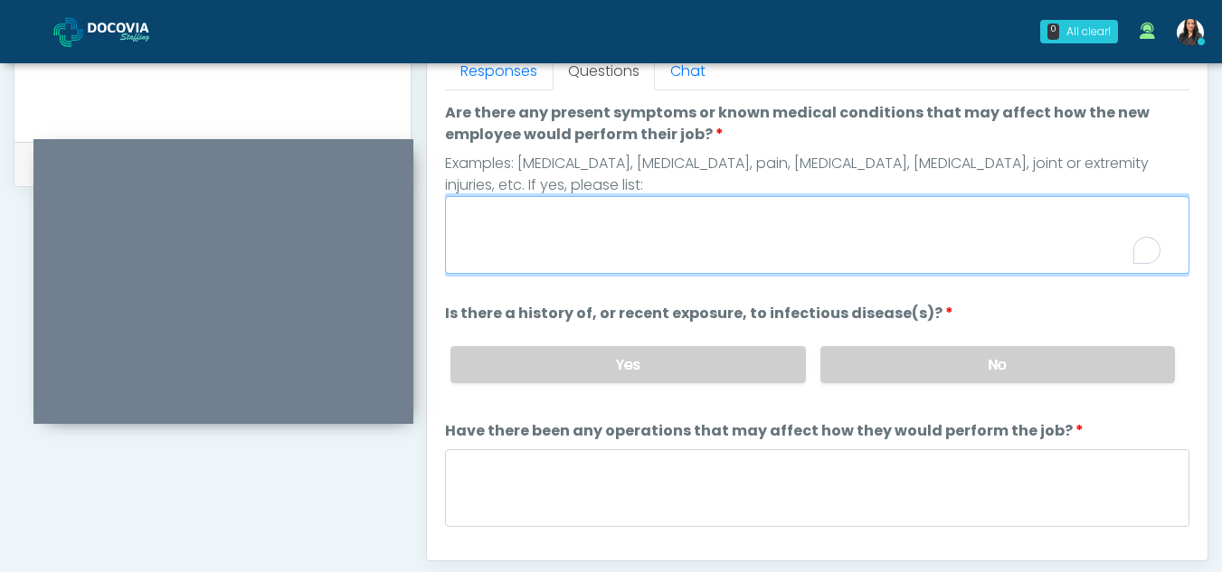
click at [525, 220] on textarea "Are there any present symptoms or known medical conditions that may affect how …" at bounding box center [817, 235] width 744 height 78
type textarea "**"
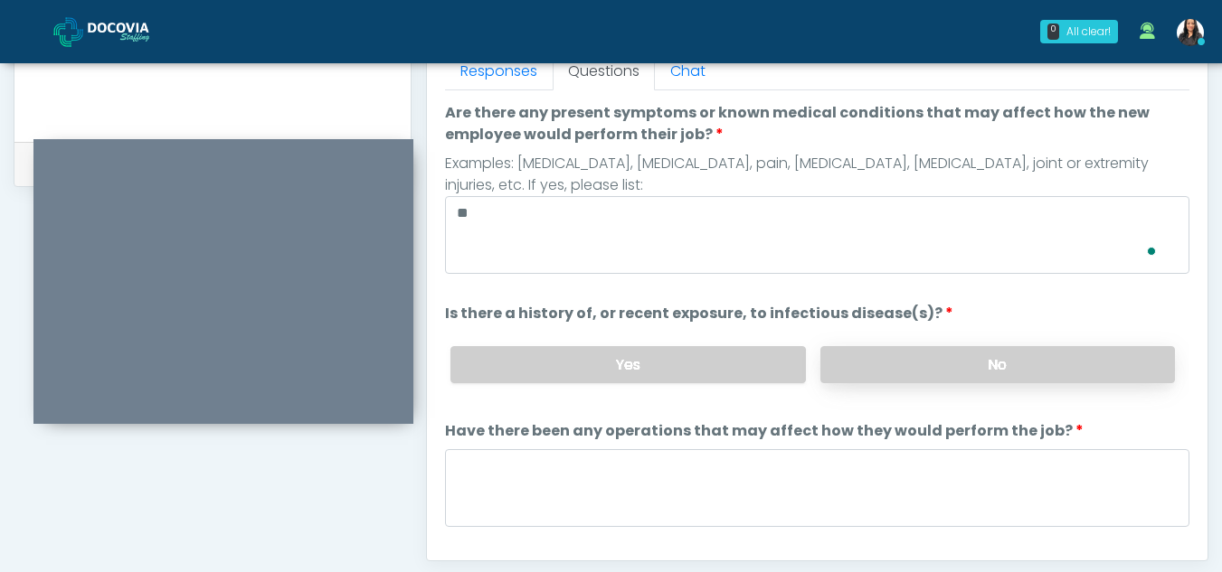
click at [885, 363] on label "No" at bounding box center [997, 364] width 355 height 37
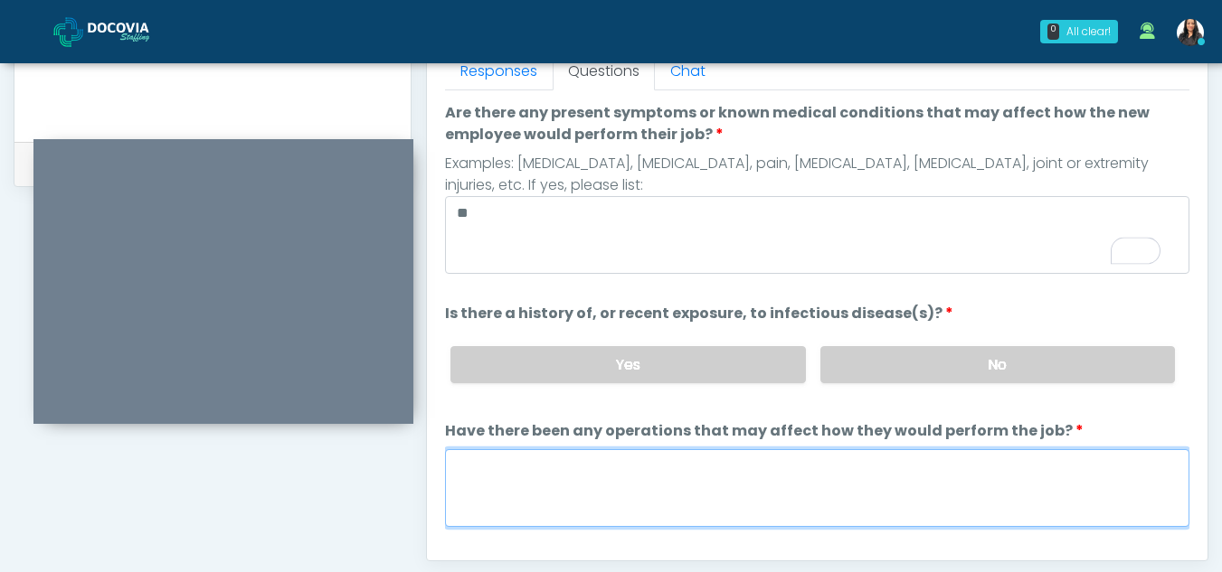
click at [535, 491] on textarea "Have there been any operations that may affect how they would perform the job?" at bounding box center [817, 488] width 744 height 78
type textarea "**"
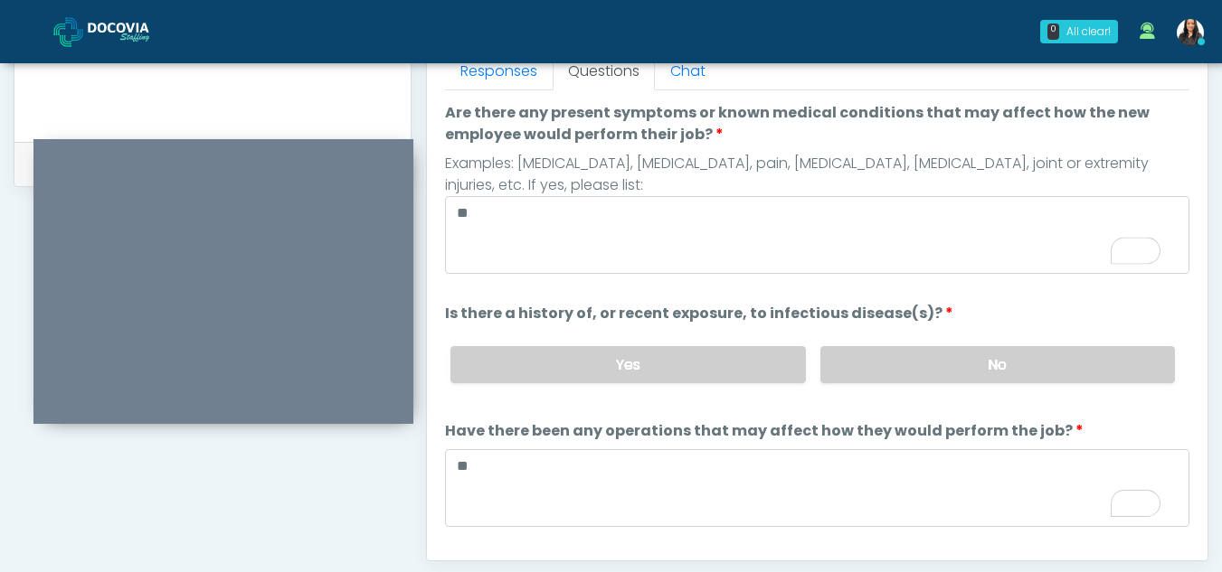
scroll to position [155, 0]
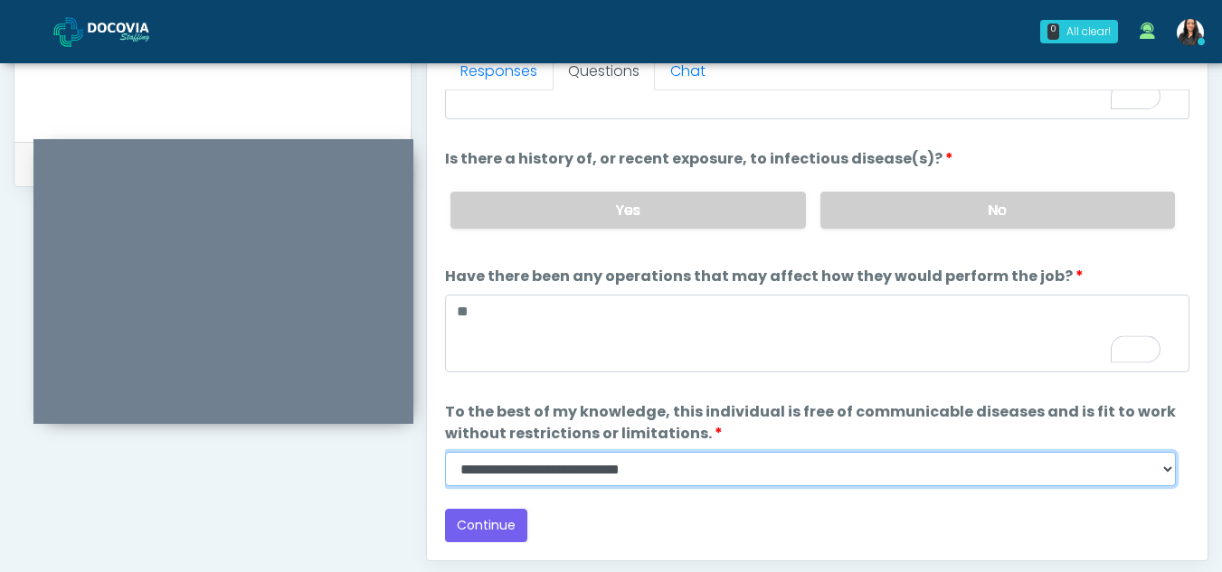
click at [1169, 469] on select "**********" at bounding box center [810, 469] width 731 height 34
select select "******"
click at [445, 452] on select "**********" at bounding box center [810, 469] width 731 height 34
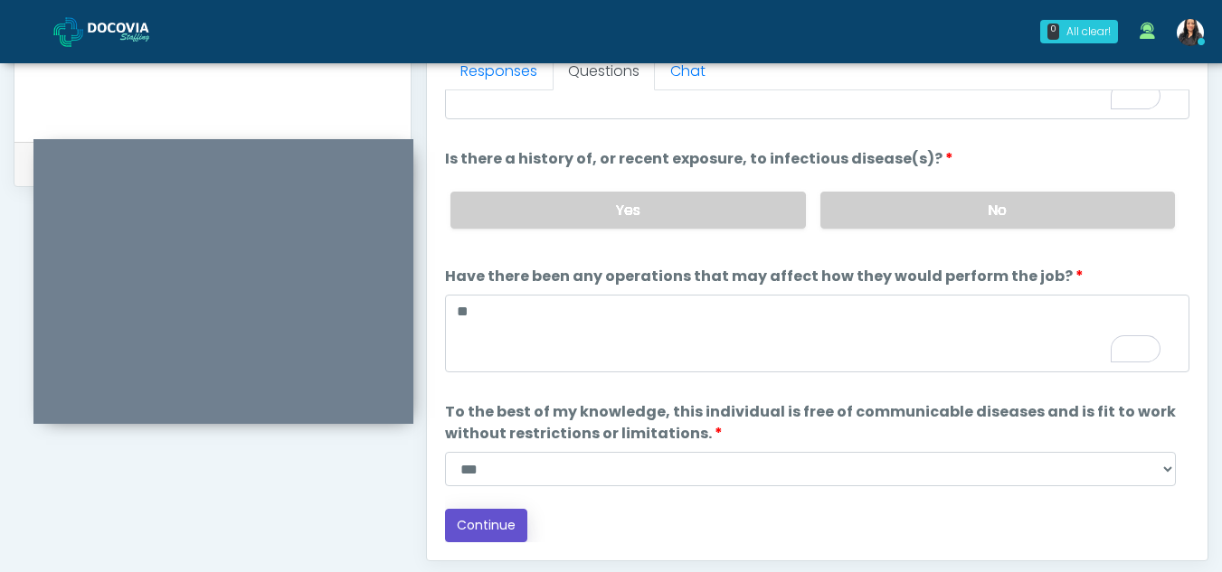
click at [483, 519] on button "Continue" at bounding box center [486, 525] width 82 height 33
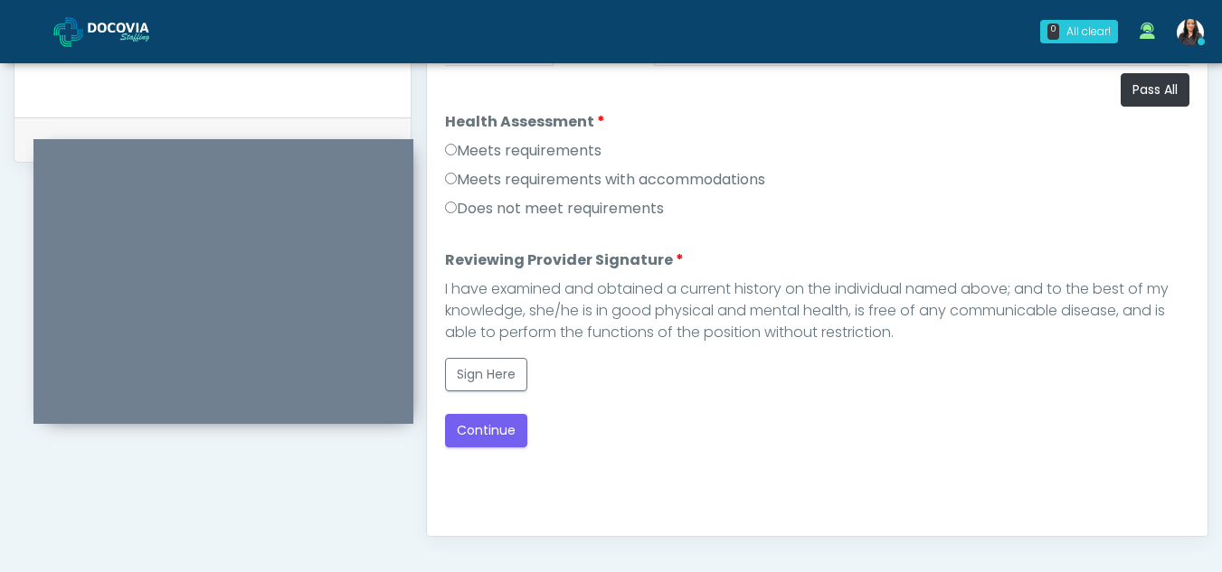
scroll to position [822, 0]
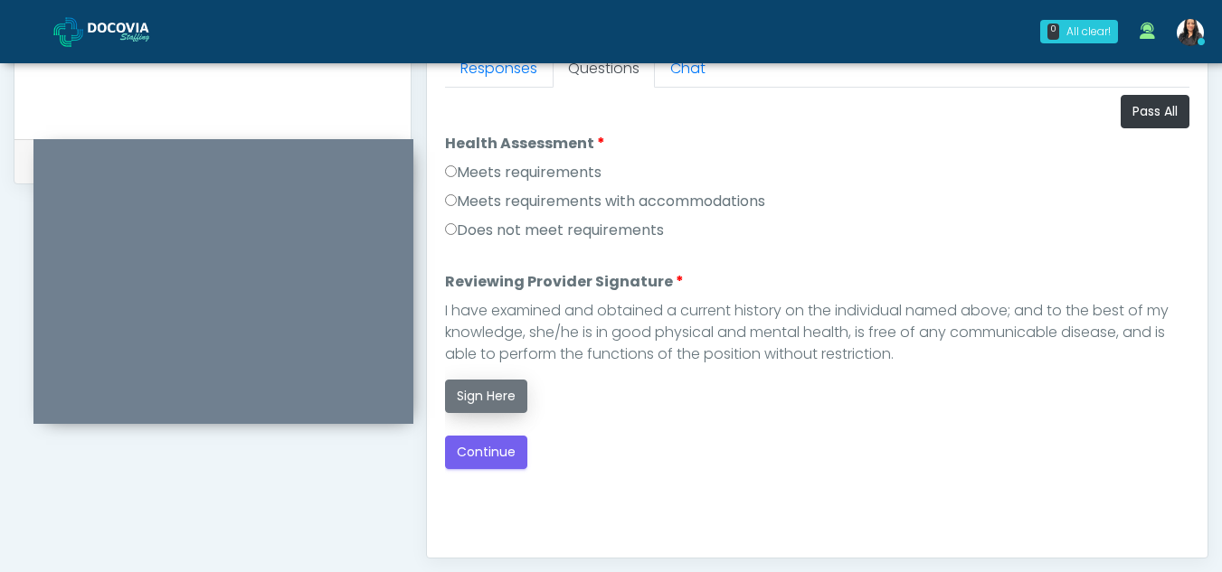
click at [497, 388] on button "Sign Here" at bounding box center [486, 396] width 82 height 33
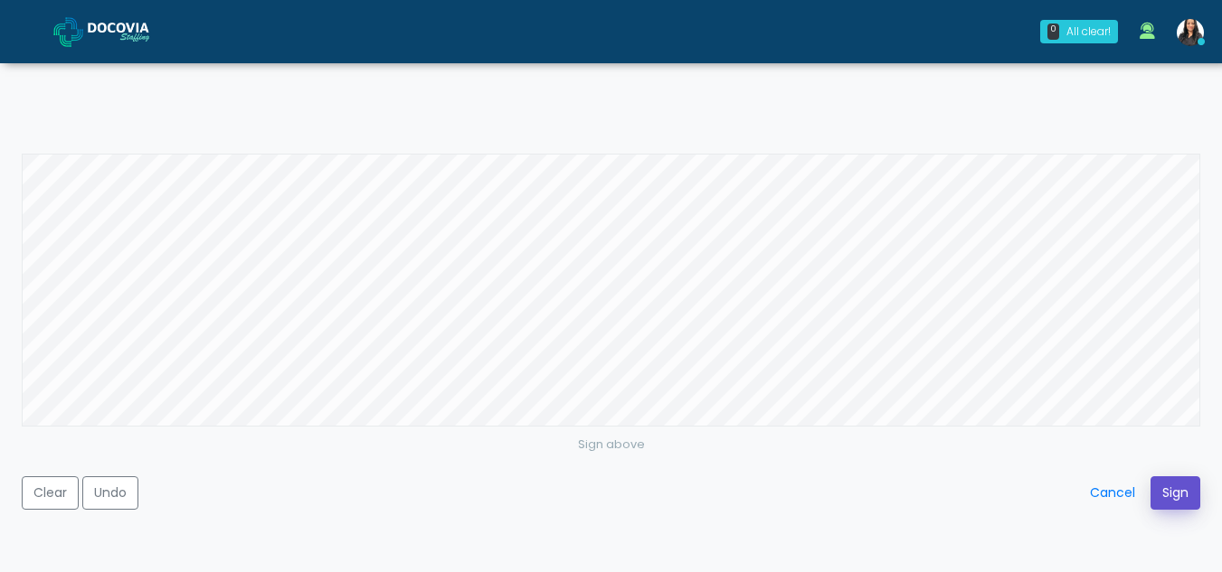
click at [1168, 496] on button "Sign" at bounding box center [1175, 493] width 50 height 33
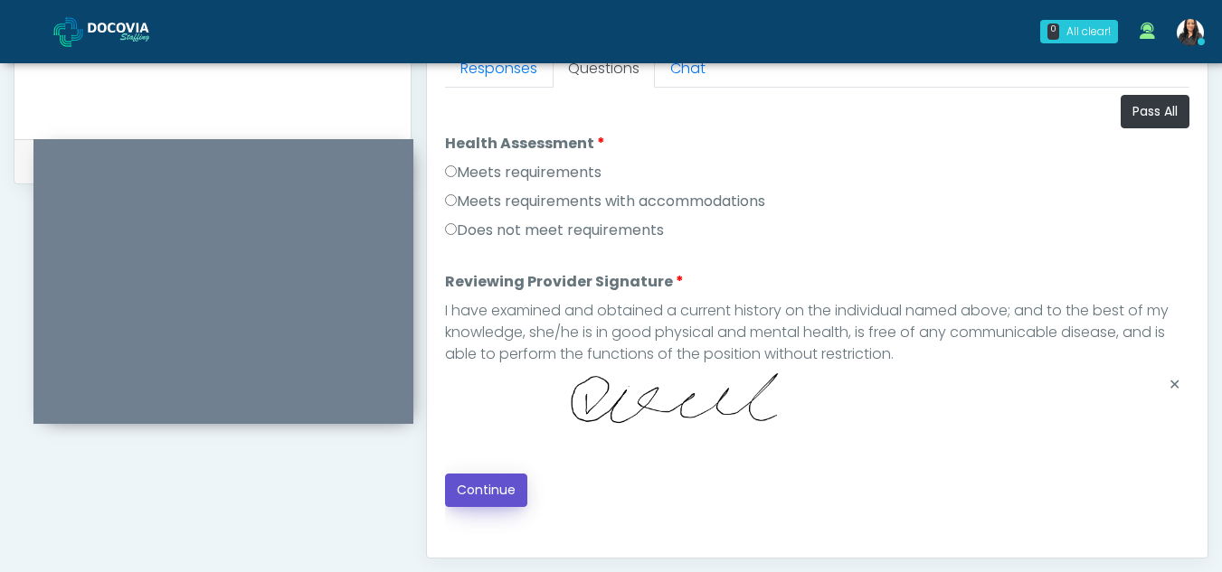
click at [477, 489] on button "Continue" at bounding box center [486, 490] width 82 height 33
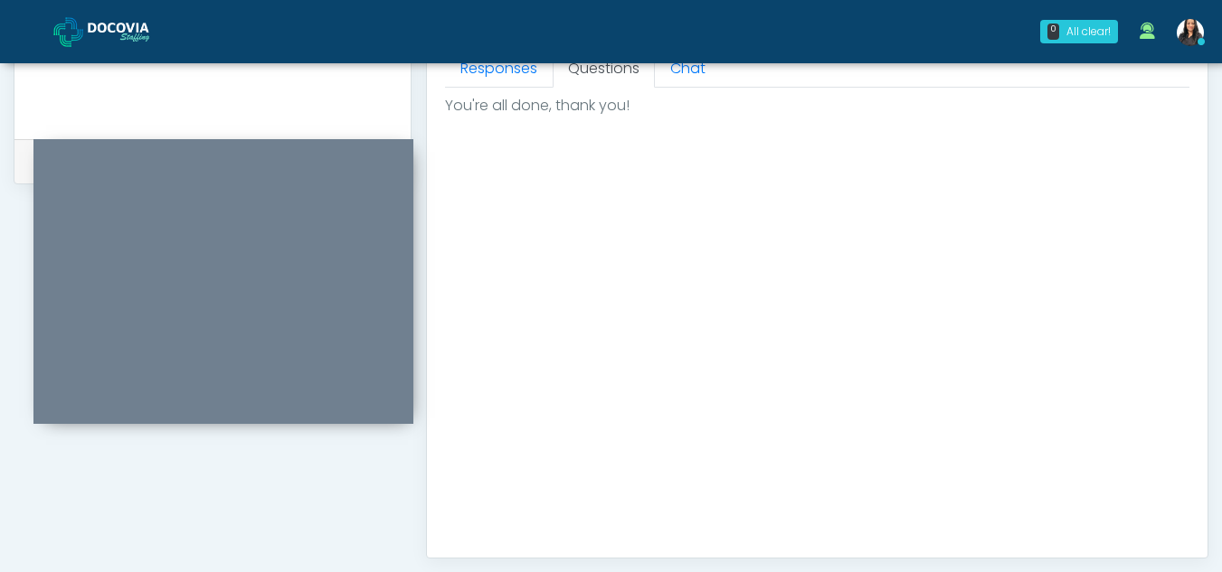
scroll to position [1084, 0]
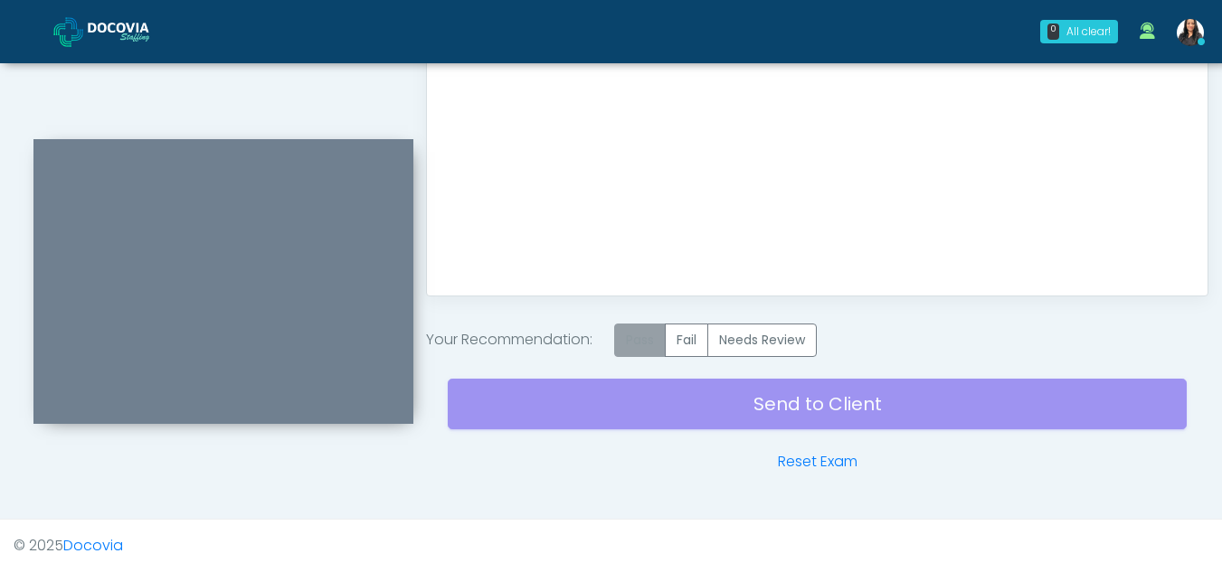
click at [637, 337] on label "Pass" at bounding box center [640, 340] width 52 height 33
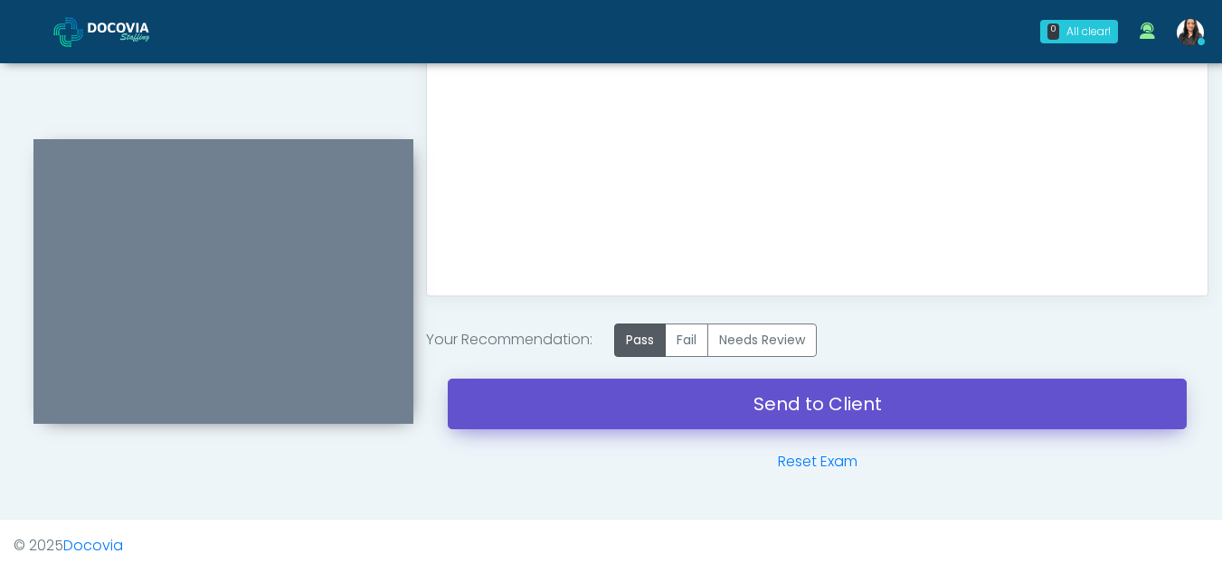
click at [896, 398] on link "Send to Client" at bounding box center [817, 404] width 739 height 51
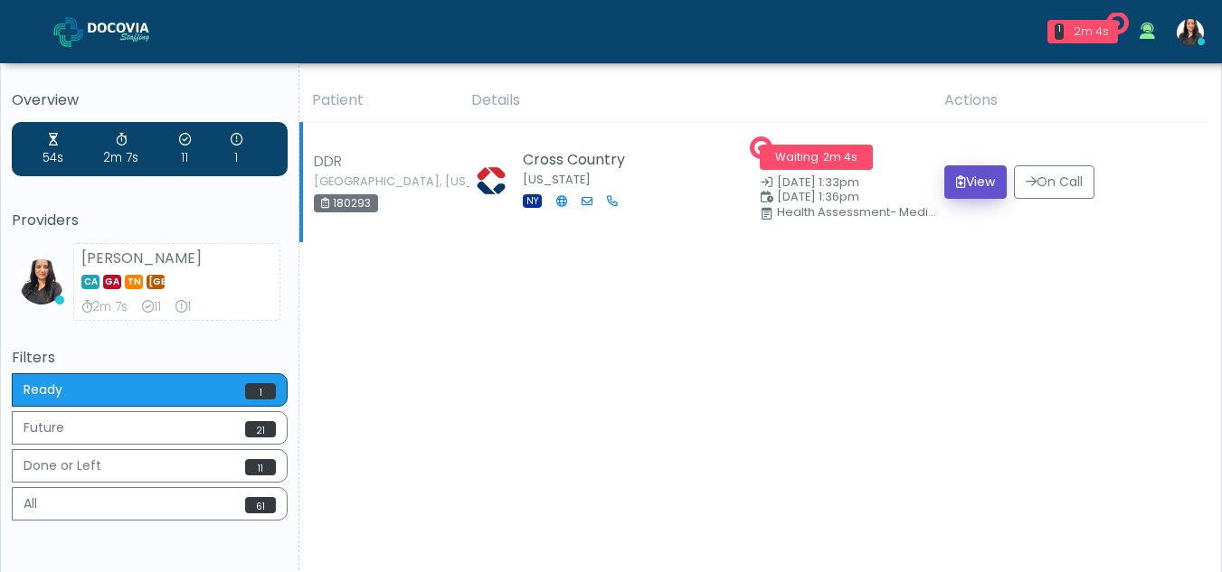
click at [964, 179] on button "View" at bounding box center [975, 182] width 62 height 33
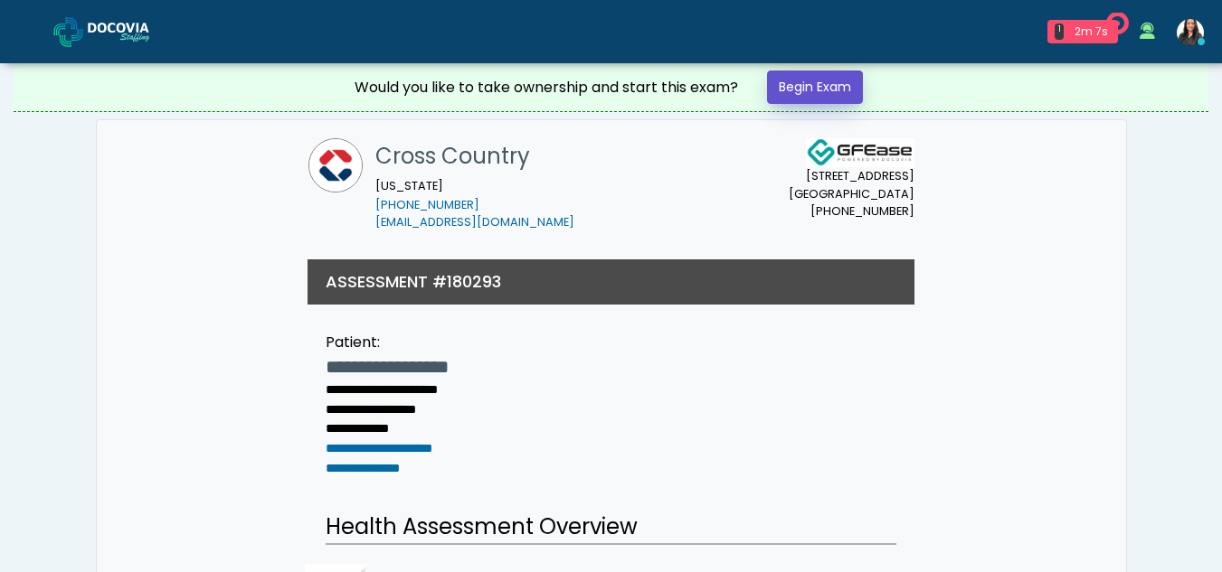
click at [827, 85] on link "Begin Exam" at bounding box center [815, 87] width 96 height 33
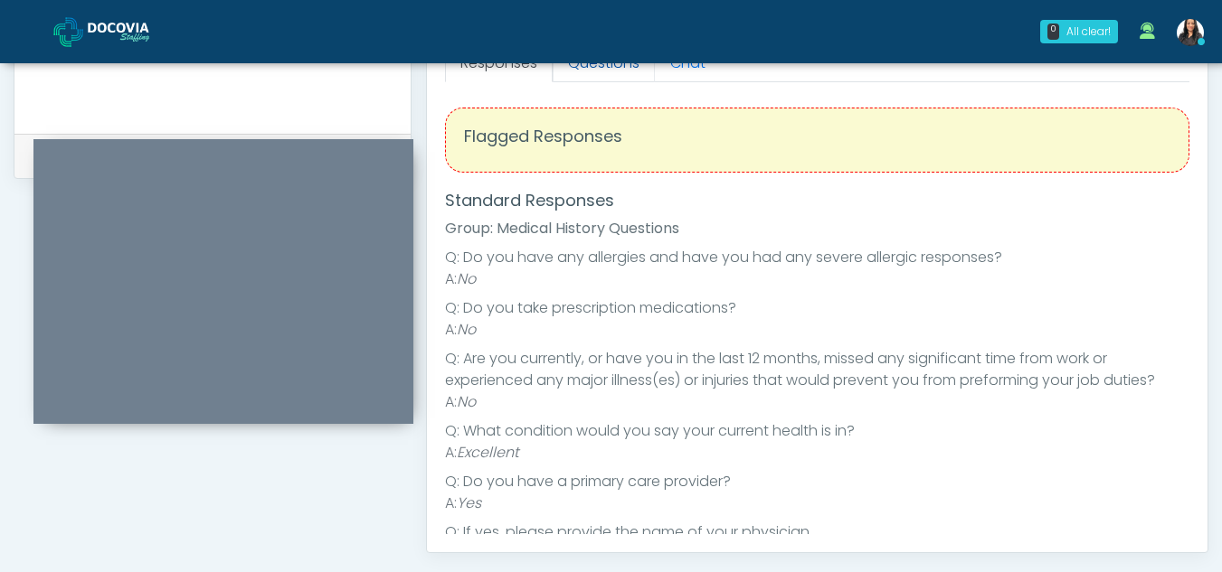
click at [605, 69] on link "Questions" at bounding box center [604, 63] width 102 height 38
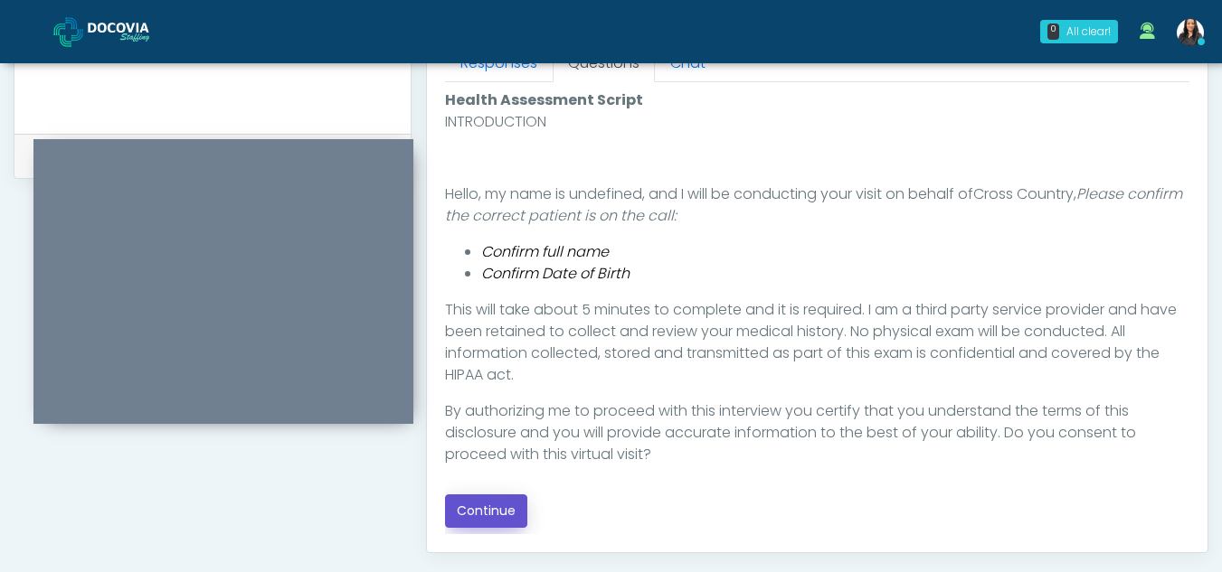
click at [496, 513] on button "Continue" at bounding box center [486, 511] width 82 height 33
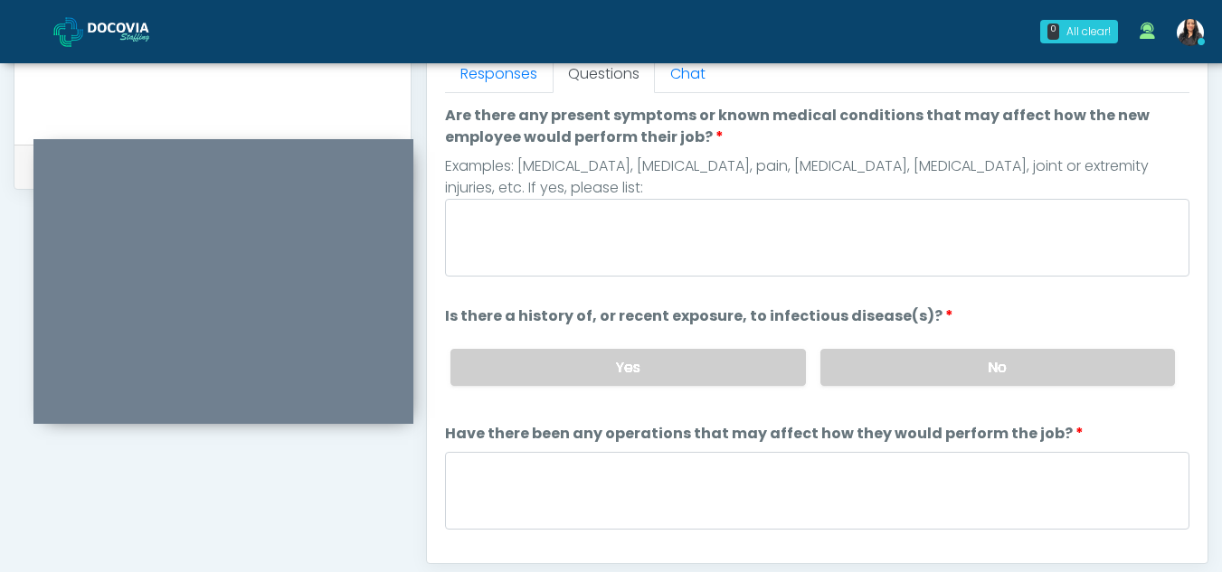
scroll to position [809, 0]
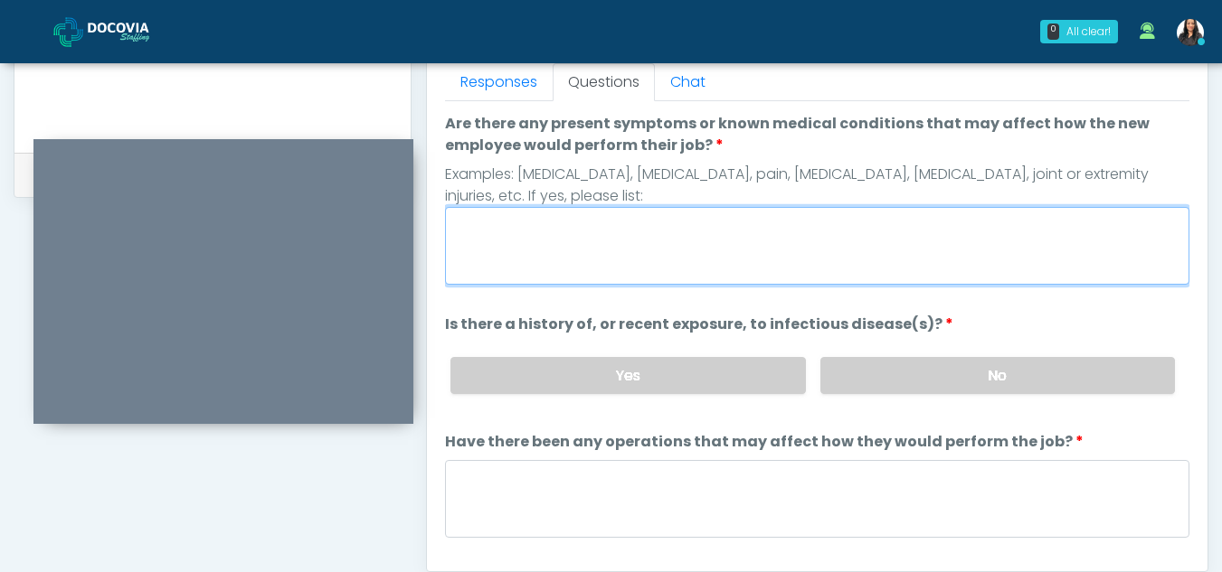
click at [560, 251] on textarea "Are there any present symptoms or known medical conditions that may affect how …" at bounding box center [817, 246] width 744 height 78
type textarea "**"
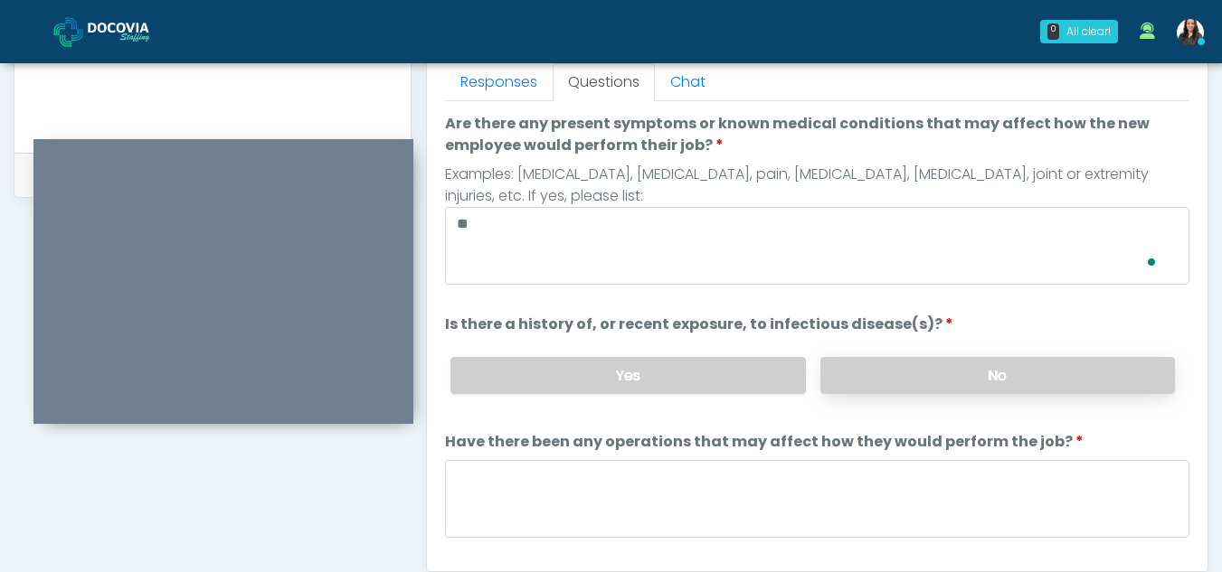
click at [943, 366] on label "No" at bounding box center [997, 375] width 355 height 37
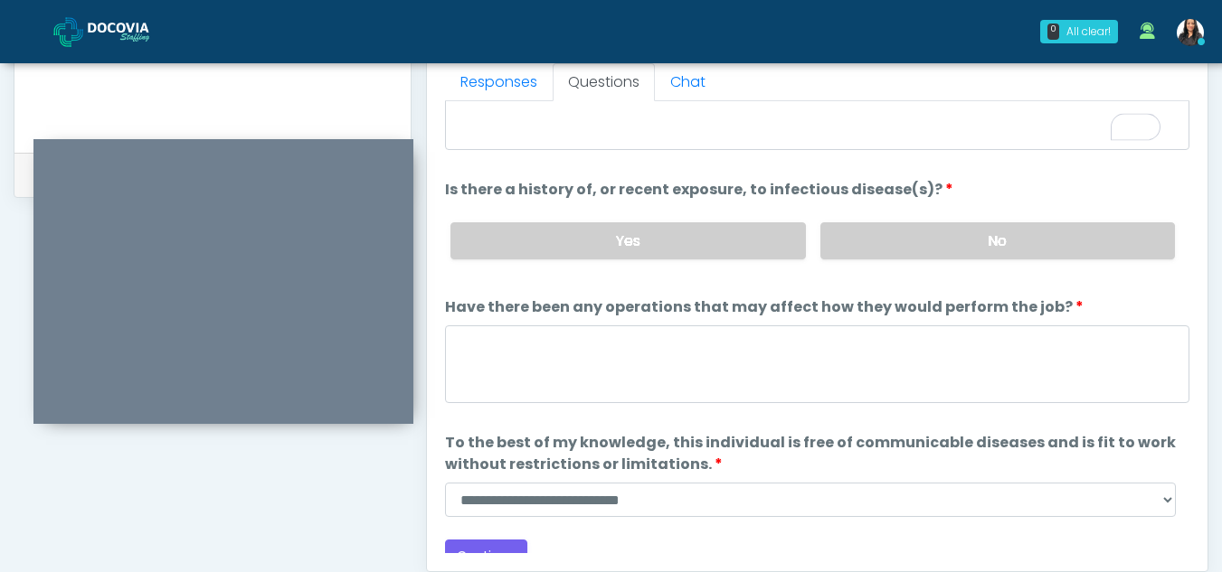
scroll to position [155, 0]
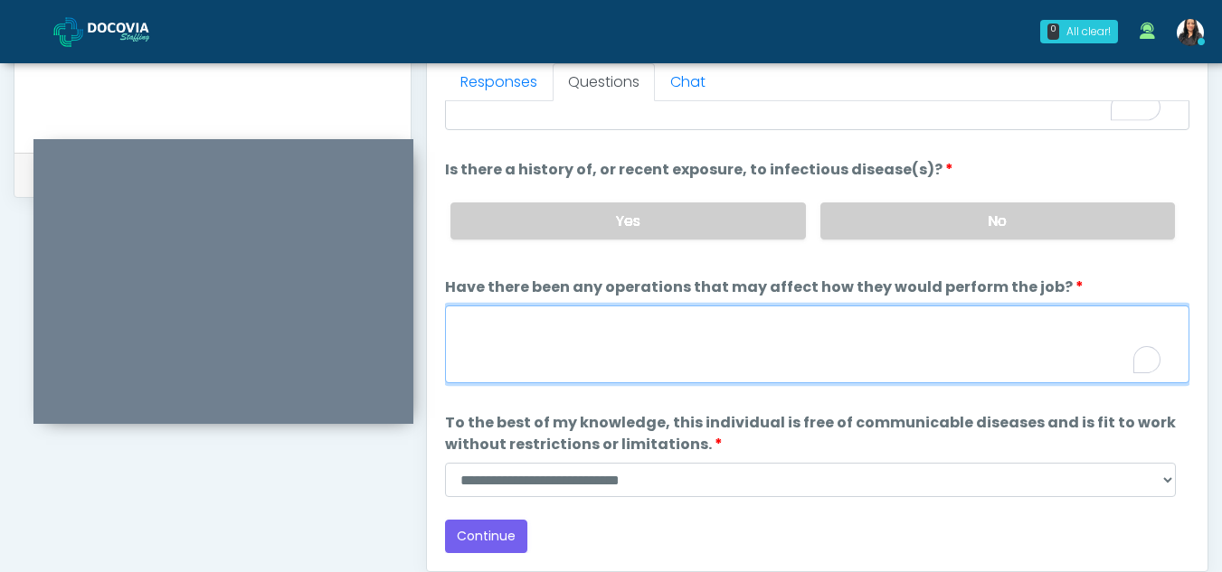
click at [512, 336] on textarea "Have there been any operations that may affect how they would perform the job?" at bounding box center [817, 345] width 744 height 78
type textarea "**"
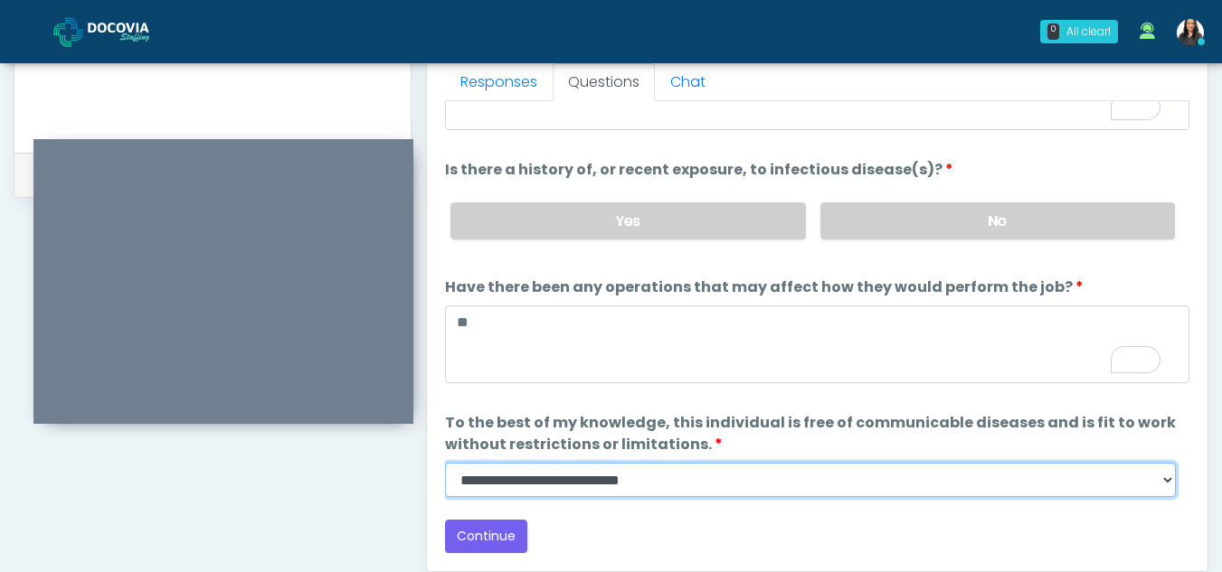
click at [1160, 475] on select "**********" at bounding box center [810, 480] width 731 height 34
select select "******"
click at [445, 463] on select "**********" at bounding box center [810, 480] width 731 height 34
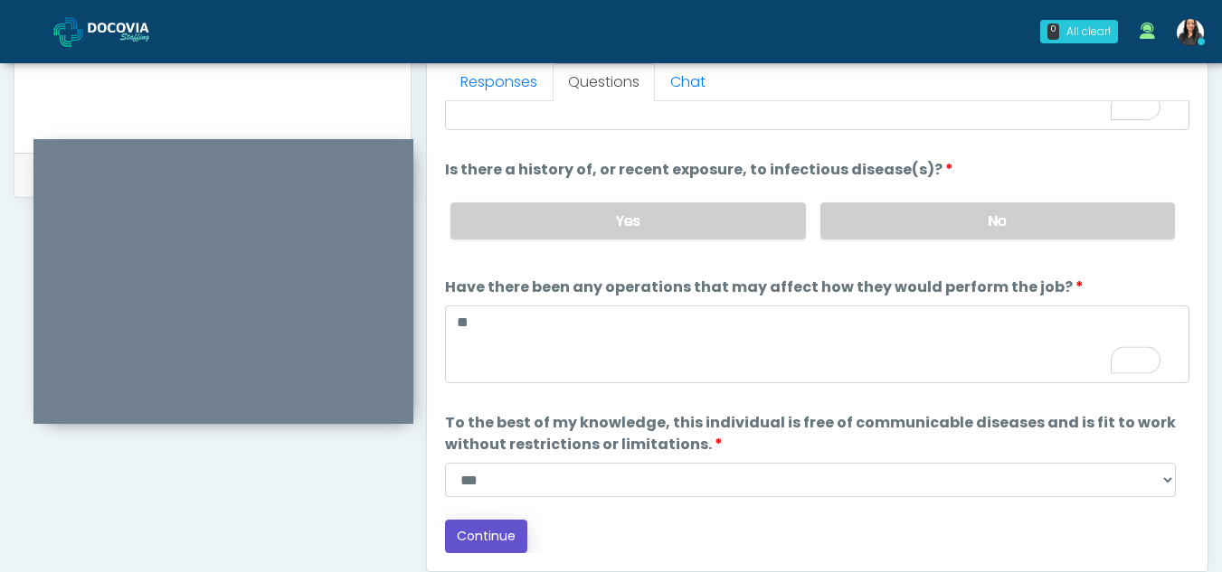
click at [499, 544] on button "Continue" at bounding box center [486, 536] width 82 height 33
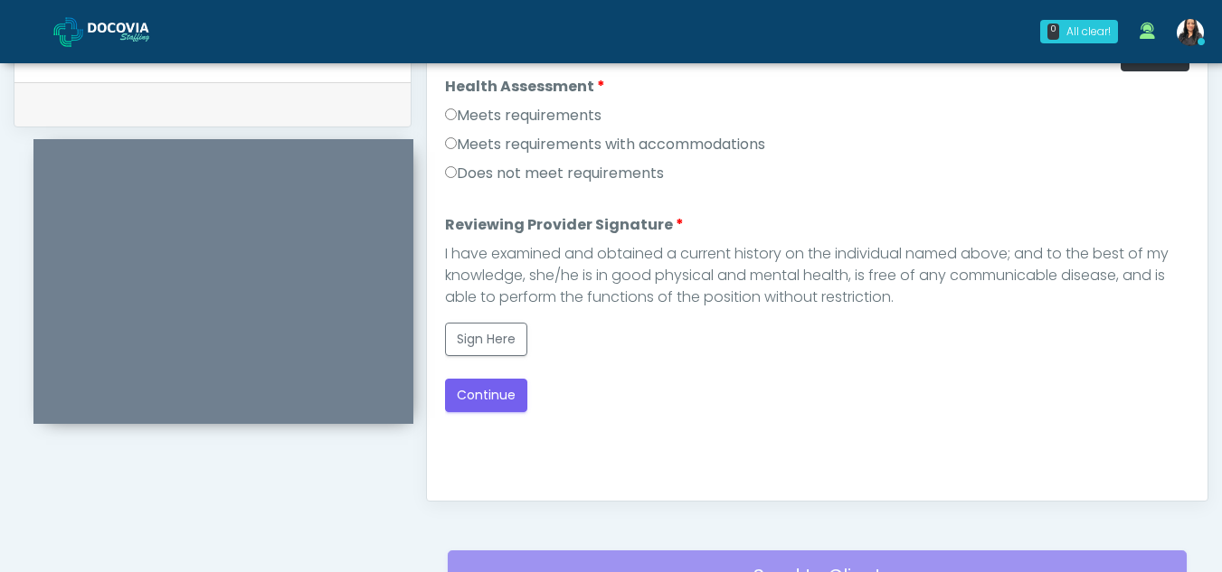
scroll to position [811, 0]
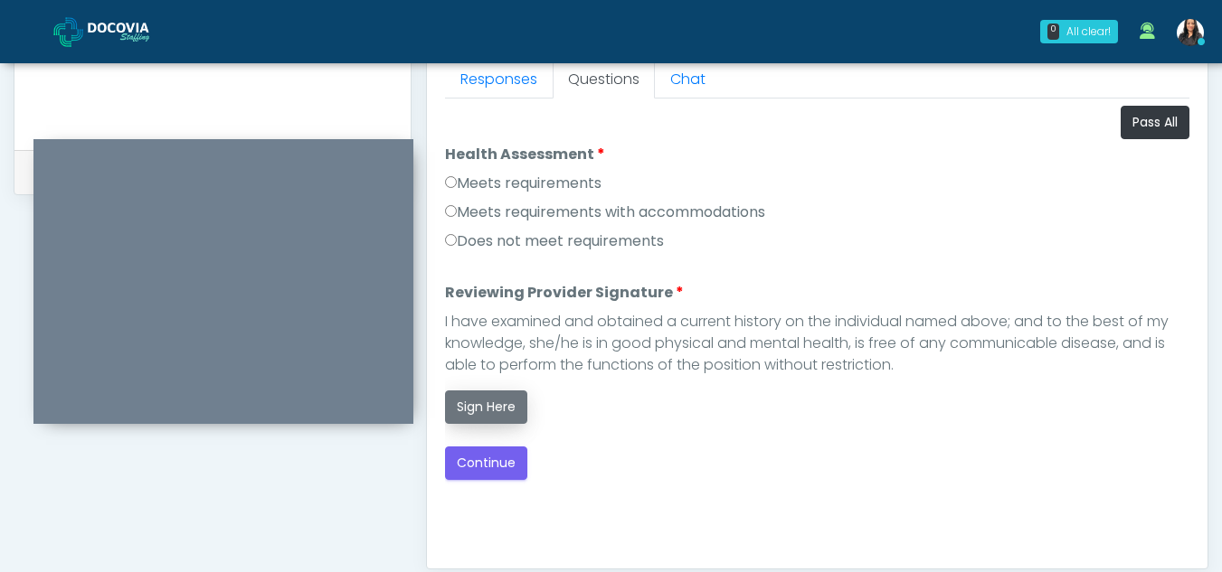
click at [506, 402] on button "Sign Here" at bounding box center [486, 407] width 82 height 33
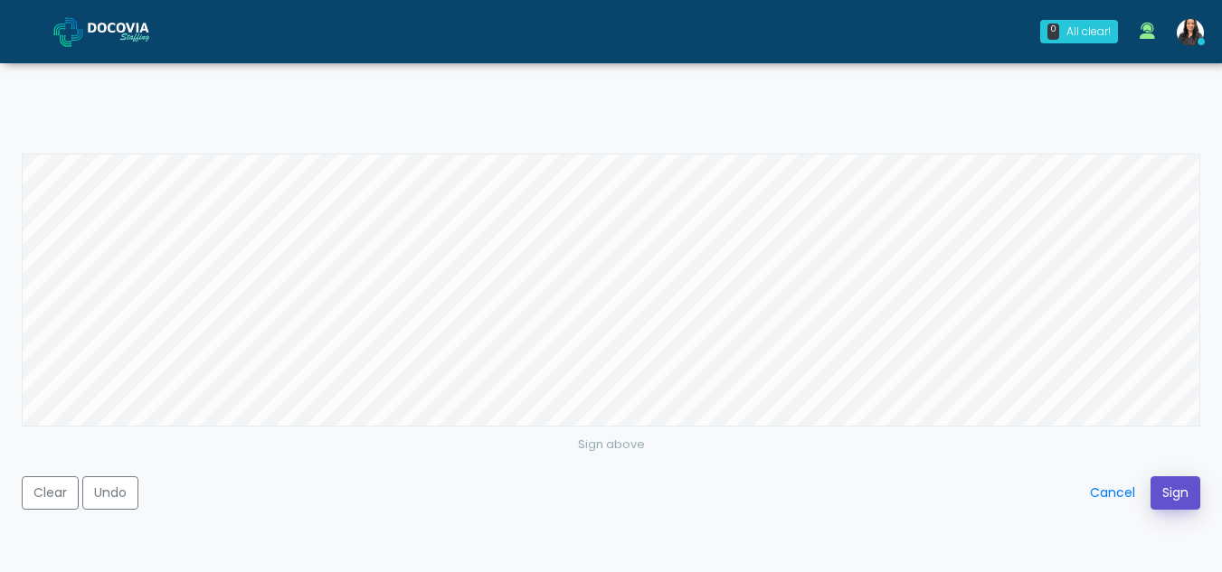
click at [1179, 491] on button "Sign" at bounding box center [1175, 493] width 50 height 33
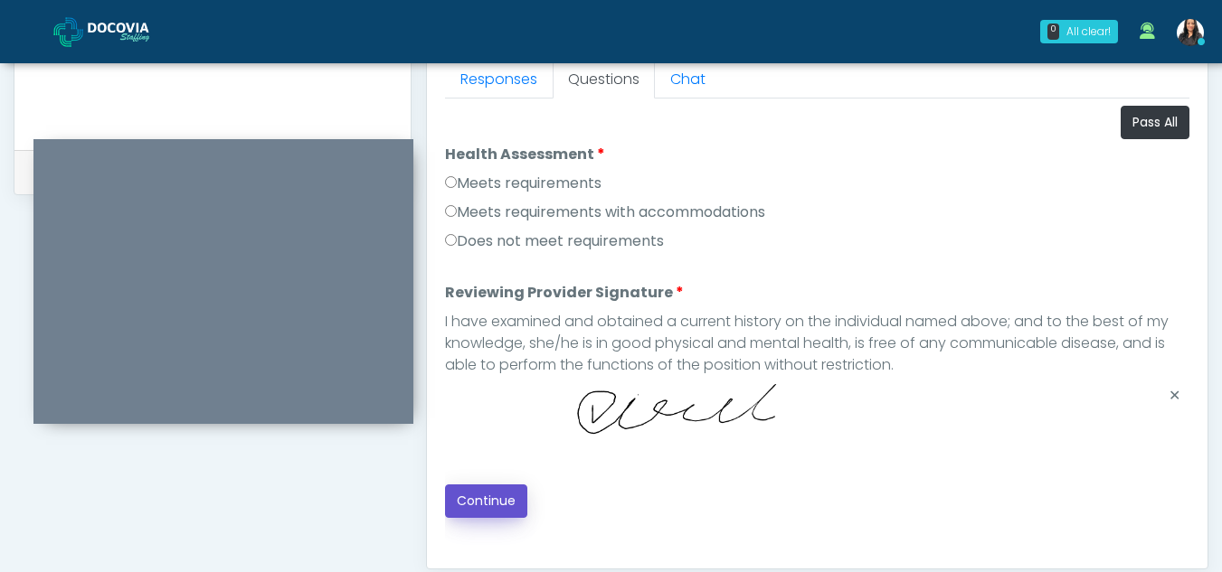
click at [495, 488] on button "Continue" at bounding box center [486, 501] width 82 height 33
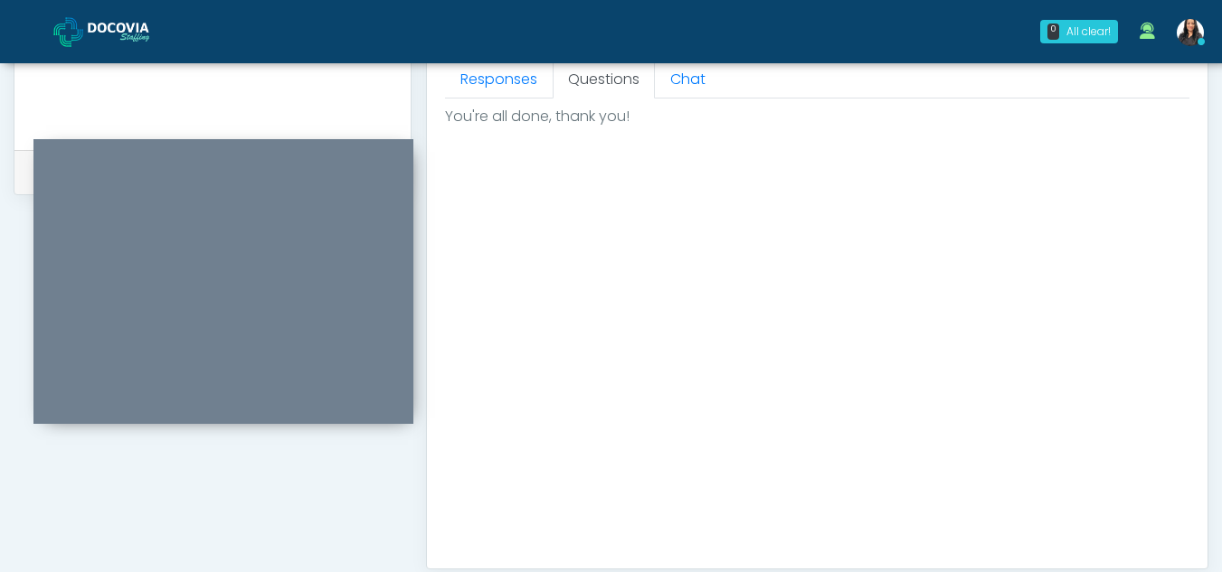
scroll to position [1084, 0]
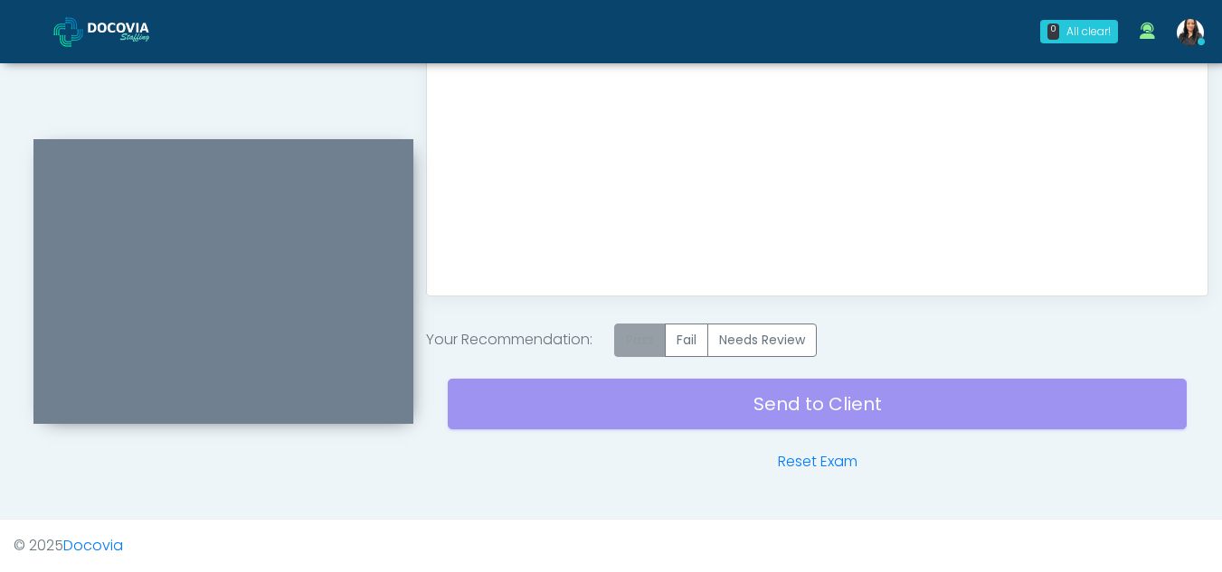
click at [640, 345] on label "Pass" at bounding box center [640, 340] width 52 height 33
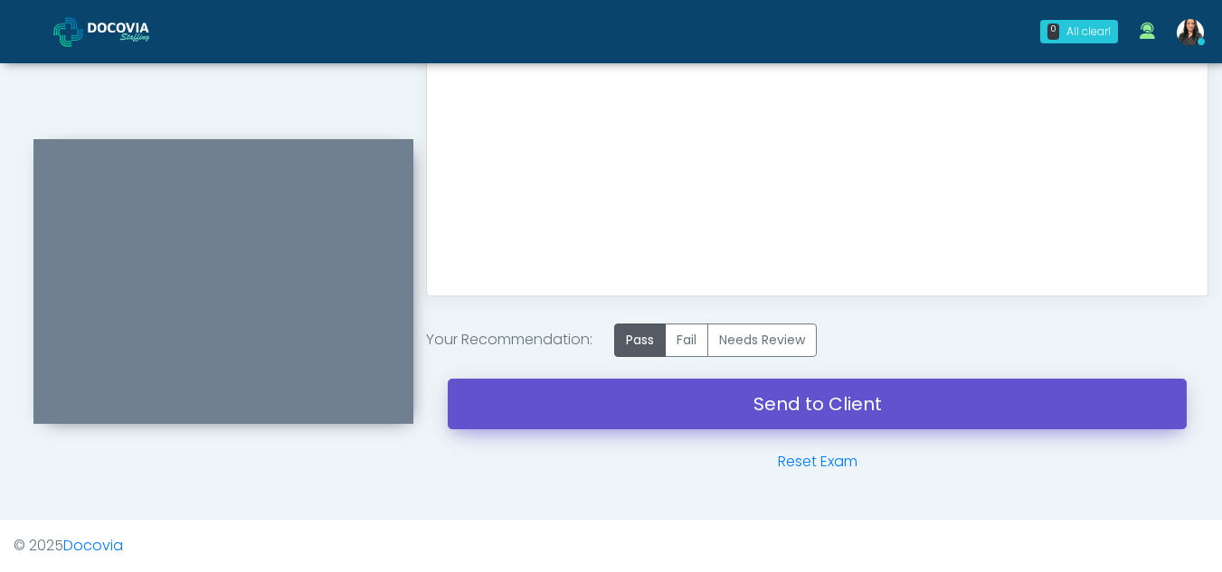
click at [897, 407] on link "Send to Client" at bounding box center [817, 404] width 739 height 51
